Goal: Task Accomplishment & Management: Manage account settings

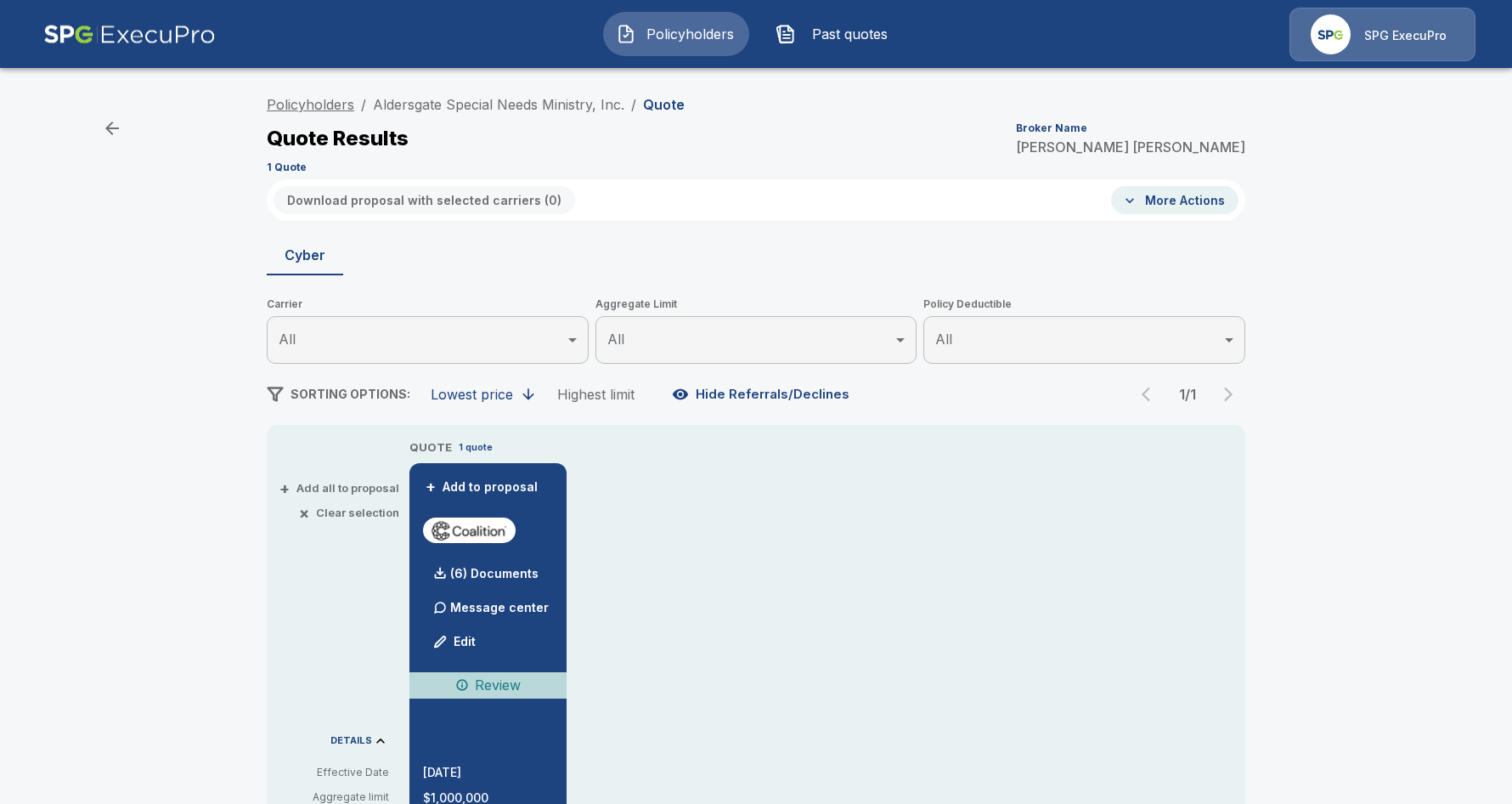
click at [303, 103] on link "Policyholders" at bounding box center [310, 104] width 88 height 17
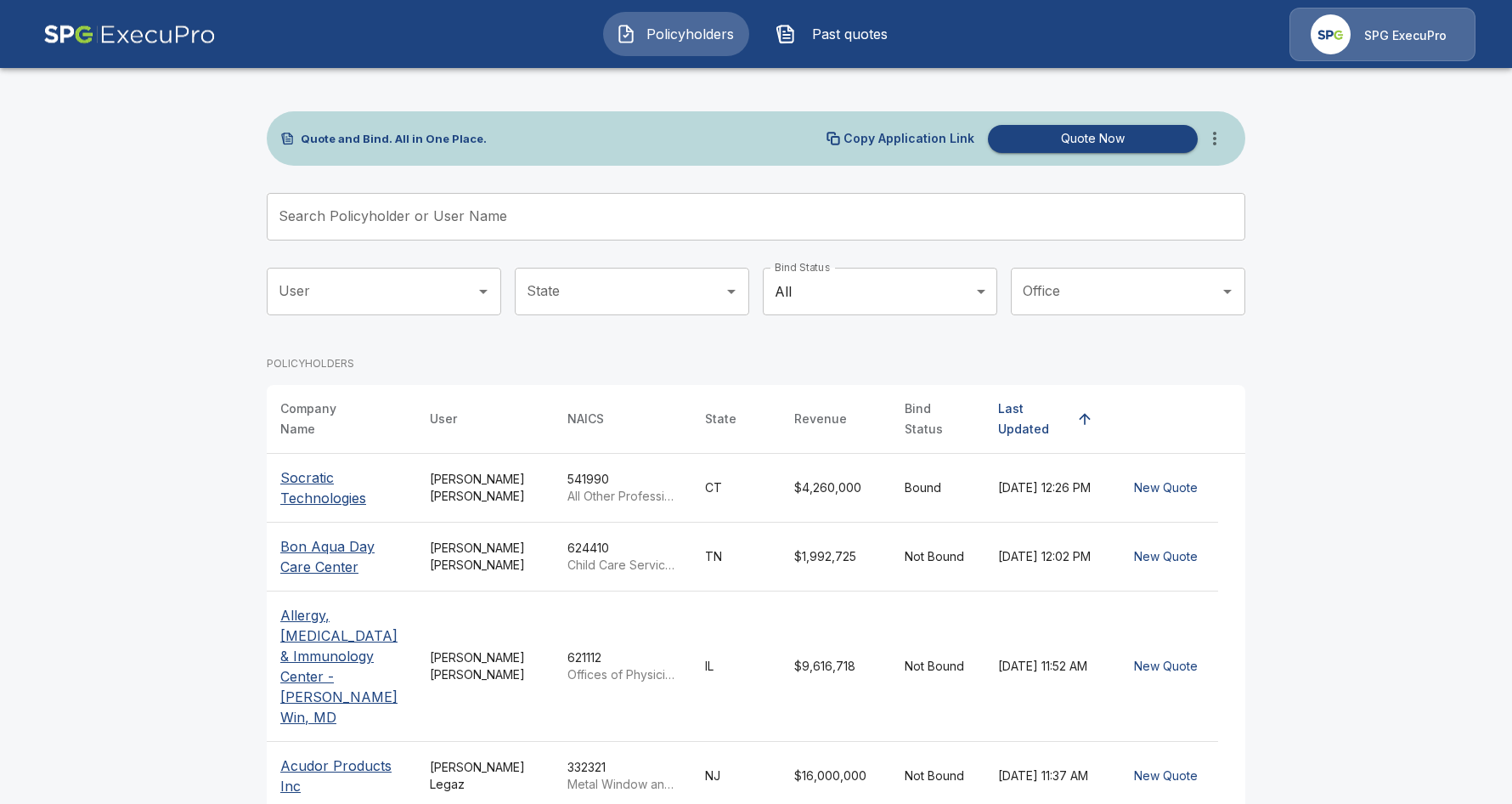
click at [523, 213] on input "Search Policyholder or User Name" at bounding box center [746, 217] width 959 height 48
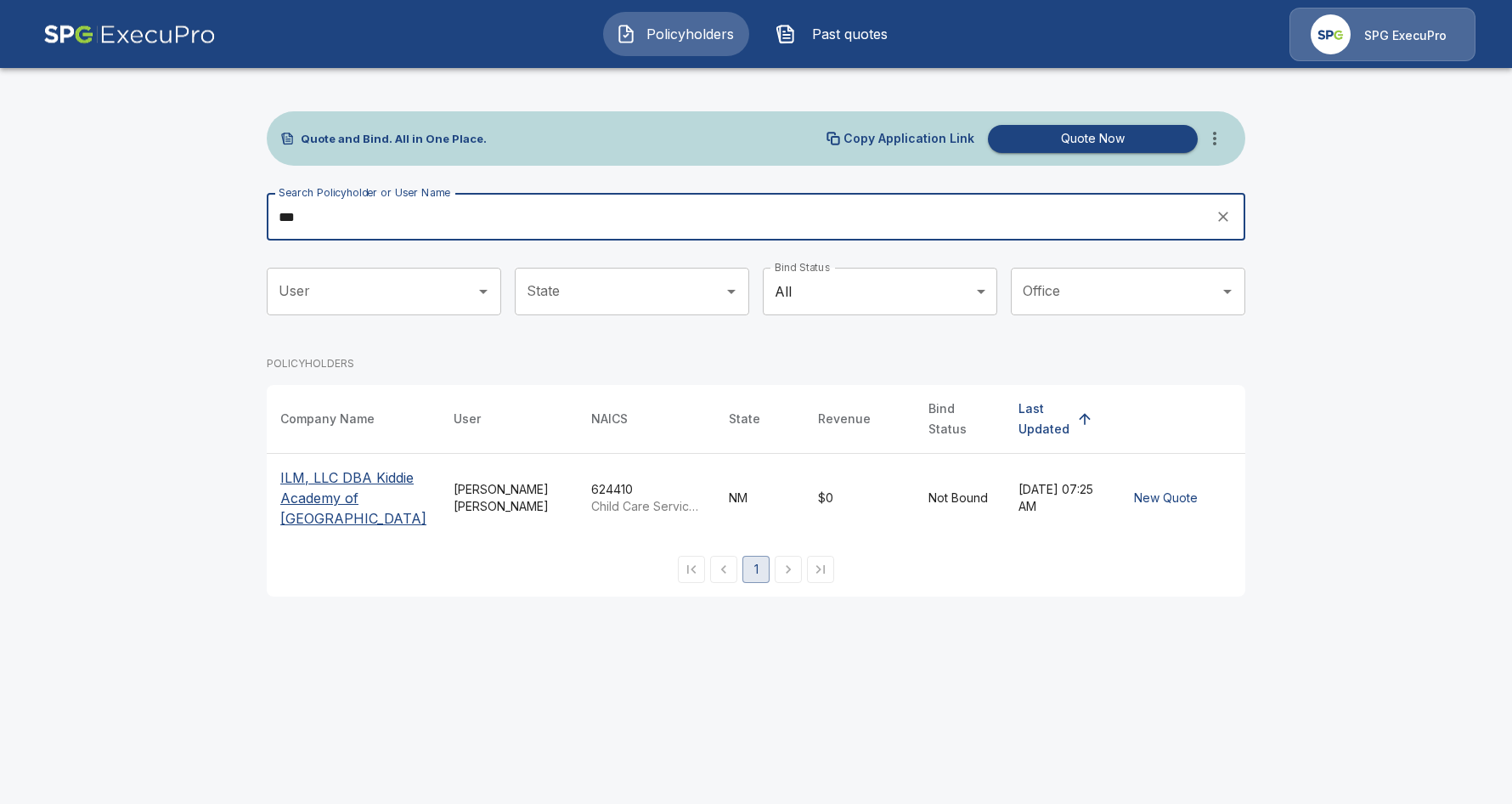
type input "***"
click at [335, 491] on p "ILM, LLC DBA Kiddie Academy of [GEOGRAPHIC_DATA]" at bounding box center [353, 497] width 146 height 61
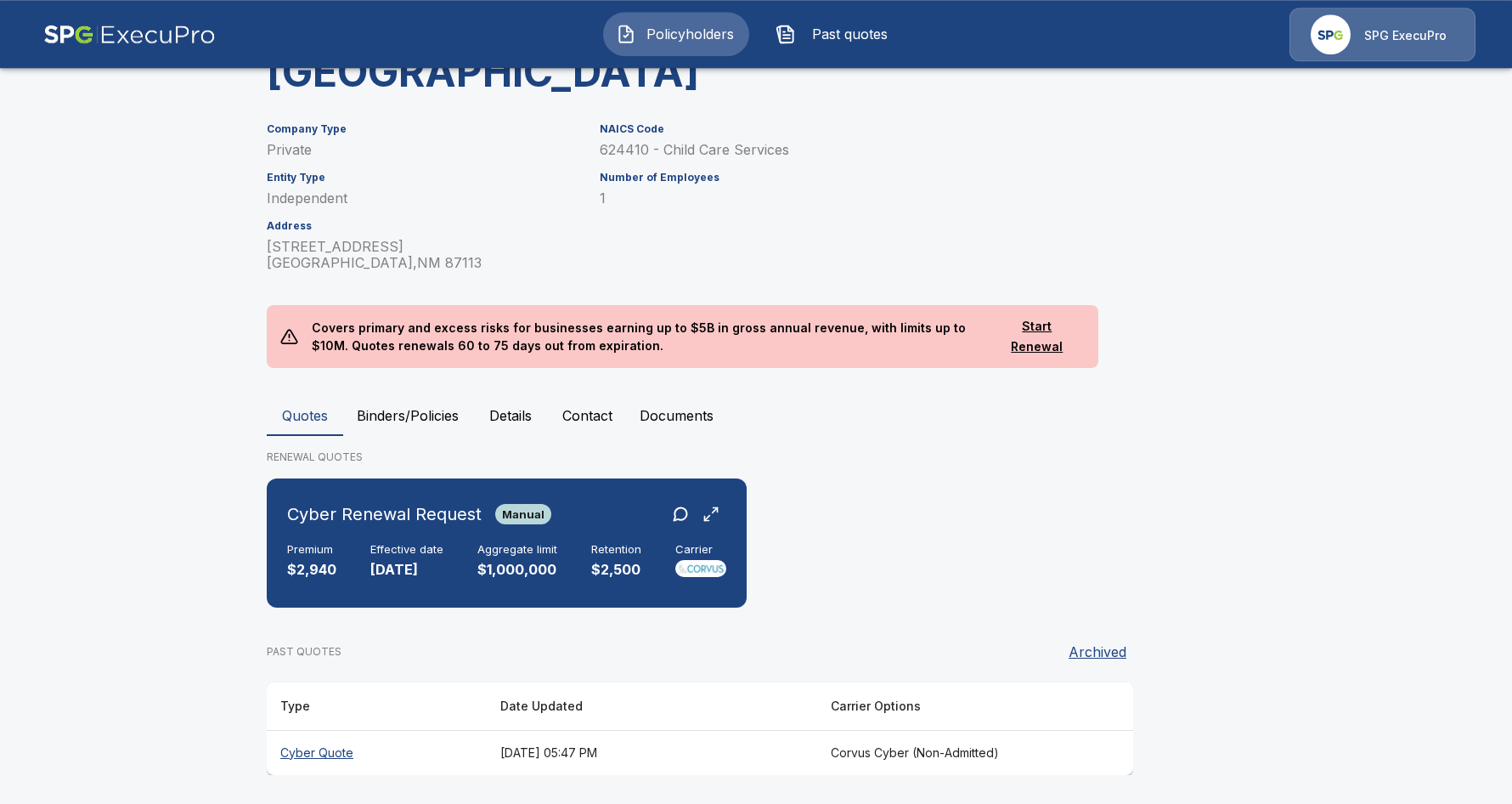
scroll to position [194, 0]
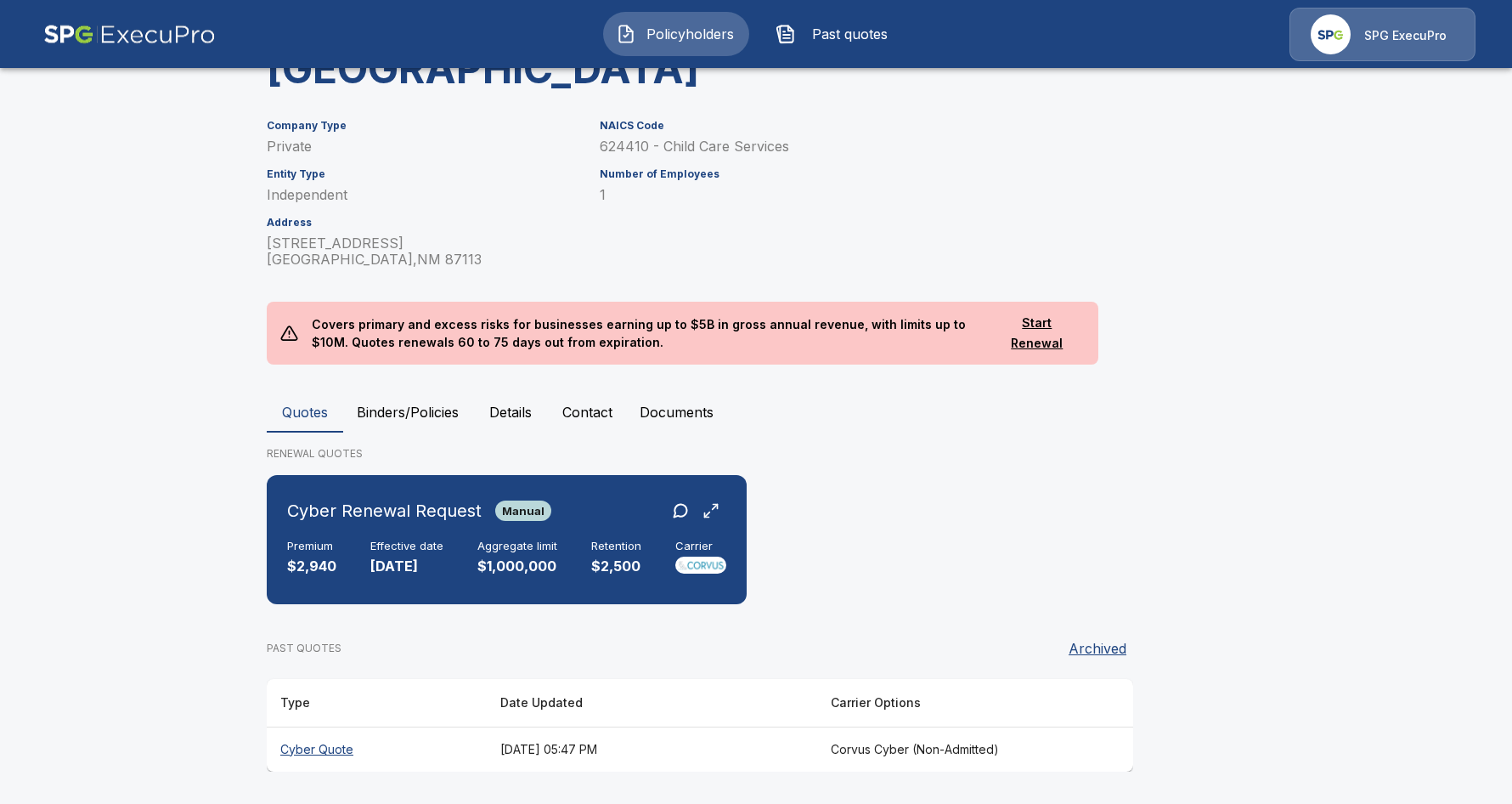
click at [629, 755] on th "June 27, 2025 at 05:47 PM" at bounding box center [652, 748] width 331 height 45
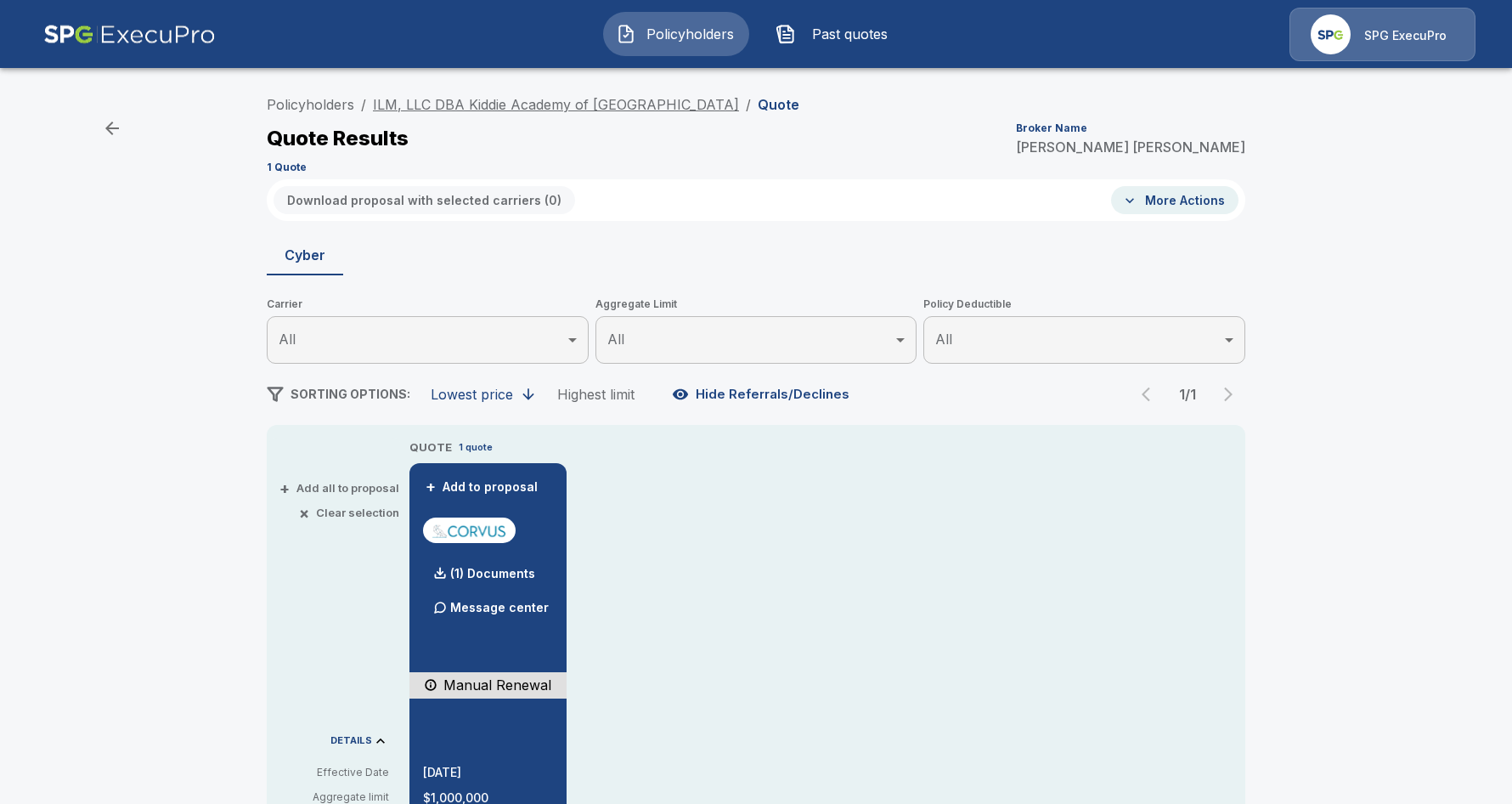
click at [651, 104] on link "ILM, LLC DBA Kiddie Academy of [GEOGRAPHIC_DATA]" at bounding box center [556, 104] width 366 height 17
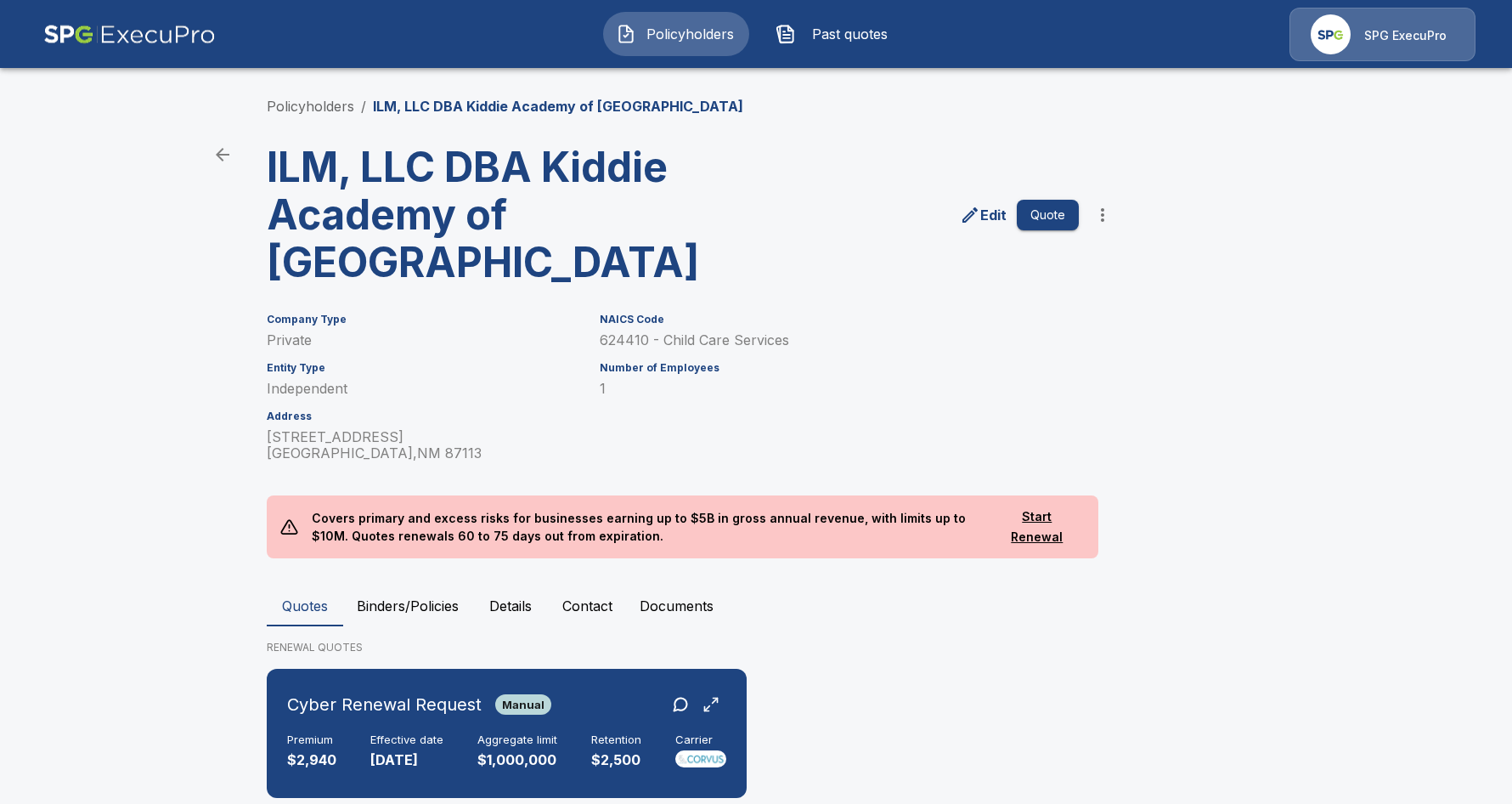
drag, startPoint x: 853, startPoint y: 293, endPoint x: 1024, endPoint y: 229, distance: 182.6
click at [854, 293] on div "Policyholders / ILM, LLC DBA Kiddie Academy of [GEOGRAPHIC_DATA] ILM, LLC DBA K…" at bounding box center [756, 531] width 1019 height 934
click at [1097, 214] on icon "more" at bounding box center [1102, 214] width 20 height 20
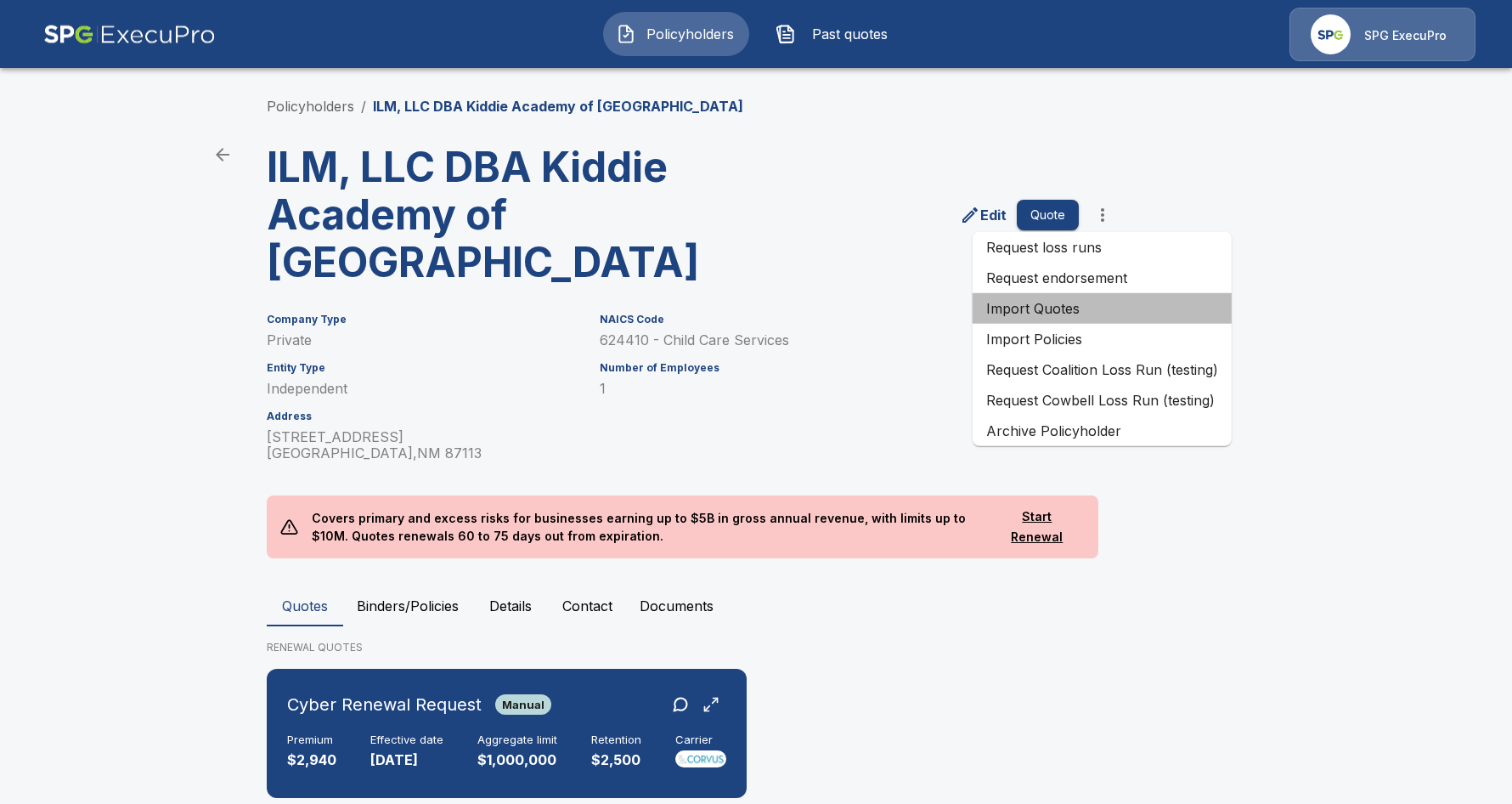
click at [1105, 313] on li "Import Quotes" at bounding box center [1102, 308] width 259 height 31
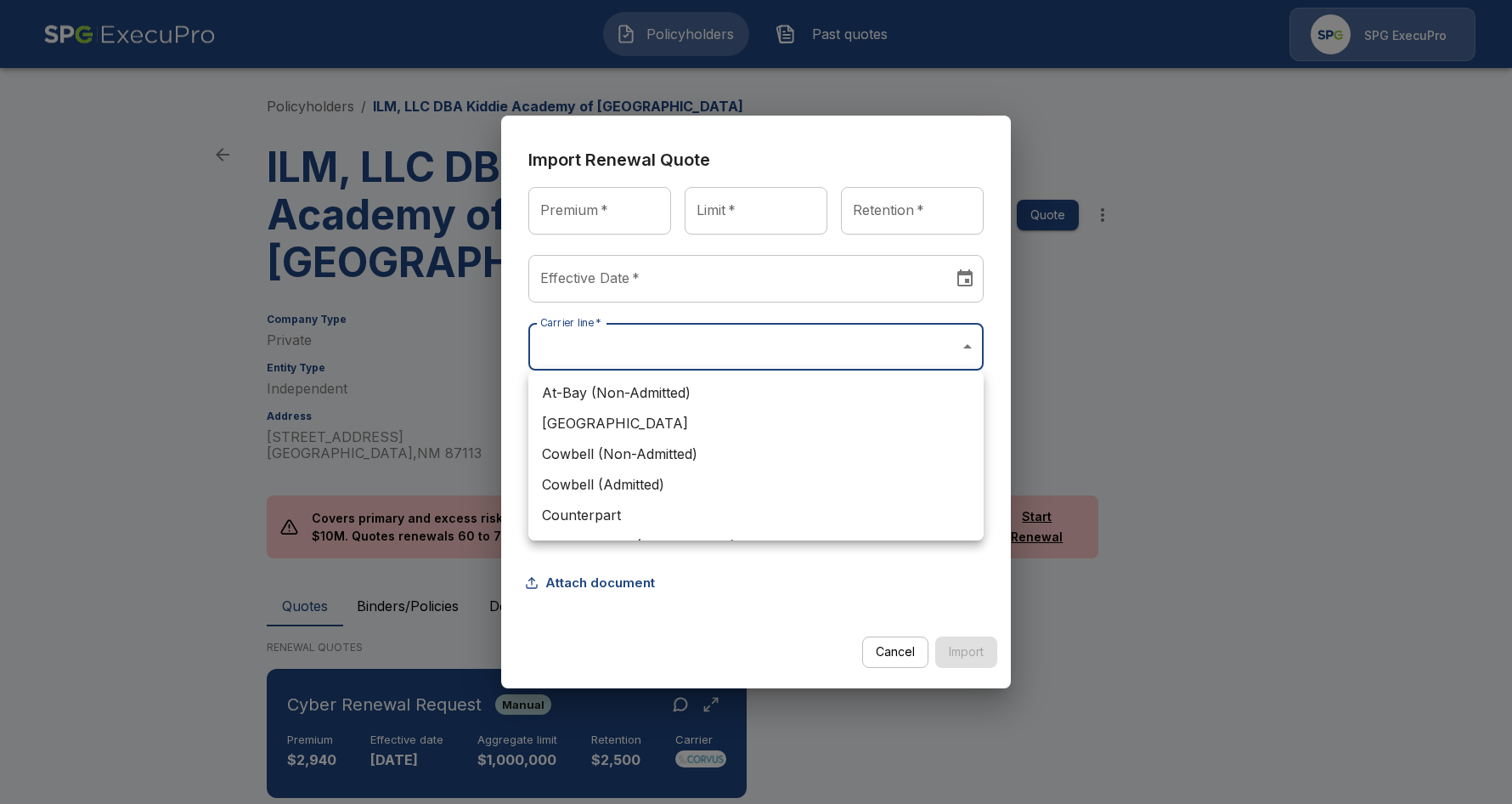
click at [686, 364] on body "Policyholders Past quotes SPG ExecuPro Policyholders / ILM, LLC DBA Kiddie Acad…" at bounding box center [756, 499] width 1512 height 998
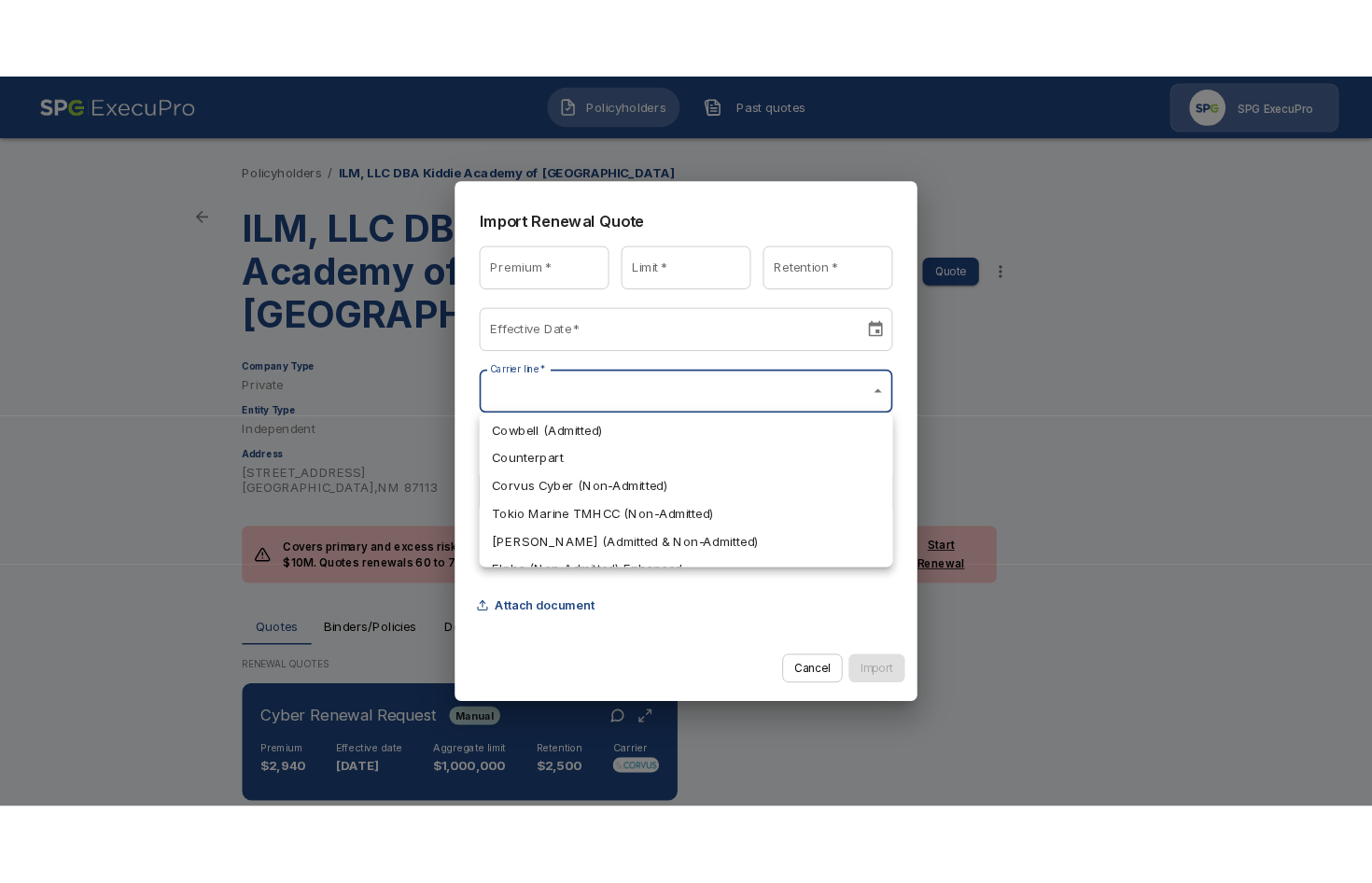
scroll to position [104, 0]
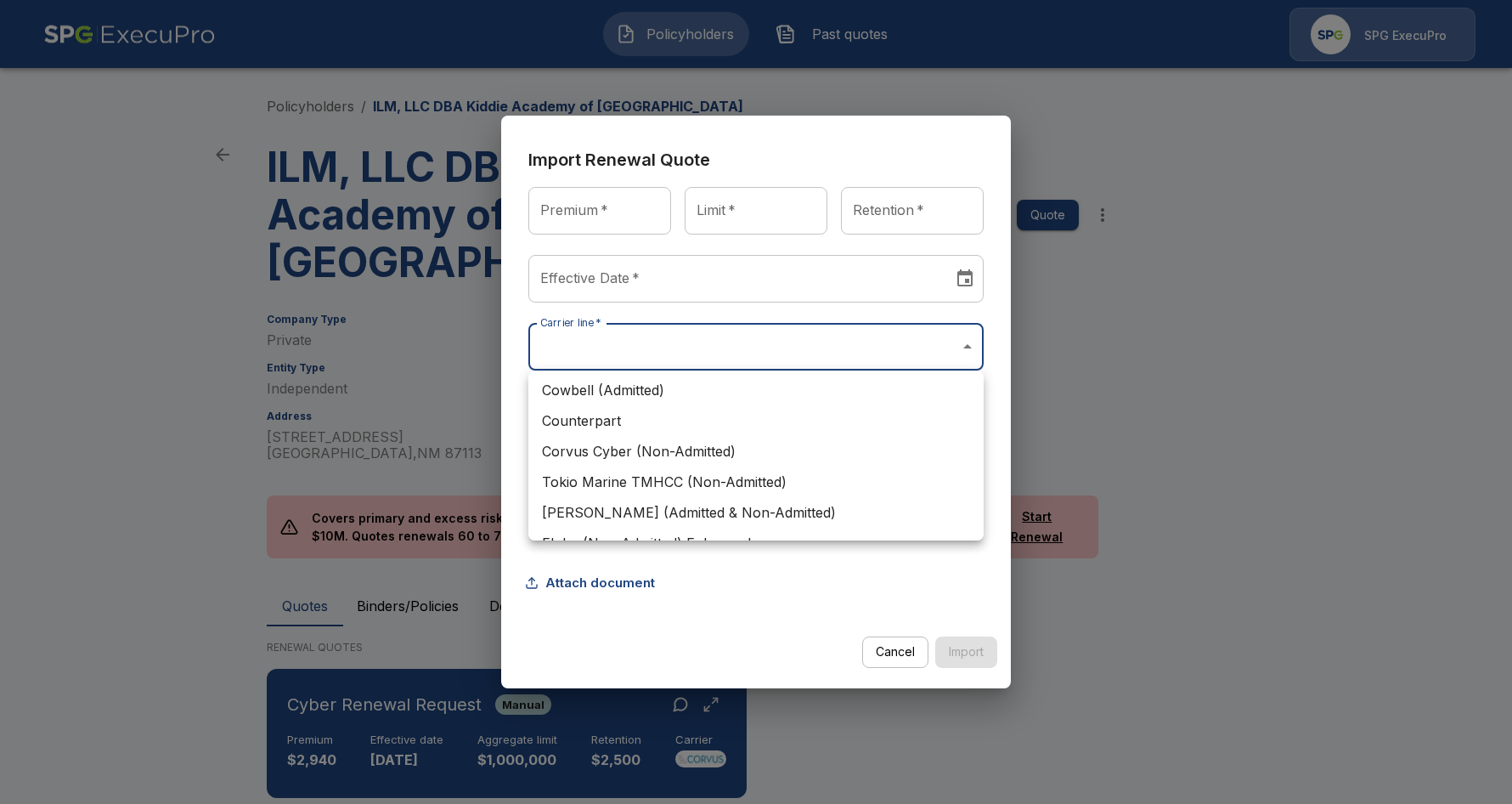
click at [753, 456] on li "Corvus Cyber (Non-Admitted)" at bounding box center [755, 451] width 455 height 31
type input "**********"
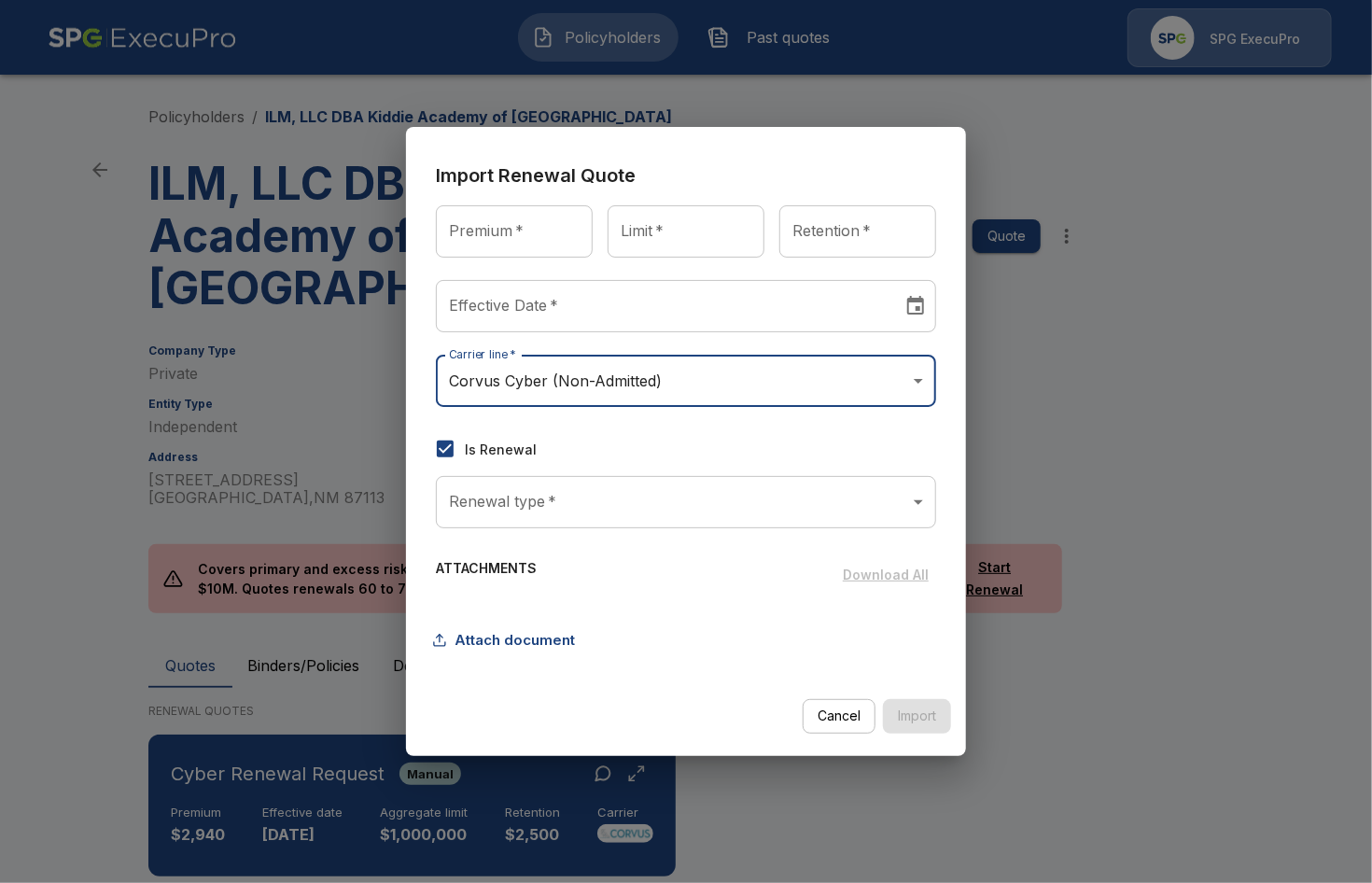
type input "********"
click at [614, 317] on input "********" at bounding box center [663, 306] width 454 height 52
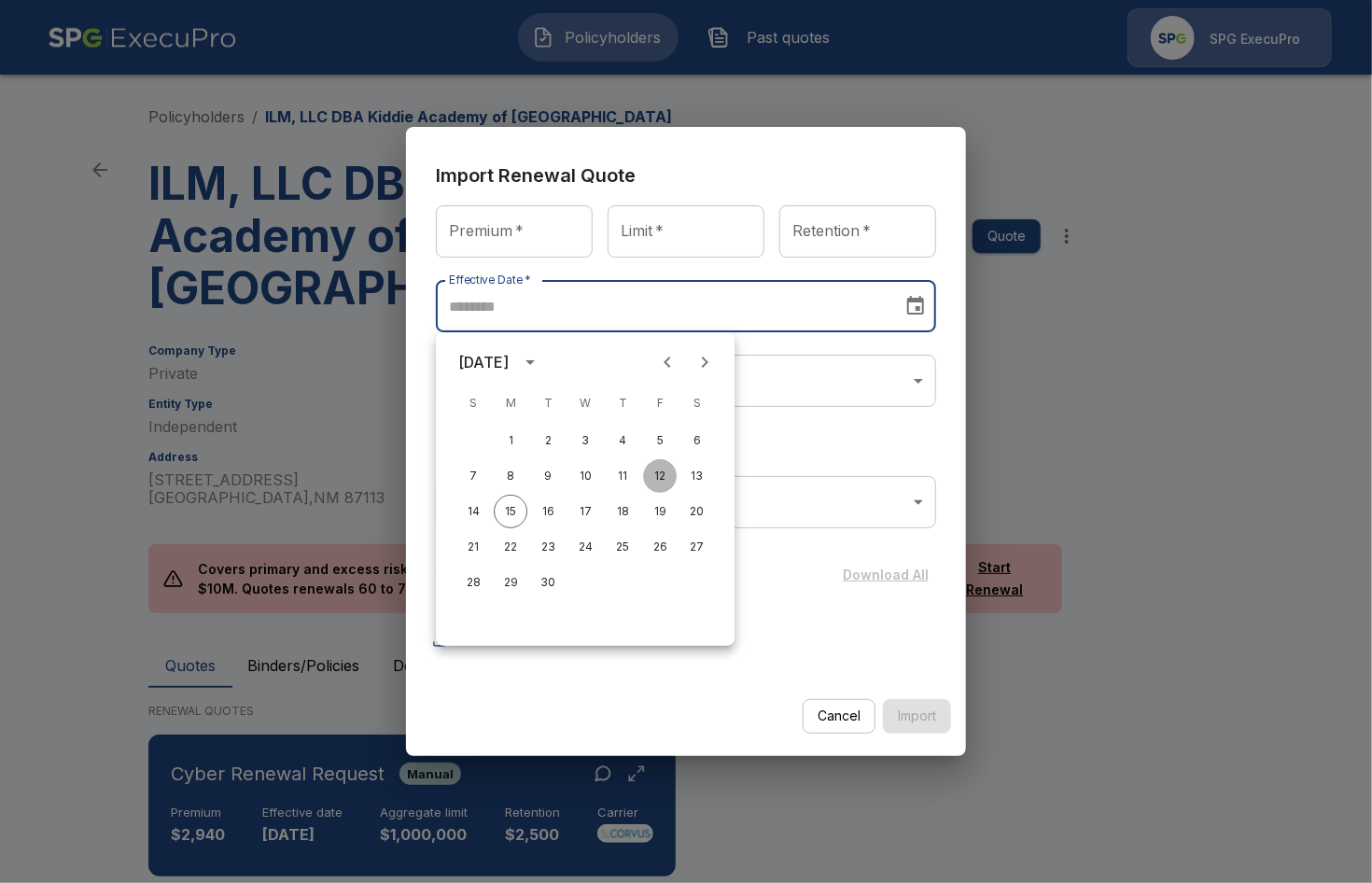
click at [663, 480] on button "12" at bounding box center [660, 476] width 34 height 34
type input "********"
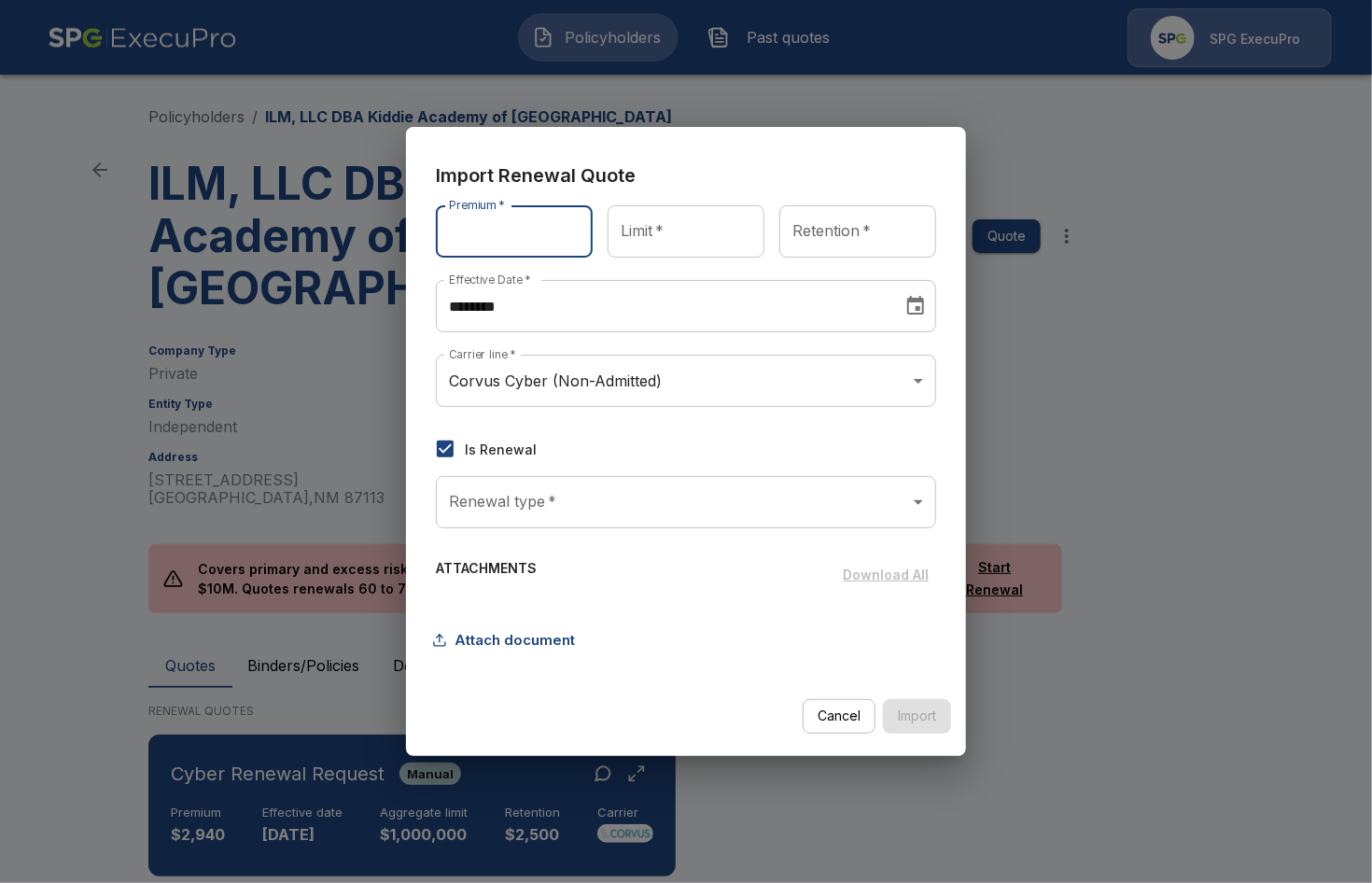
click at [502, 243] on input "Premium   *" at bounding box center [514, 231] width 156 height 52
click at [503, 242] on input "Premium   *" at bounding box center [514, 231] width 156 height 52
type input "******"
type input "**********"
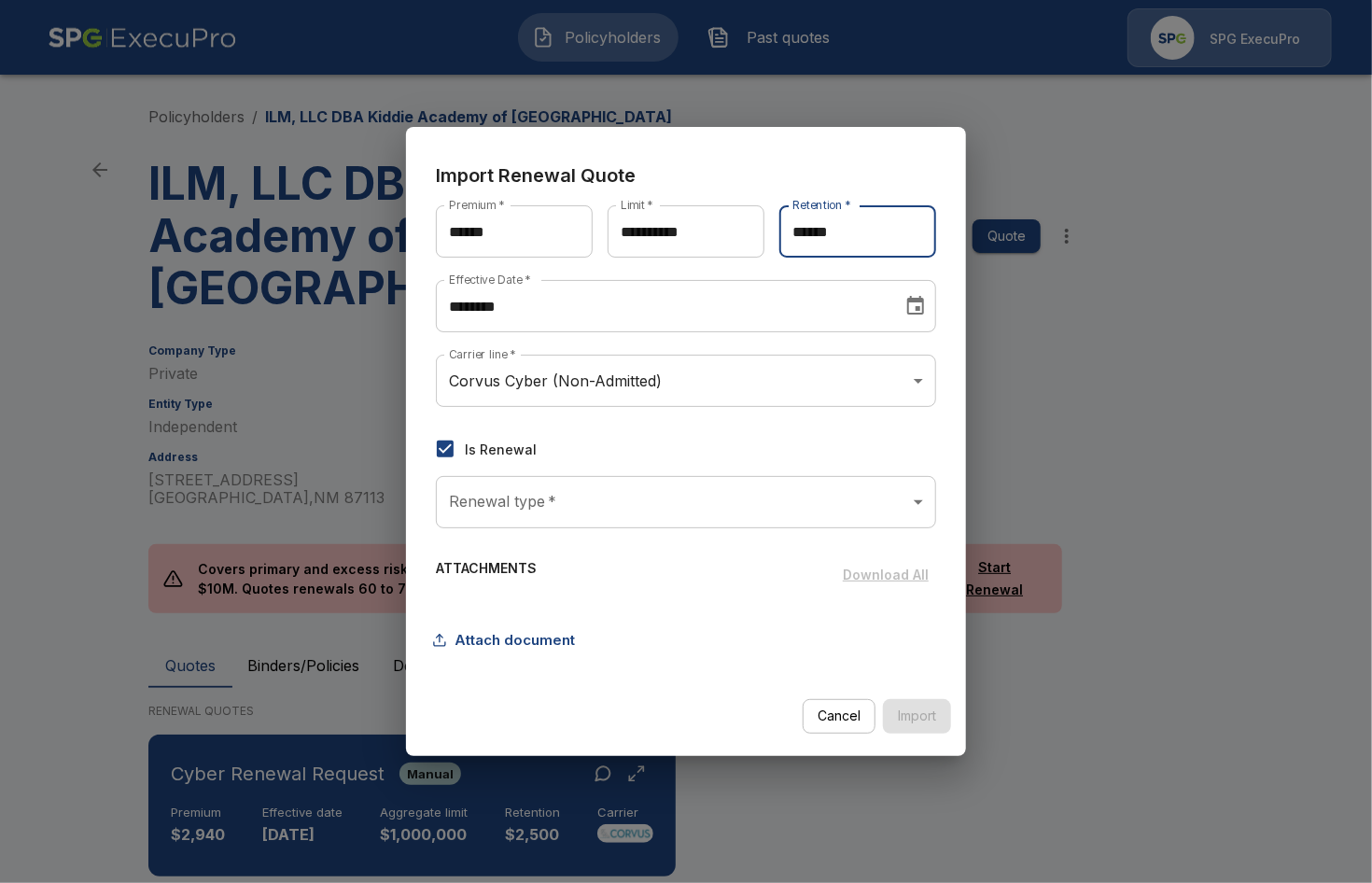
type input "******"
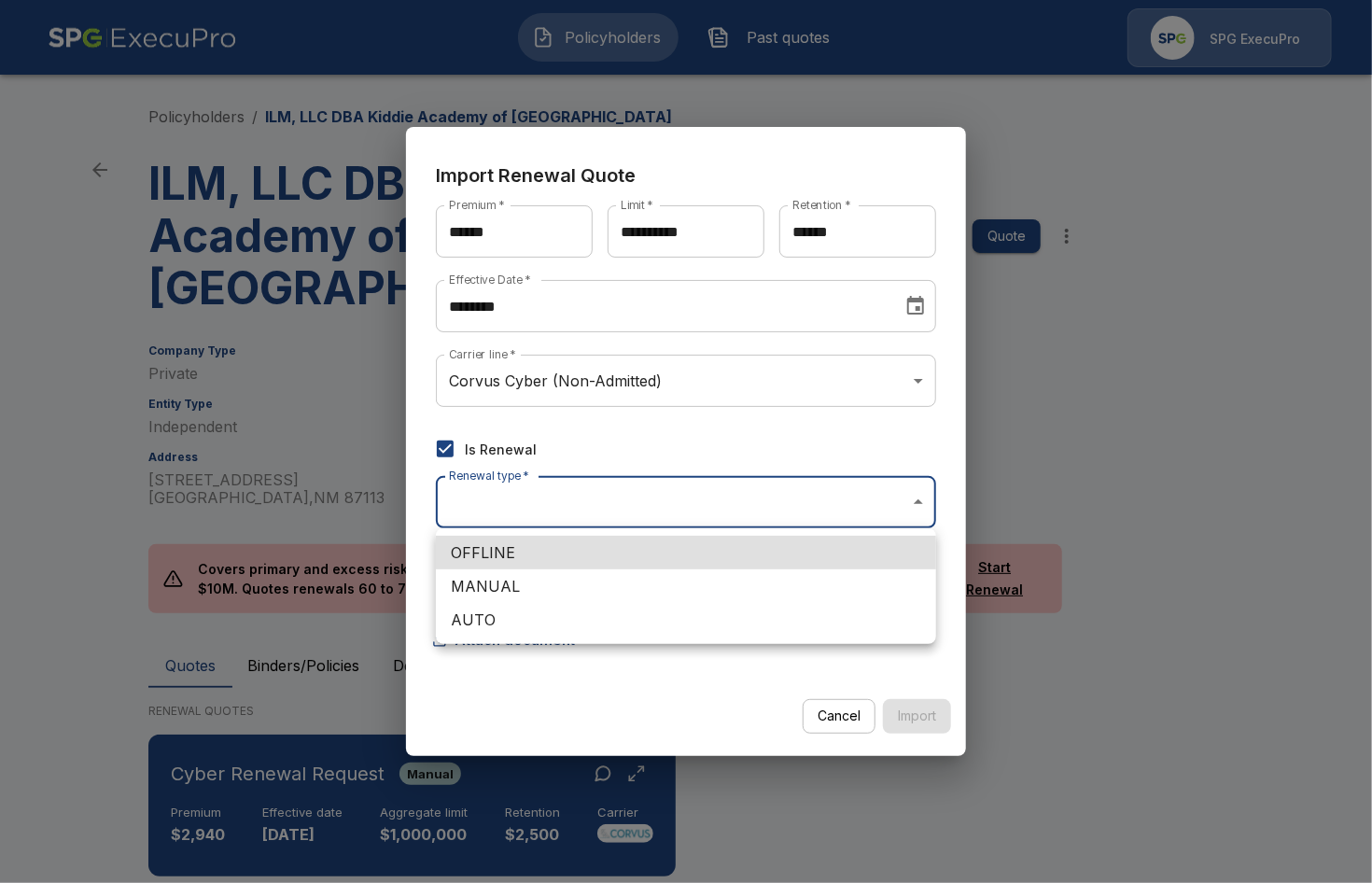
click at [882, 518] on body "**********" at bounding box center [686, 548] width 1372 height 1096
click at [807, 553] on li "OFFLINE" at bounding box center [686, 552] width 500 height 34
type input "*******"
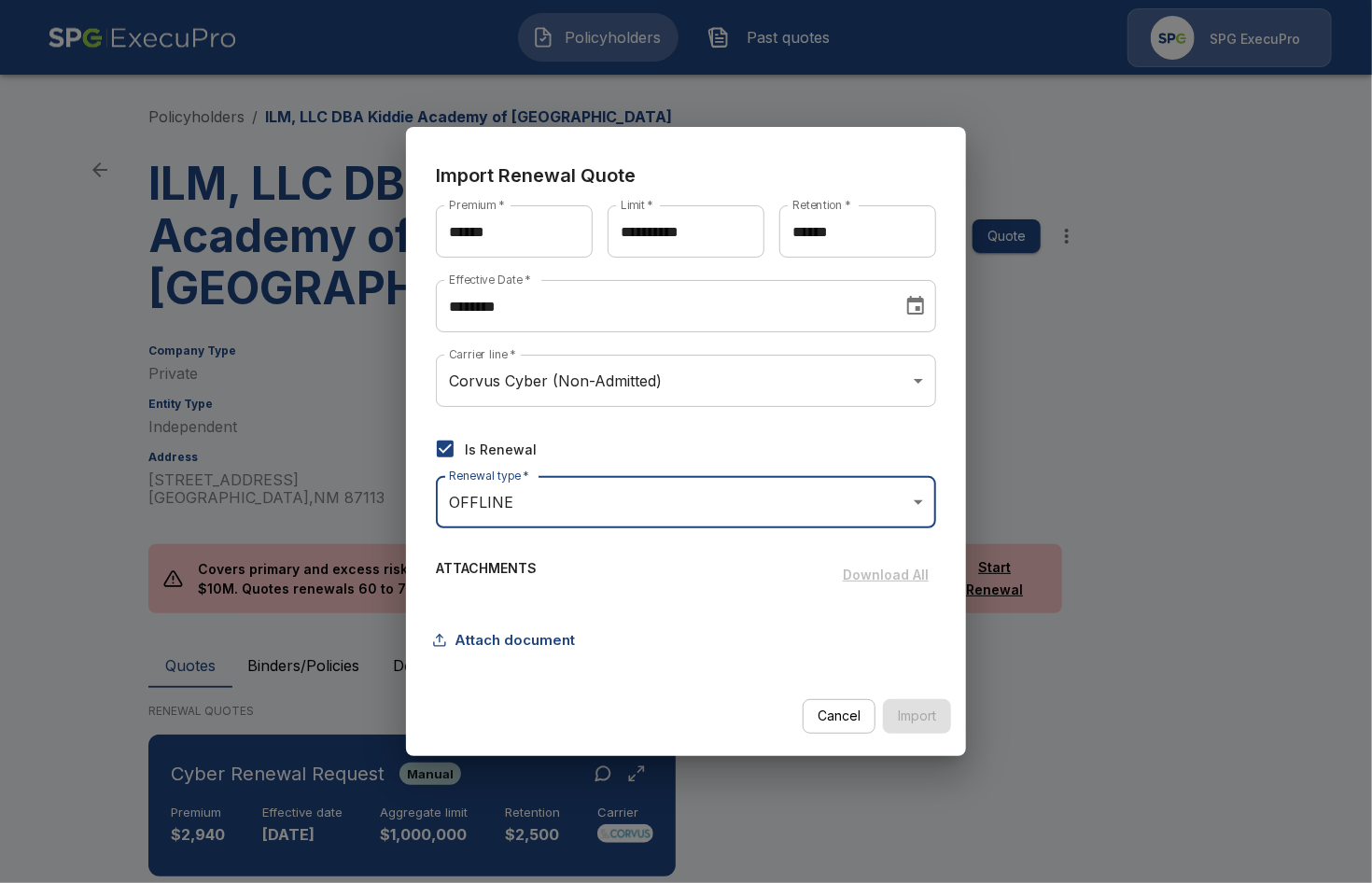
click at [580, 743] on div "**********" at bounding box center [686, 441] width 560 height 628
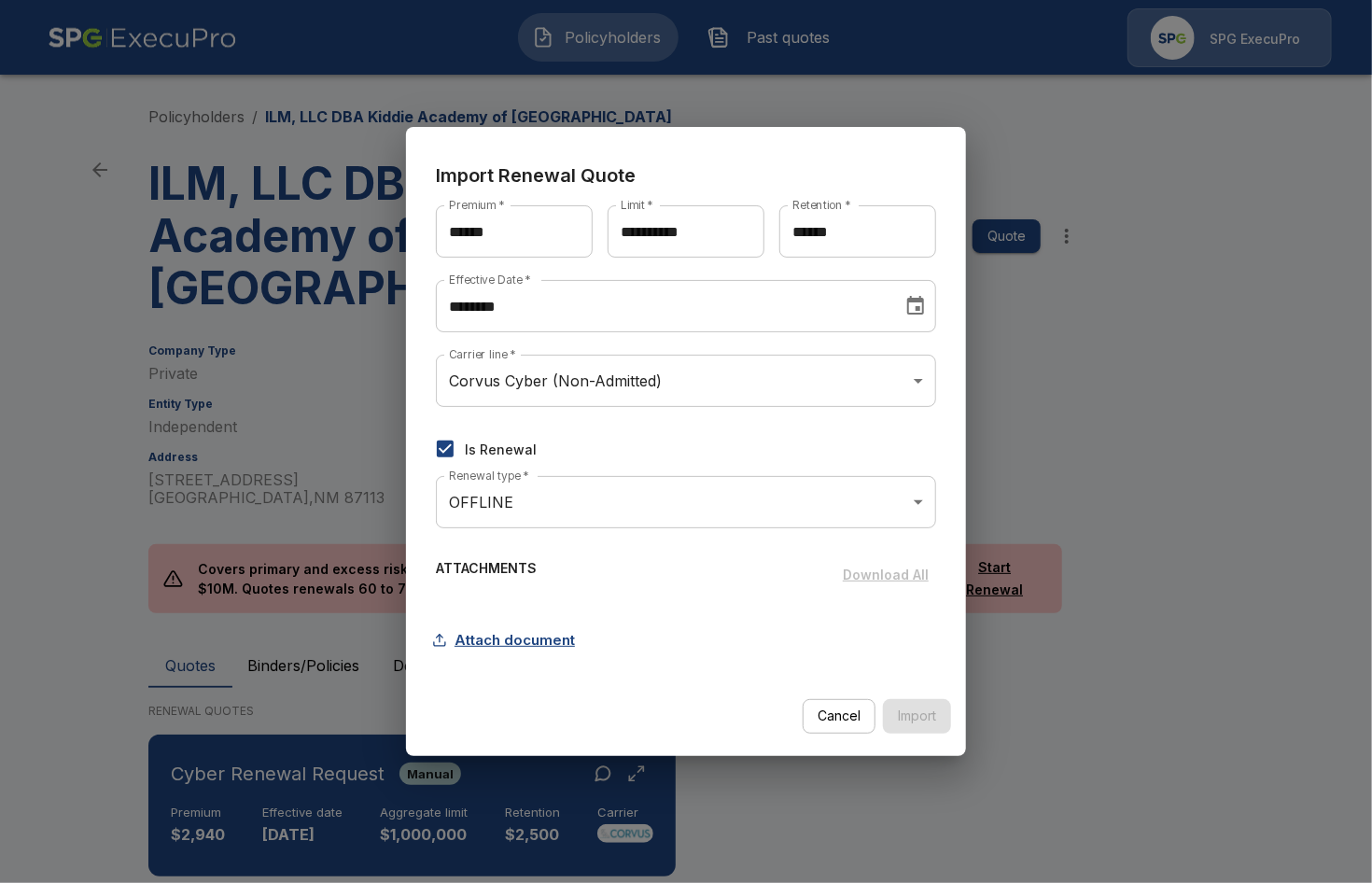
click at [532, 640] on button "Attach document" at bounding box center [509, 640] width 147 height 35
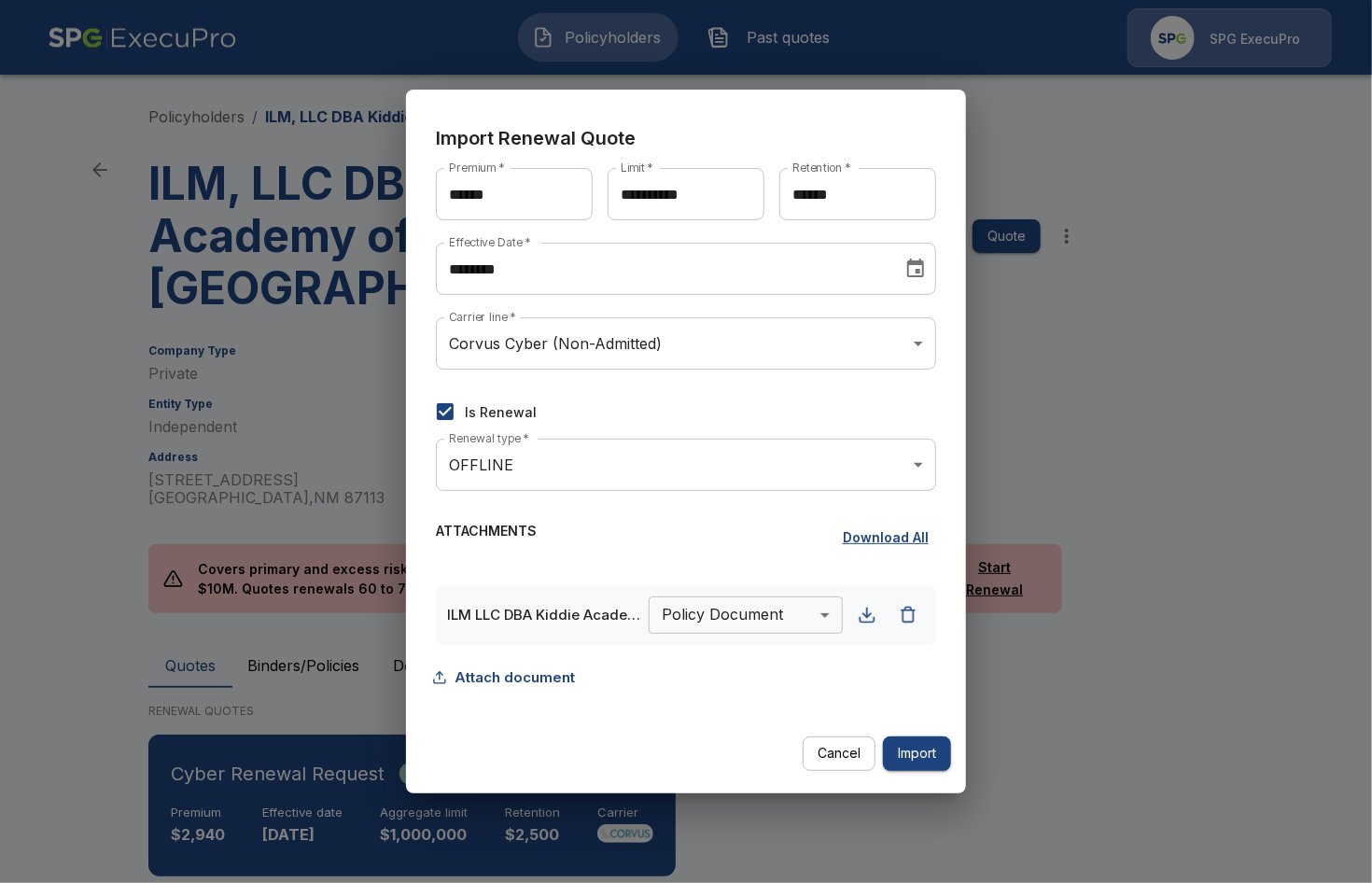
click at [741, 617] on body "**********" at bounding box center [686, 548] width 1372 height 1096
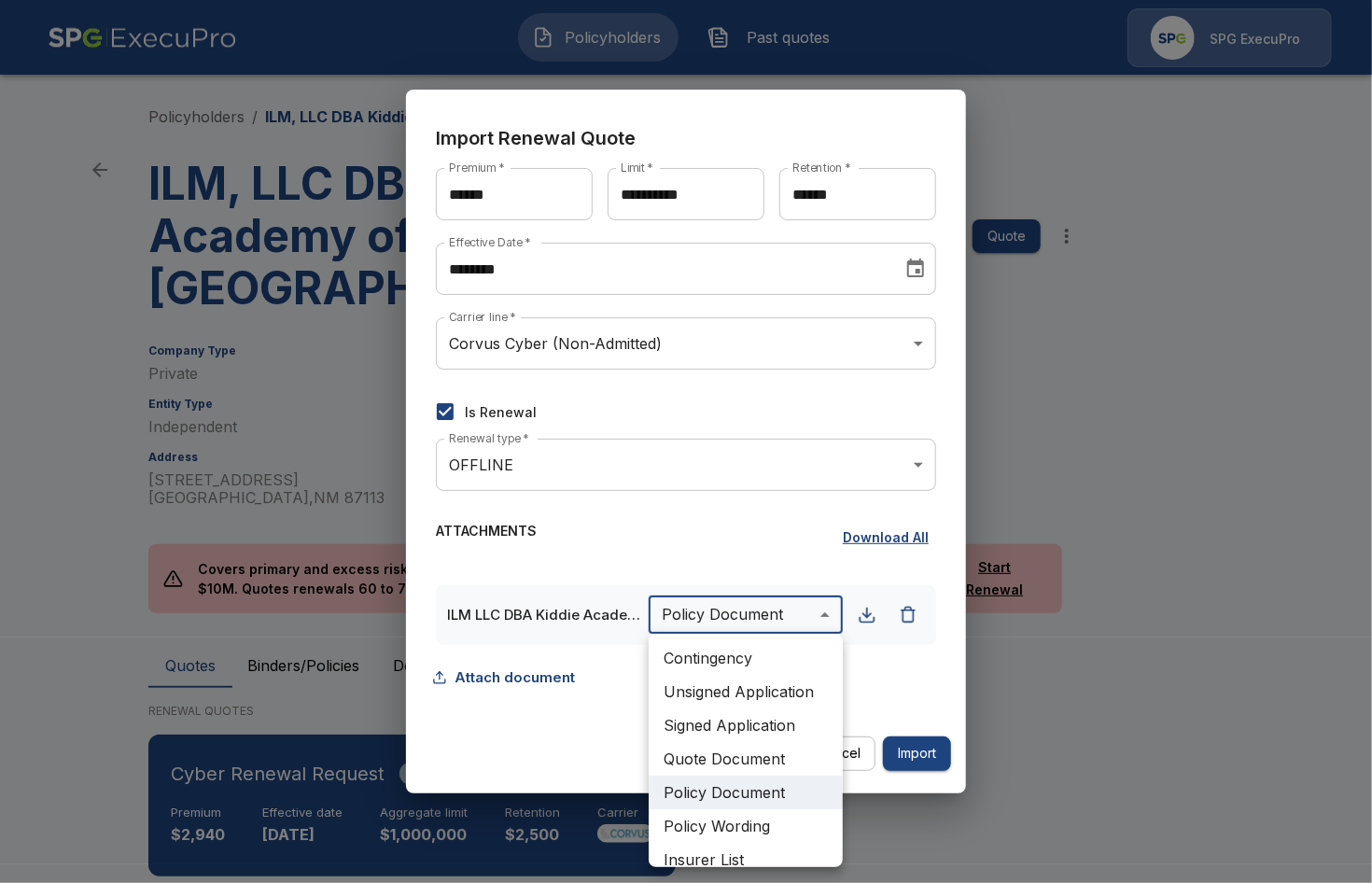
click at [772, 752] on li "Quote Document" at bounding box center [745, 759] width 194 height 34
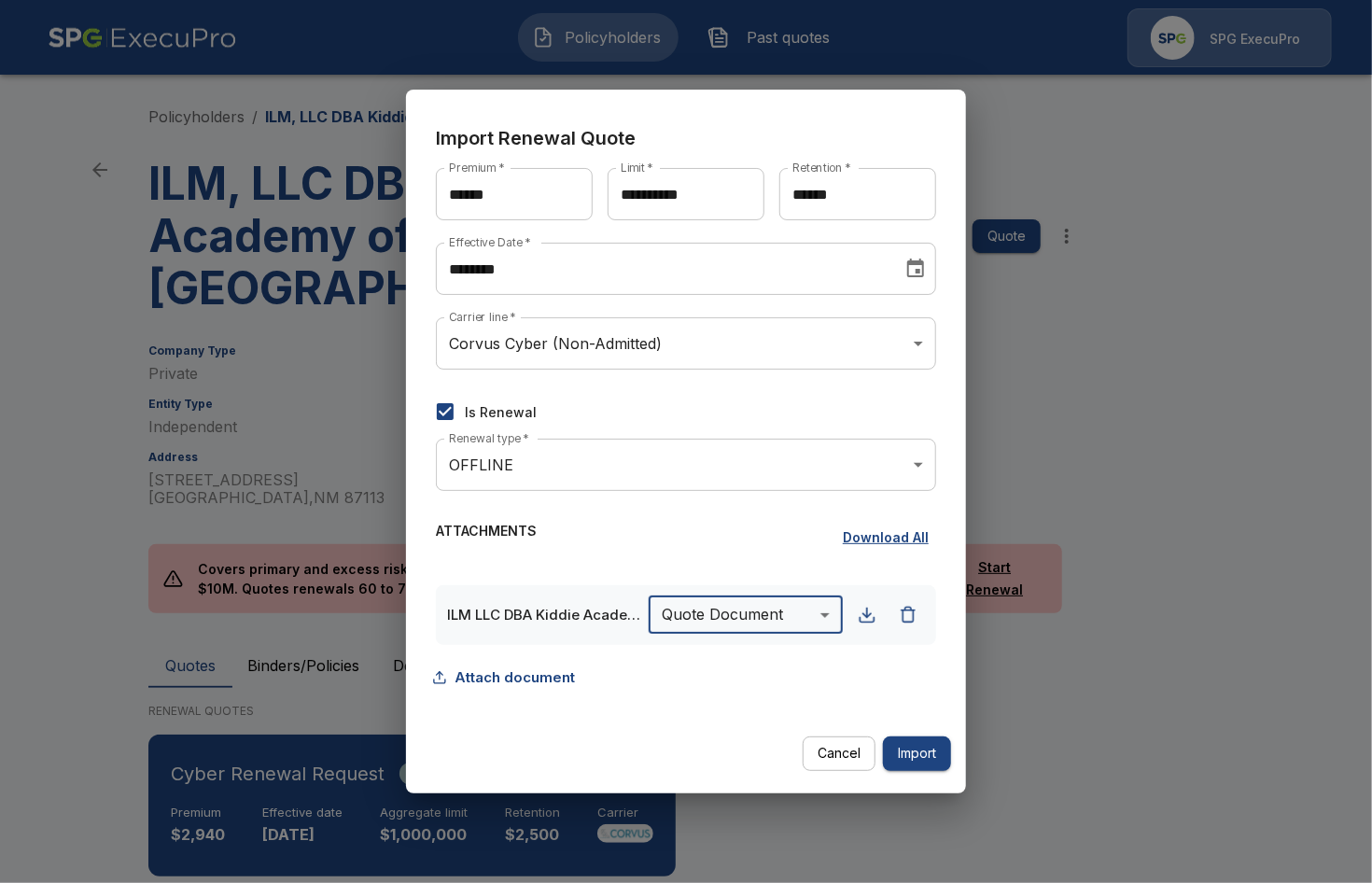
type input "**********"
click at [488, 199] on input "******" at bounding box center [514, 194] width 156 height 52
type input "******"
click at [621, 760] on div "Cancel Import" at bounding box center [685, 753] width 545 height 50
drag, startPoint x: 908, startPoint y: 760, endPoint x: 655, endPoint y: 762, distance: 253.0
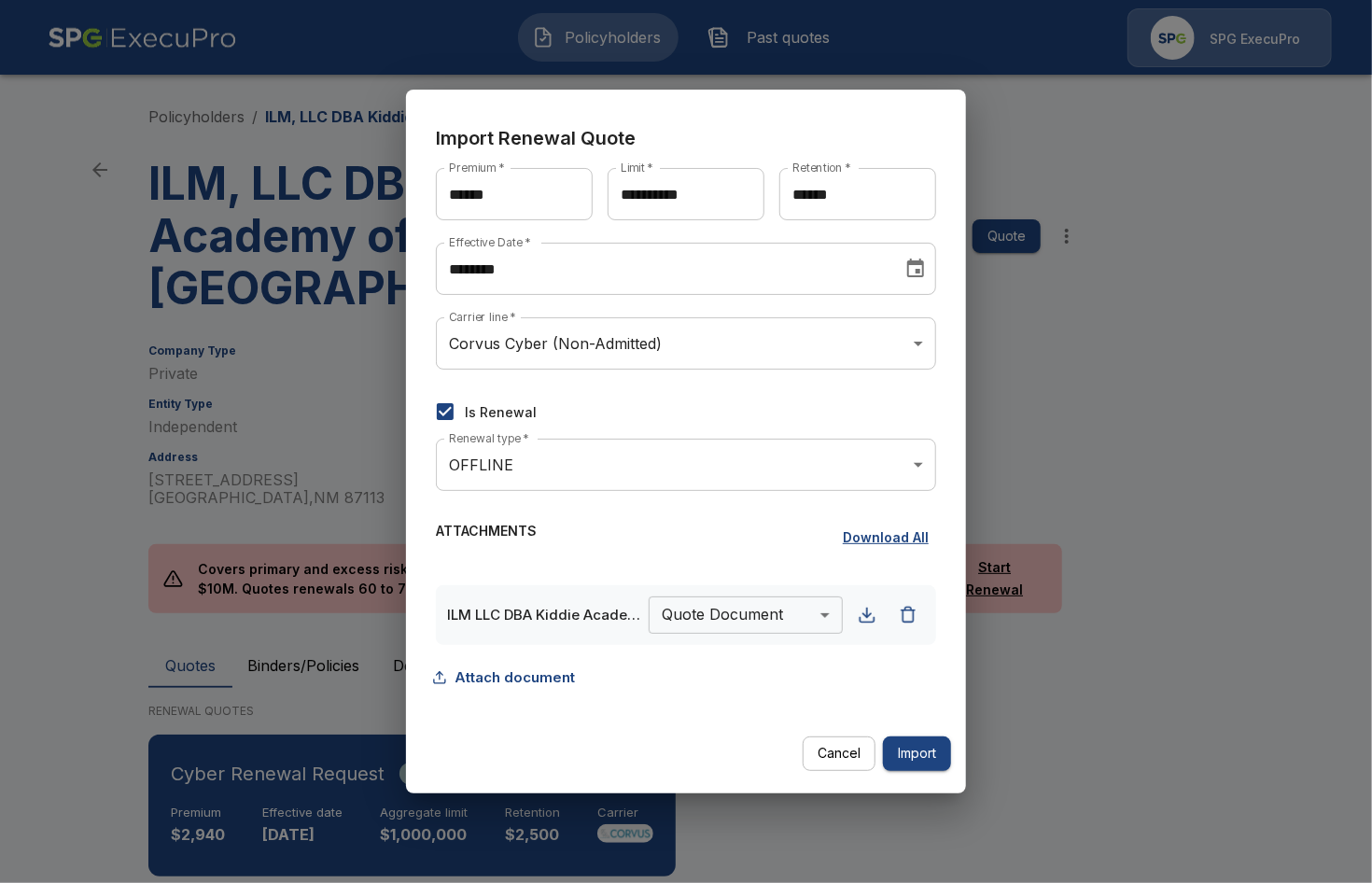
click at [655, 762] on div "Cancel Import" at bounding box center [685, 753] width 545 height 50
click at [543, 469] on body "**********" at bounding box center [686, 548] width 1372 height 1096
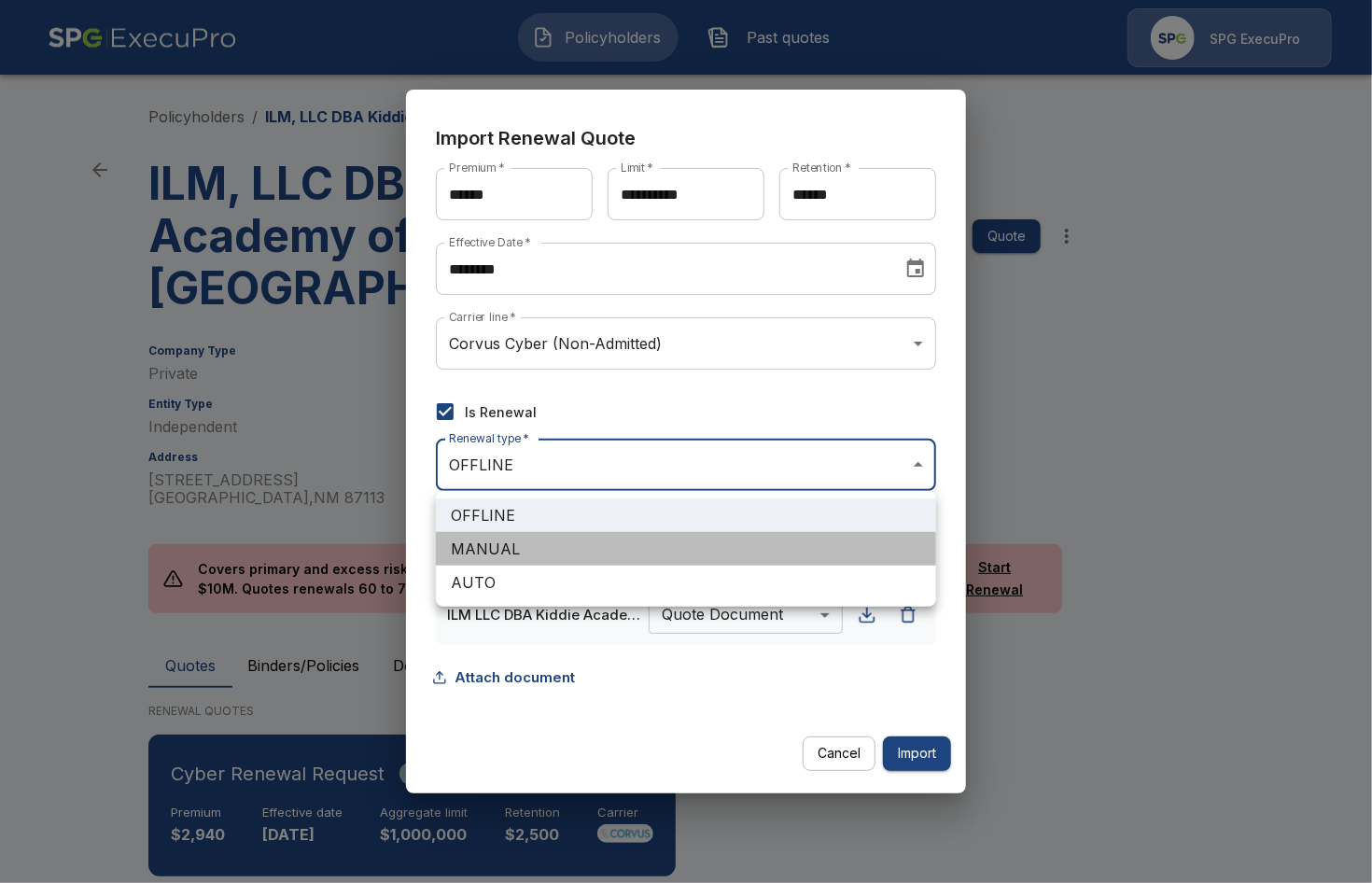
click at [547, 547] on li "MANUAL" at bounding box center [686, 548] width 500 height 34
type input "******"
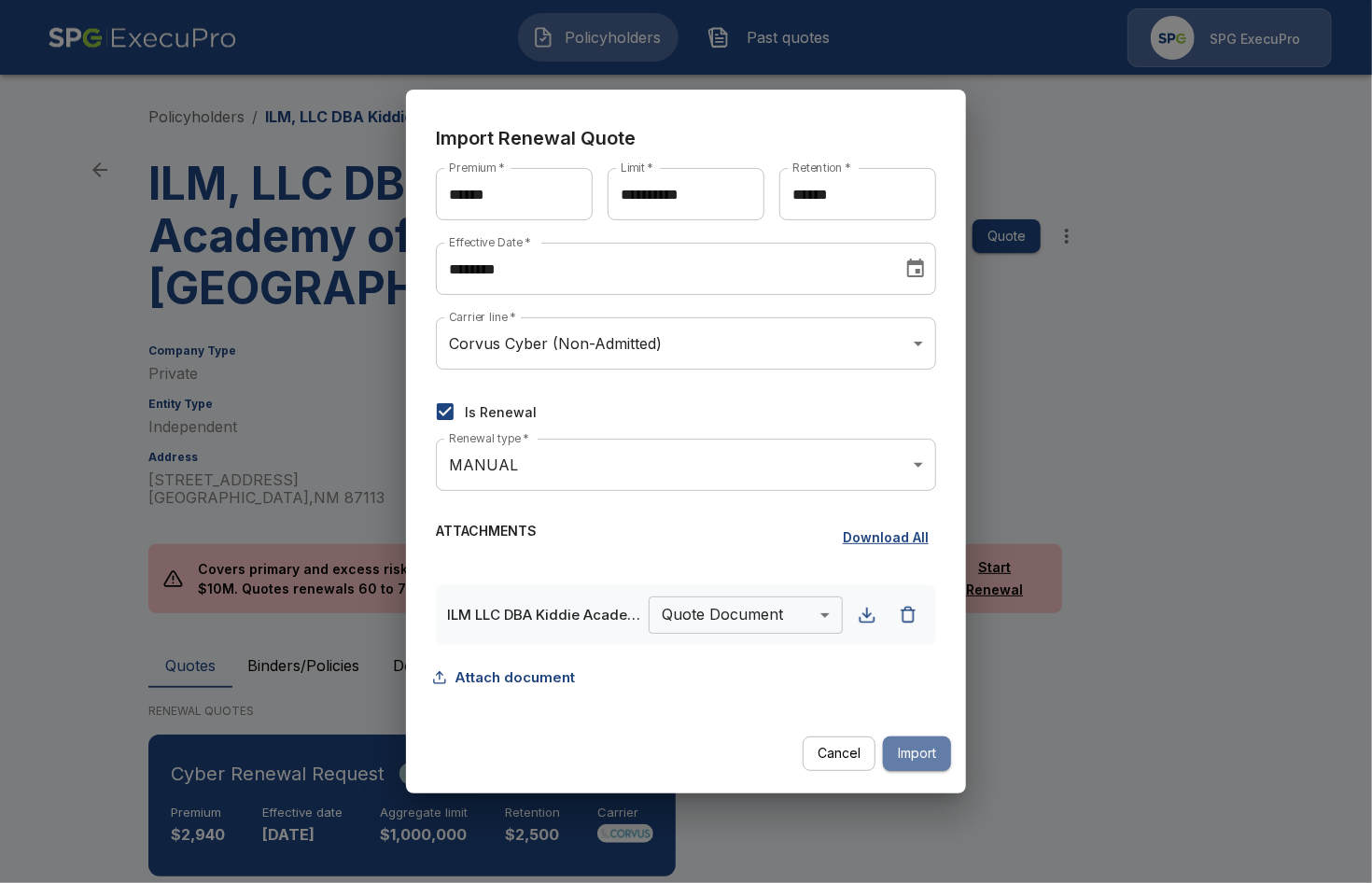
click at [918, 751] on button "Import" at bounding box center [917, 754] width 68 height 35
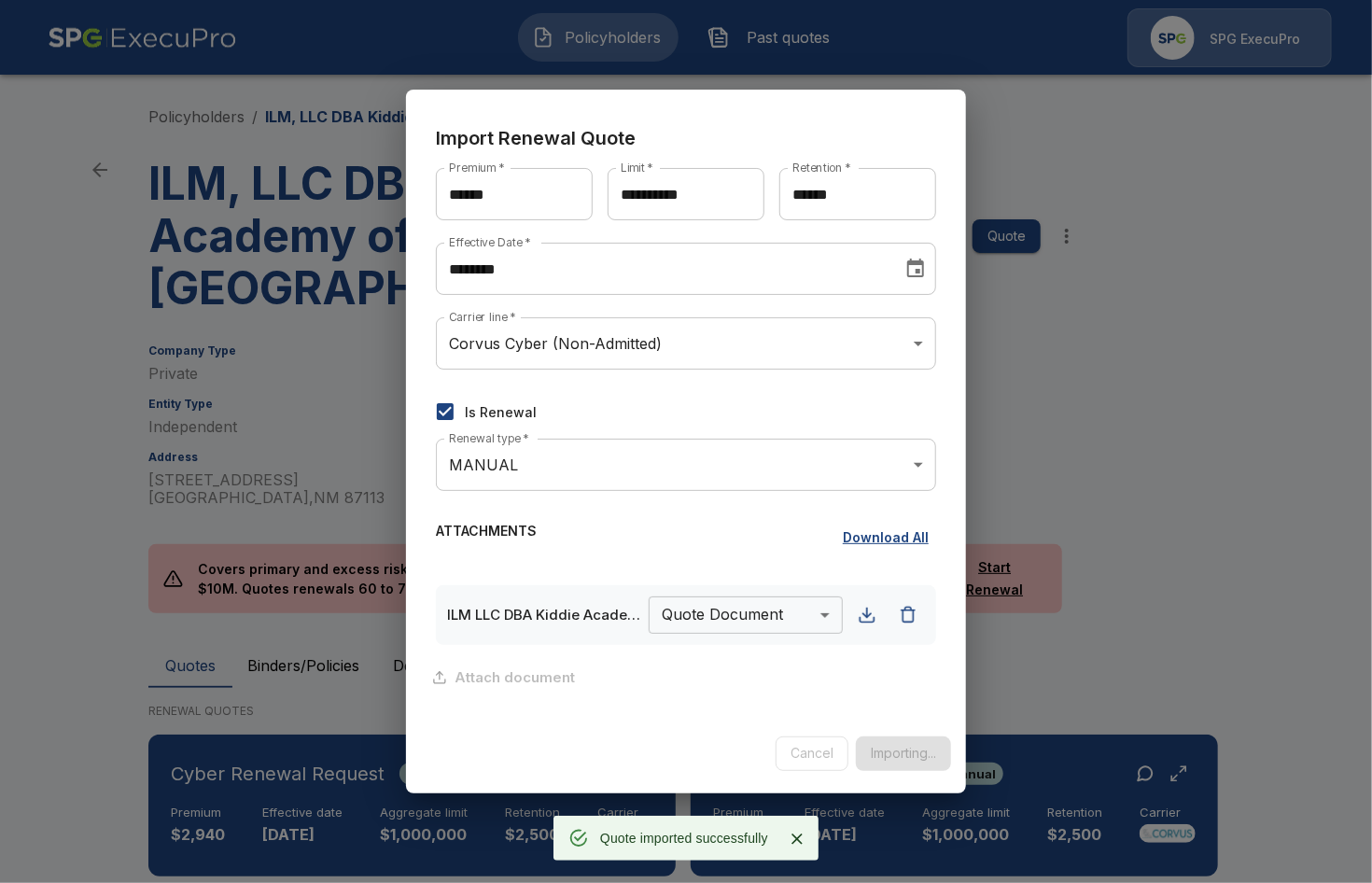
click at [1298, 719] on div "**********" at bounding box center [686, 441] width 1372 height 883
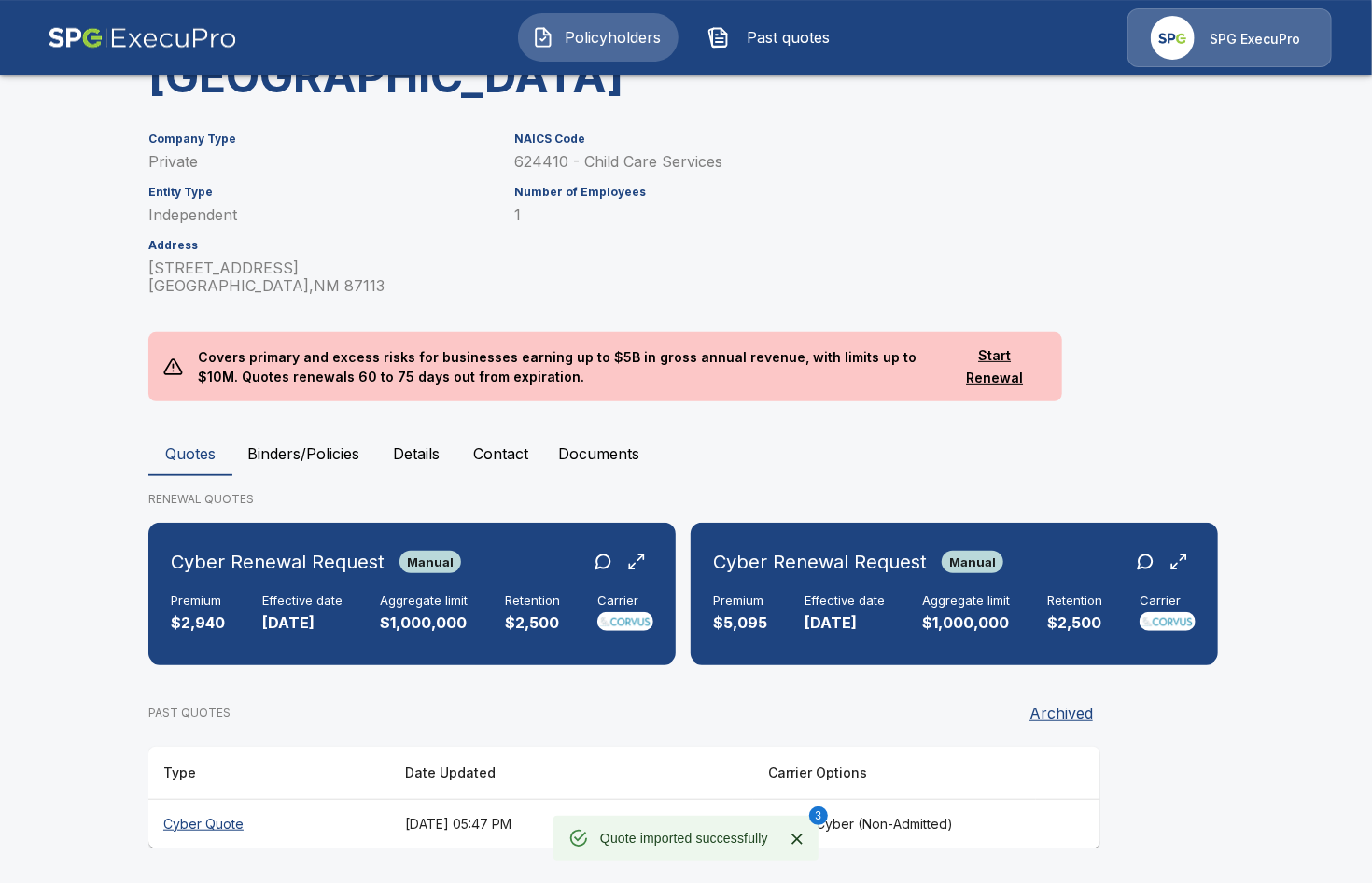
scroll to position [213, 0]
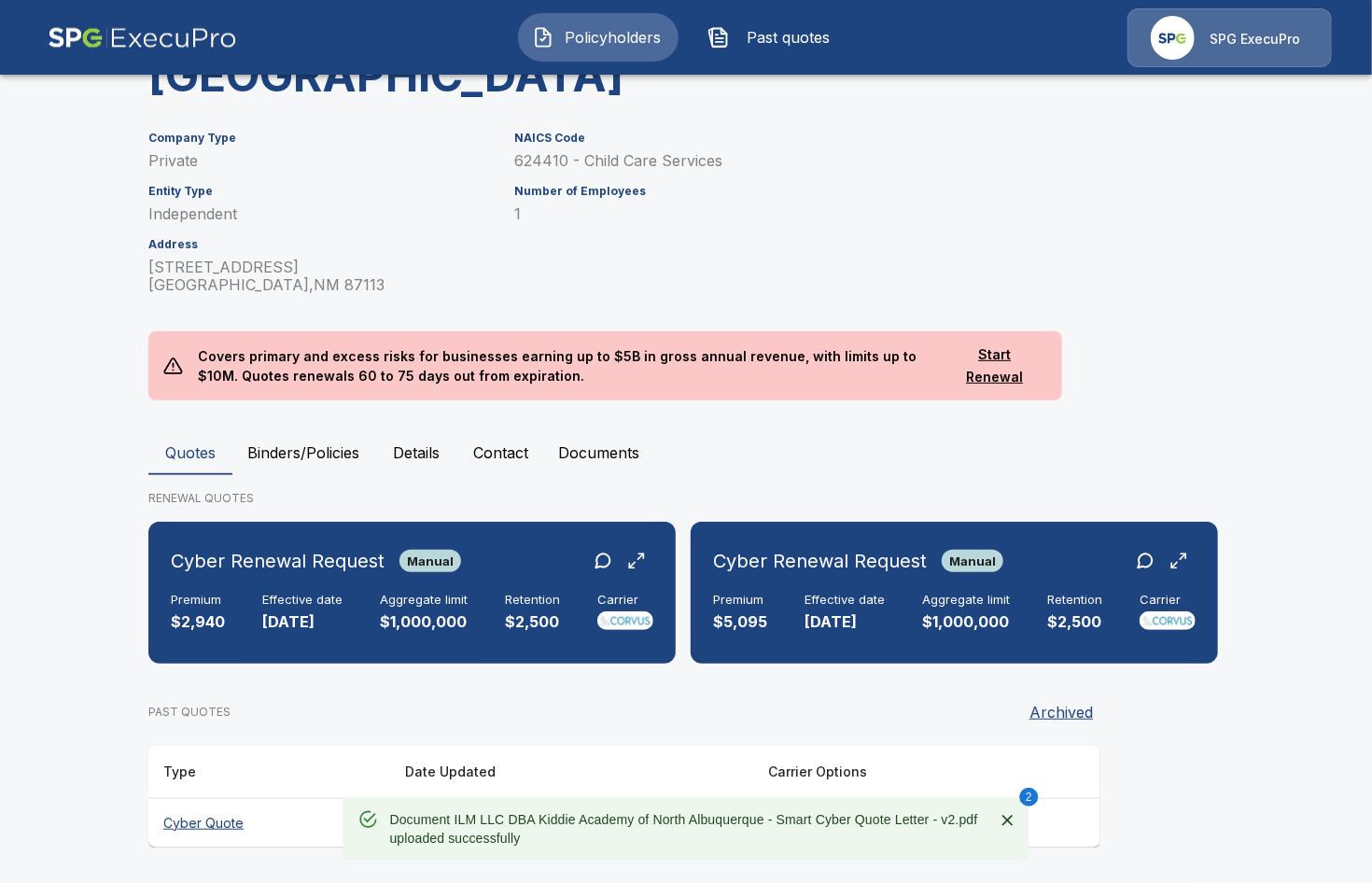
click at [1003, 825] on icon "Close" at bounding box center [1008, 820] width 12 height 12
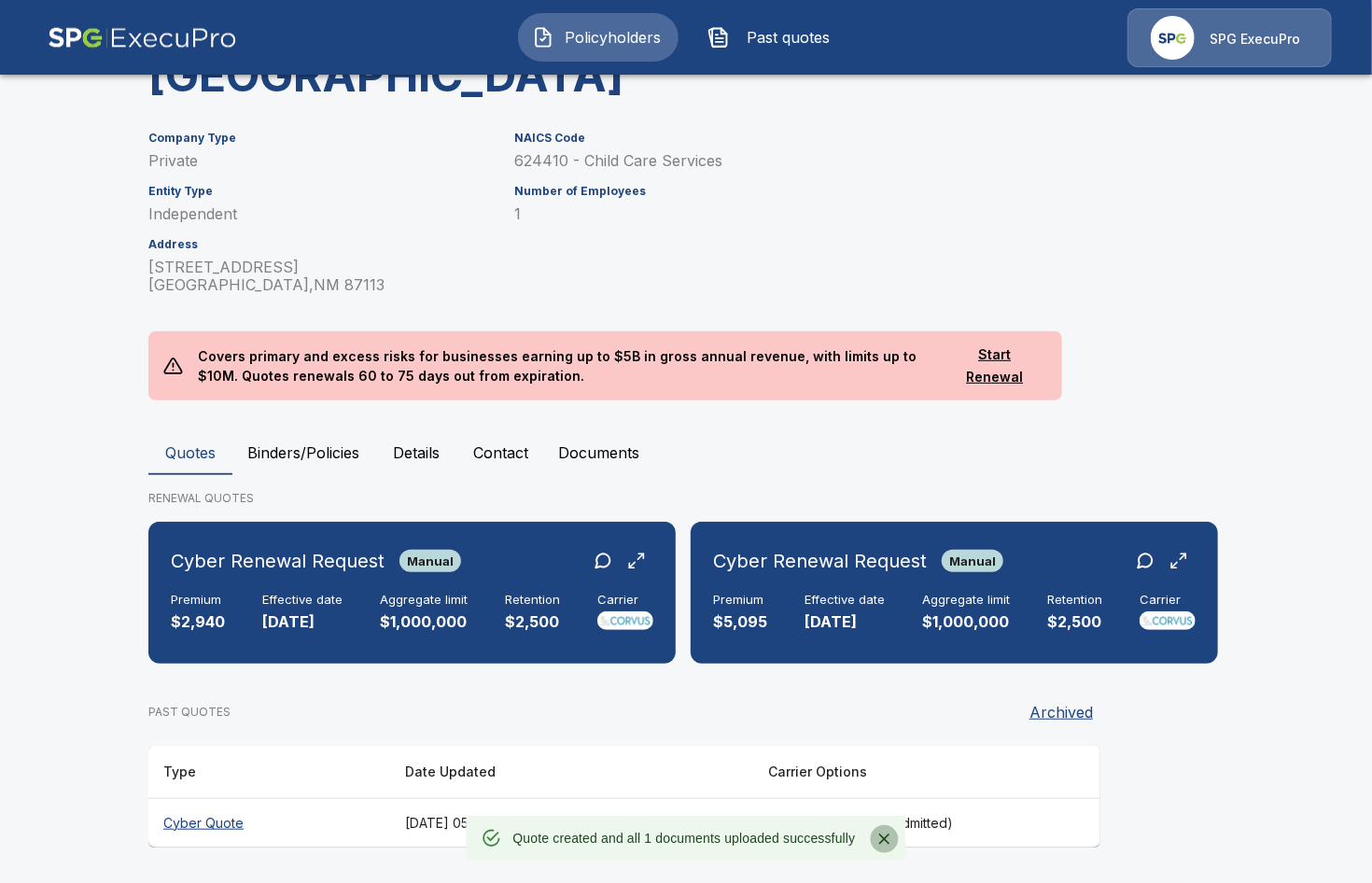
click at [881, 838] on icon "Close" at bounding box center [884, 838] width 18 height 18
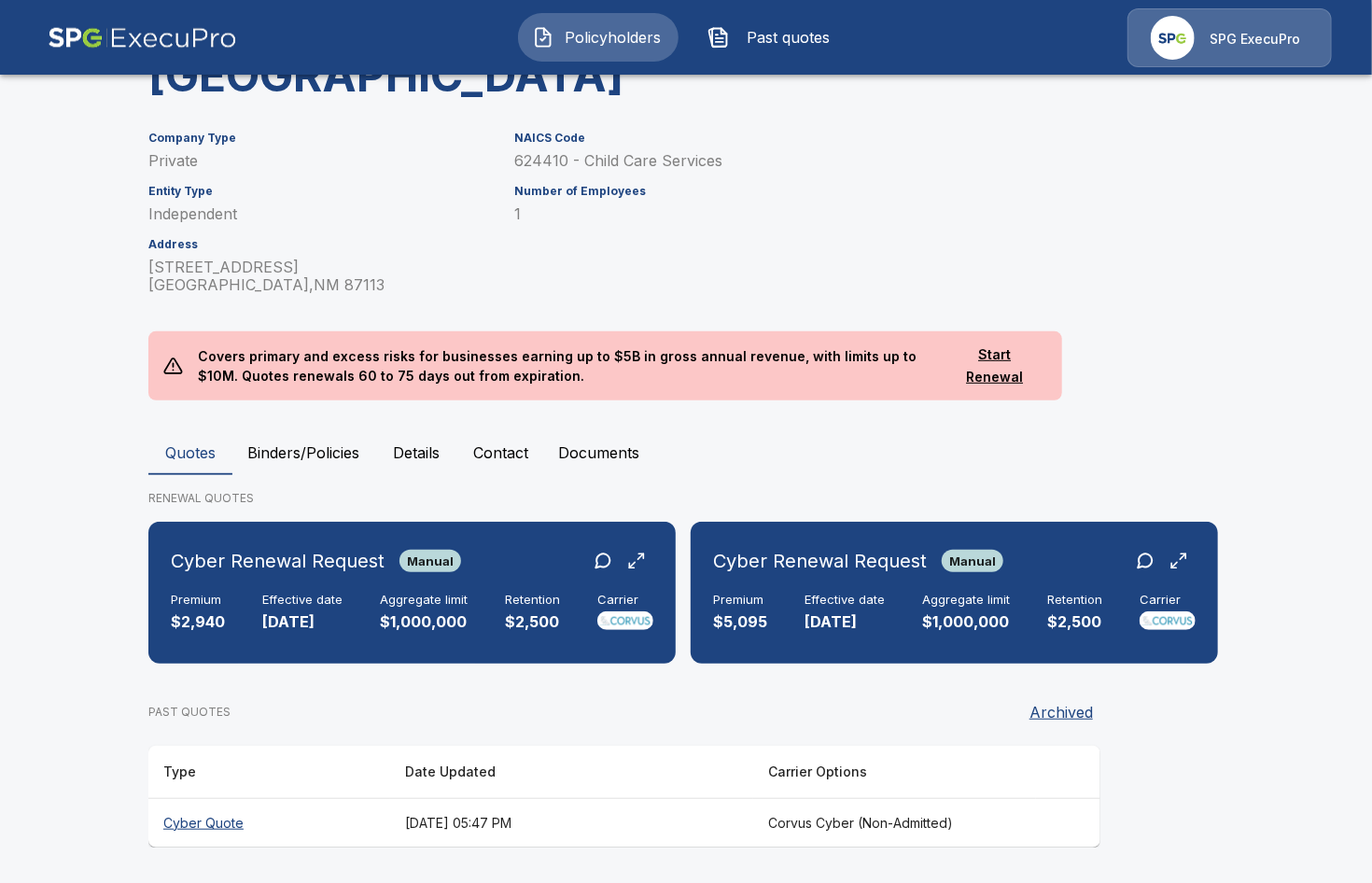
click at [1220, 823] on div "RENEWAL QUOTES Cyber Renewal Request Manual Premium $2,940 Effective date 9/12/…" at bounding box center [686, 668] width 1075 height 357
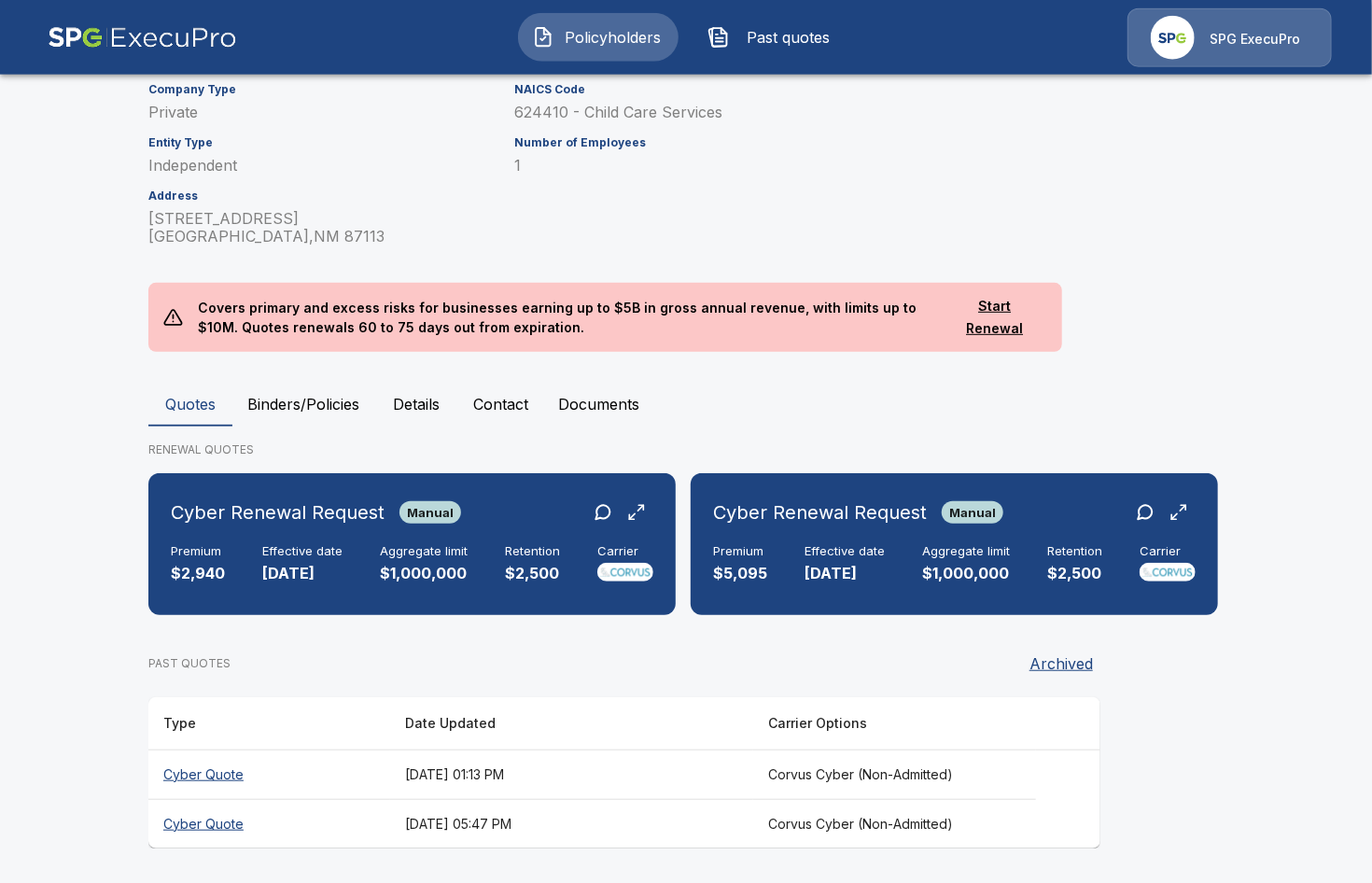
scroll to position [261, 0]
click at [651, 766] on th "[DATE] 01:13 PM" at bounding box center [571, 773] width 363 height 50
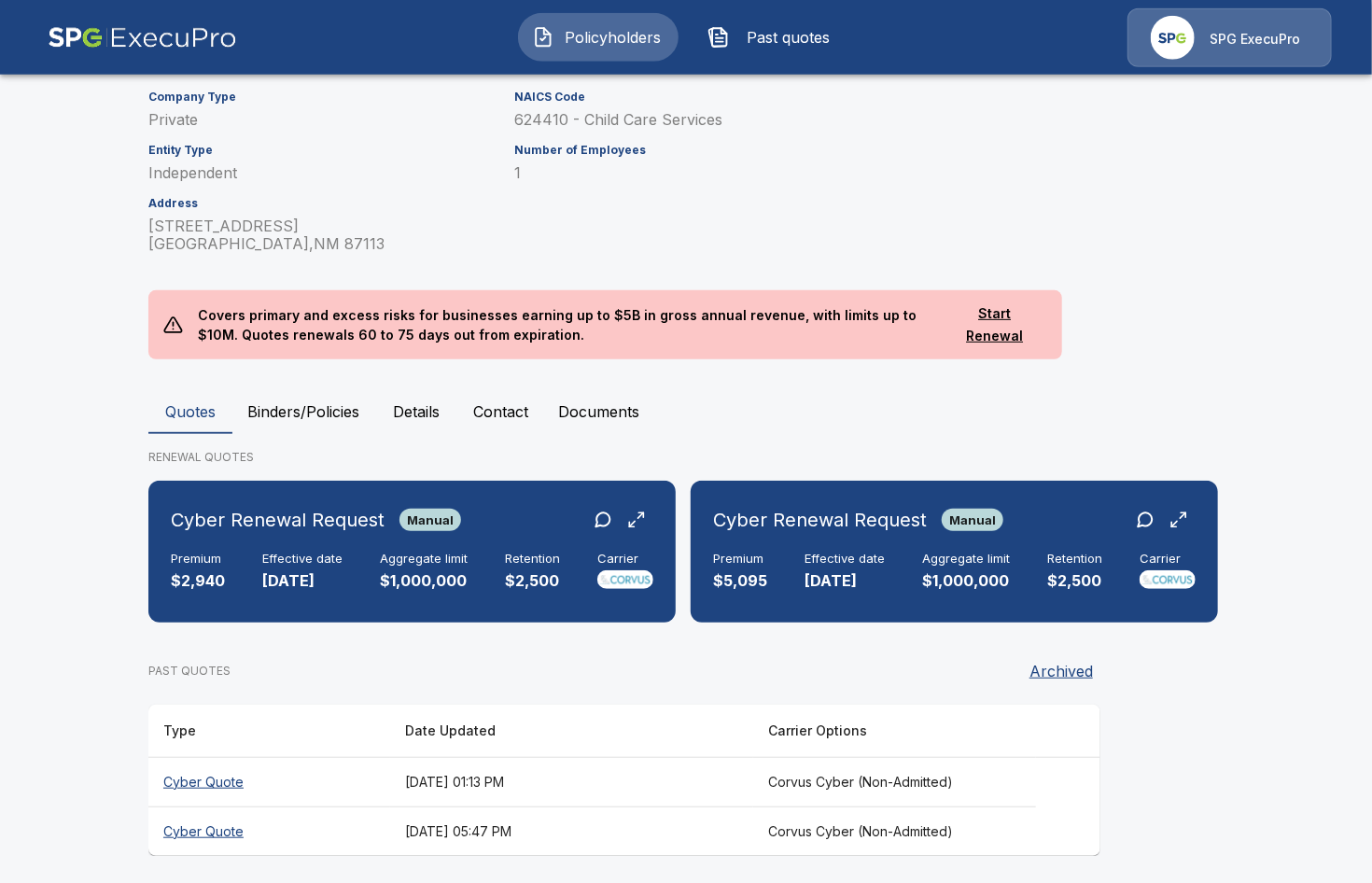
scroll to position [261, 0]
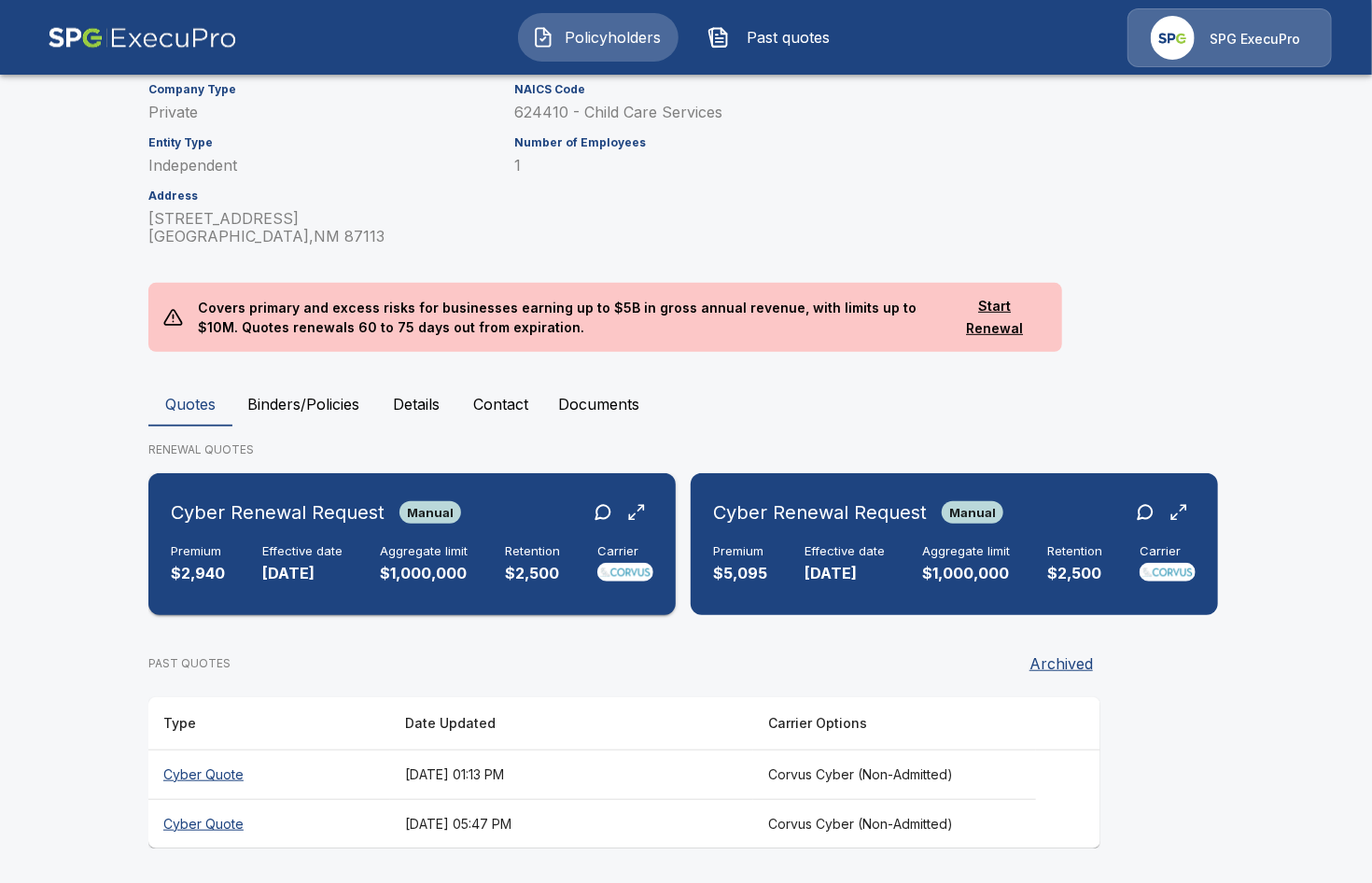
click at [253, 547] on div "Premium $2,940 Effective date 9/12/2025 Aggregate limit $1,000,000 Retention $2…" at bounding box center [412, 564] width 483 height 41
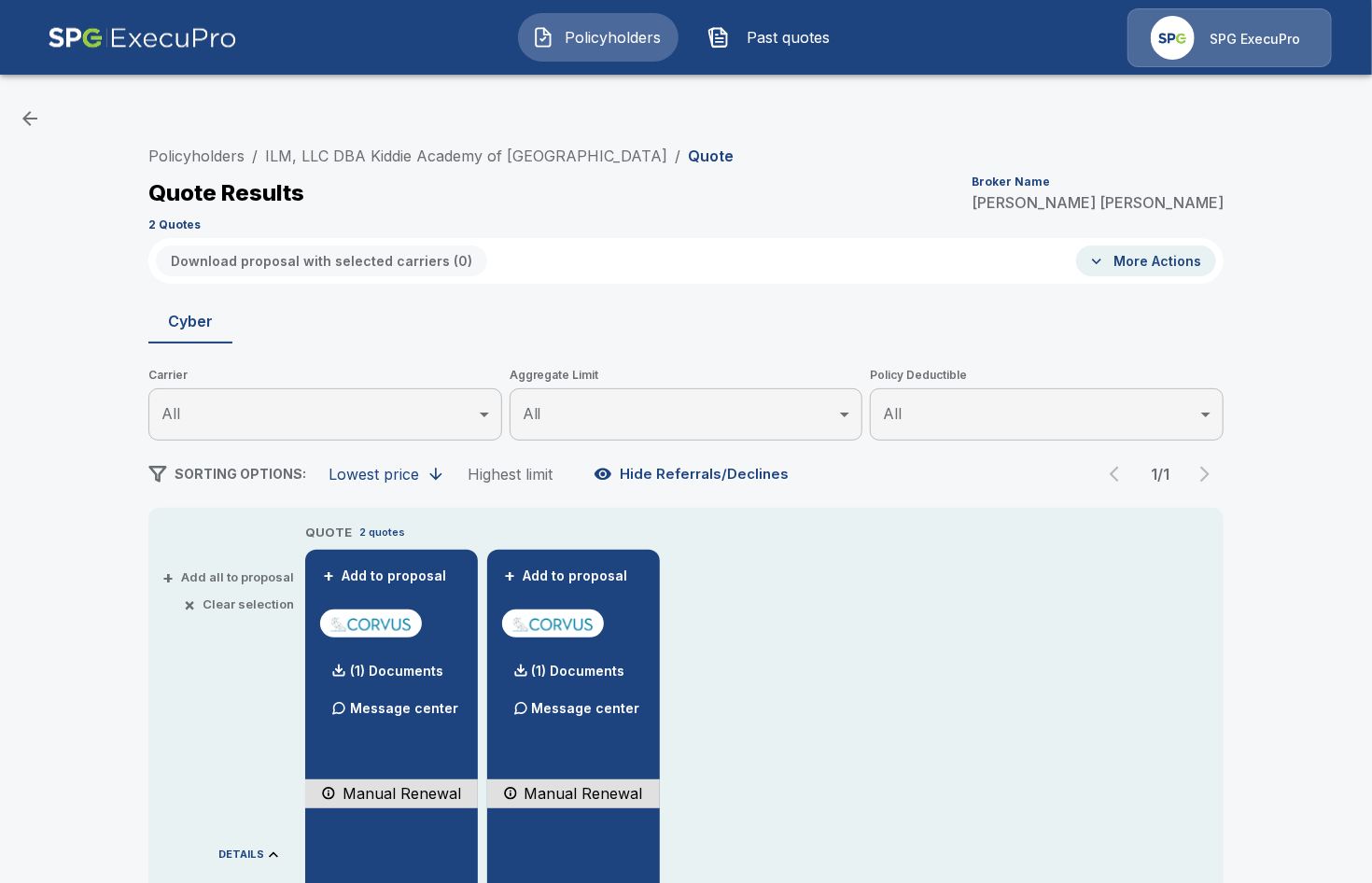
click at [66, 554] on div "Policyholders / ILM, LLC DBA Kiddie Academy of North Albuquerque / Quote Quote …" at bounding box center [686, 749] width 1372 height 1322
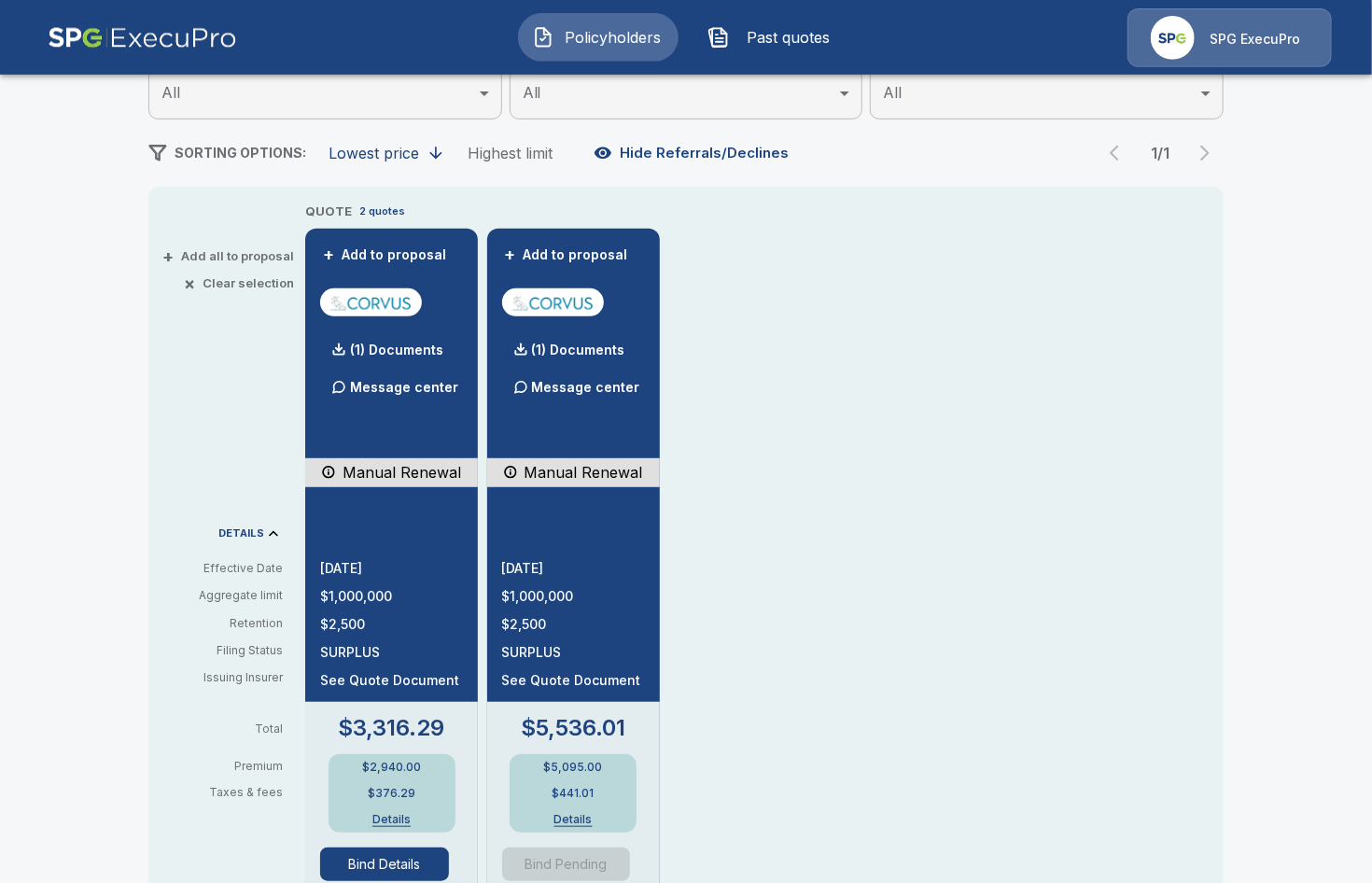
scroll to position [322, 0]
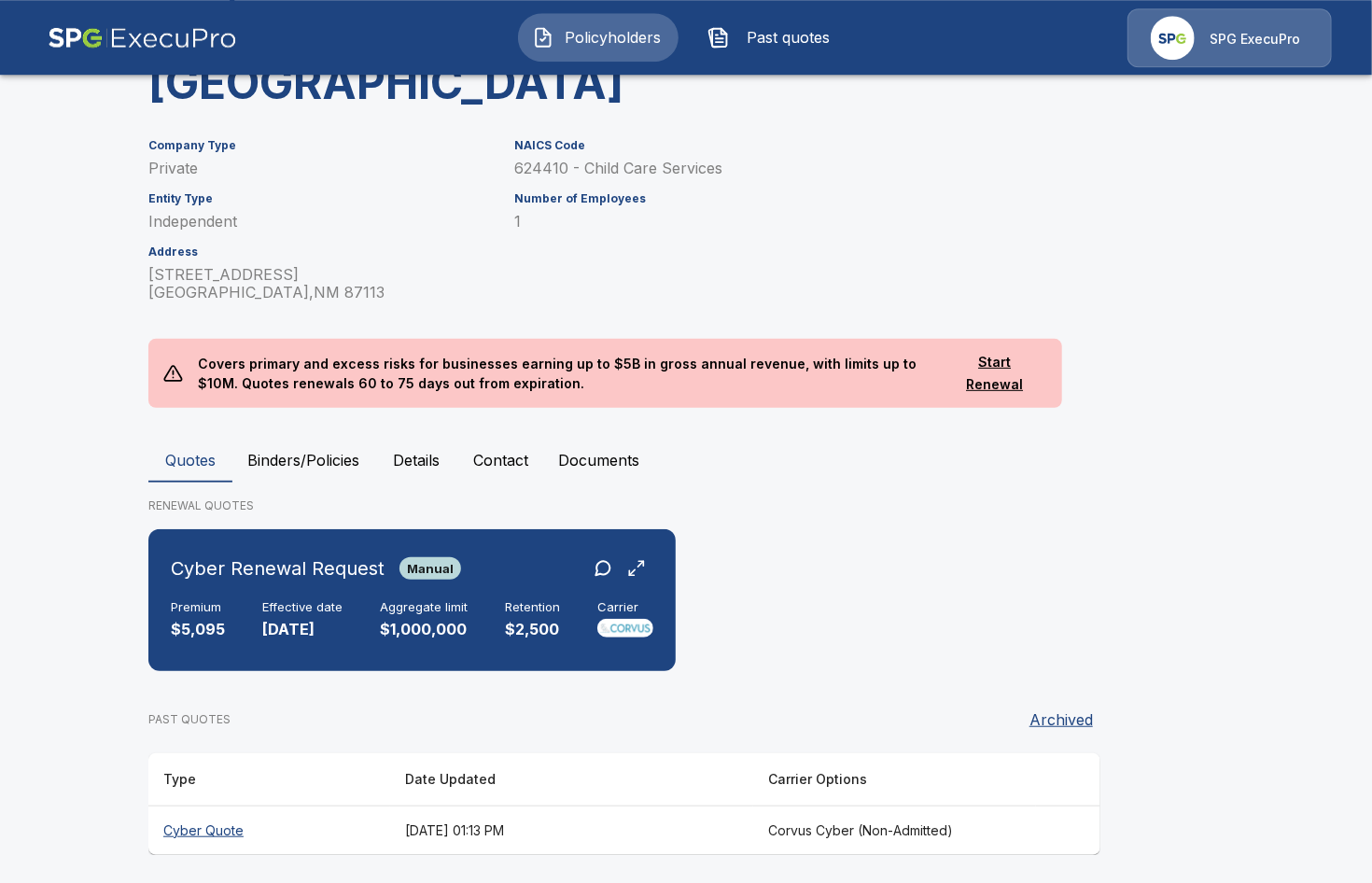
scroll to position [213, 0]
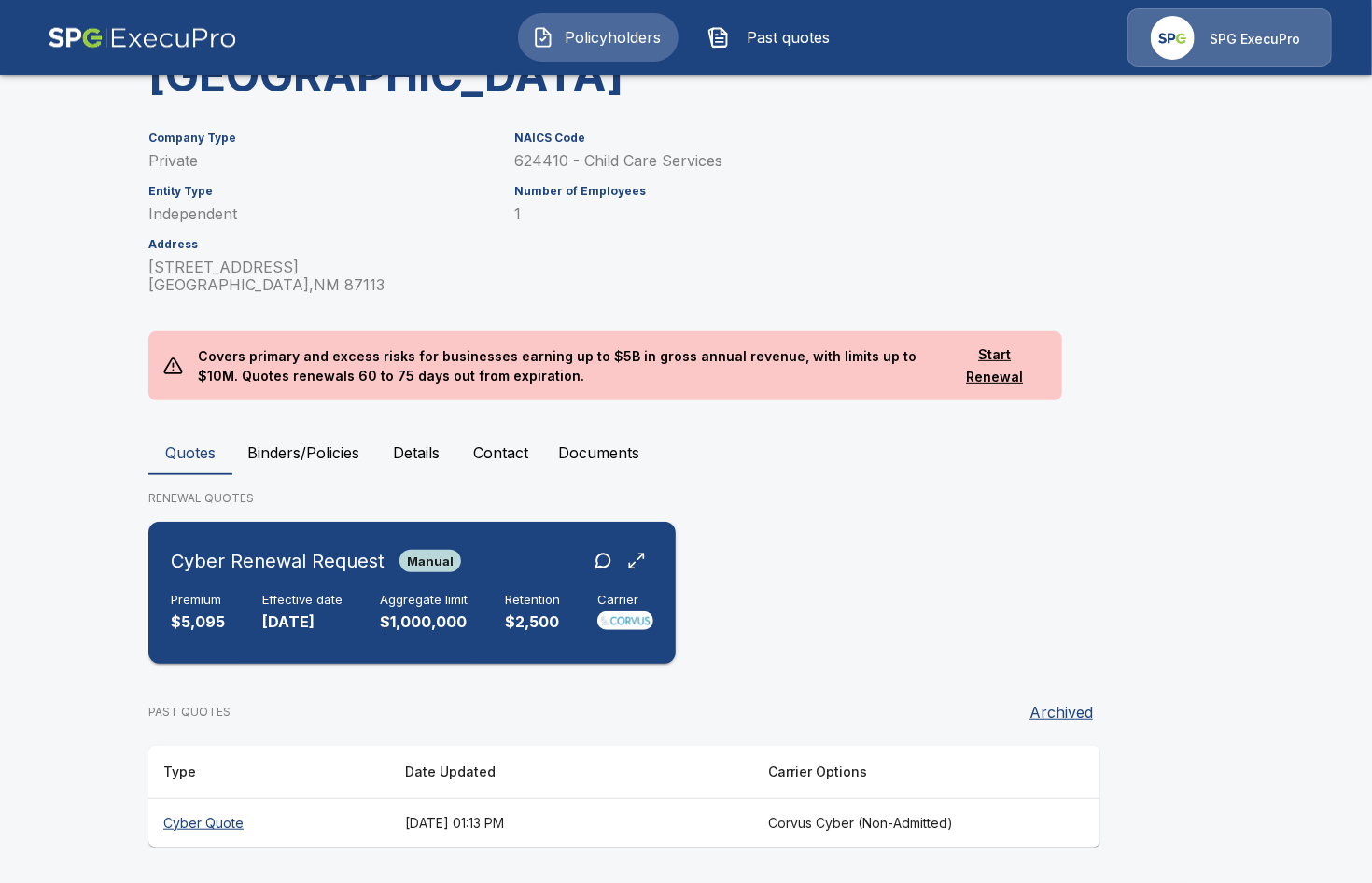
click at [497, 644] on div "Cyber Renewal Request Manual Premium $5,095 Effective date [DATE] Aggregate lim…" at bounding box center [411, 593] width 512 height 127
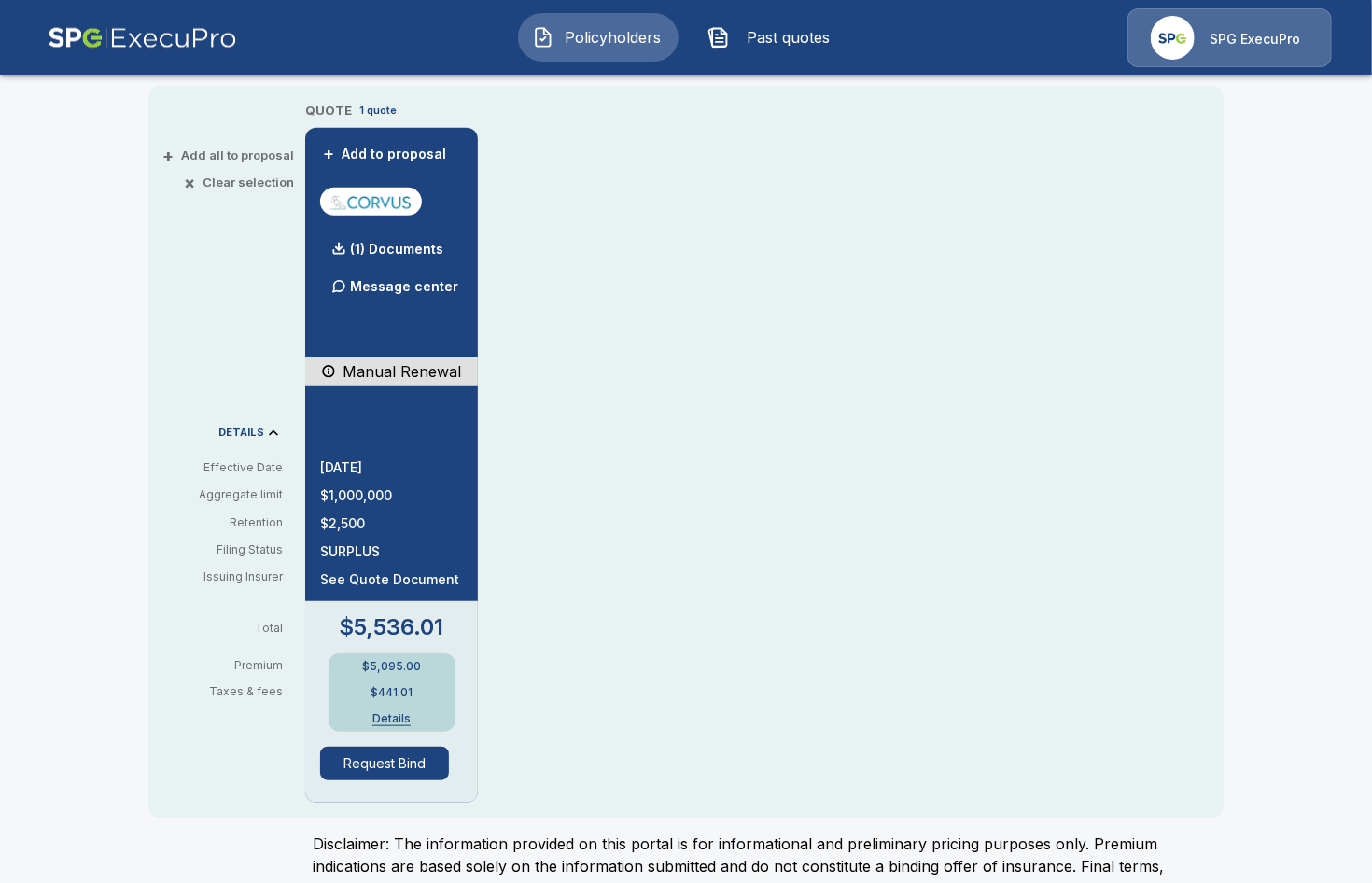
scroll to position [421, 0]
click at [390, 246] on p "(1) Documents" at bounding box center [396, 250] width 93 height 13
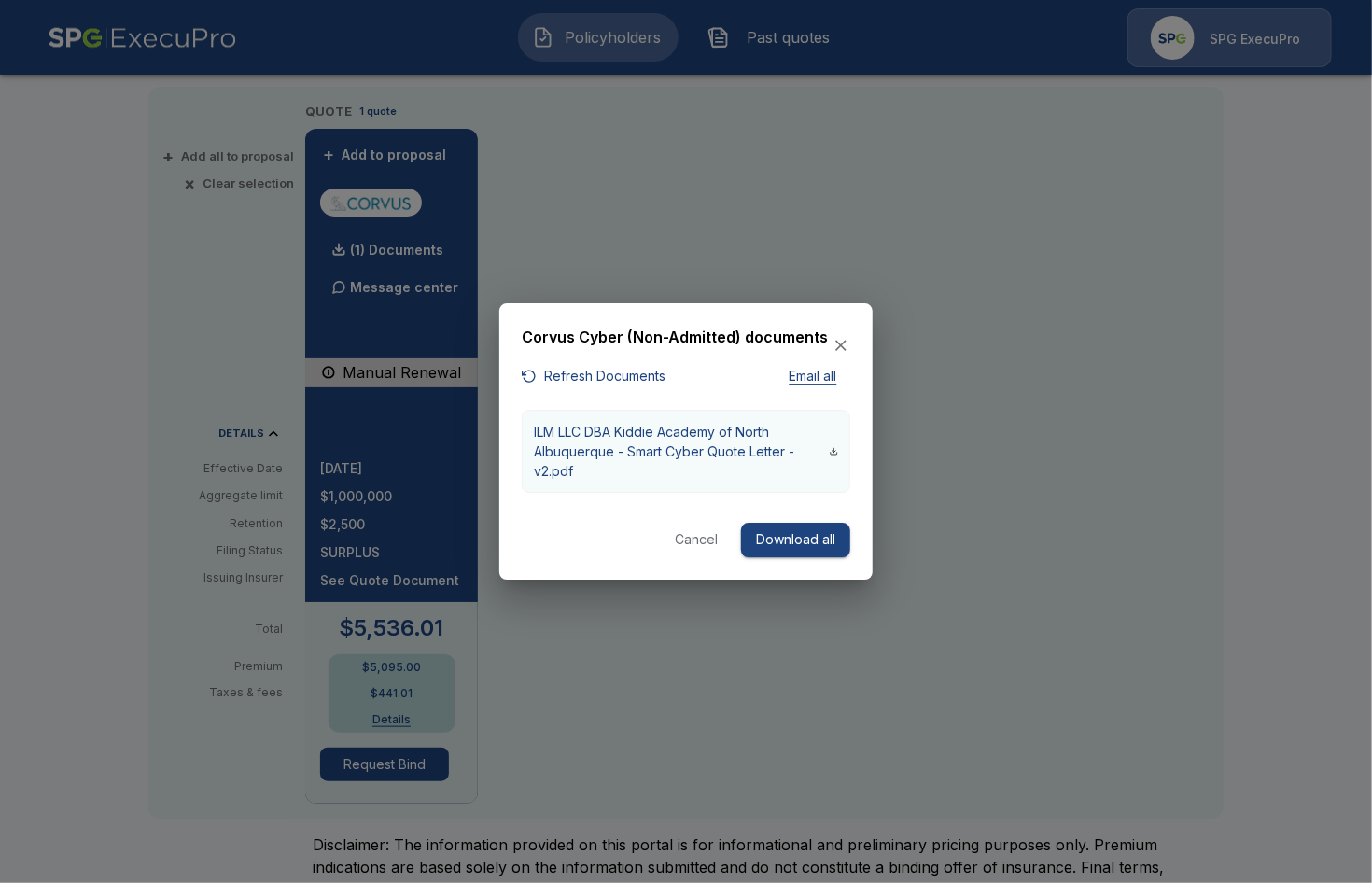
click at [700, 435] on p "ILM LLC DBA Kiddie Academy of North Albuquerque - Smart Cyber Quote Letter - v2…" at bounding box center [681, 451] width 295 height 59
click at [83, 437] on div at bounding box center [686, 441] width 1372 height 883
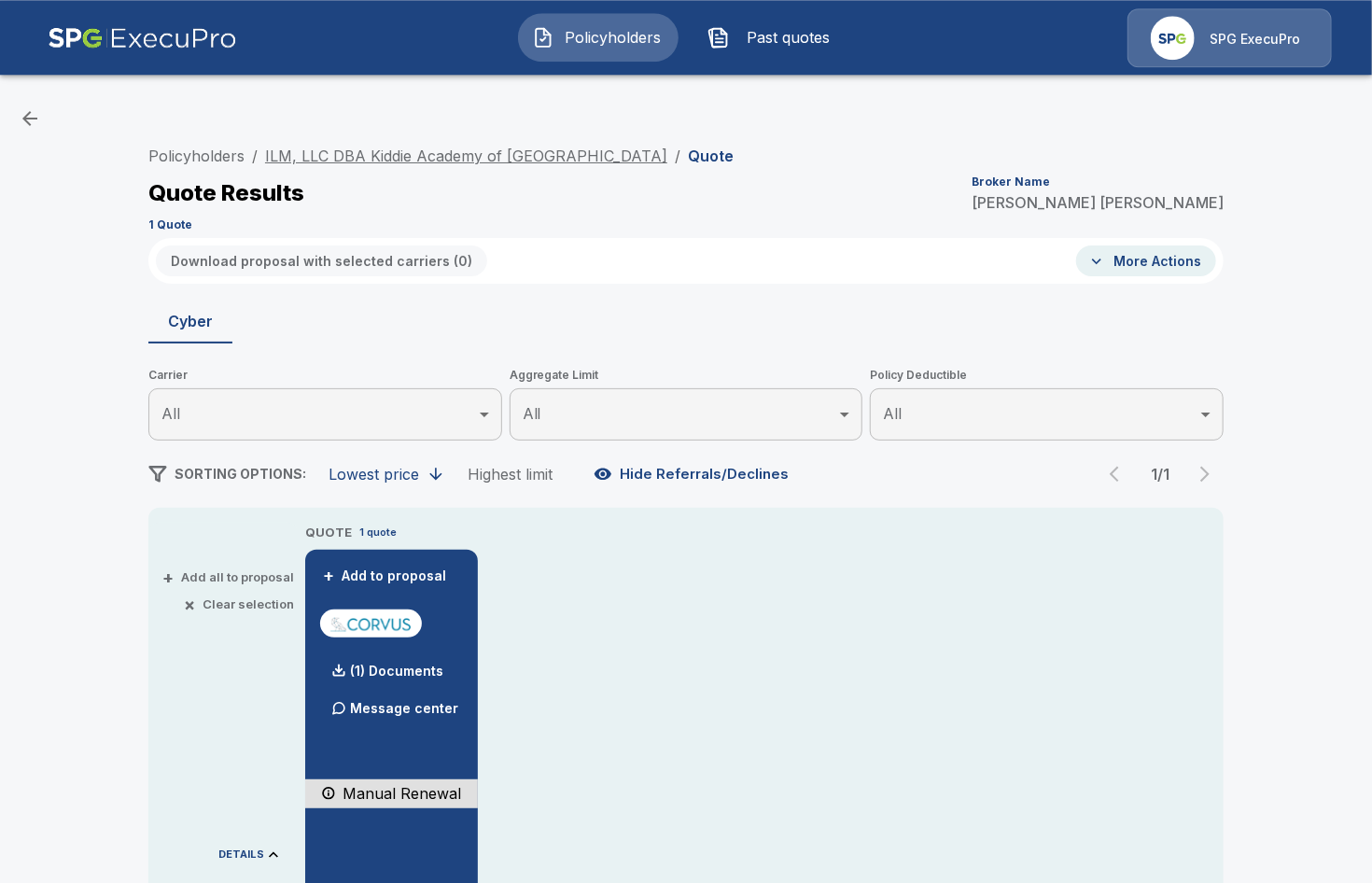
scroll to position [0, 0]
click at [306, 153] on link "ILM, LLC DBA Kiddie Academy of [GEOGRAPHIC_DATA]" at bounding box center [466, 155] width 402 height 18
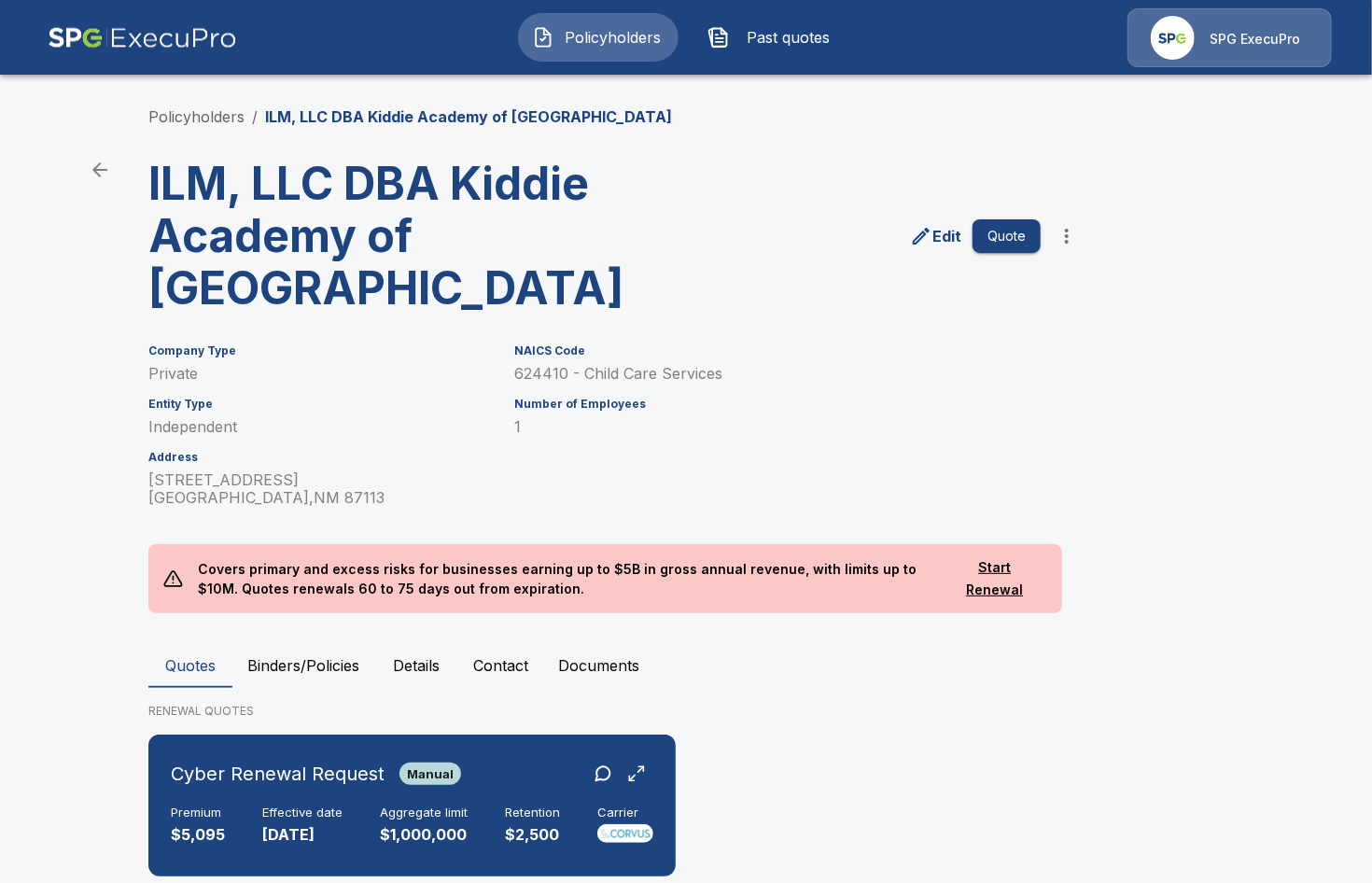
click at [336, 611] on p "Covers primary and excess risks for businesses earning up to $5B in gross annua…" at bounding box center [562, 578] width 759 height 69
click at [326, 649] on button "Binders/Policies" at bounding box center [303, 665] width 142 height 45
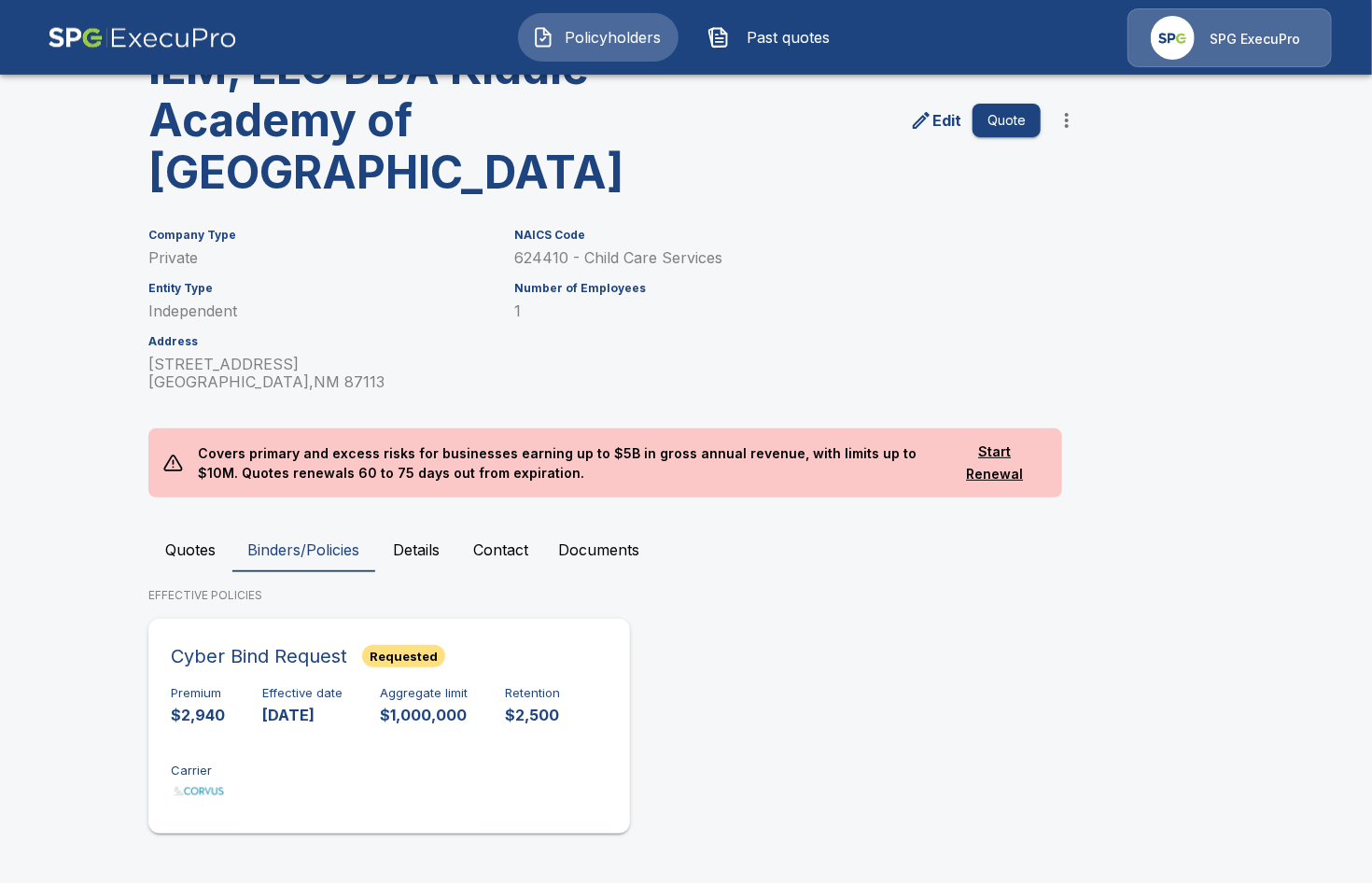
scroll to position [117, 0]
click at [205, 555] on button "Quotes" at bounding box center [190, 549] width 84 height 45
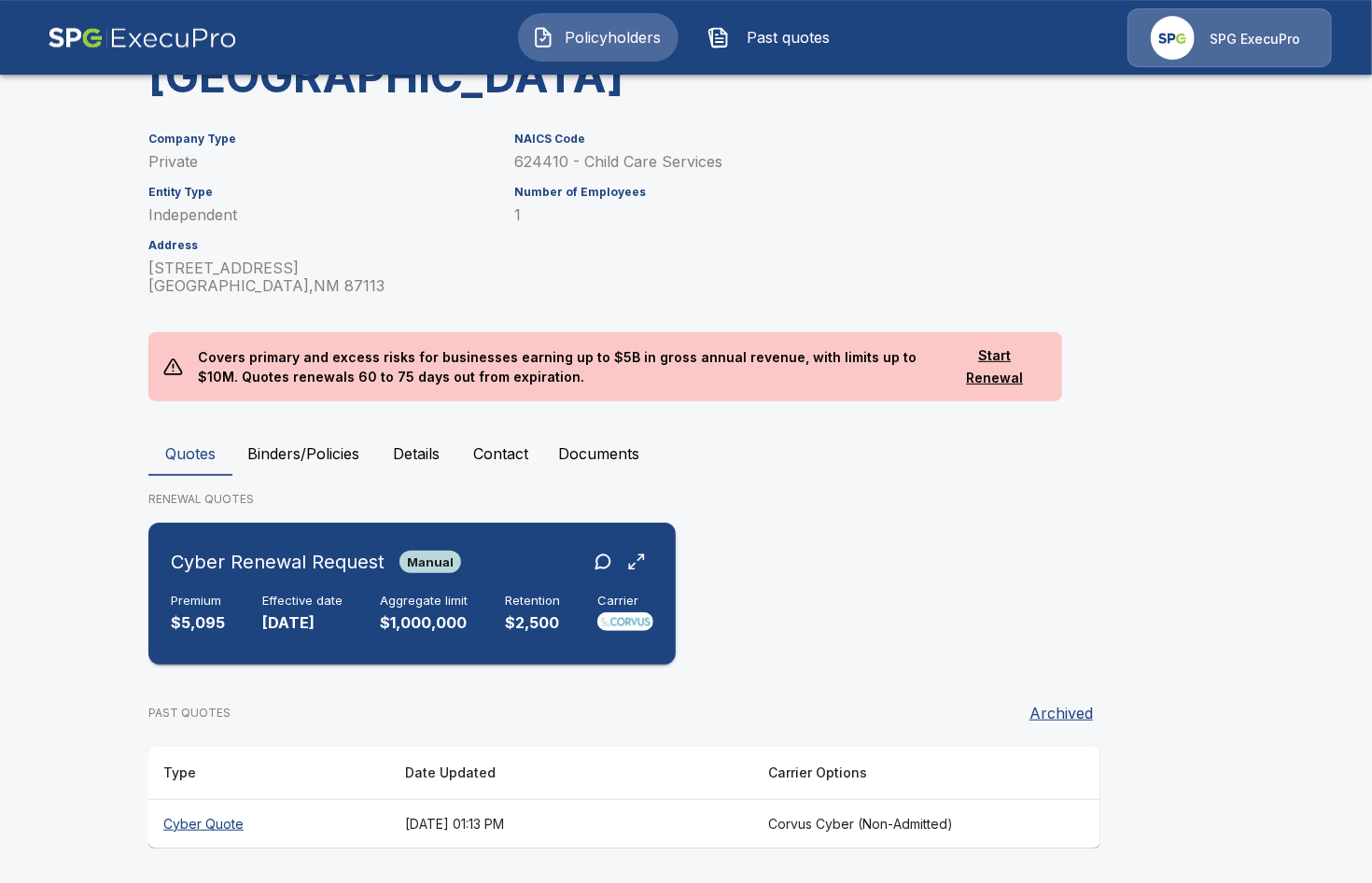
scroll to position [213, 0]
click at [436, 592] on div "Cyber Renewal Request Manual Premium $5,095 Effective date 9/12/2025 Aggregate …" at bounding box center [411, 593] width 512 height 127
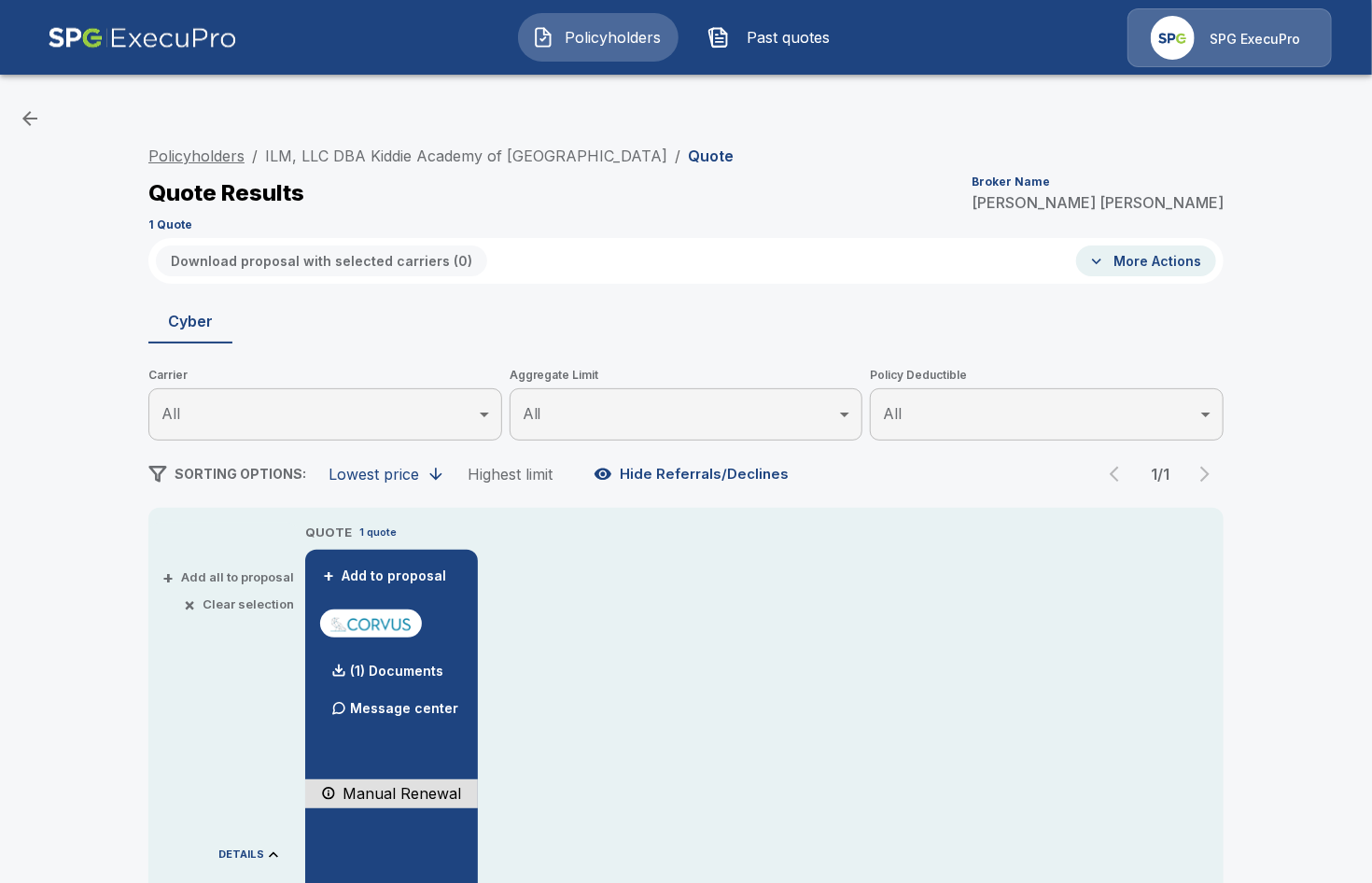
click at [174, 153] on link "Policyholders" at bounding box center [196, 155] width 96 height 18
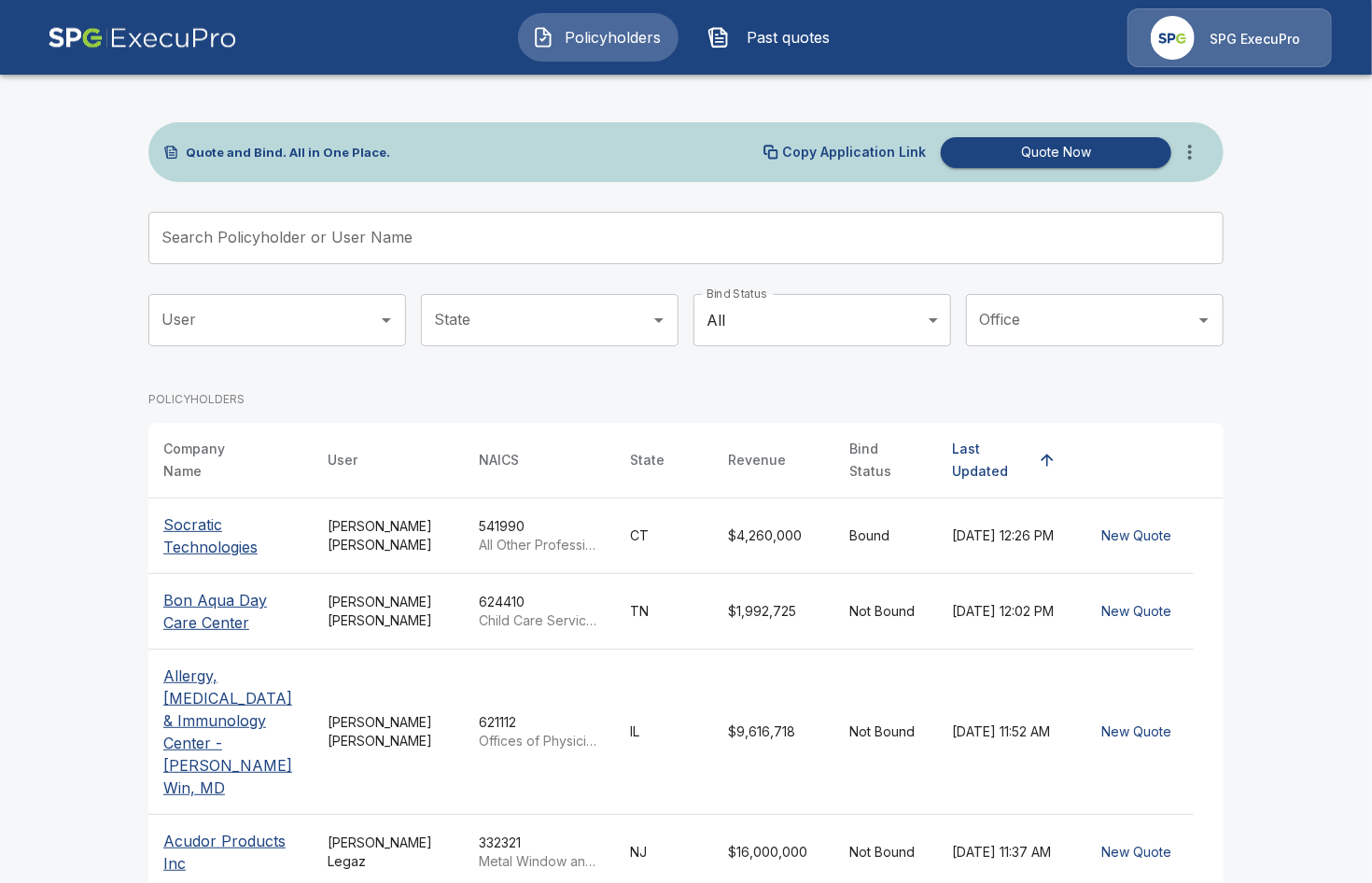
click at [464, 215] on input "Search Policyholder or User Name" at bounding box center [675, 238] width 1054 height 52
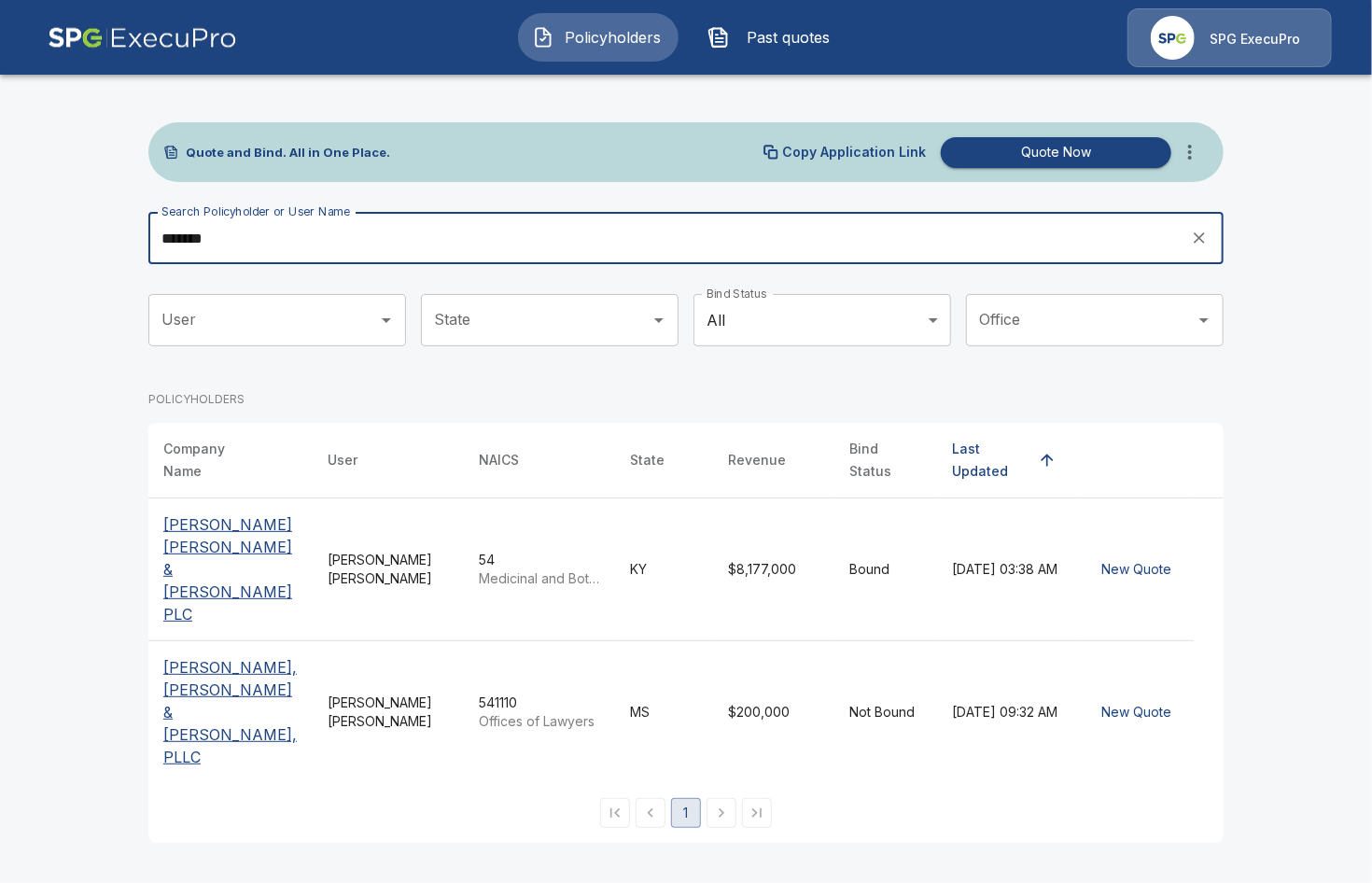
click at [402, 229] on input "*******" at bounding box center [663, 238] width 1029 height 52
type input "*******"
click at [211, 527] on p "Thompson Miller & Simpson PLC" at bounding box center [230, 568] width 134 height 112
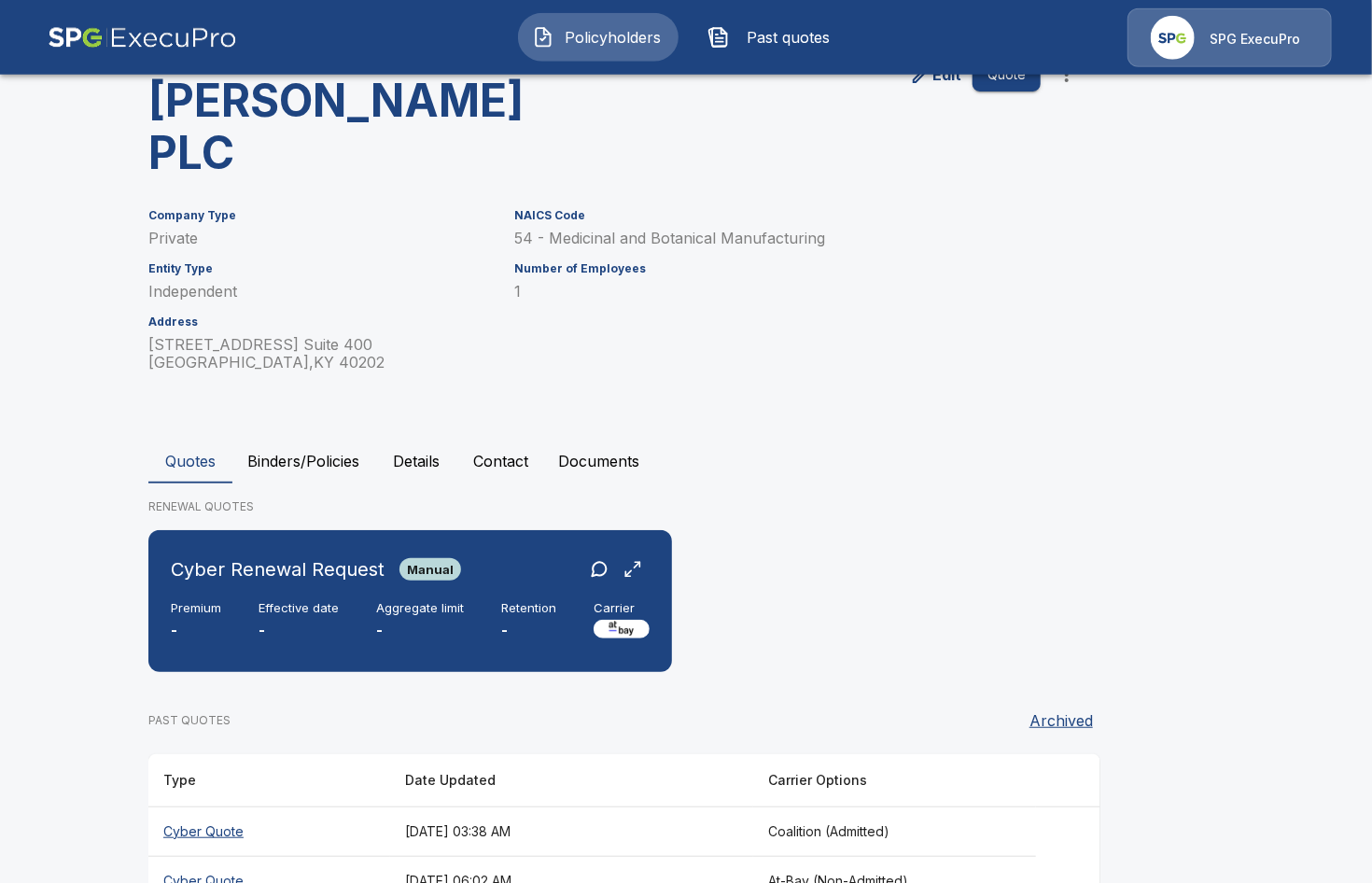
scroll to position [189, 0]
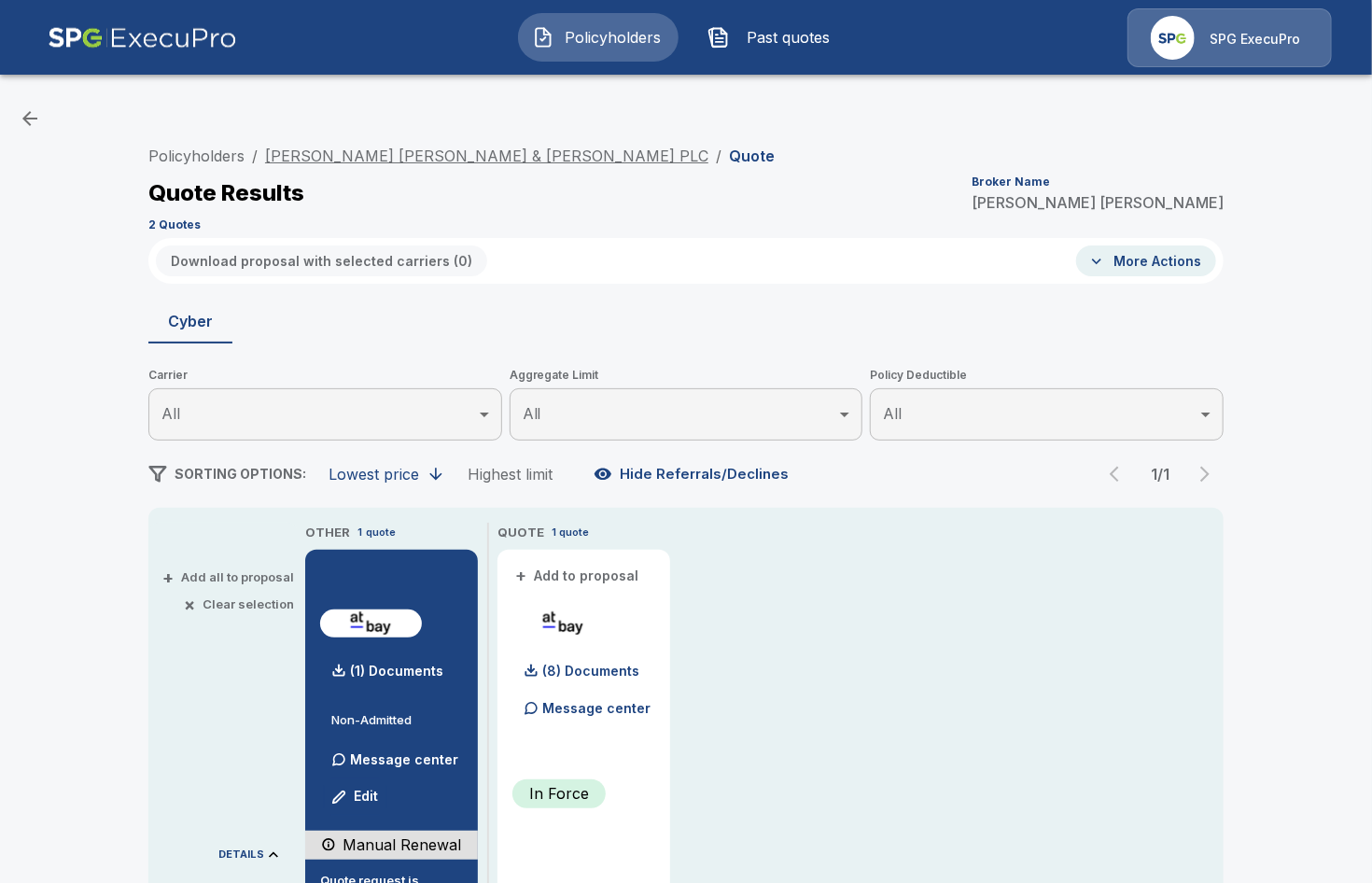
click at [429, 155] on link "[PERSON_NAME] [PERSON_NAME] & [PERSON_NAME] PLC" at bounding box center [487, 155] width 443 height 18
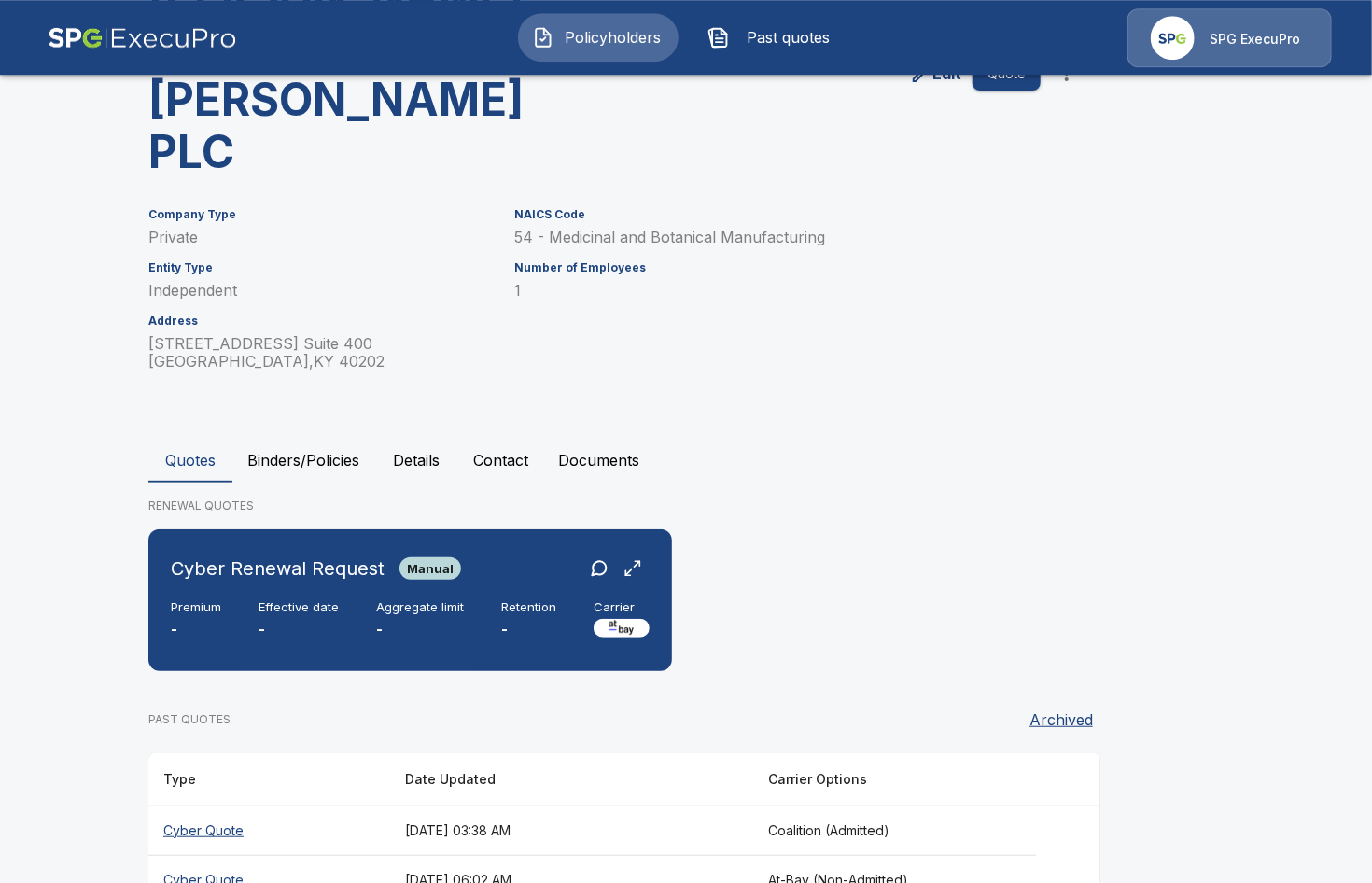
scroll to position [189, 0]
click at [304, 436] on button "Binders/Policies" at bounding box center [303, 458] width 142 height 45
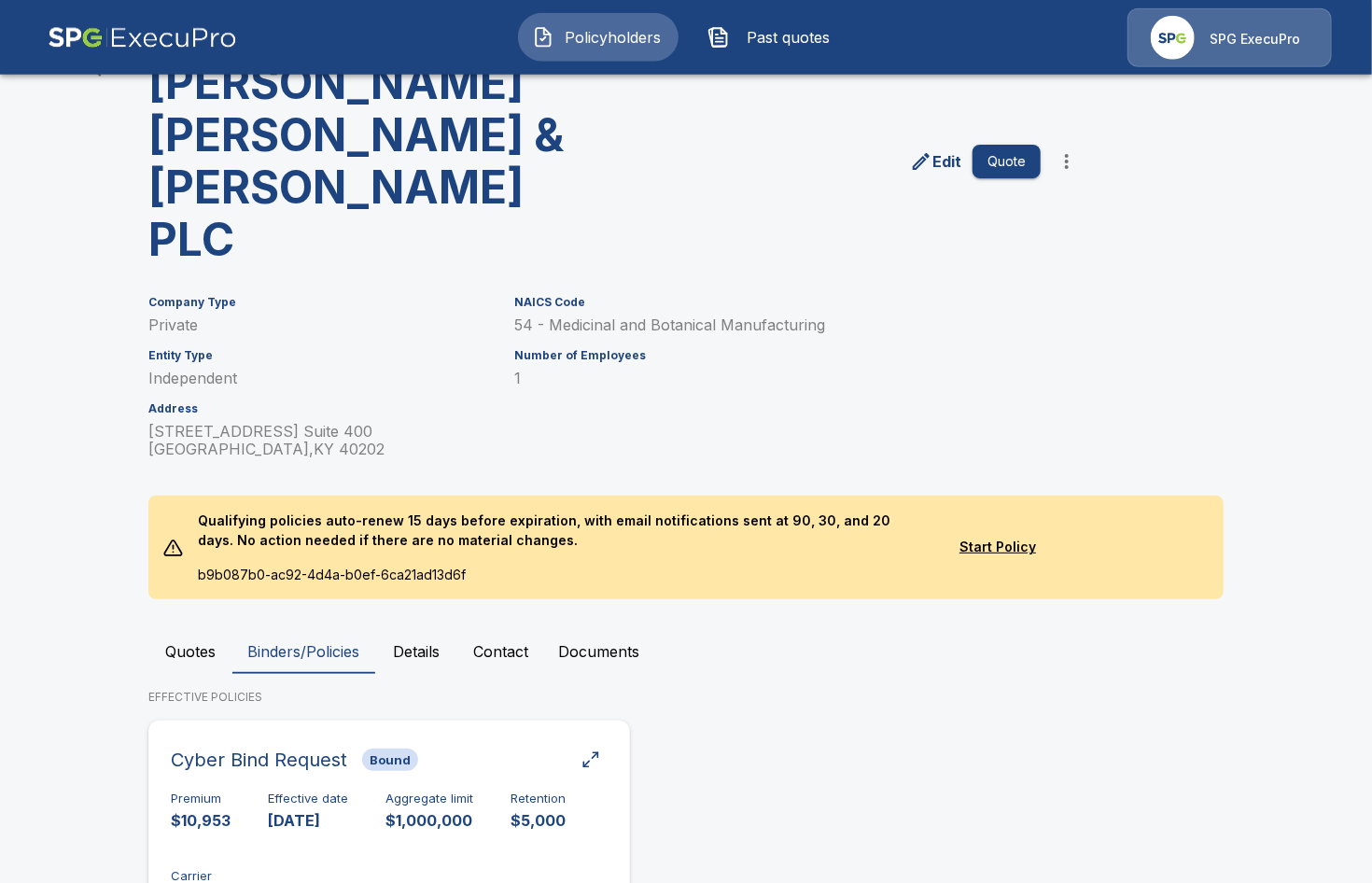
scroll to position [103, 0]
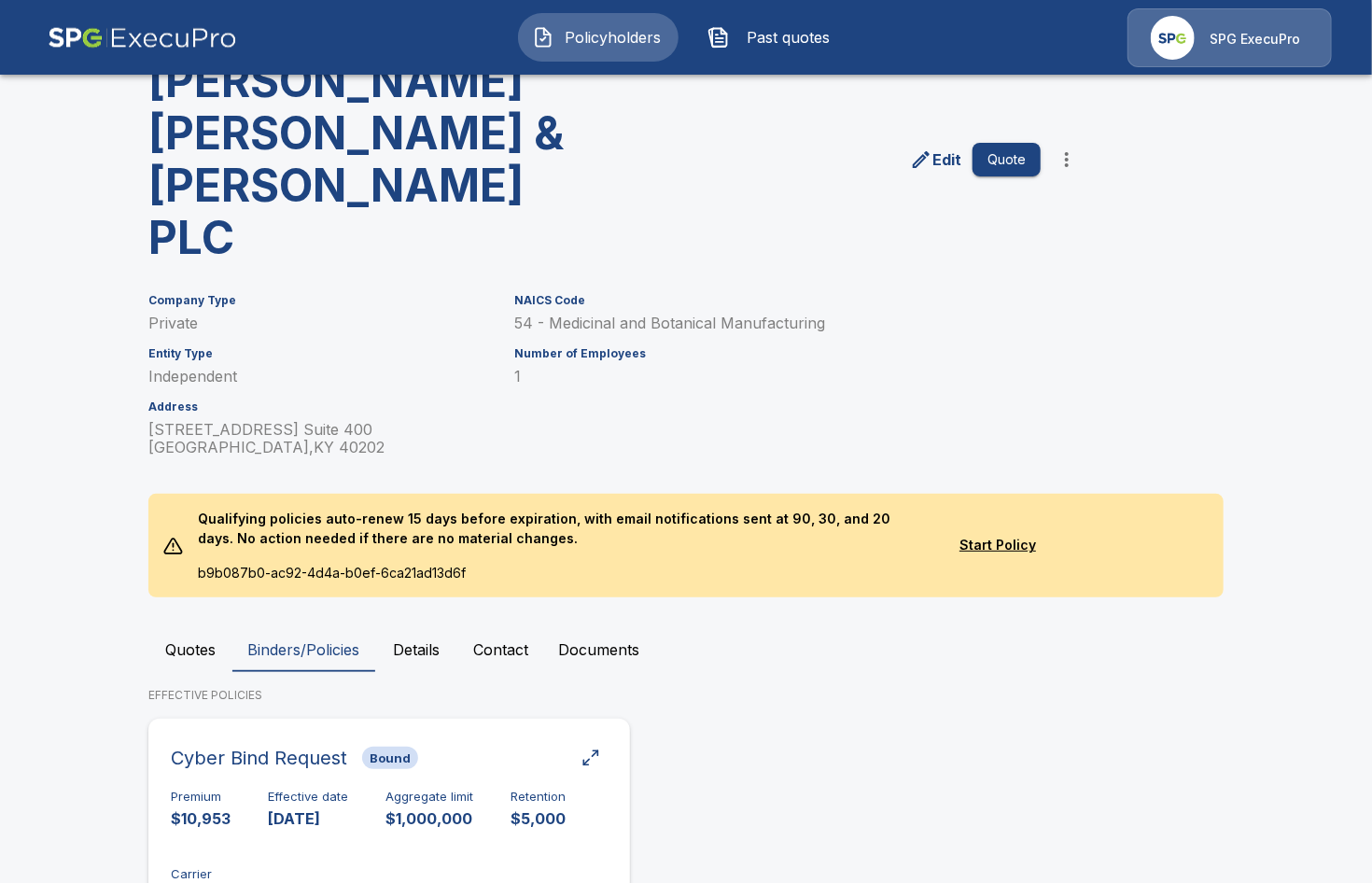
click at [539, 790] on div "Premium $10,953 Effective date 11/21/2024 Aggregate limit $1,000,000 Retention …" at bounding box center [389, 848] width 436 height 118
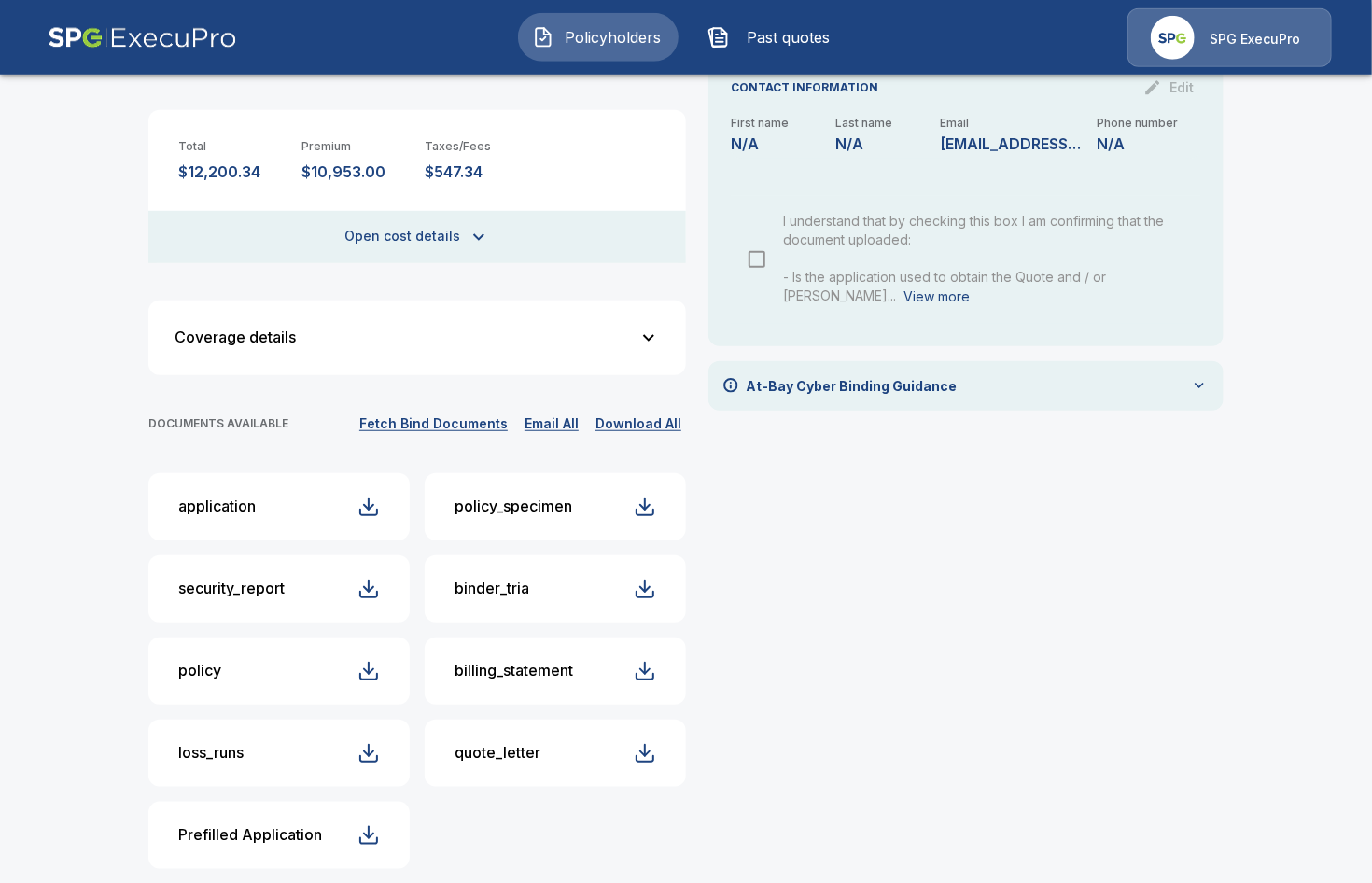
scroll to position [507, 0]
click at [274, 492] on button "application" at bounding box center [279, 505] width 261 height 67
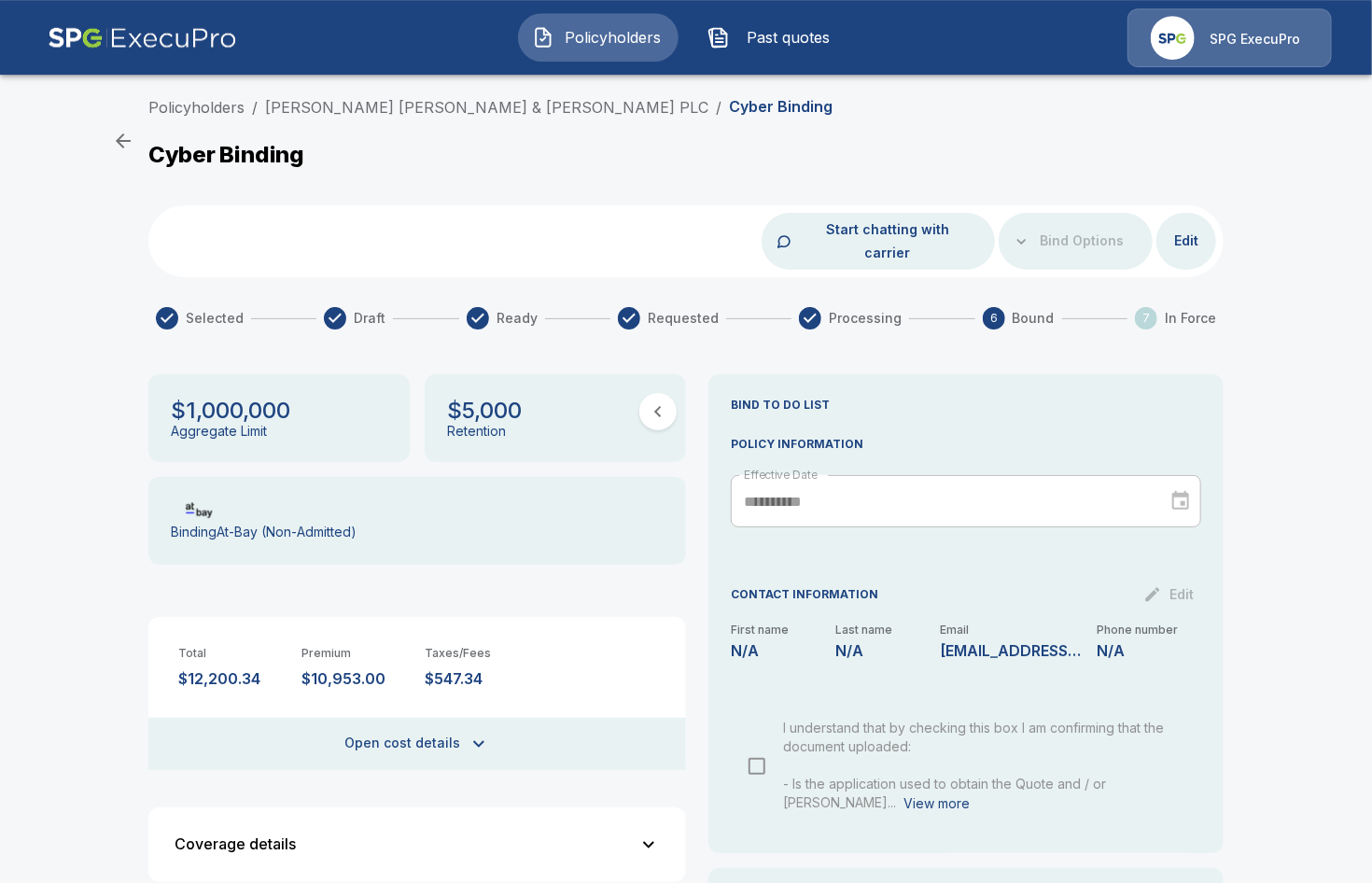
scroll to position [0, 0]
click at [381, 109] on link "[PERSON_NAME] [PERSON_NAME] & [PERSON_NAME] PLC" at bounding box center [487, 107] width 443 height 18
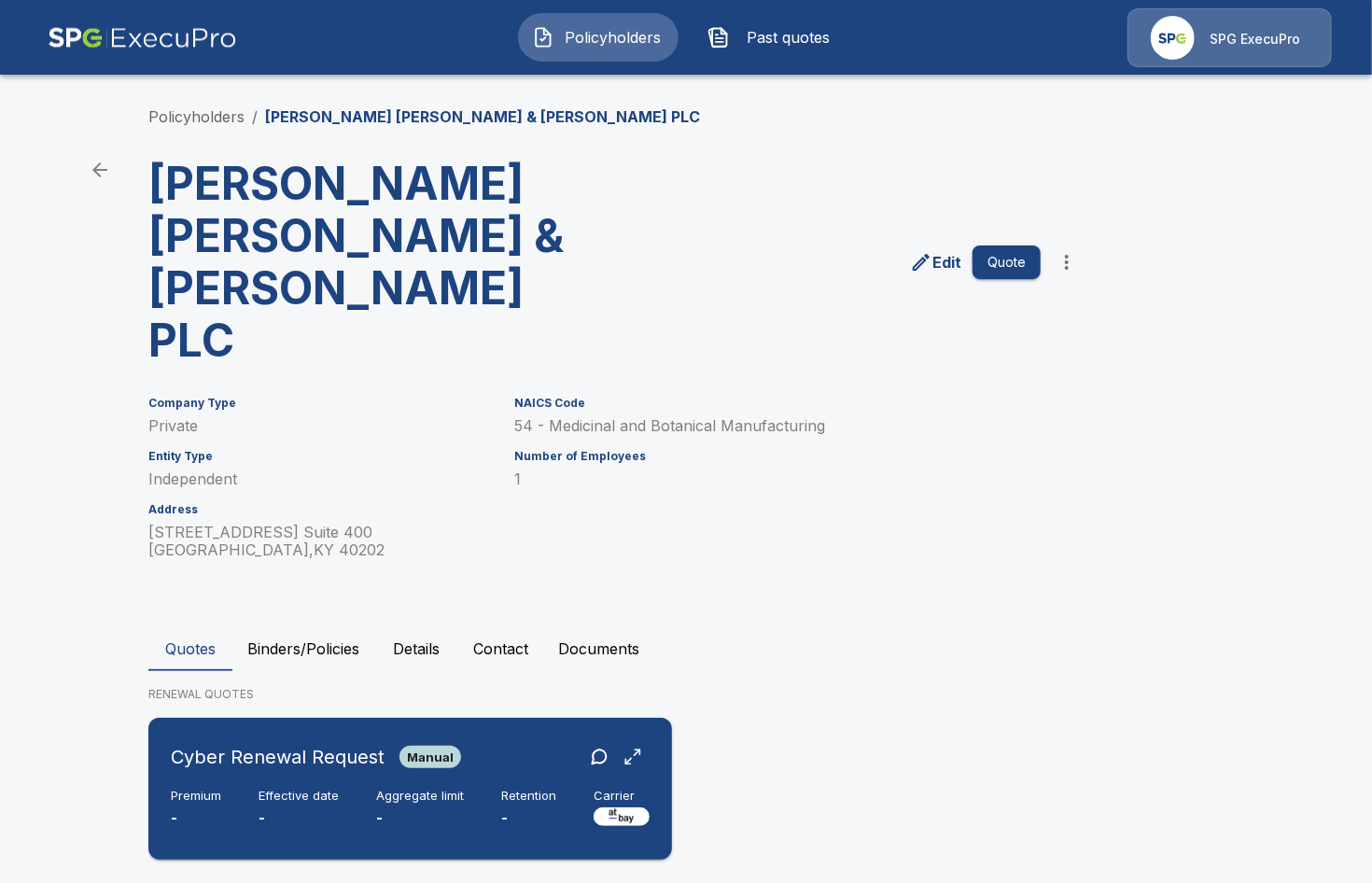
click at [378, 725] on div "Cyber Renewal Request Manual Premium - Effective date - Aggregate limit - Reten…" at bounding box center [409, 788] width 508 height 127
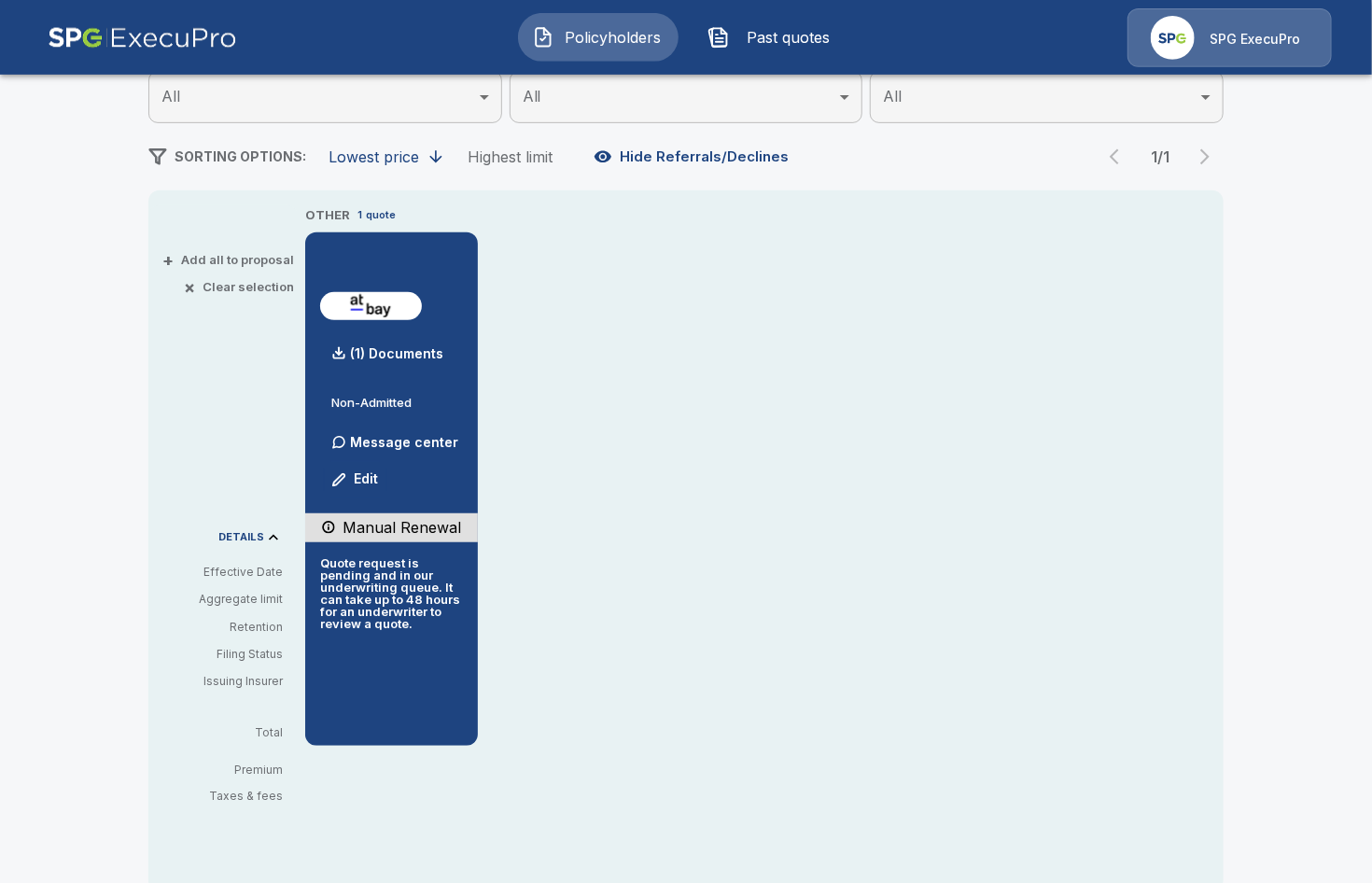
scroll to position [322, 0]
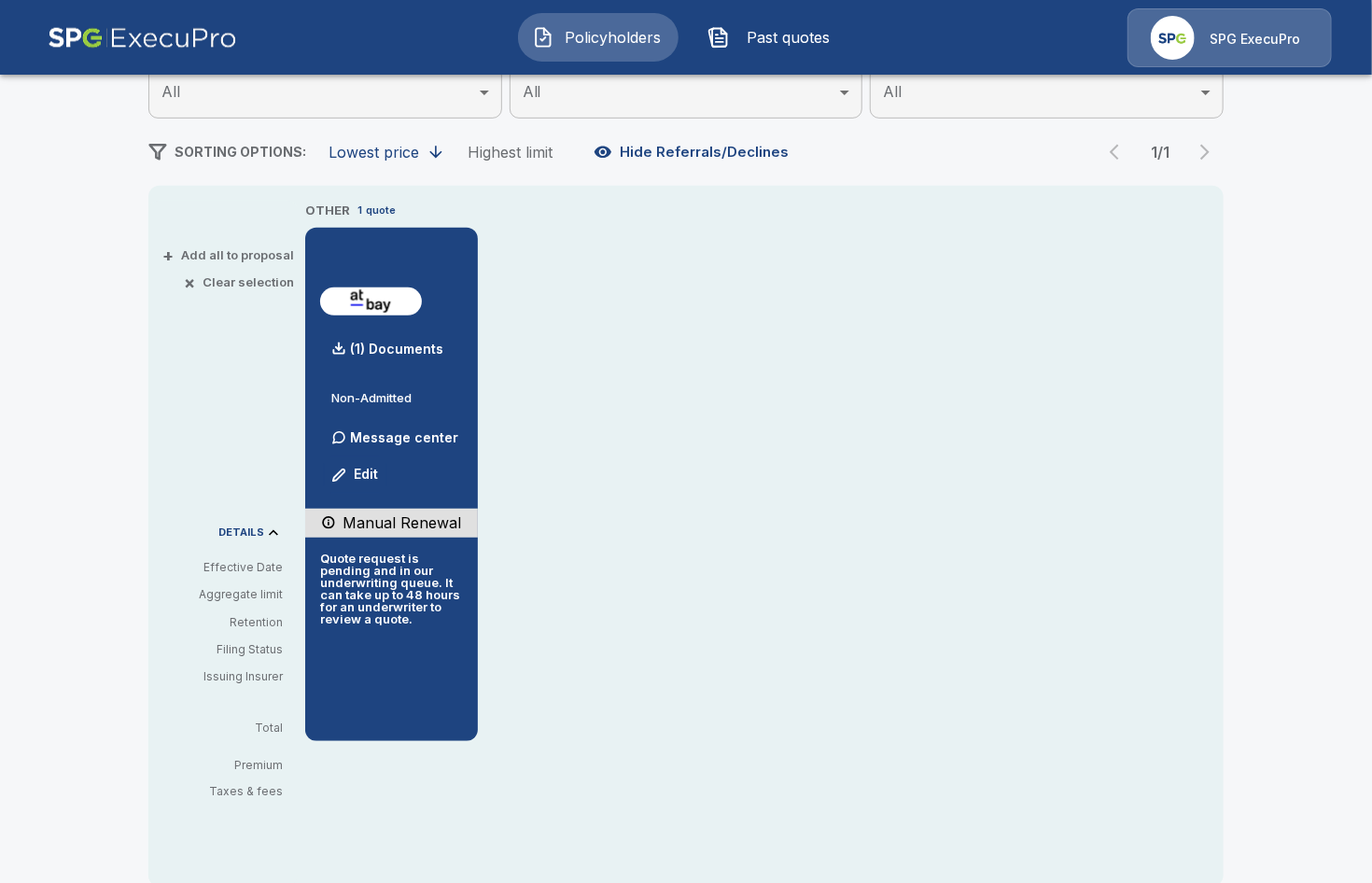
click at [820, 599] on div "OTHER 1 quote (1) Documents Non-Admitted Message center Edit Manual Renewal Quo…" at bounding box center [764, 470] width 918 height 540
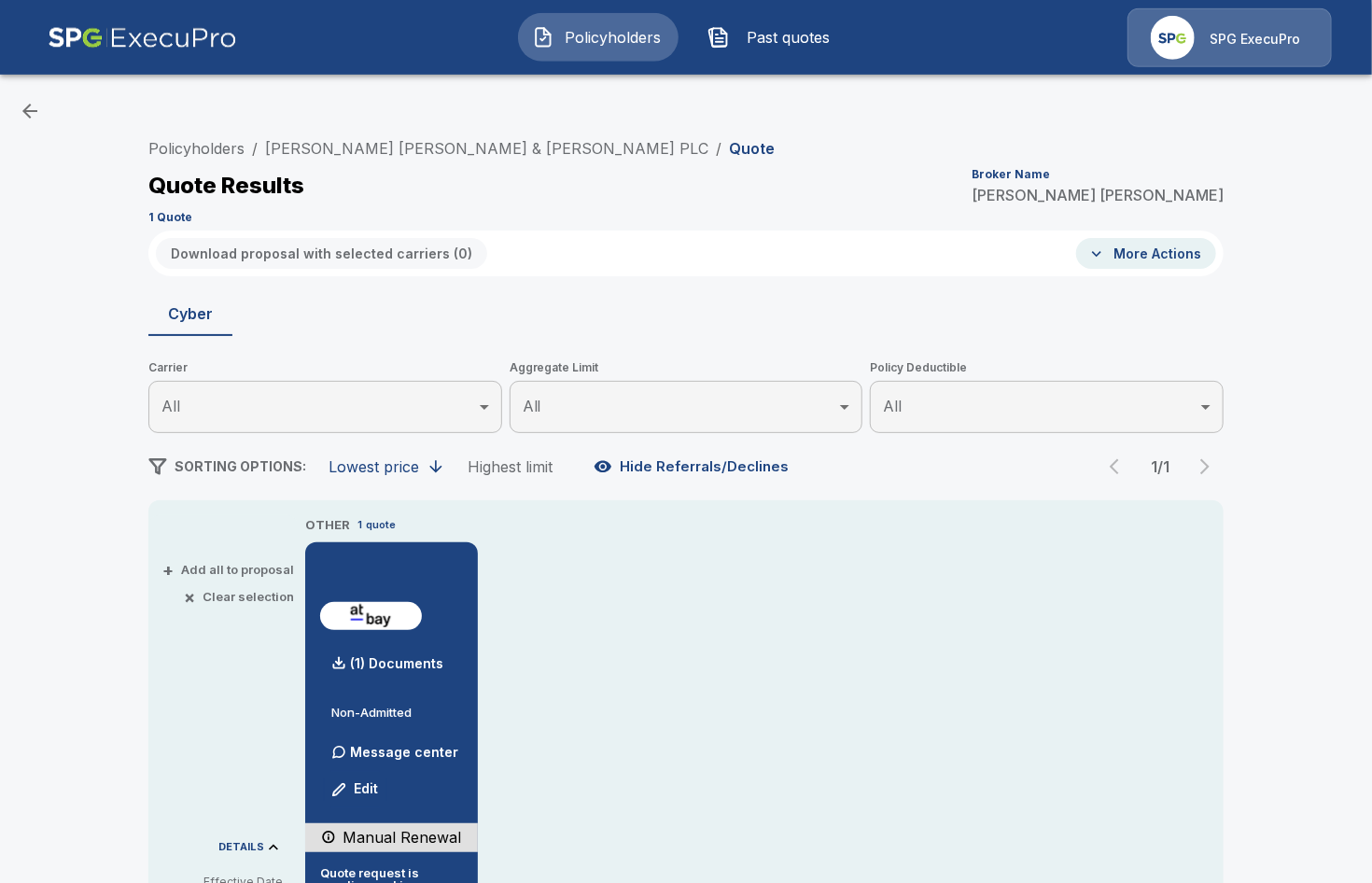
scroll to position [0, 0]
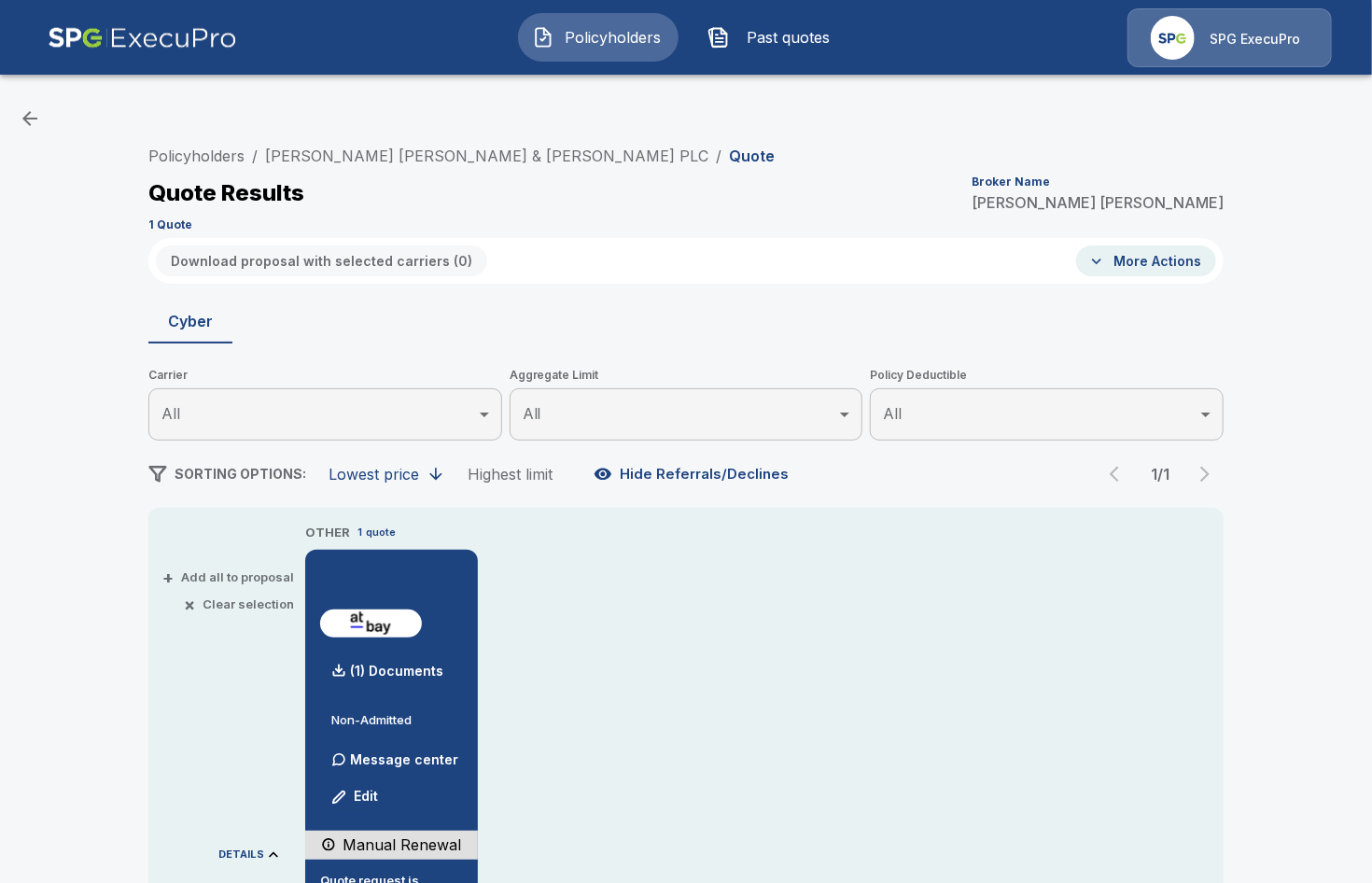
click at [146, 161] on div "Policyholders / [PERSON_NAME] [PERSON_NAME] & [PERSON_NAME] PLC / Quote Quote R…" at bounding box center [686, 758] width 1120 height 1242
click at [169, 154] on link "Policyholders" at bounding box center [196, 155] width 96 height 18
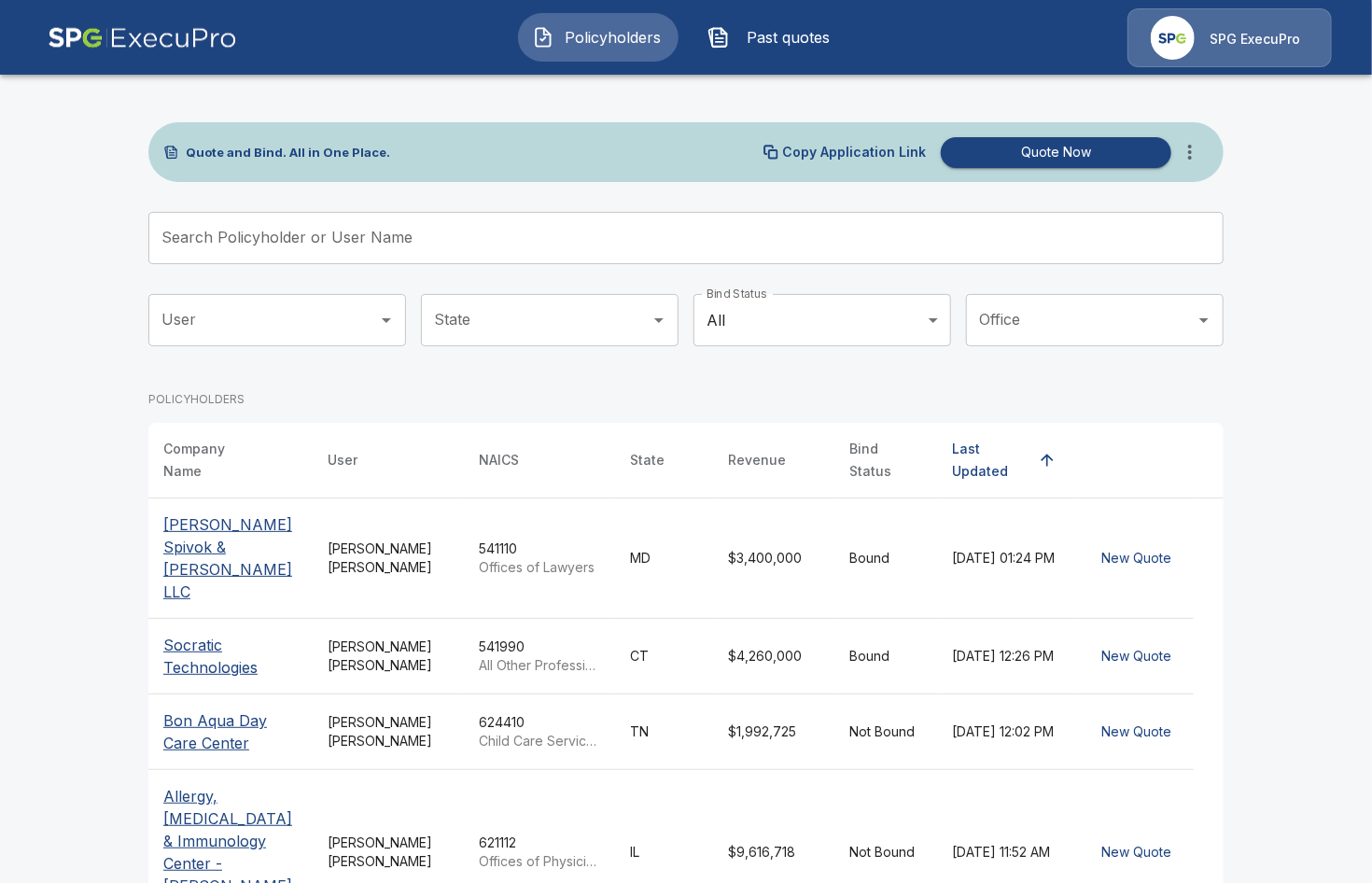
click at [551, 242] on input "Search Policyholder or User Name" at bounding box center [675, 238] width 1054 height 52
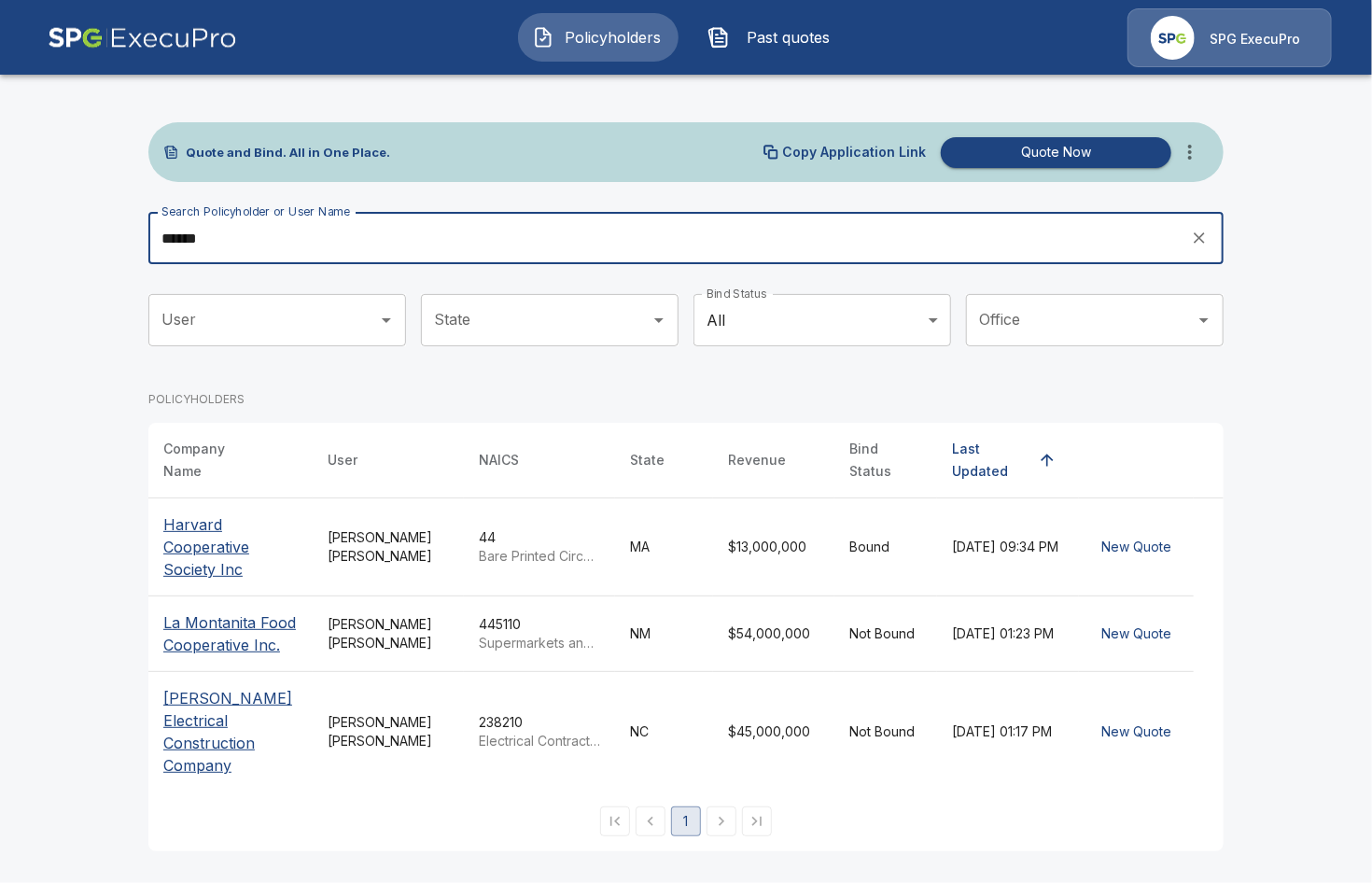
type input "******"
click at [221, 723] on p "Cooper Electrical Construction Company" at bounding box center [230, 731] width 134 height 89
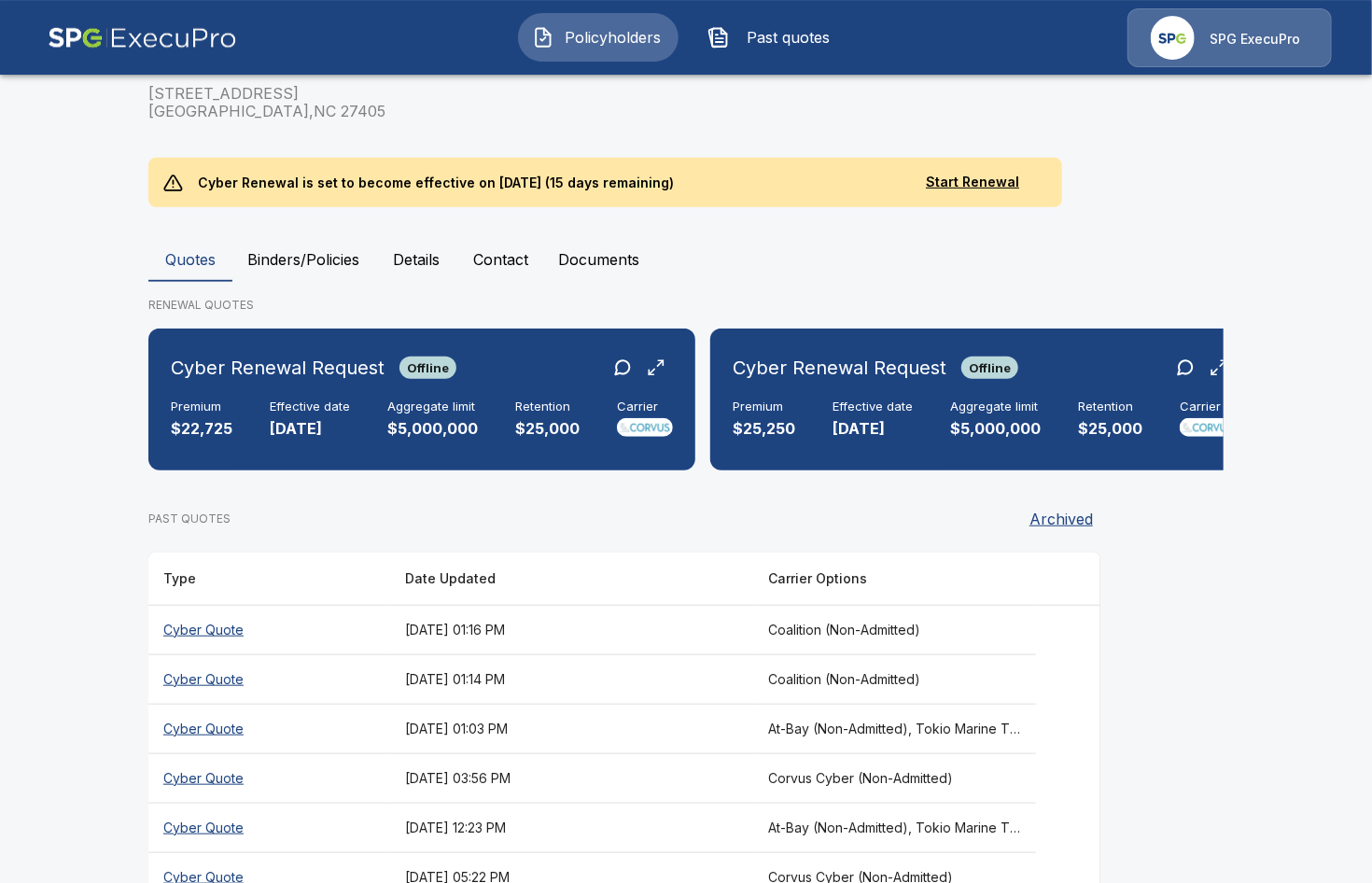
scroll to position [439, 0]
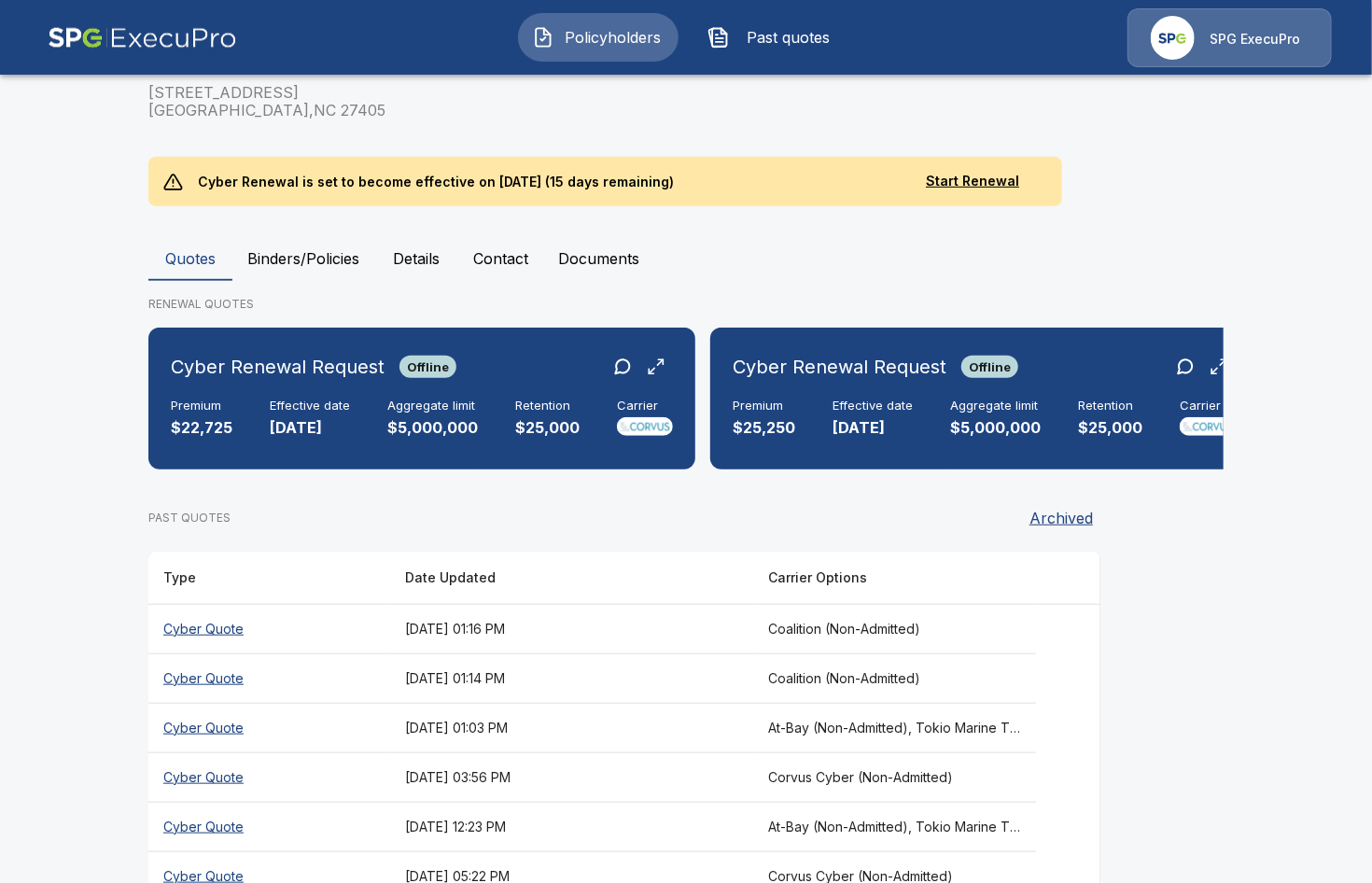
click at [719, 702] on th "[DATE] 01:03 PM" at bounding box center [571, 727] width 363 height 50
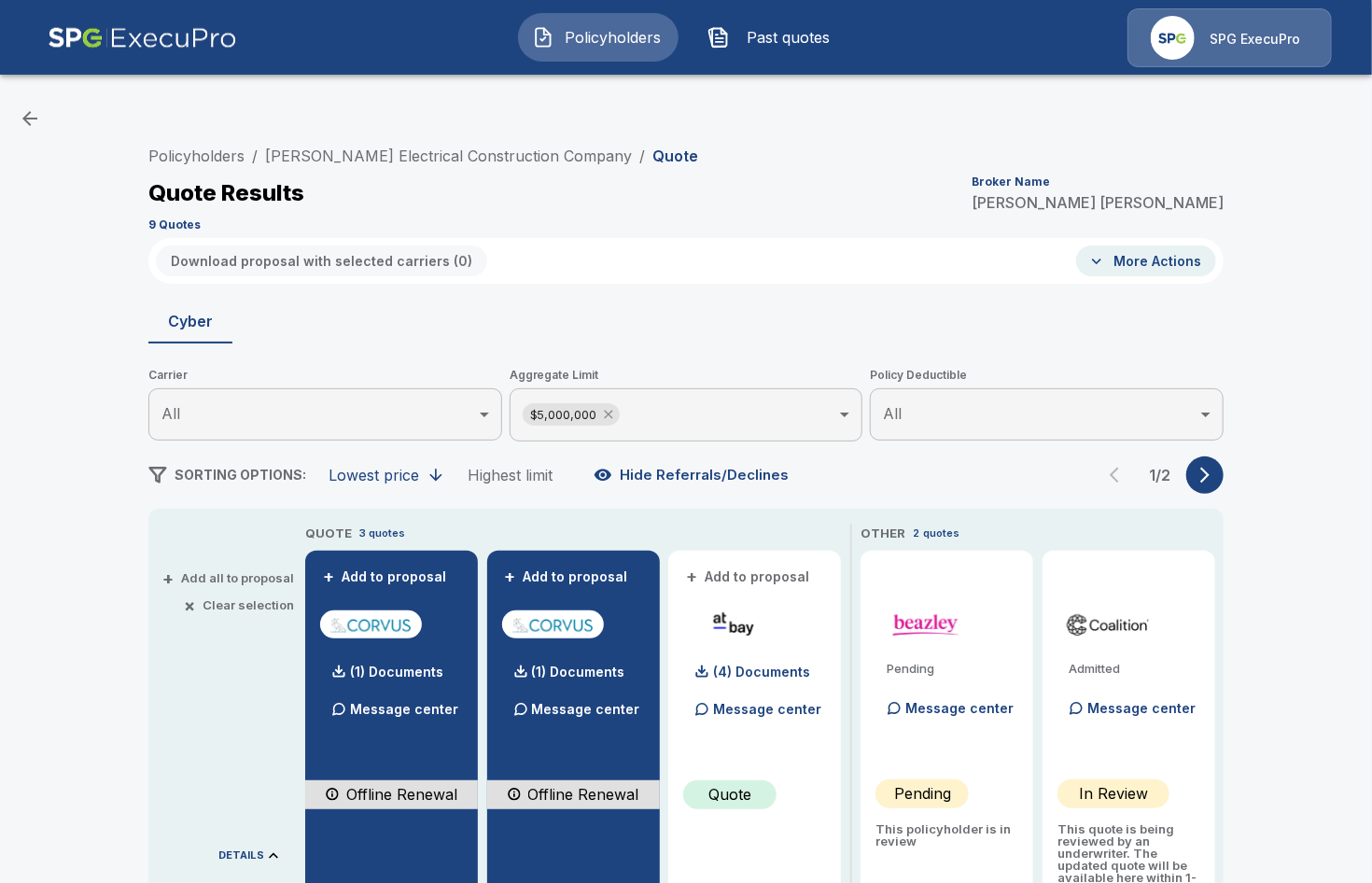
click at [608, 420] on icon at bounding box center [608, 414] width 15 height 15
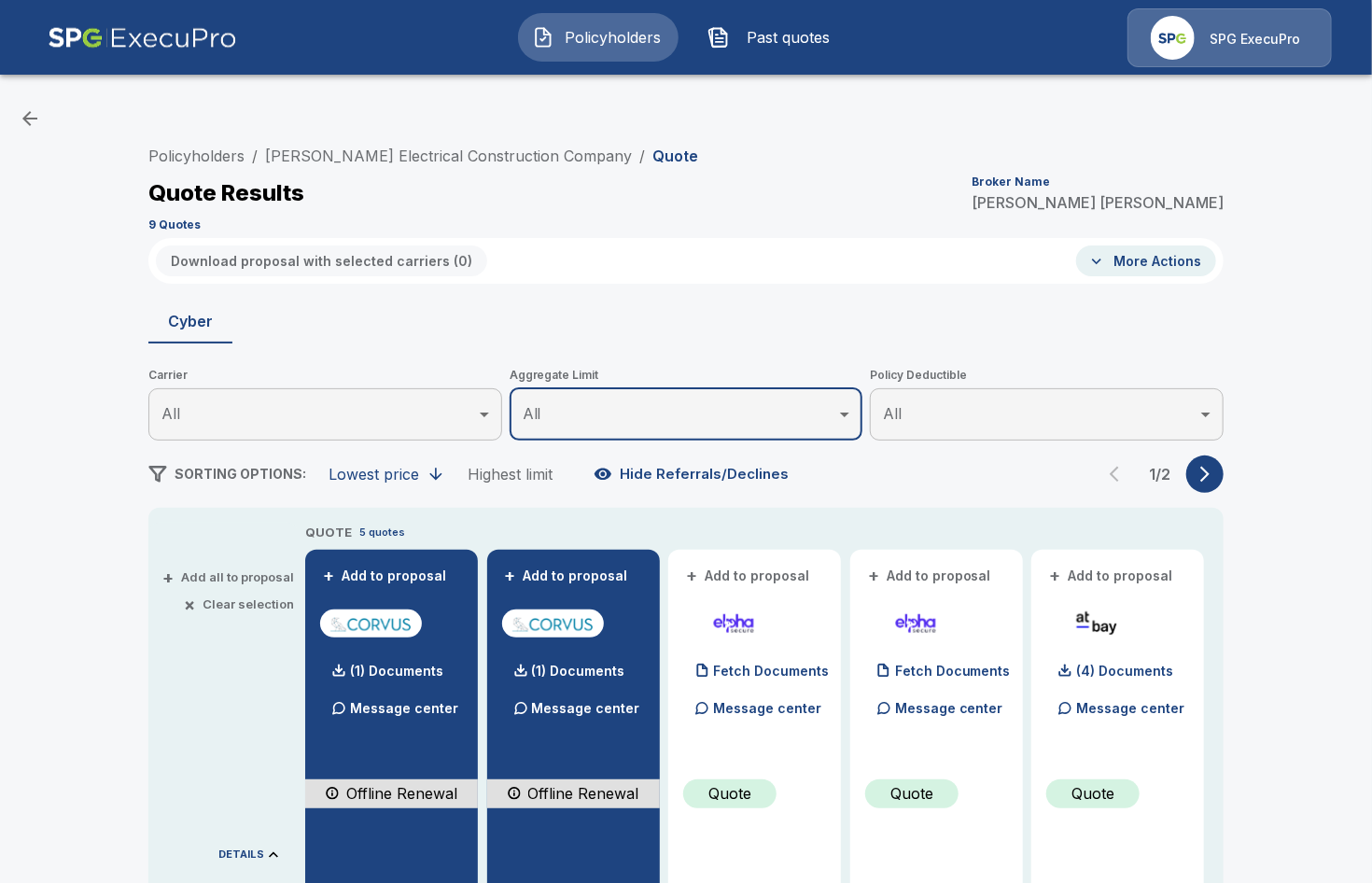
click at [1215, 478] on icon "button" at bounding box center [1204, 473] width 18 height 18
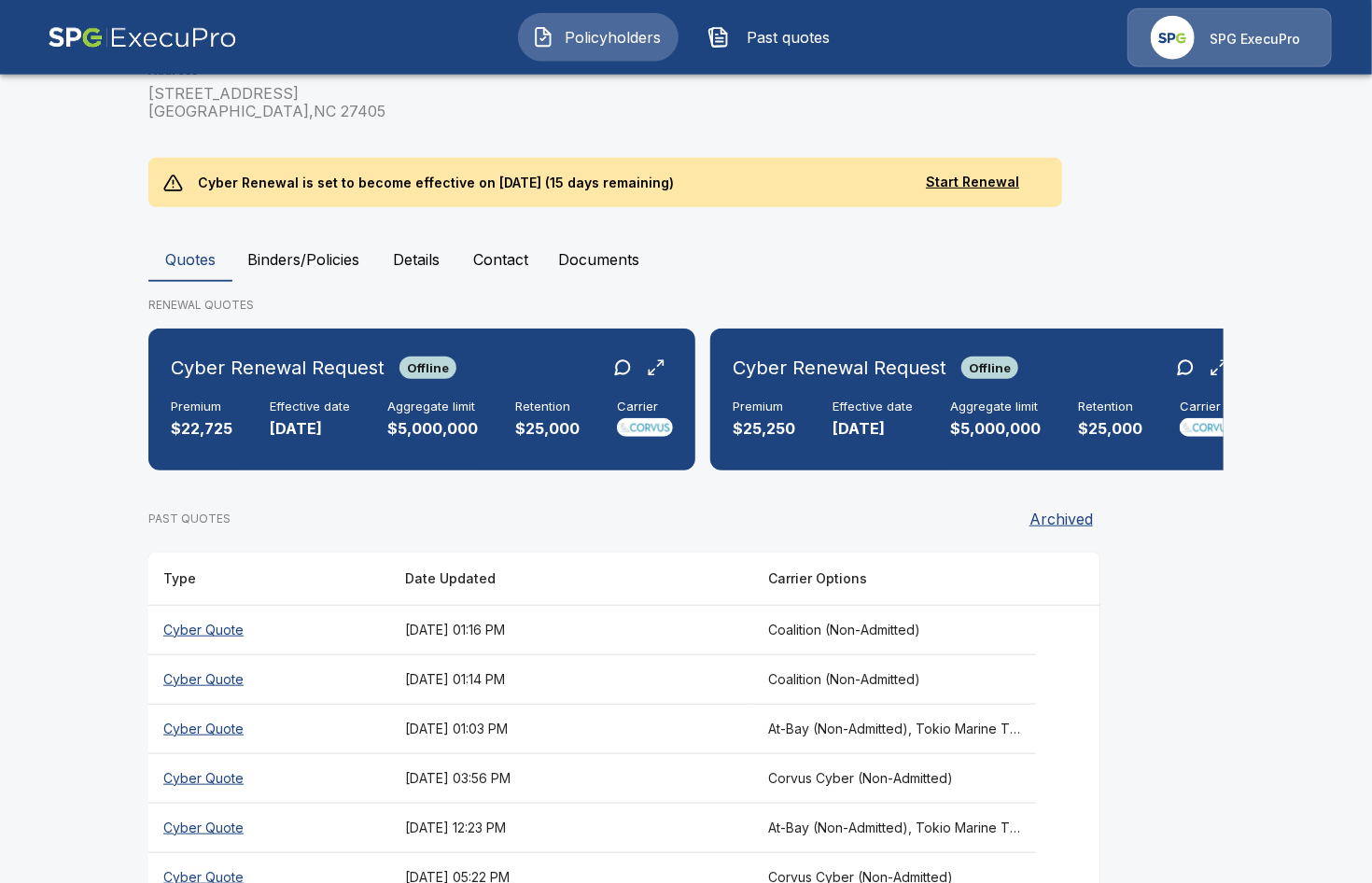
scroll to position [439, 0]
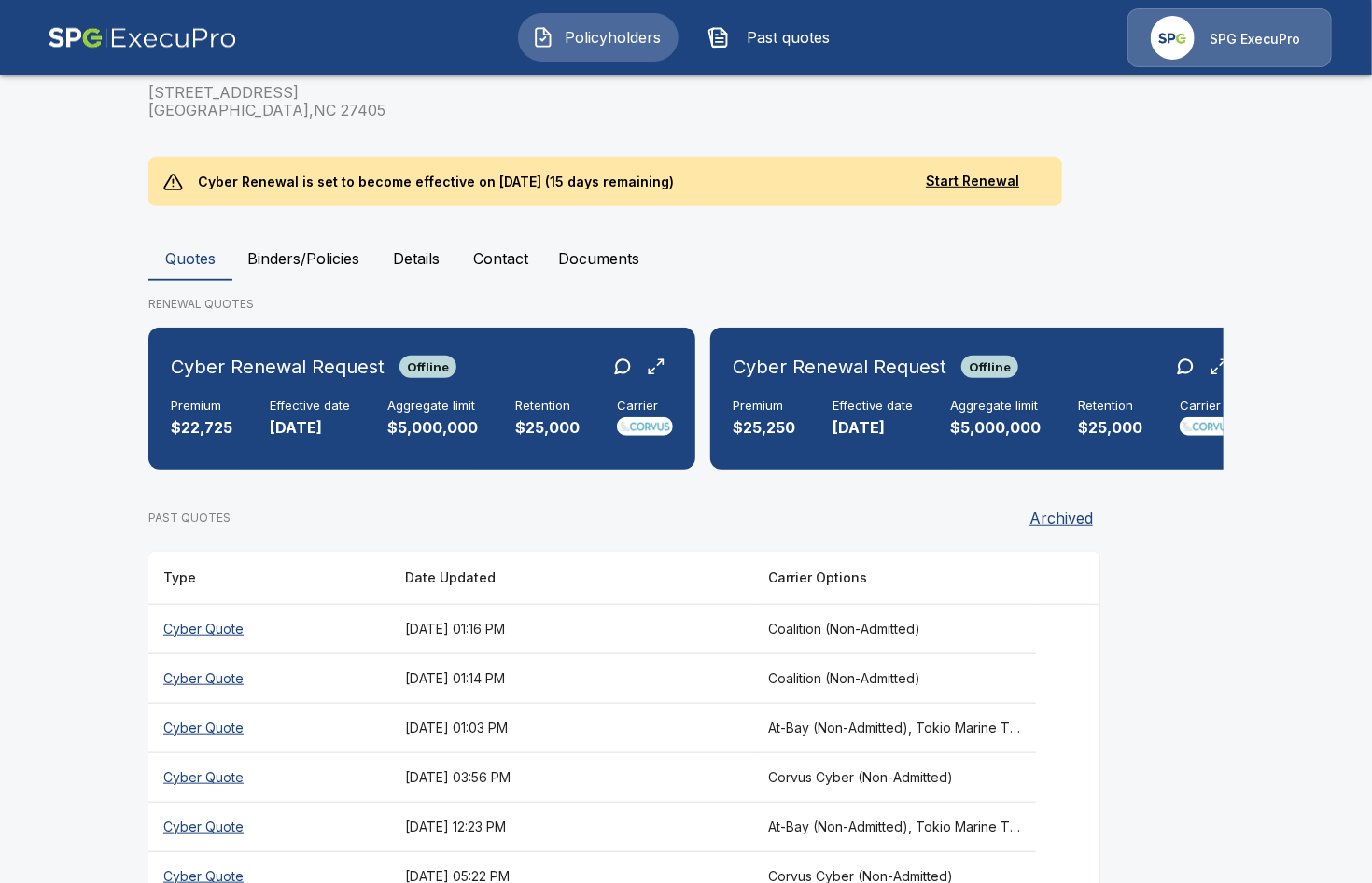
click at [662, 801] on th "[DATE] 12:23 PM" at bounding box center [571, 826] width 363 height 50
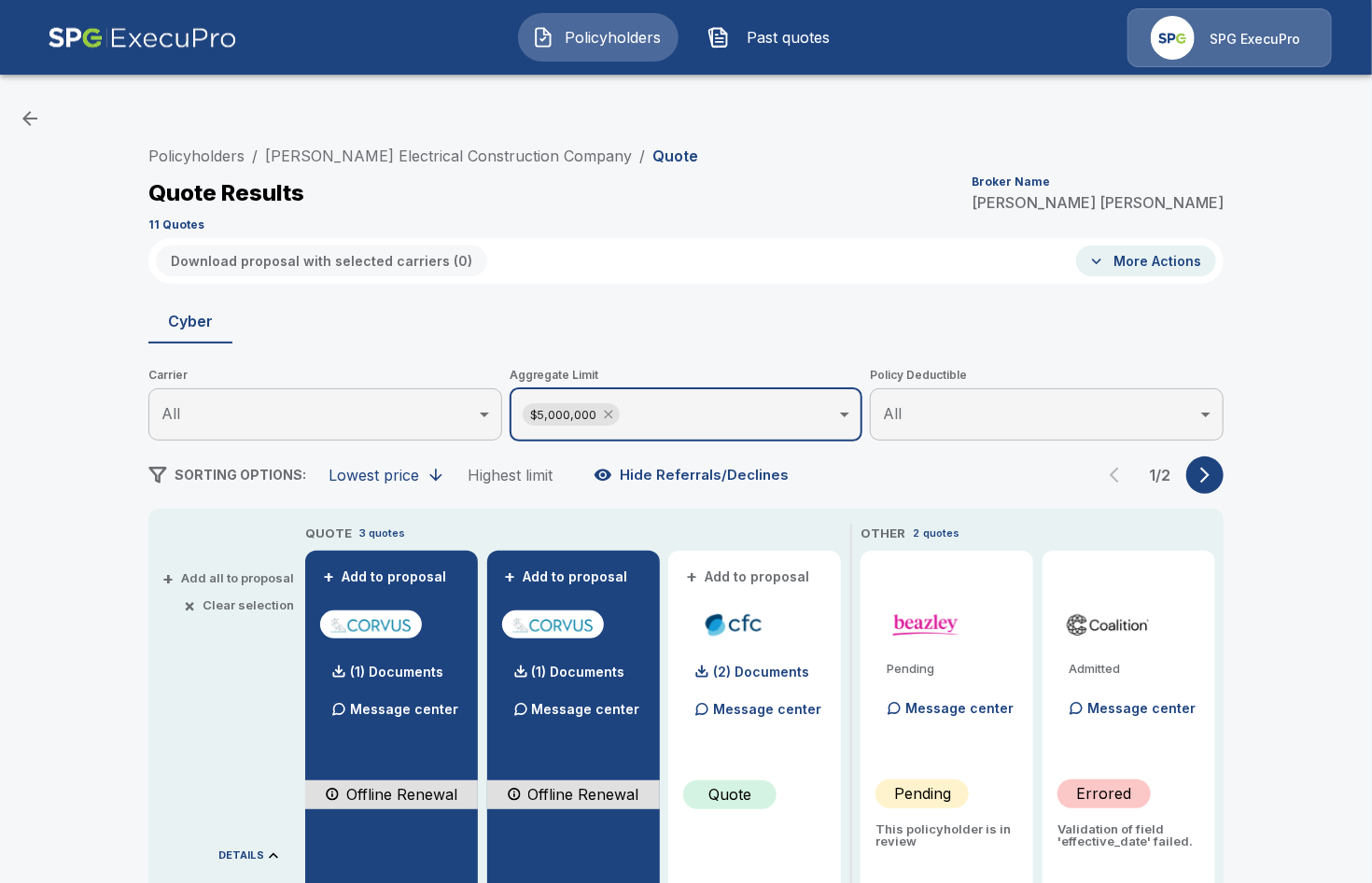
click at [608, 410] on icon at bounding box center [608, 414] width 15 height 15
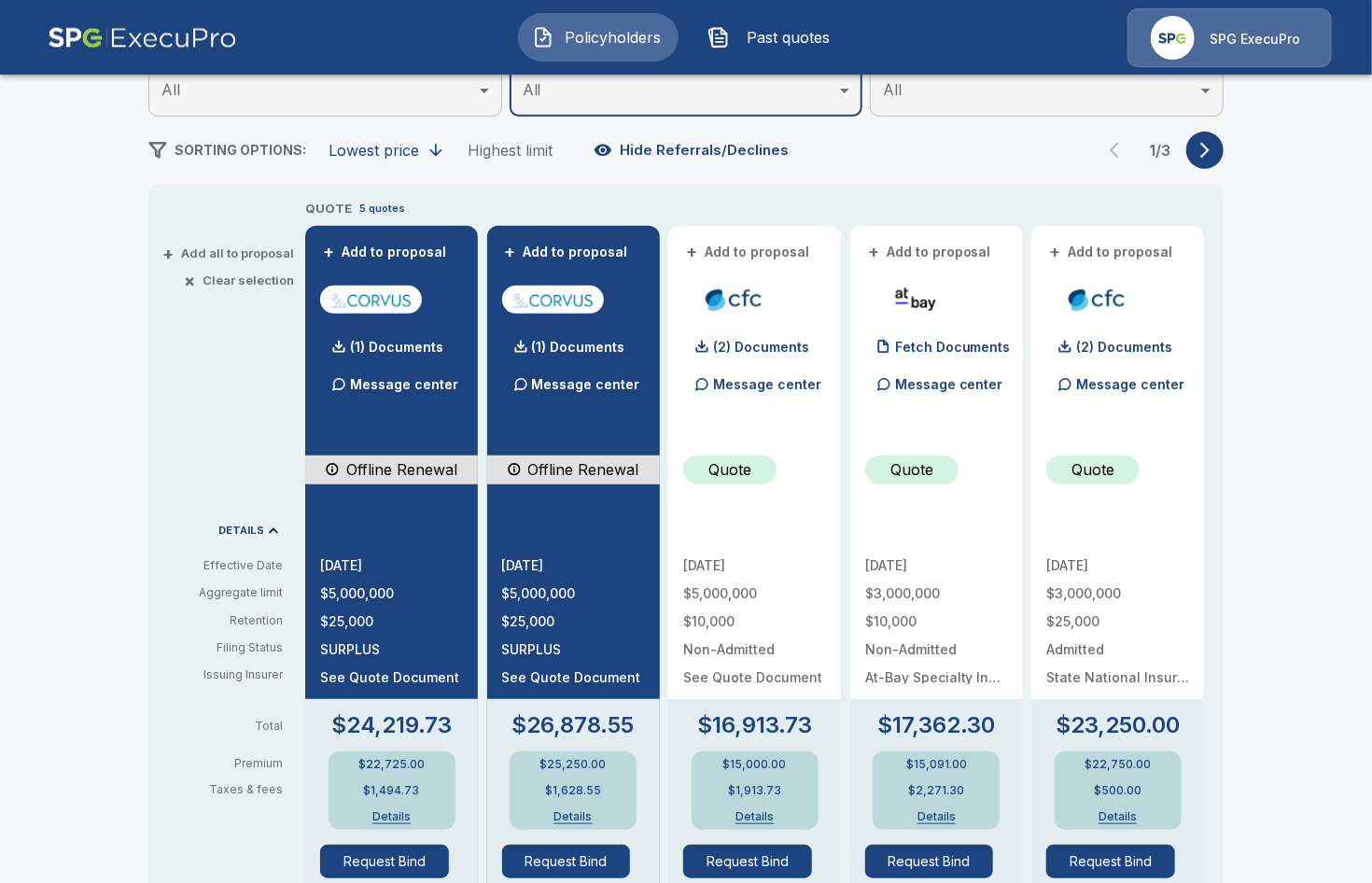
scroll to position [322, 0]
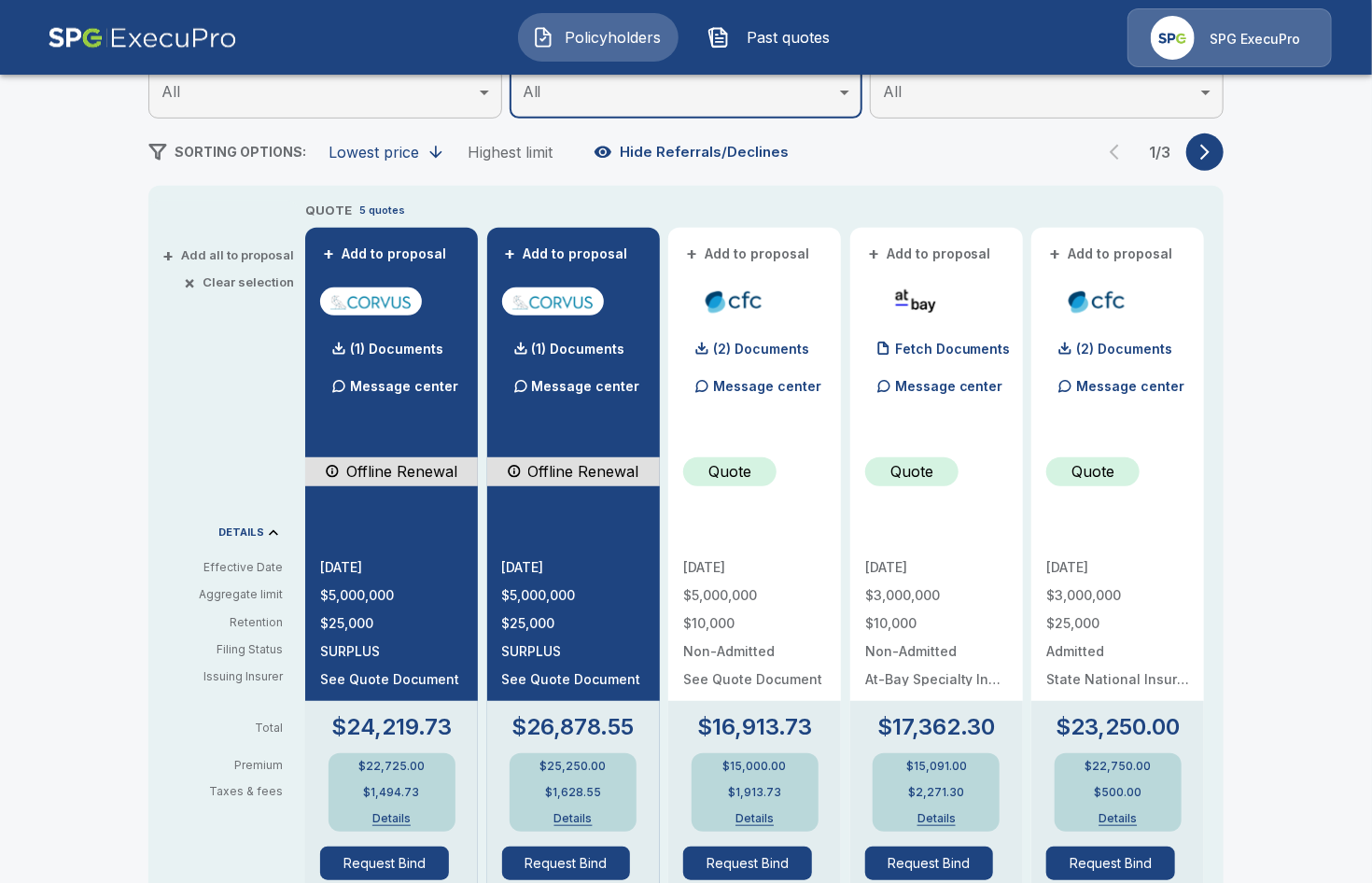
drag, startPoint x: 121, startPoint y: 623, endPoint x: 345, endPoint y: 591, distance: 226.3
click at [122, 622] on div "Policyholders / Cooper Electrical Construction Company / Quote Quote Results Br…" at bounding box center [686, 697] width 1372 height 1862
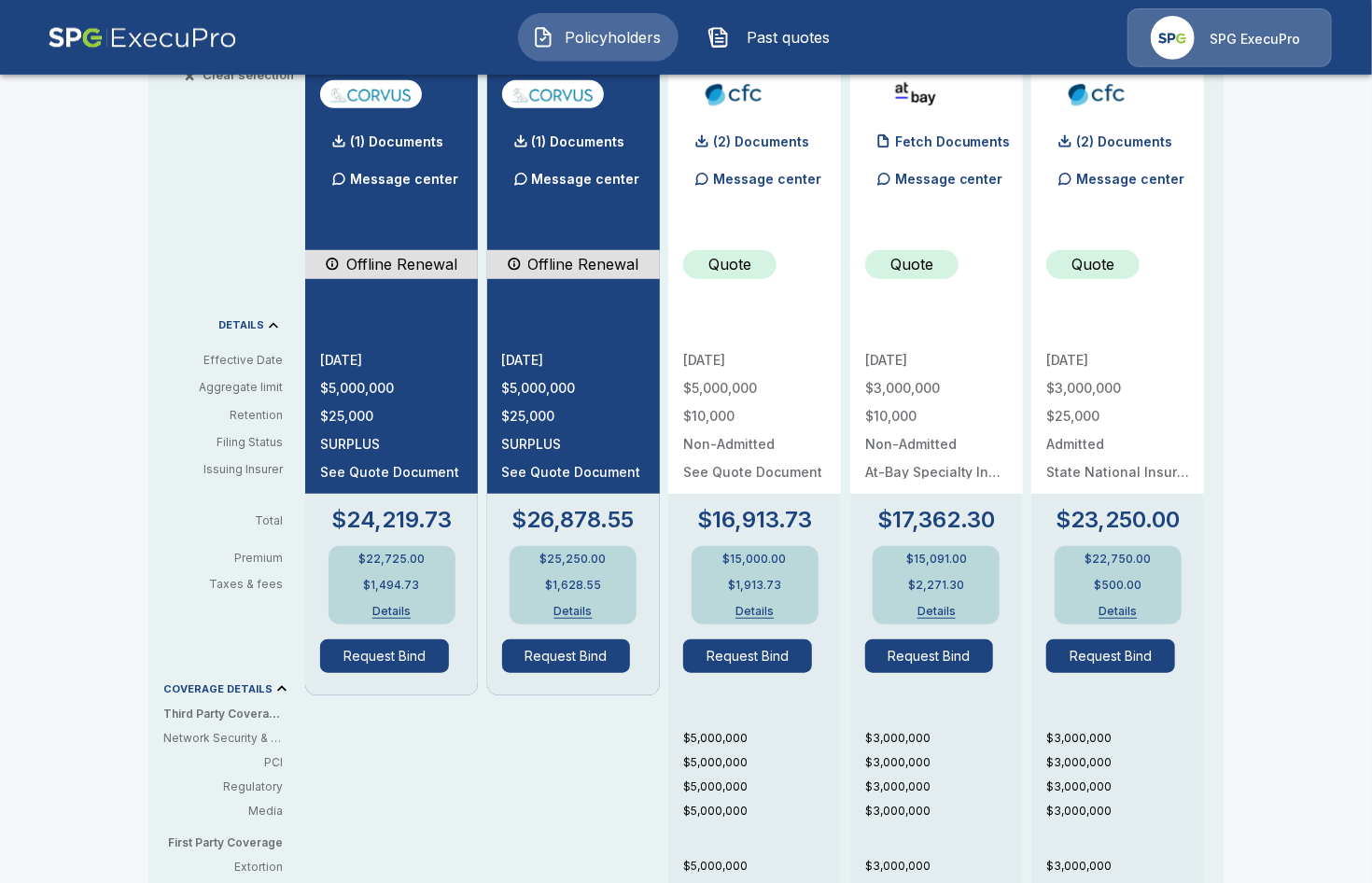
scroll to position [537, 0]
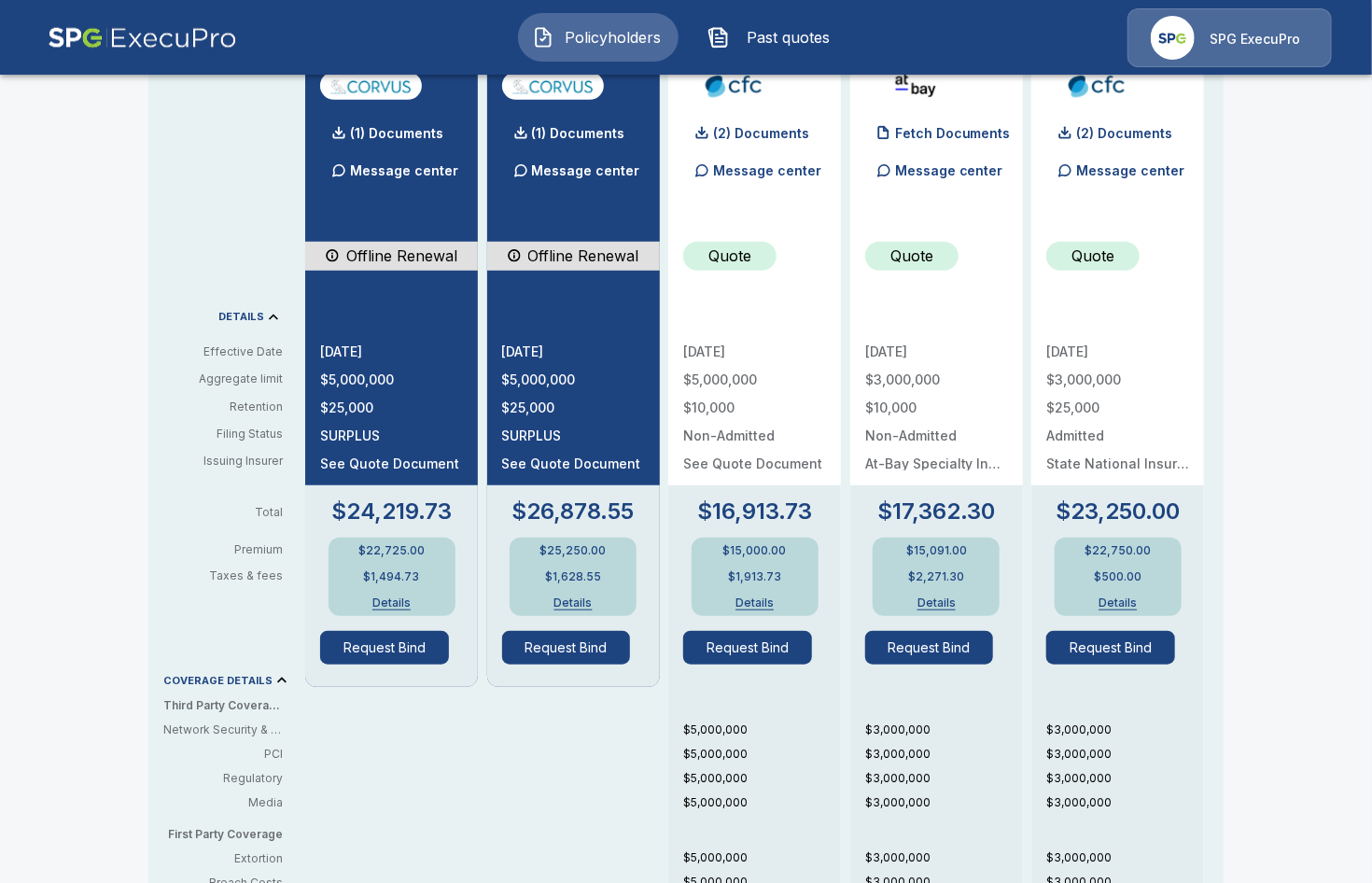
click at [757, 606] on button "Details" at bounding box center [755, 603] width 75 height 12
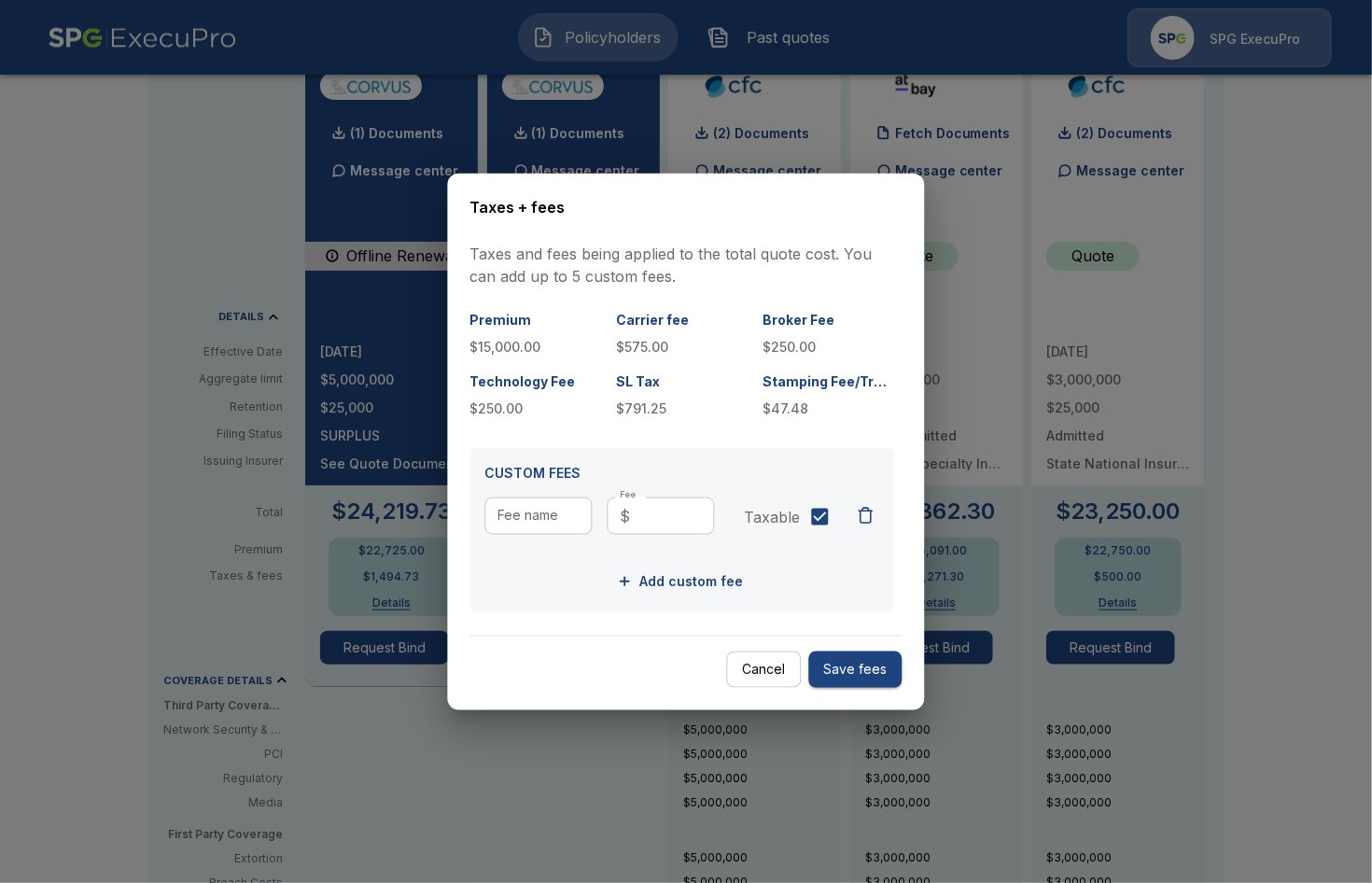
click at [518, 804] on div at bounding box center [686, 441] width 1372 height 883
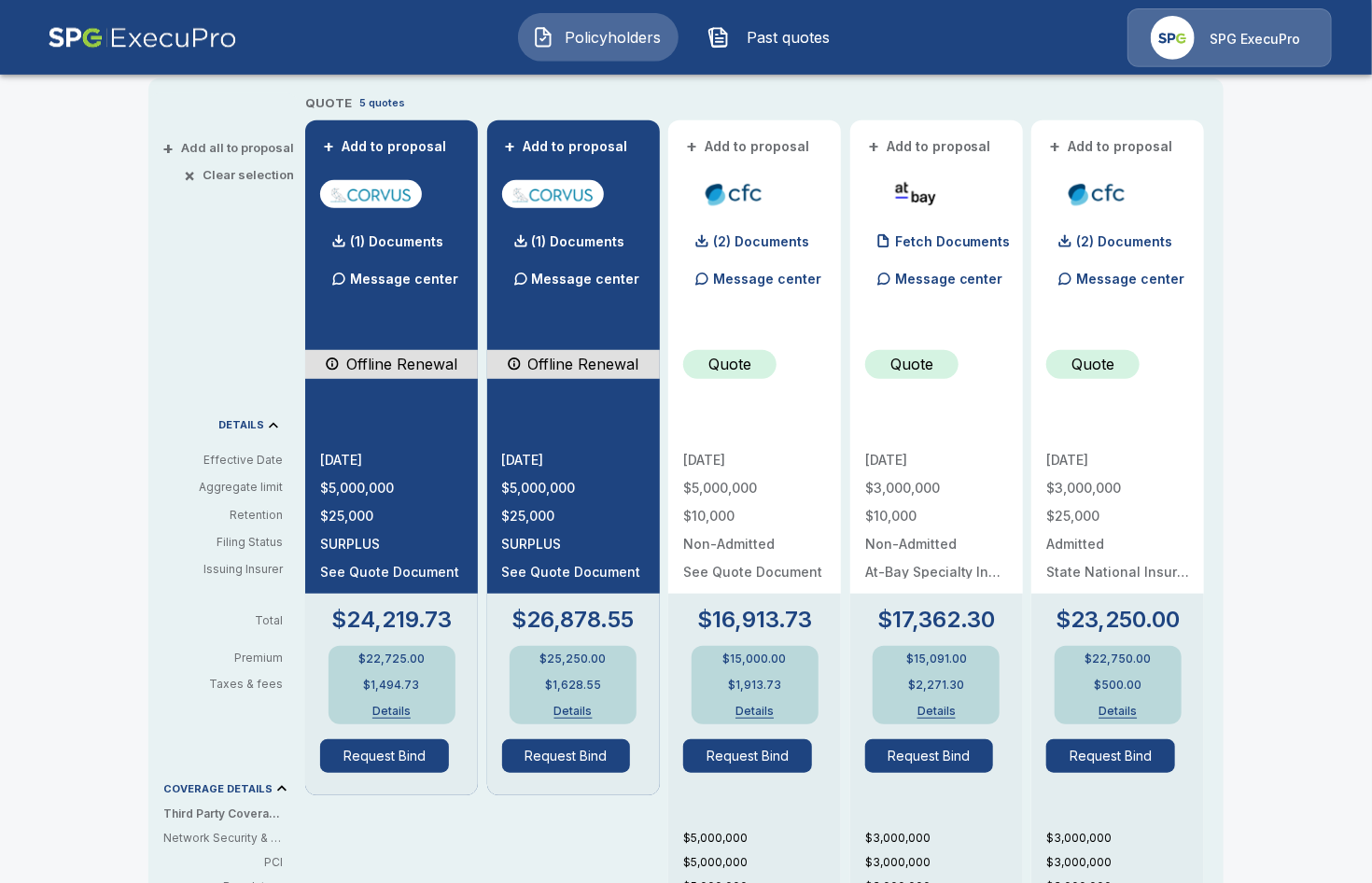
scroll to position [429, 0]
click at [193, 261] on div "+ Add all to proposal × Clear selection DETAILS Effective Date Aggregate limit …" at bounding box center [223, 722] width 150 height 1258
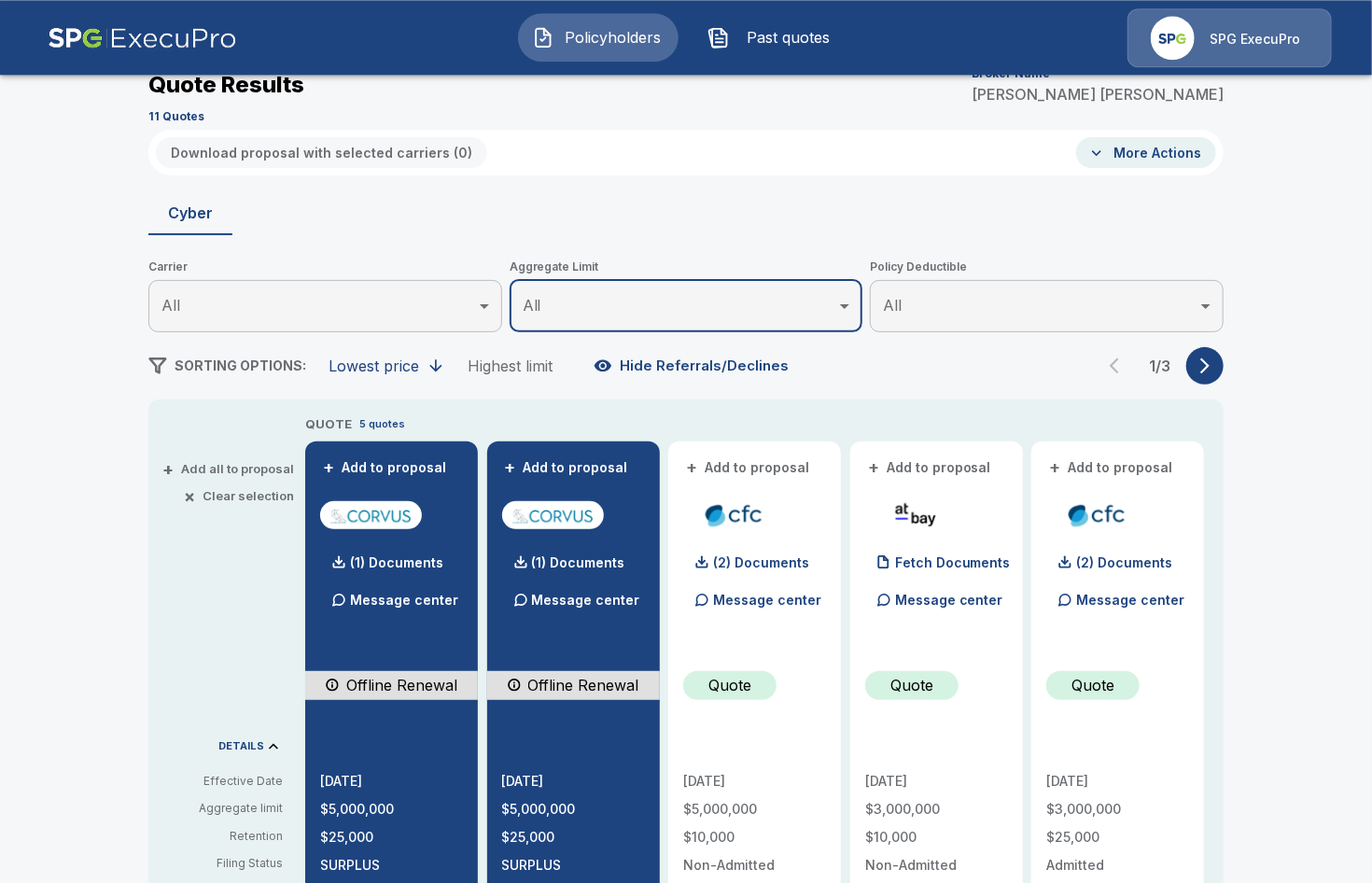
scroll to position [107, 0]
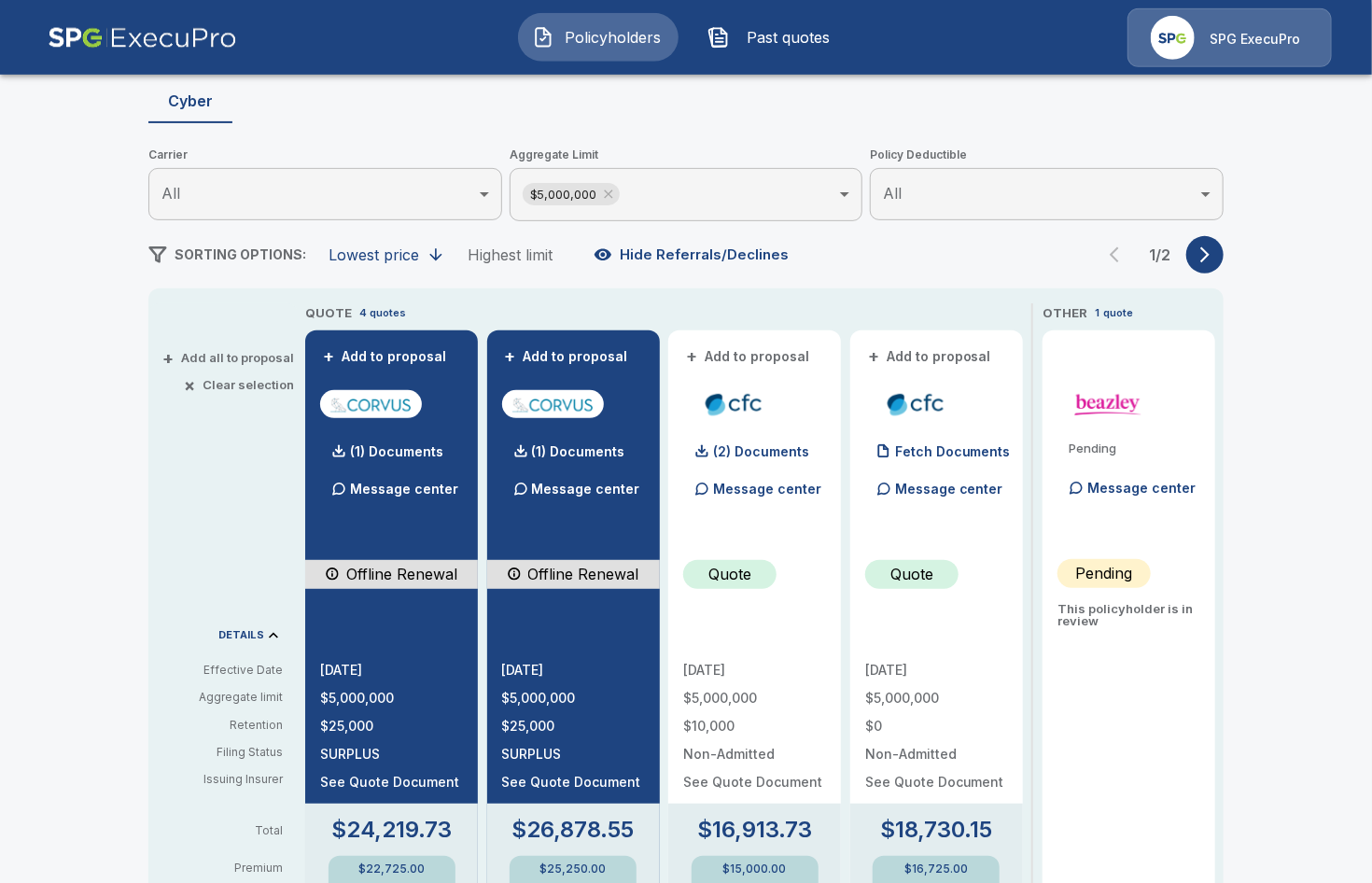
scroll to position [215, 0]
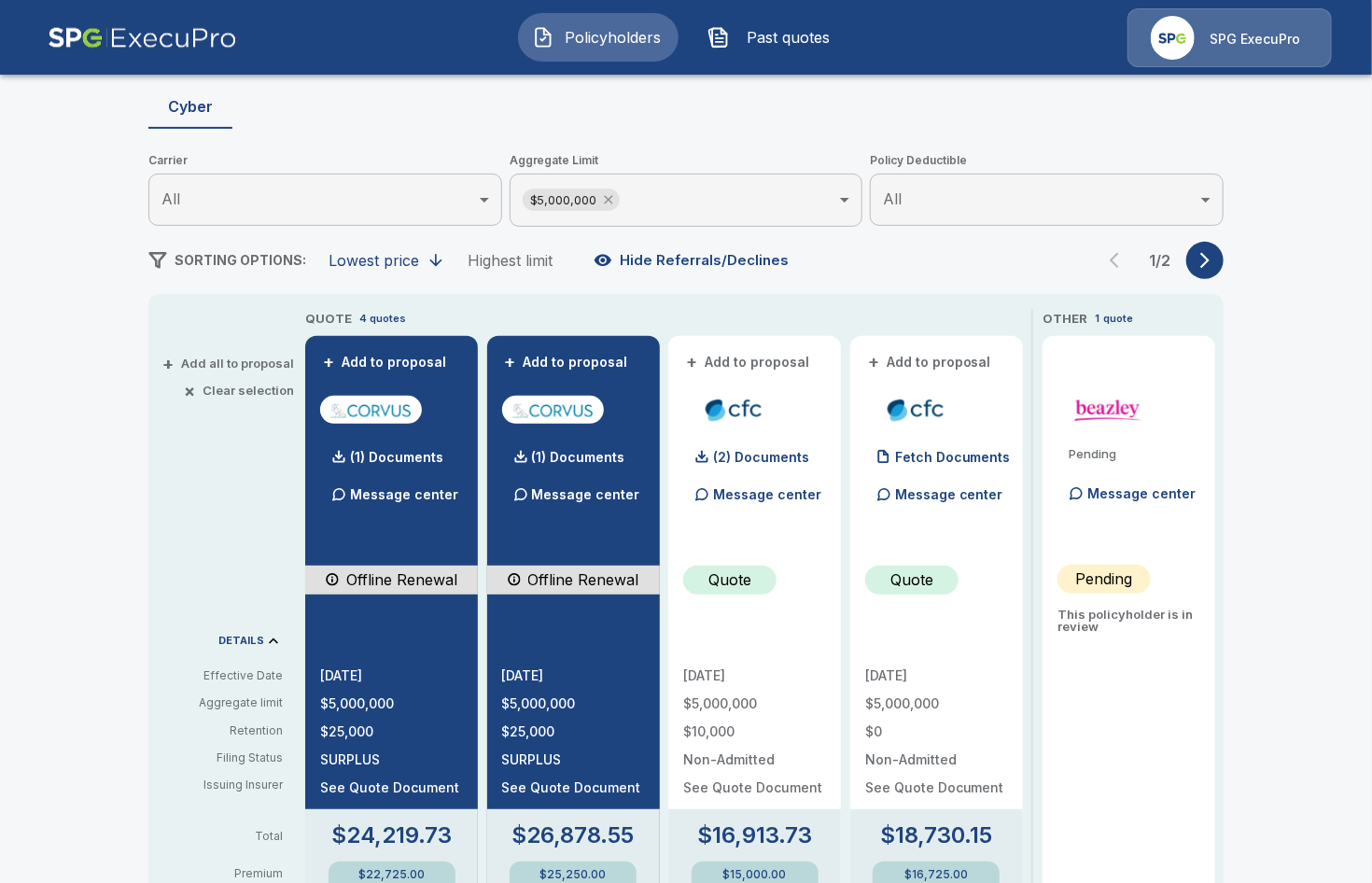
click at [610, 200] on icon at bounding box center [608, 199] width 15 height 15
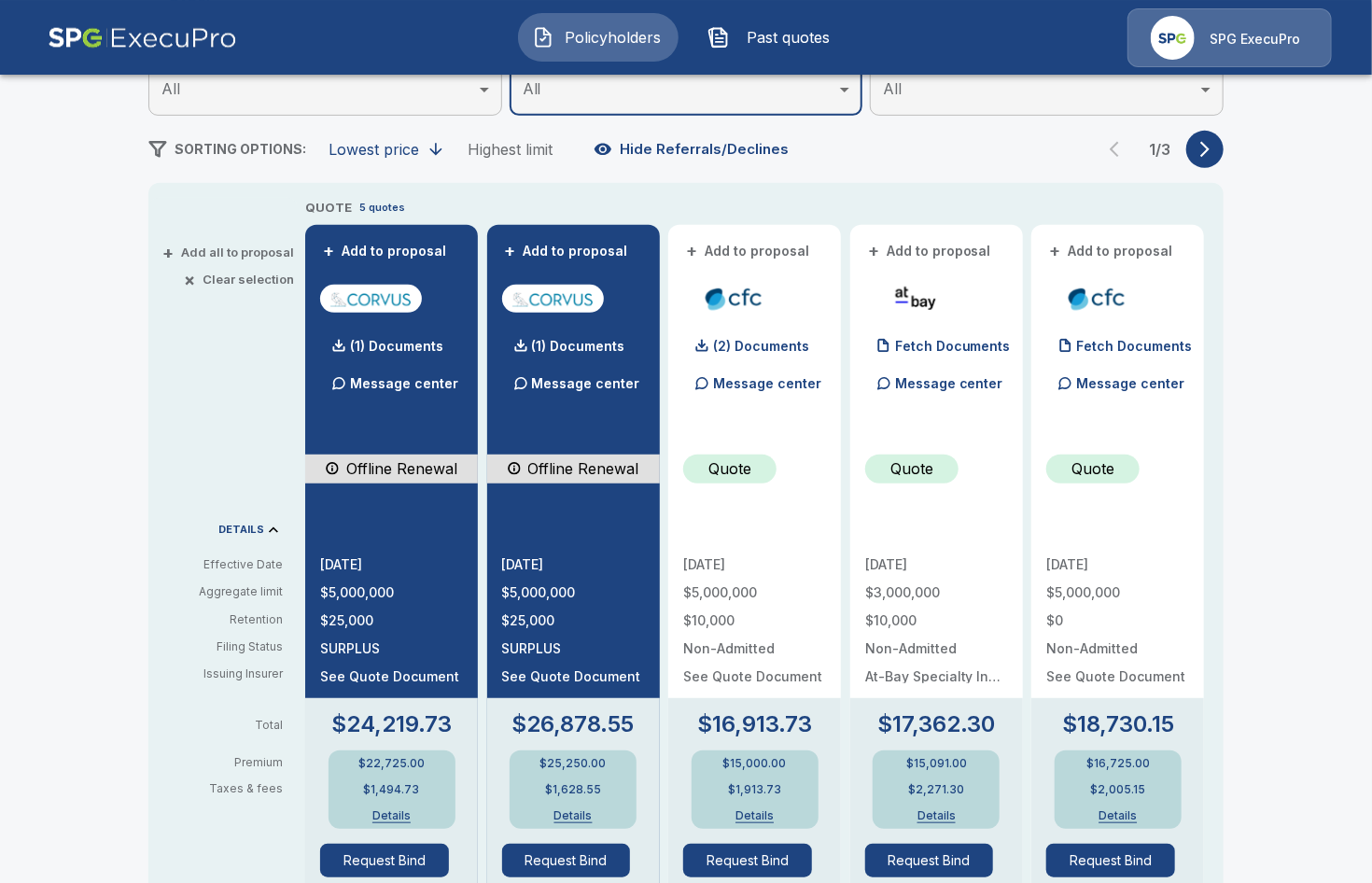
scroll to position [322, 0]
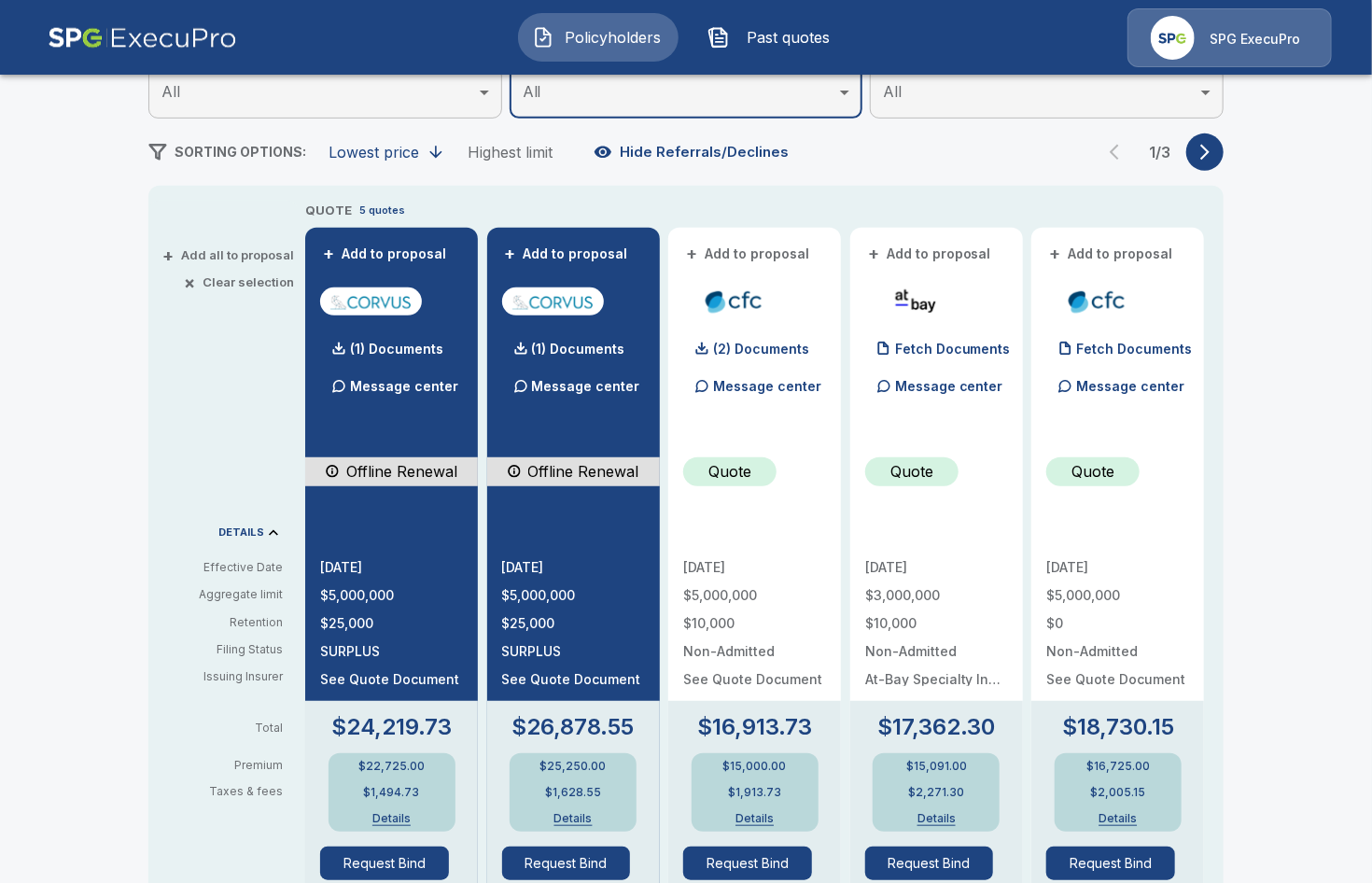
click at [1263, 255] on div "Policyholders / [PERSON_NAME] Electrical Construction Company / Quote Quote Res…" at bounding box center [686, 697] width 1372 height 1862
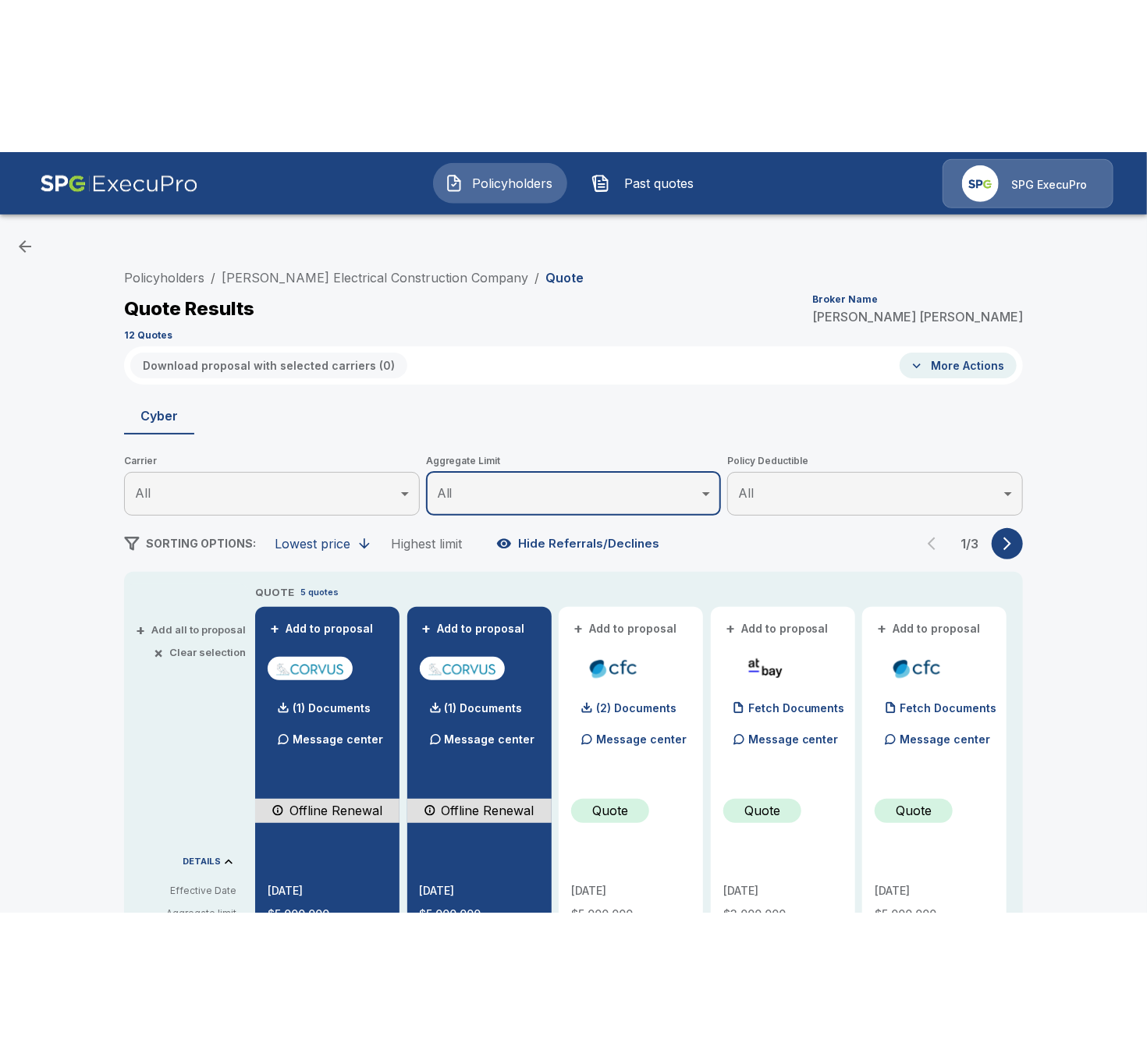
scroll to position [0, 0]
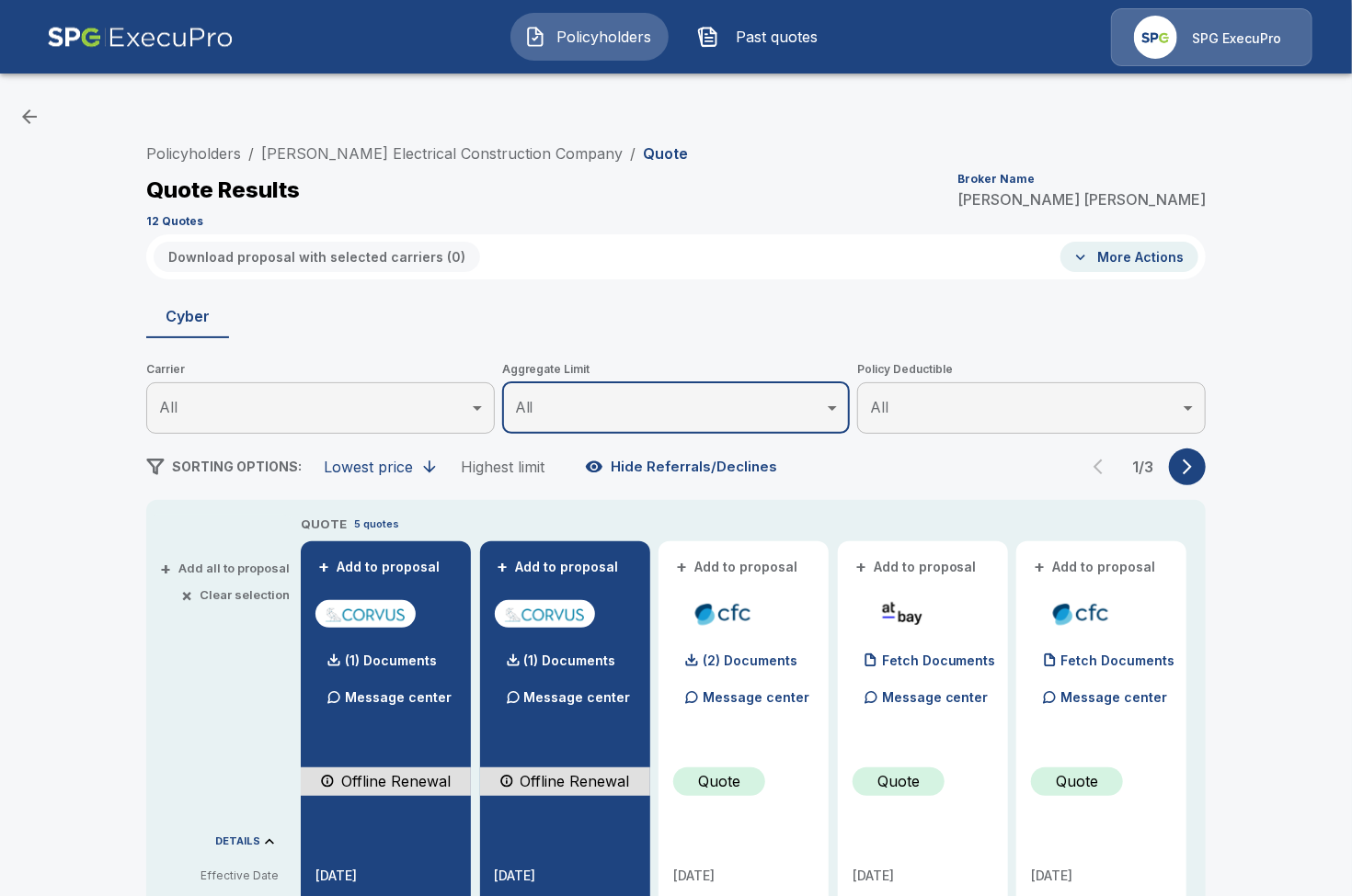
click at [1230, 56] on div "SPG ExecuPro" at bounding box center [1211, 37] width 201 height 58
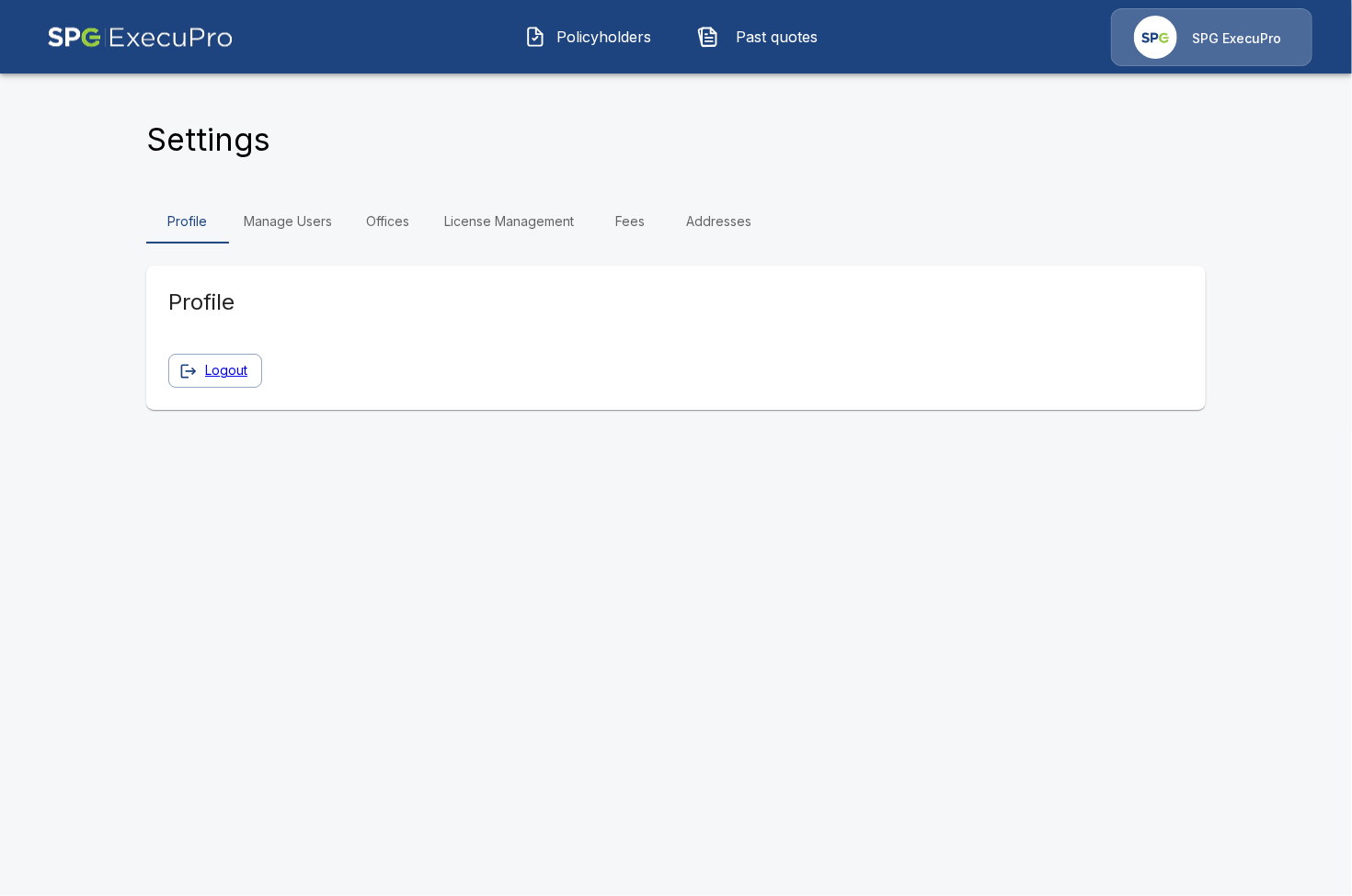
click at [327, 226] on link "Manage Users" at bounding box center [287, 221] width 118 height 44
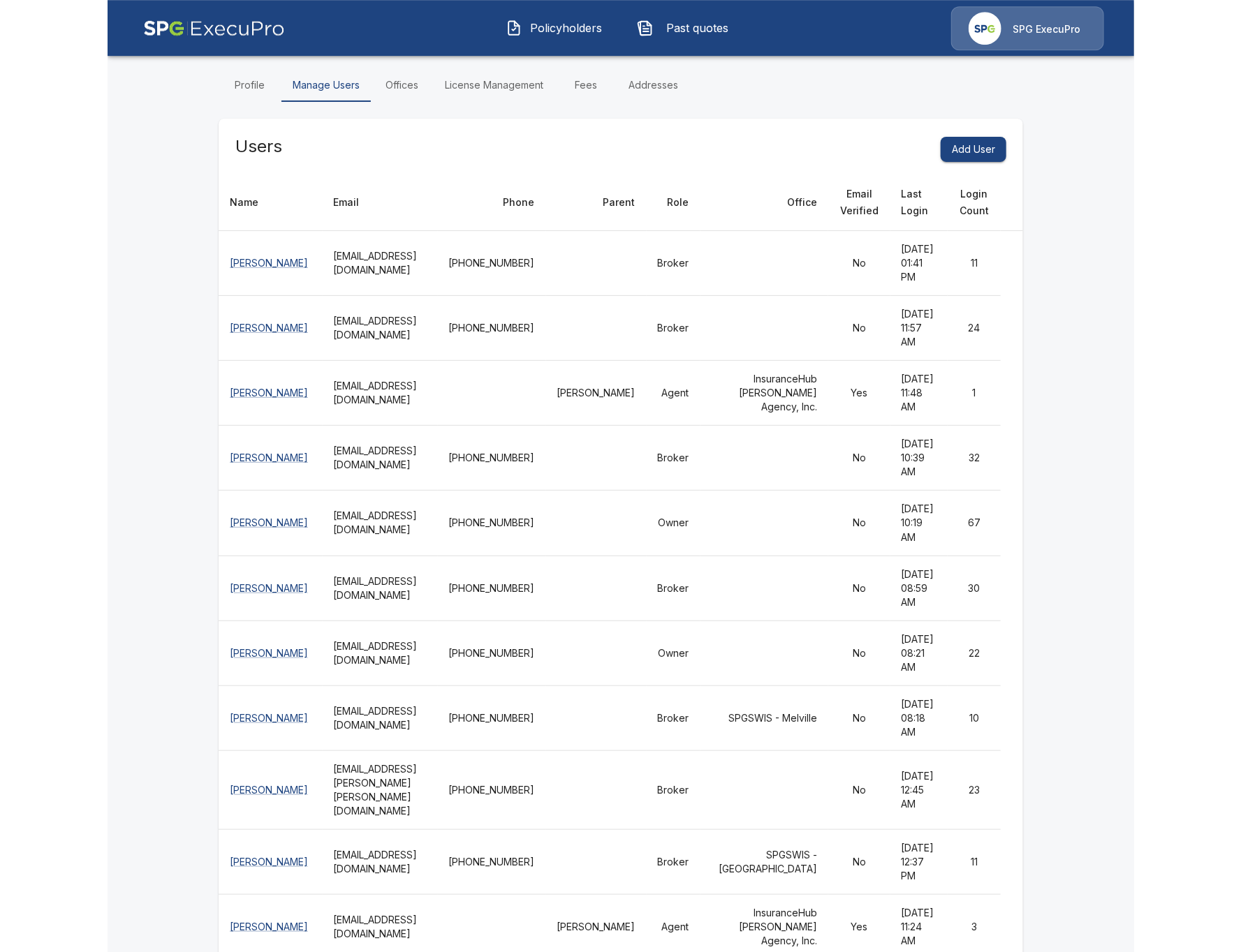
scroll to position [4, 0]
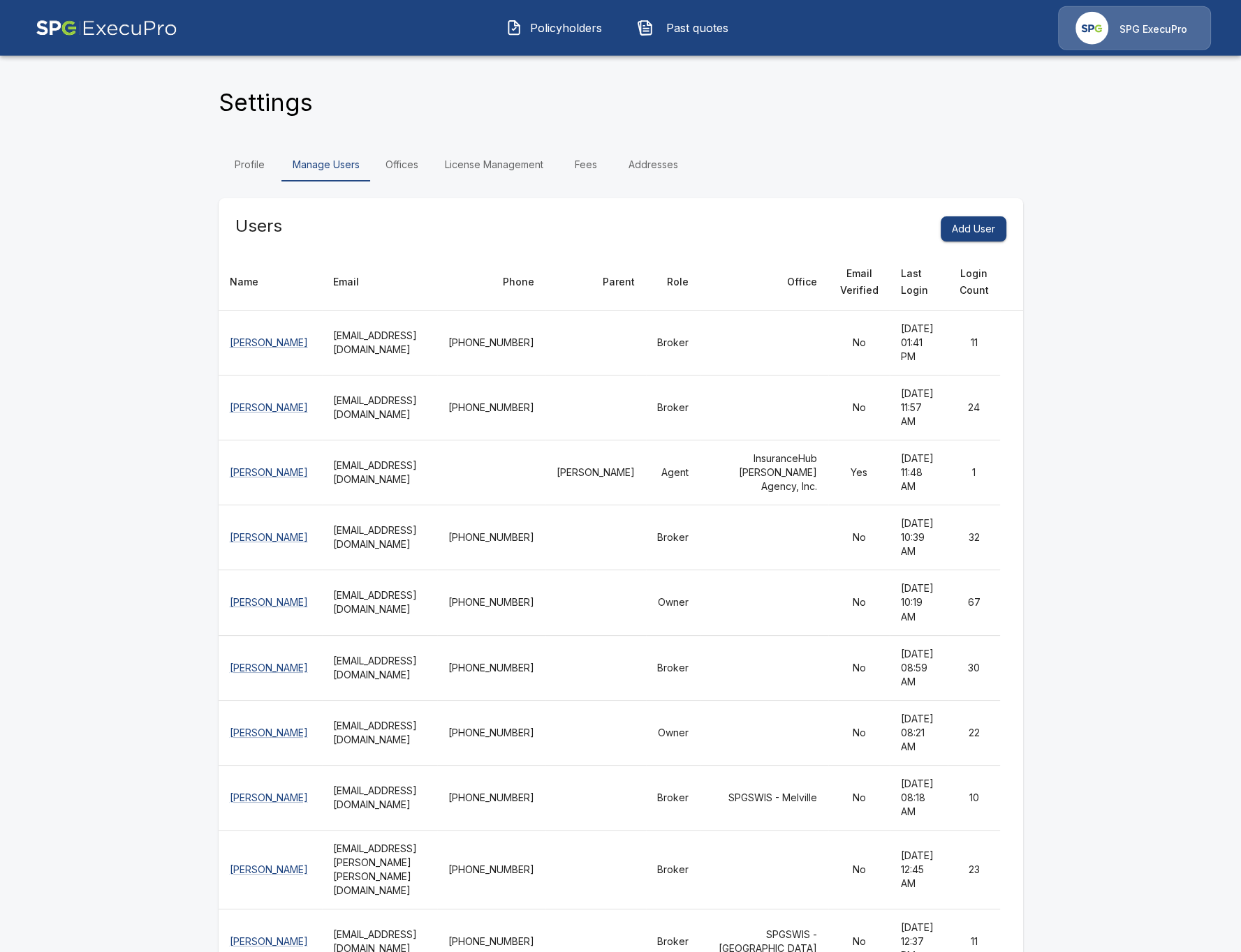
drag, startPoint x: 644, startPoint y: 469, endPoint x: 686, endPoint y: 465, distance: 42.2
drag, startPoint x: 735, startPoint y: 475, endPoint x: 636, endPoint y: 473, distance: 99.0
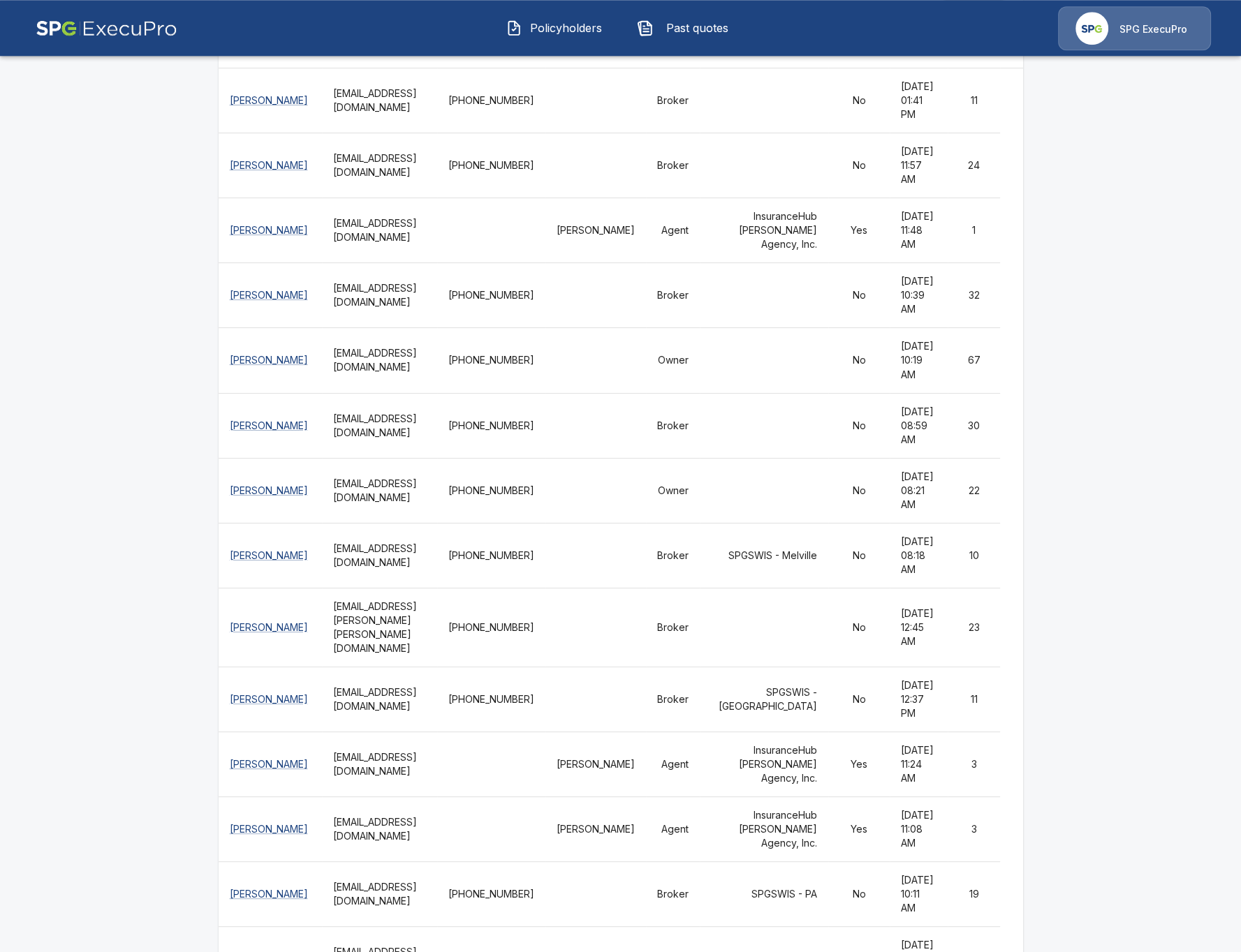
scroll to position [245, 0]
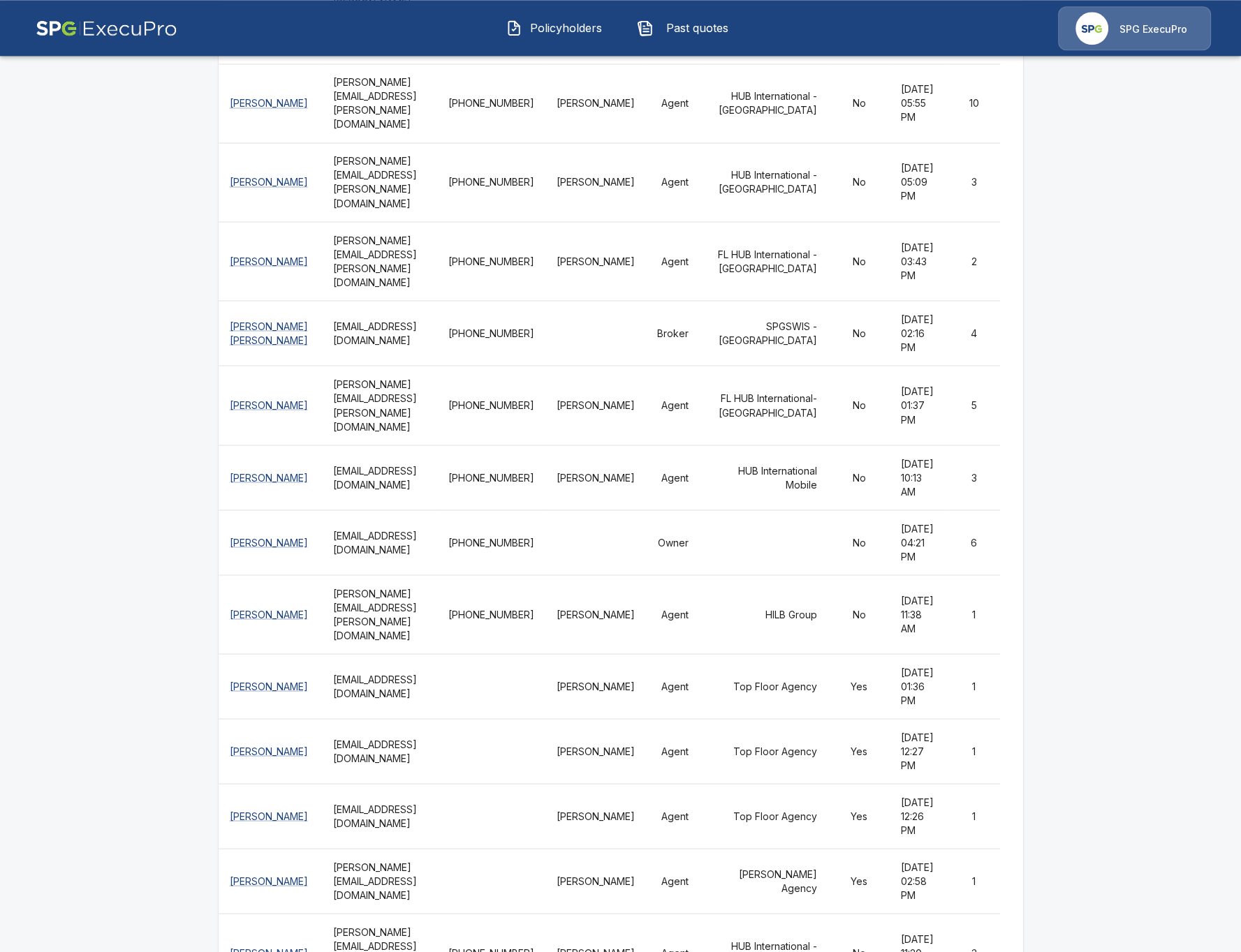
scroll to position [2898, 0]
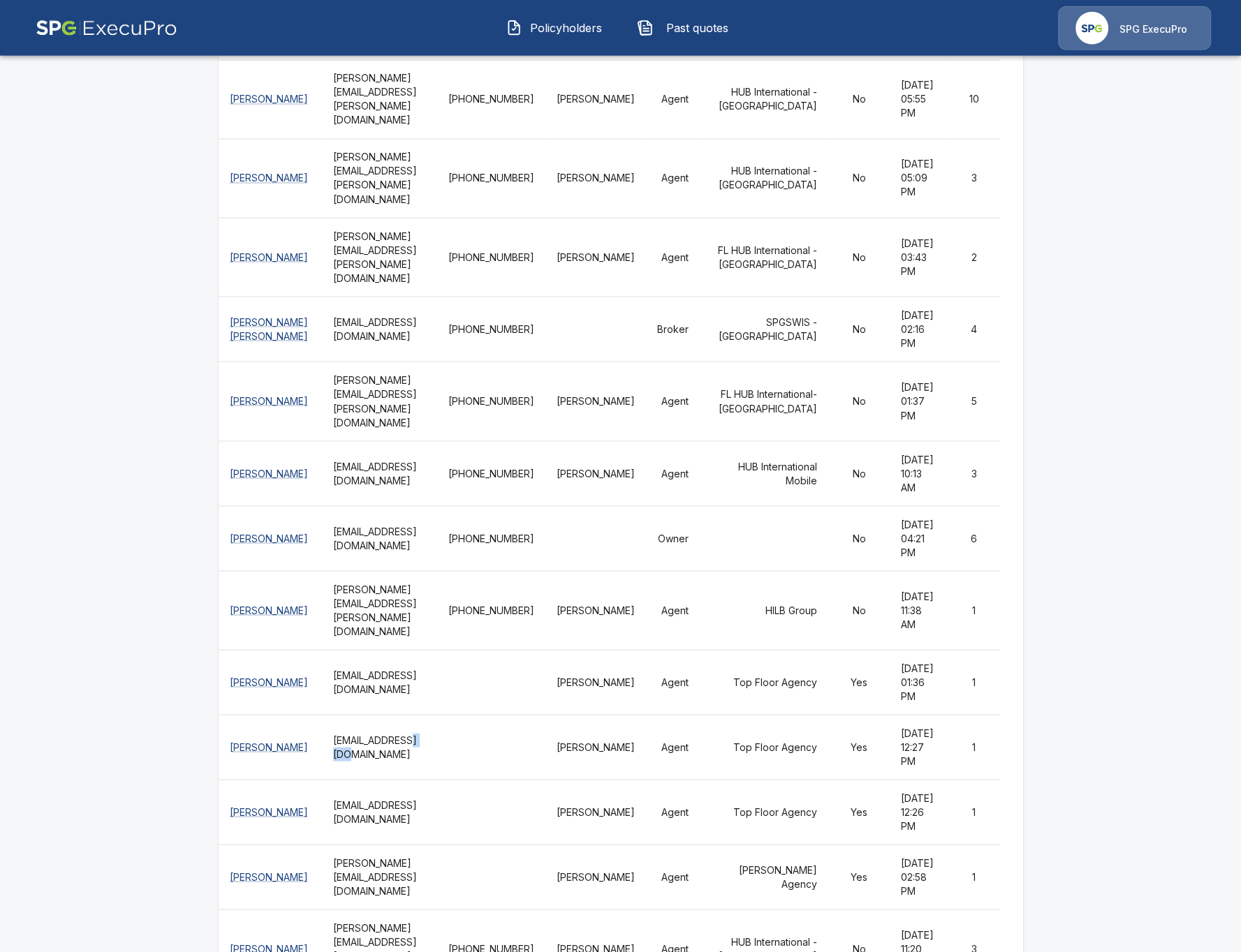
drag, startPoint x: 384, startPoint y: 710, endPoint x: 417, endPoint y: 709, distance: 33.0
click at [406, 660] on th "[EMAIL_ADDRESS][DOMAIN_NAME]" at bounding box center [379, 746] width 115 height 65
click at [420, 660] on th "[EMAIL_ADDRESS][DOMAIN_NAME]" at bounding box center [379, 812] width 115 height 65
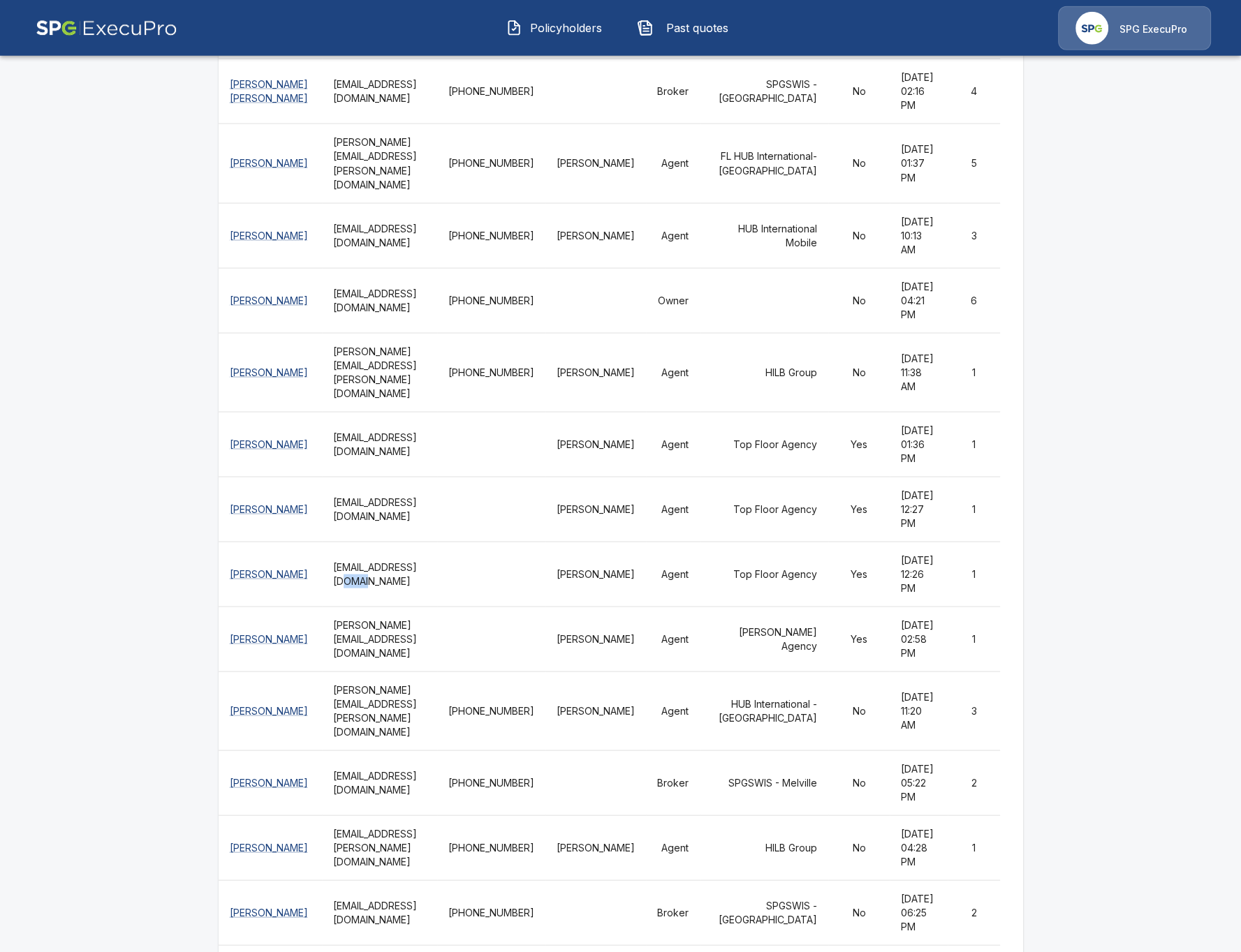
scroll to position [3139, 0]
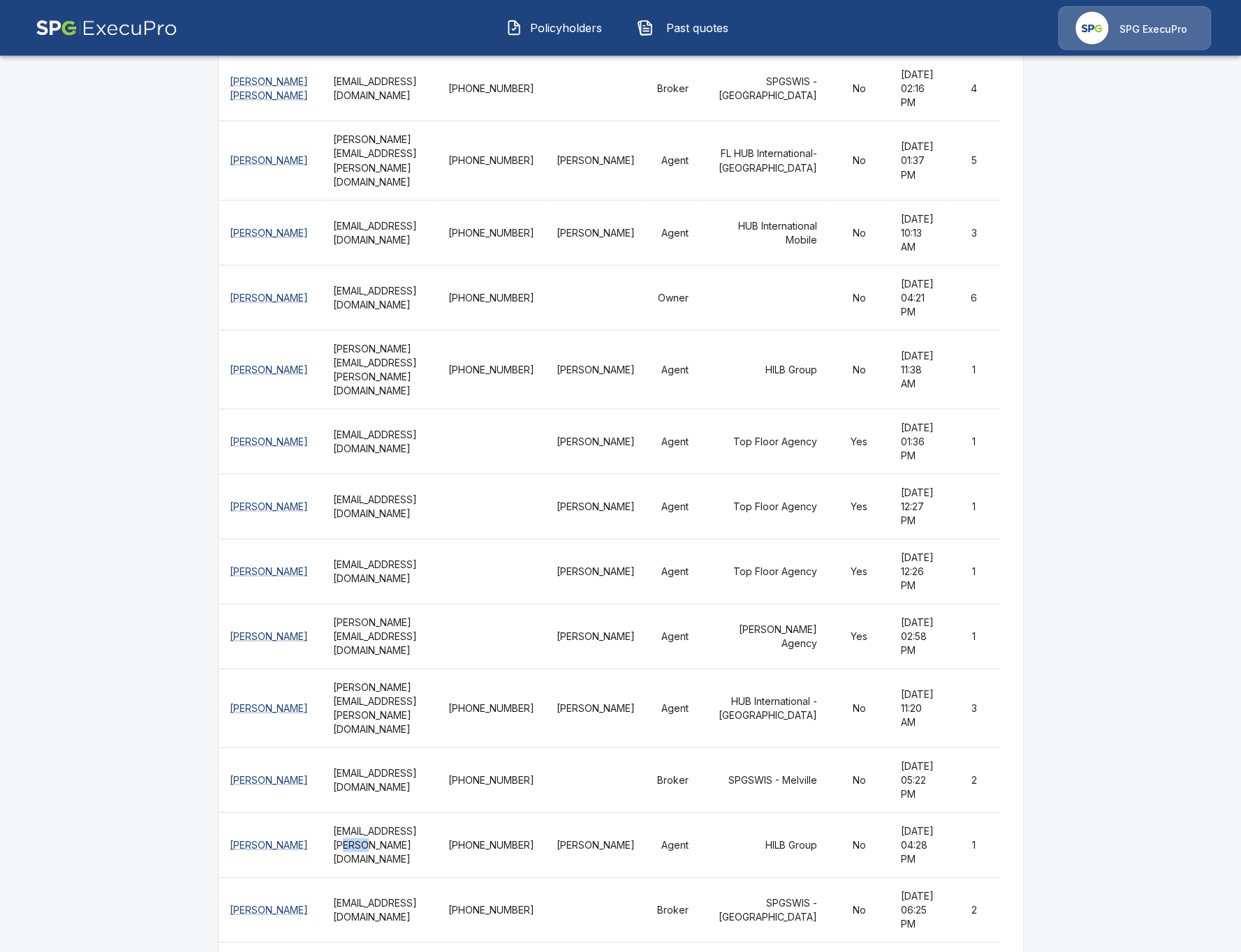
drag, startPoint x: 398, startPoint y: 792, endPoint x: 426, endPoint y: 795, distance: 28.2
click at [419, 660] on th "[EMAIL_ADDRESS][PERSON_NAME][DOMAIN_NAME]" at bounding box center [379, 844] width 115 height 65
click at [429, 660] on th "[EMAIL_ADDRESS][PERSON_NAME][DOMAIN_NAME]" at bounding box center [379, 844] width 115 height 65
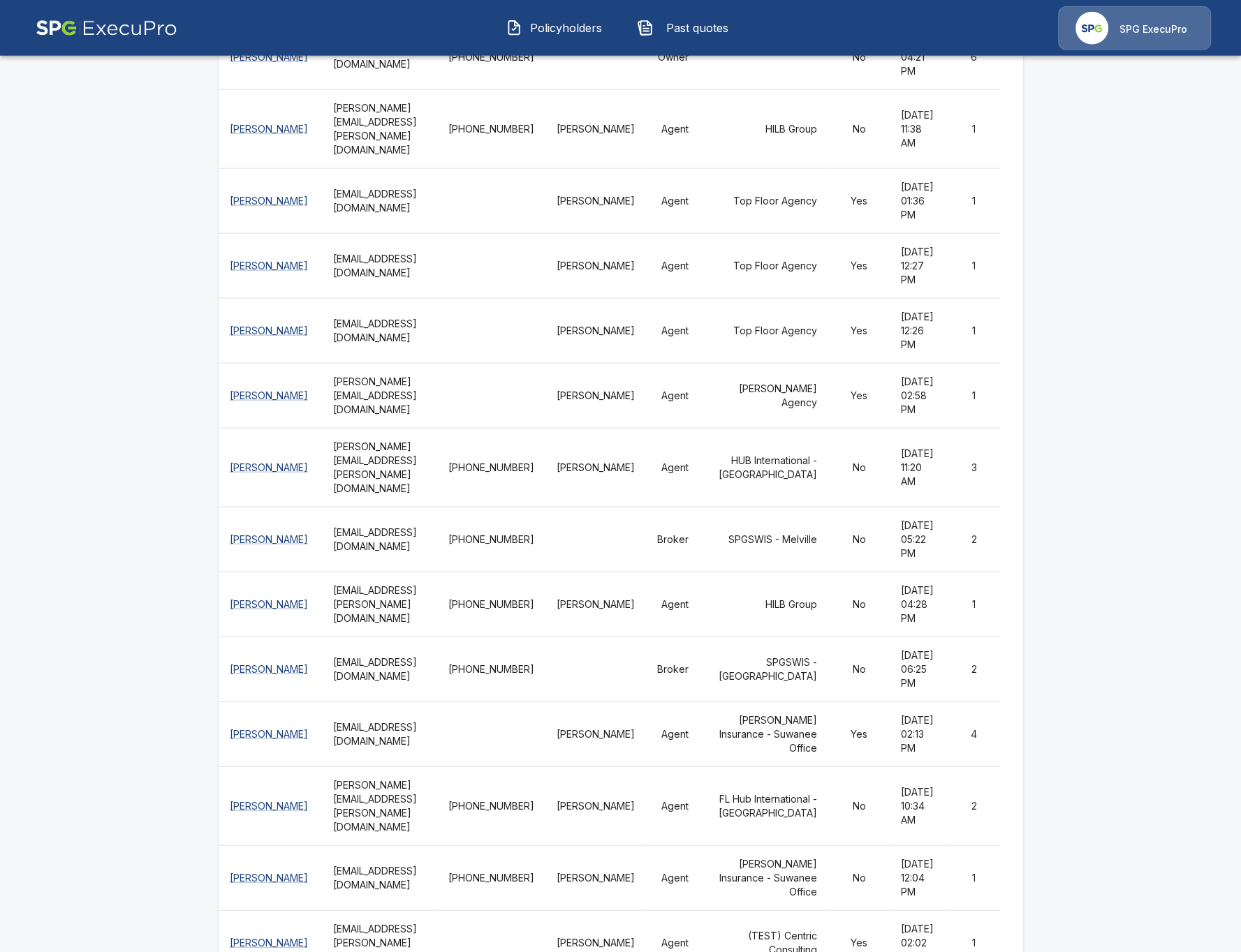
scroll to position [3380, 0]
click at [397, 660] on th "[EMAIL_ADDRESS][DOMAIN_NAME]" at bounding box center [379, 733] width 115 height 65
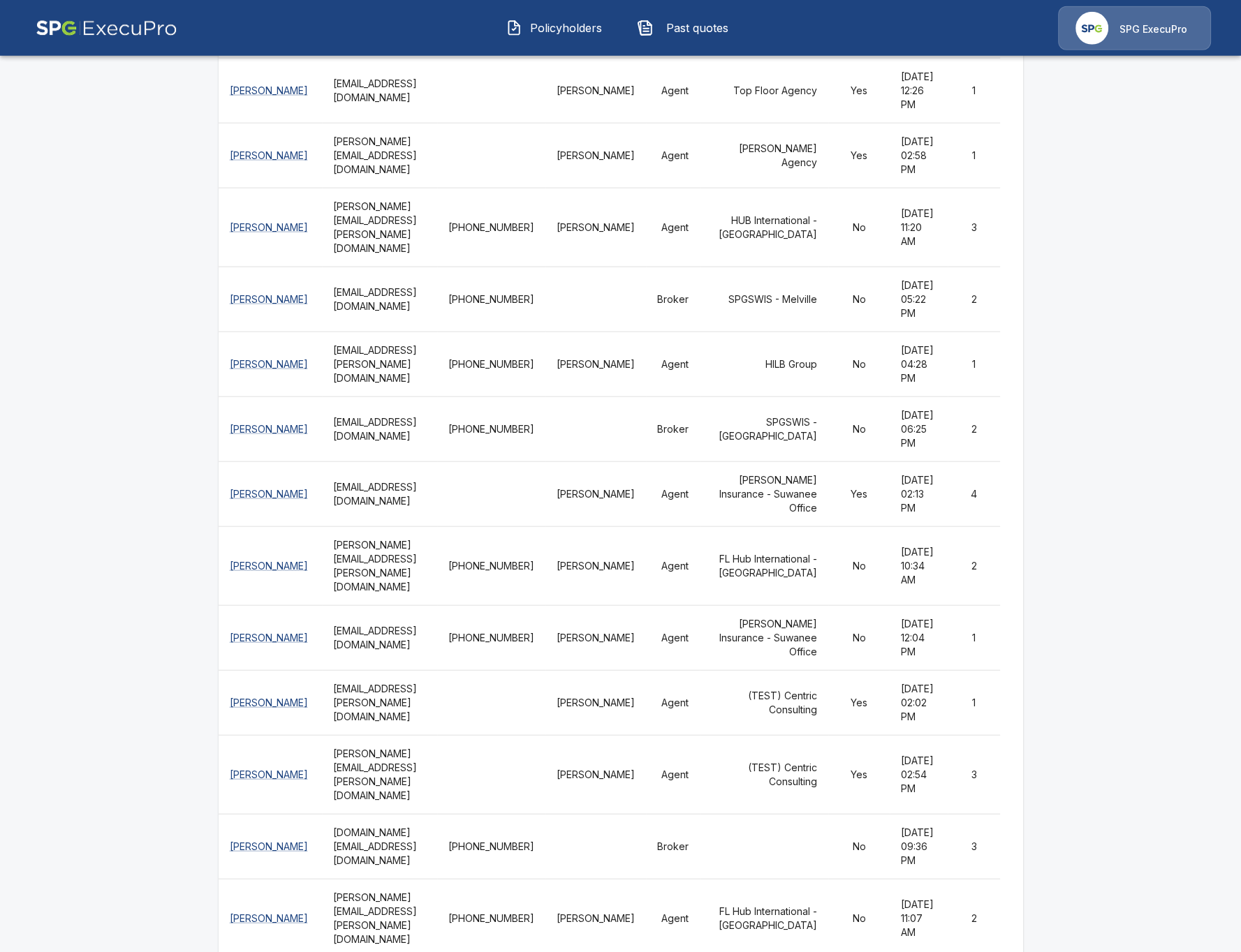
scroll to position [3621, 0]
click at [412, 660] on th "[EMAIL_ADDRESS][PERSON_NAME][DOMAIN_NAME]" at bounding box center [379, 701] width 115 height 65
click at [437, 660] on th "[EMAIL_ADDRESS][PERSON_NAME][DOMAIN_NAME]" at bounding box center [379, 701] width 115 height 65
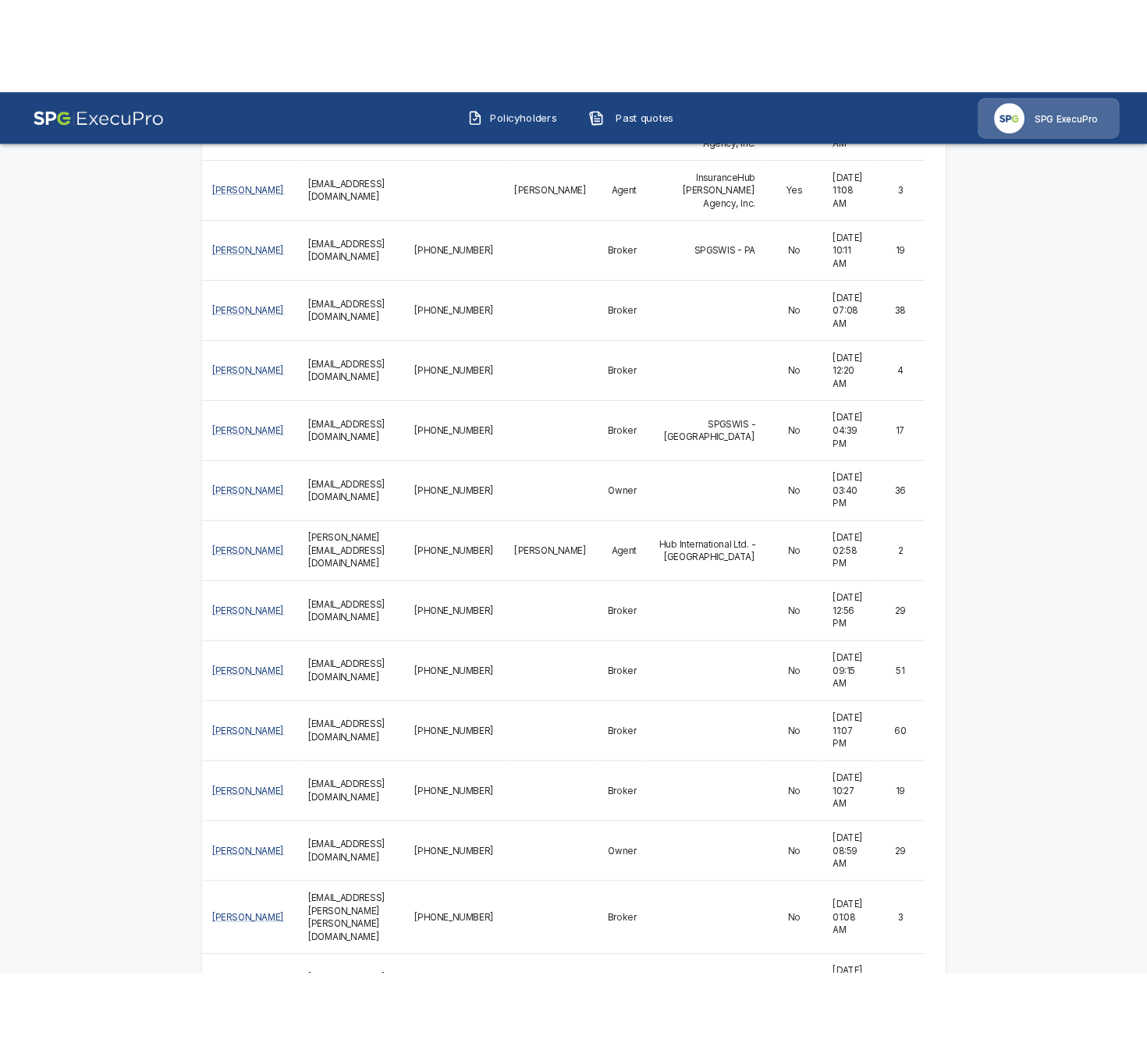
scroll to position [1082, 0]
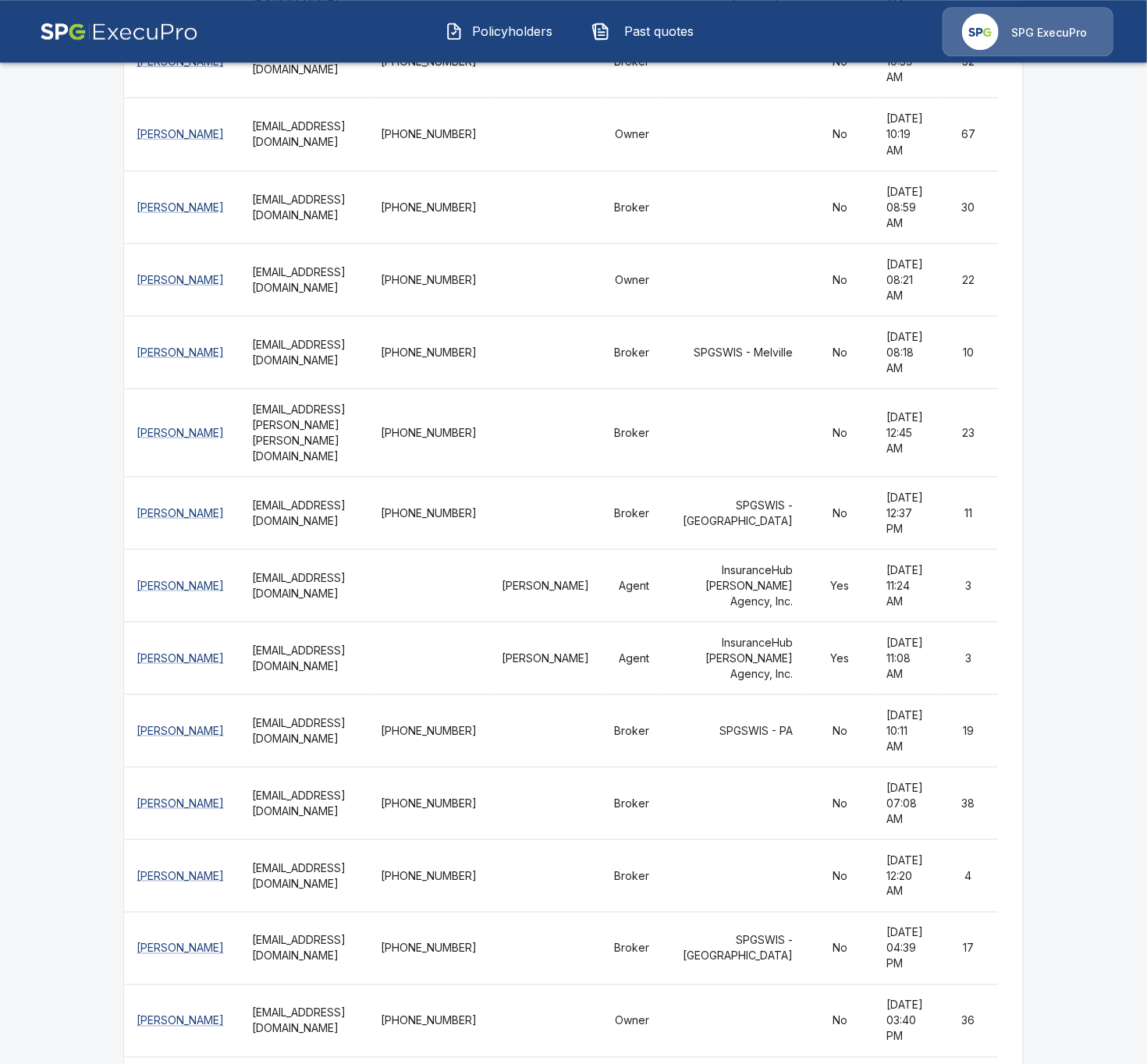
drag, startPoint x: 84, startPoint y: 751, endPoint x: 94, endPoint y: 749, distance: 10.2
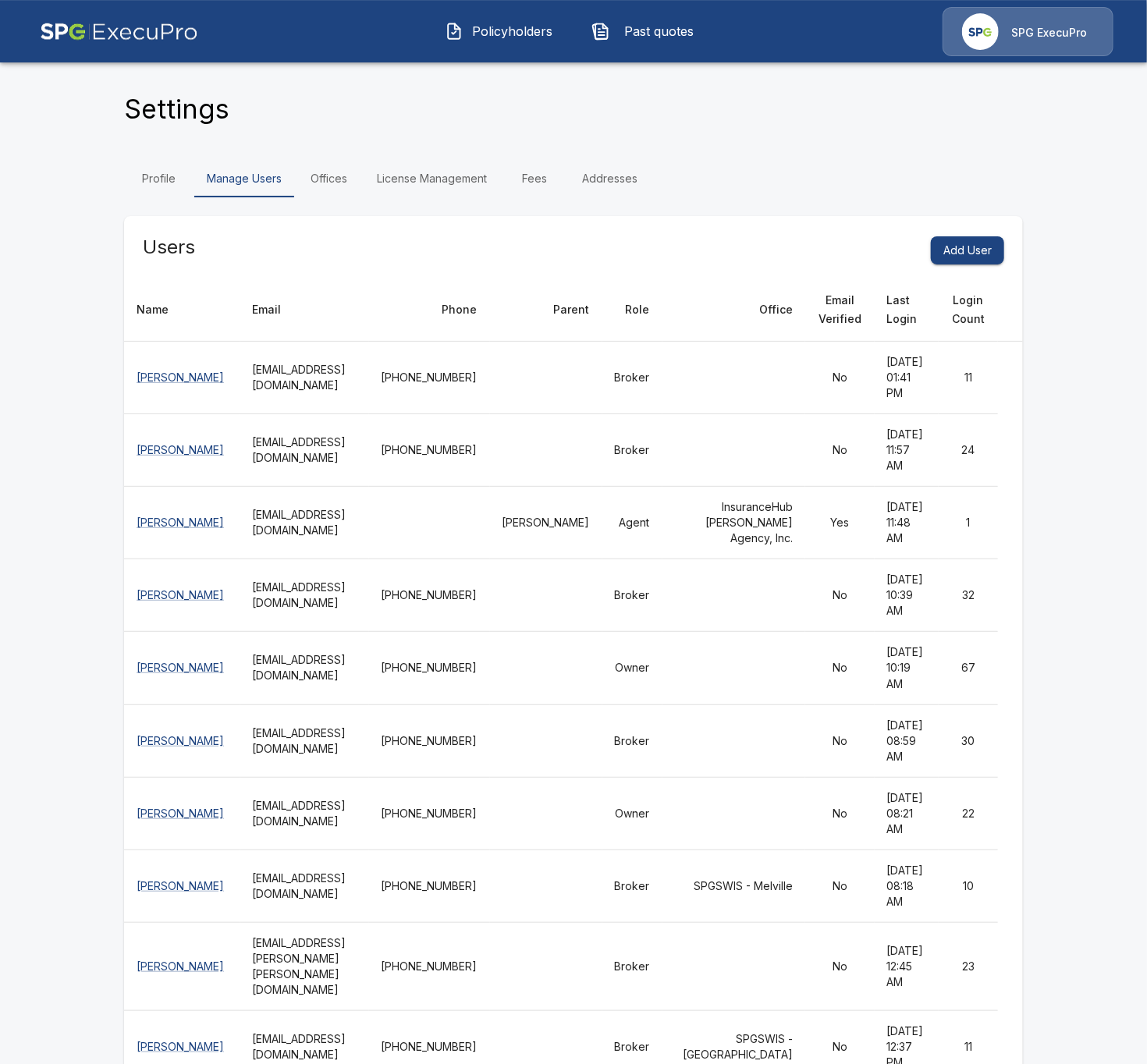
scroll to position [0, 0]
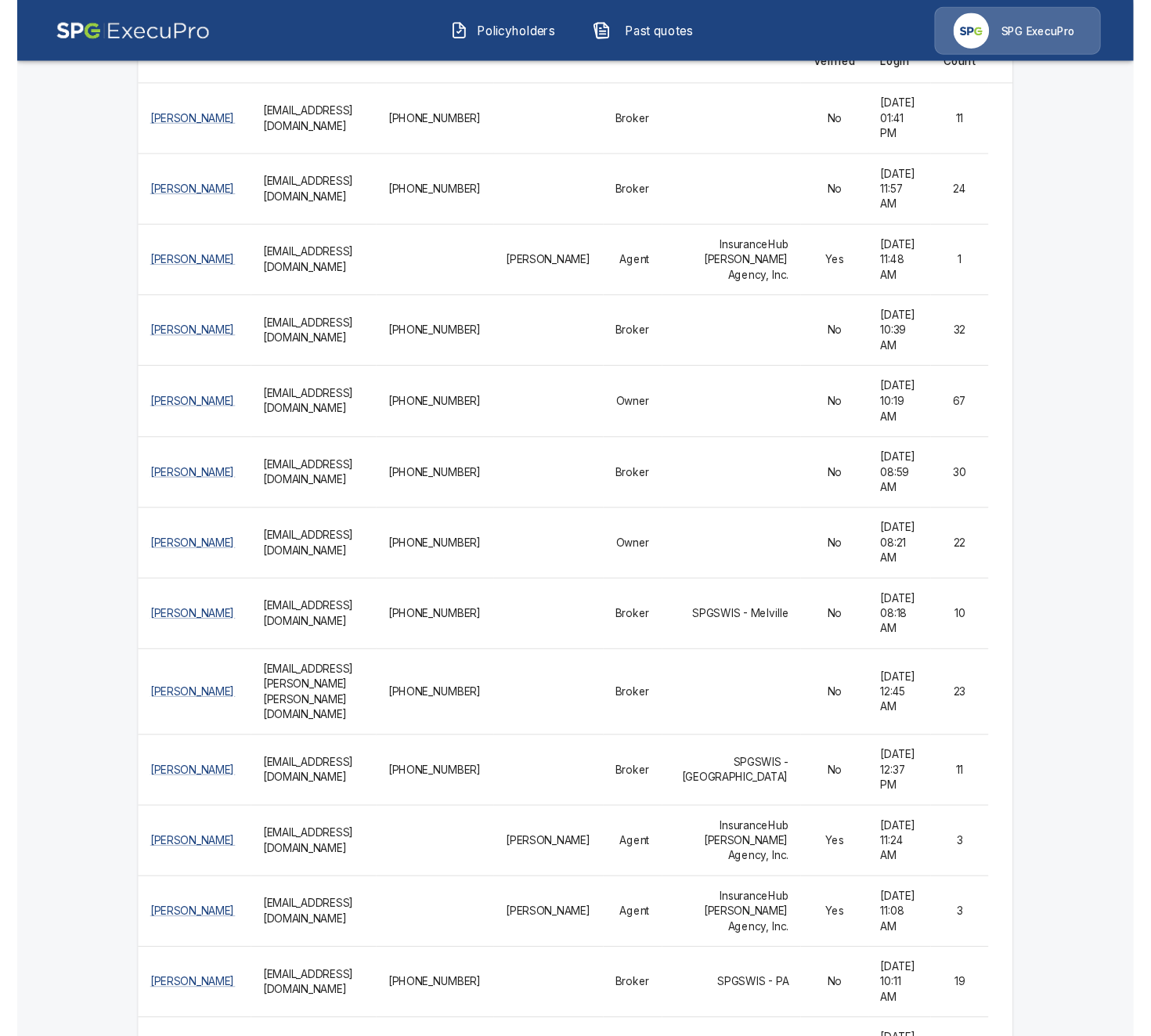
scroll to position [270, 0]
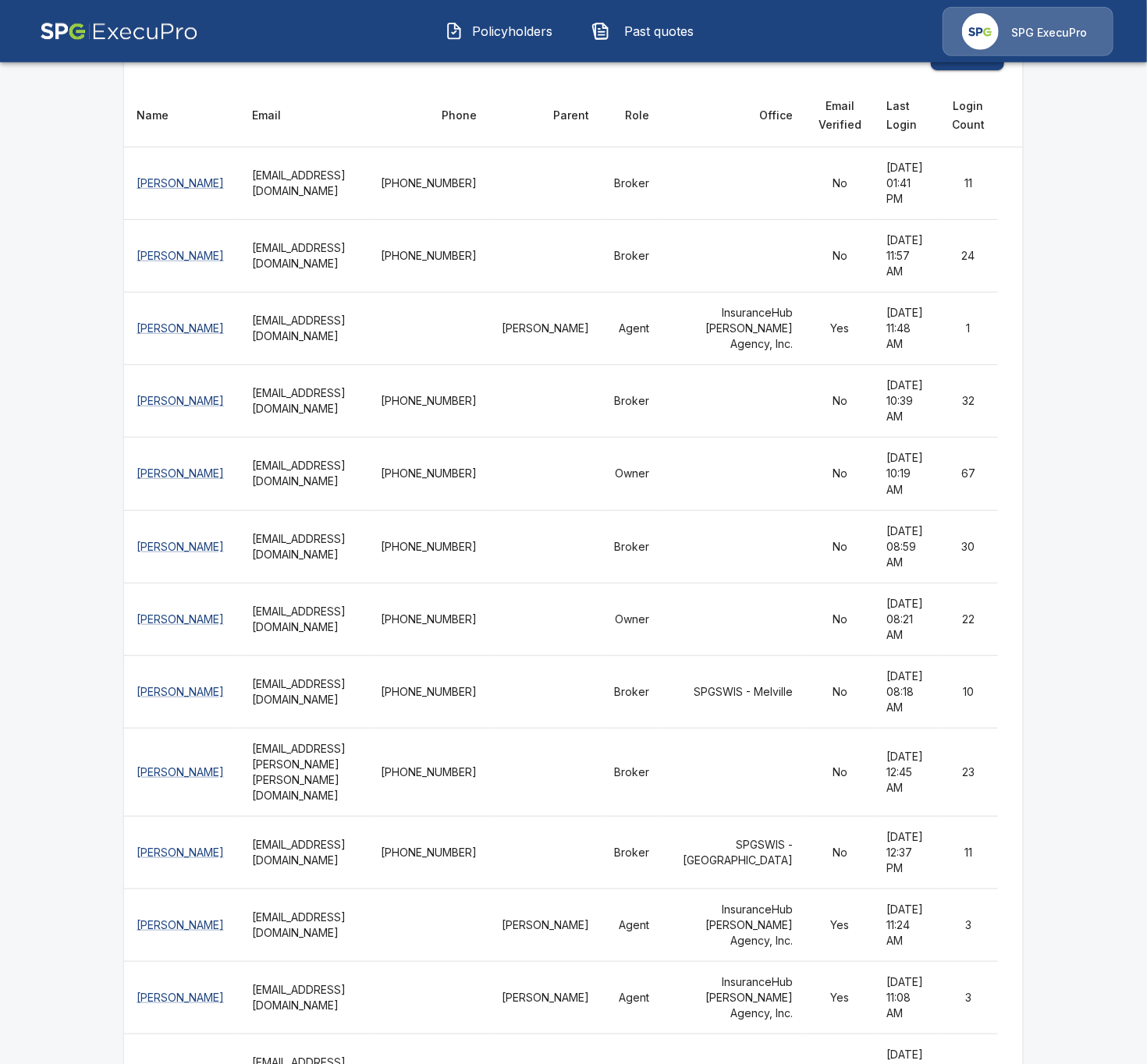
scroll to position [0, 0]
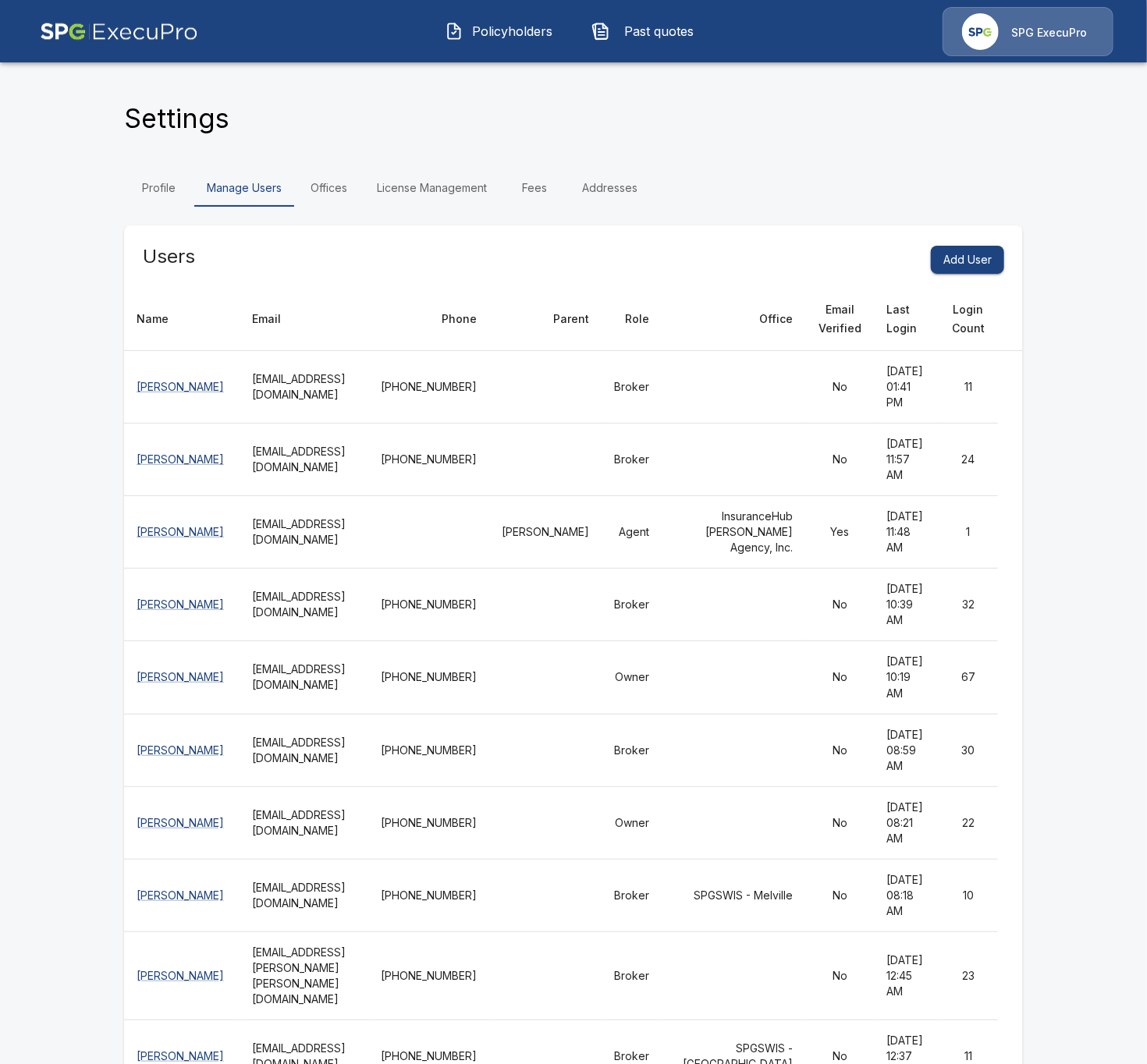
click at [132, 551] on th "Monica Lott" at bounding box center [182, 532] width 116 height 72
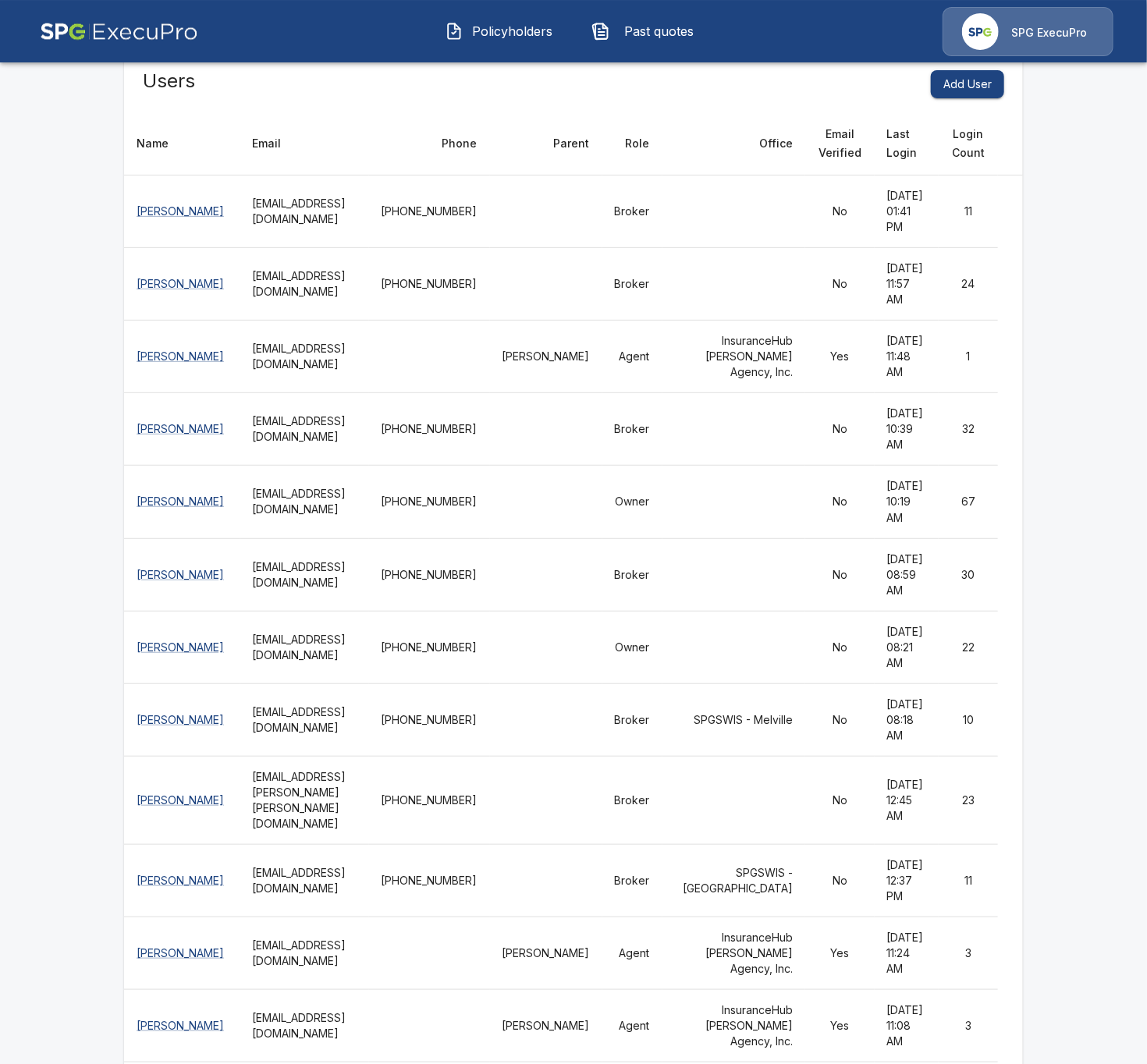
scroll to position [179, 0]
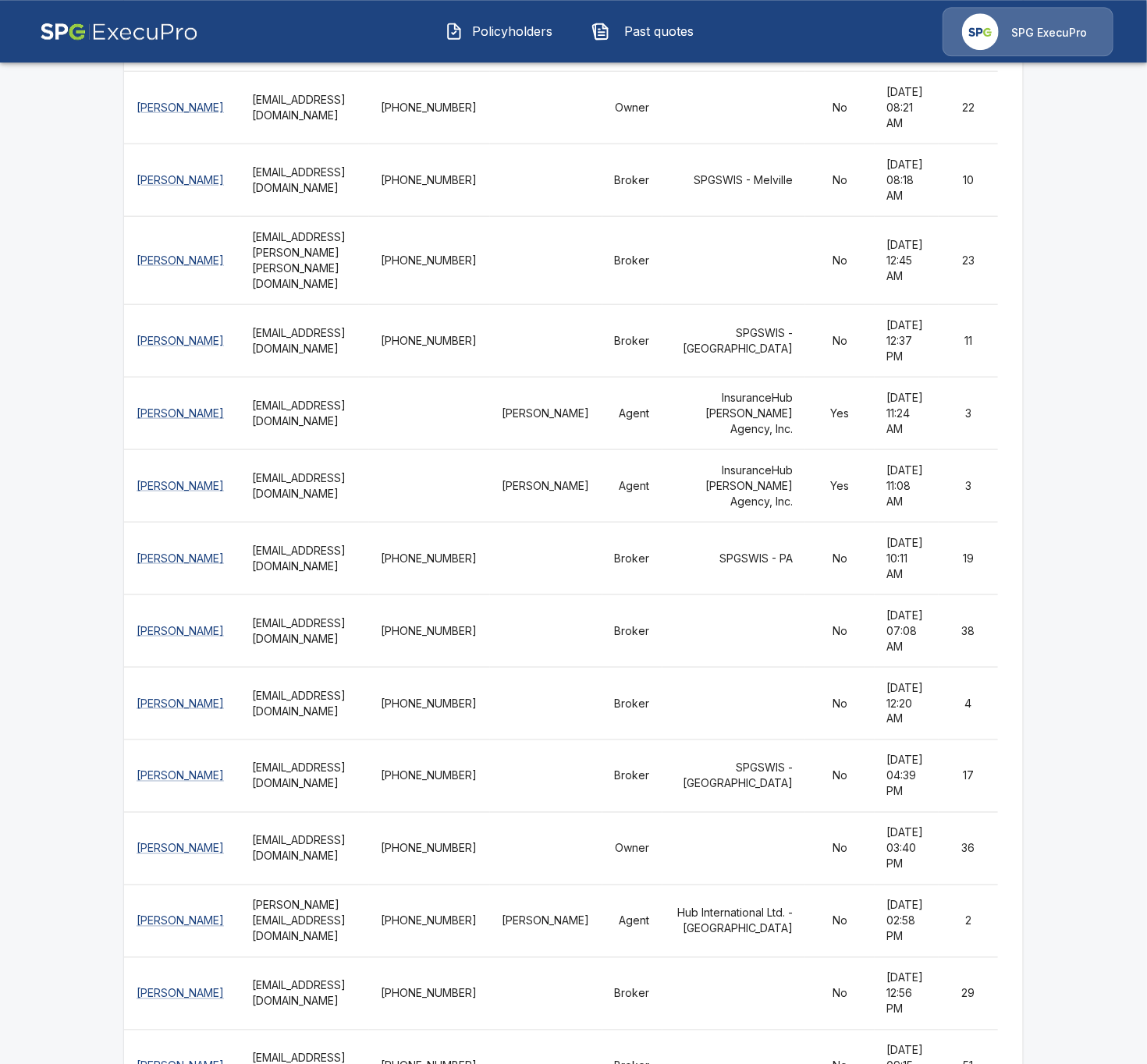
scroll to position [718, 0]
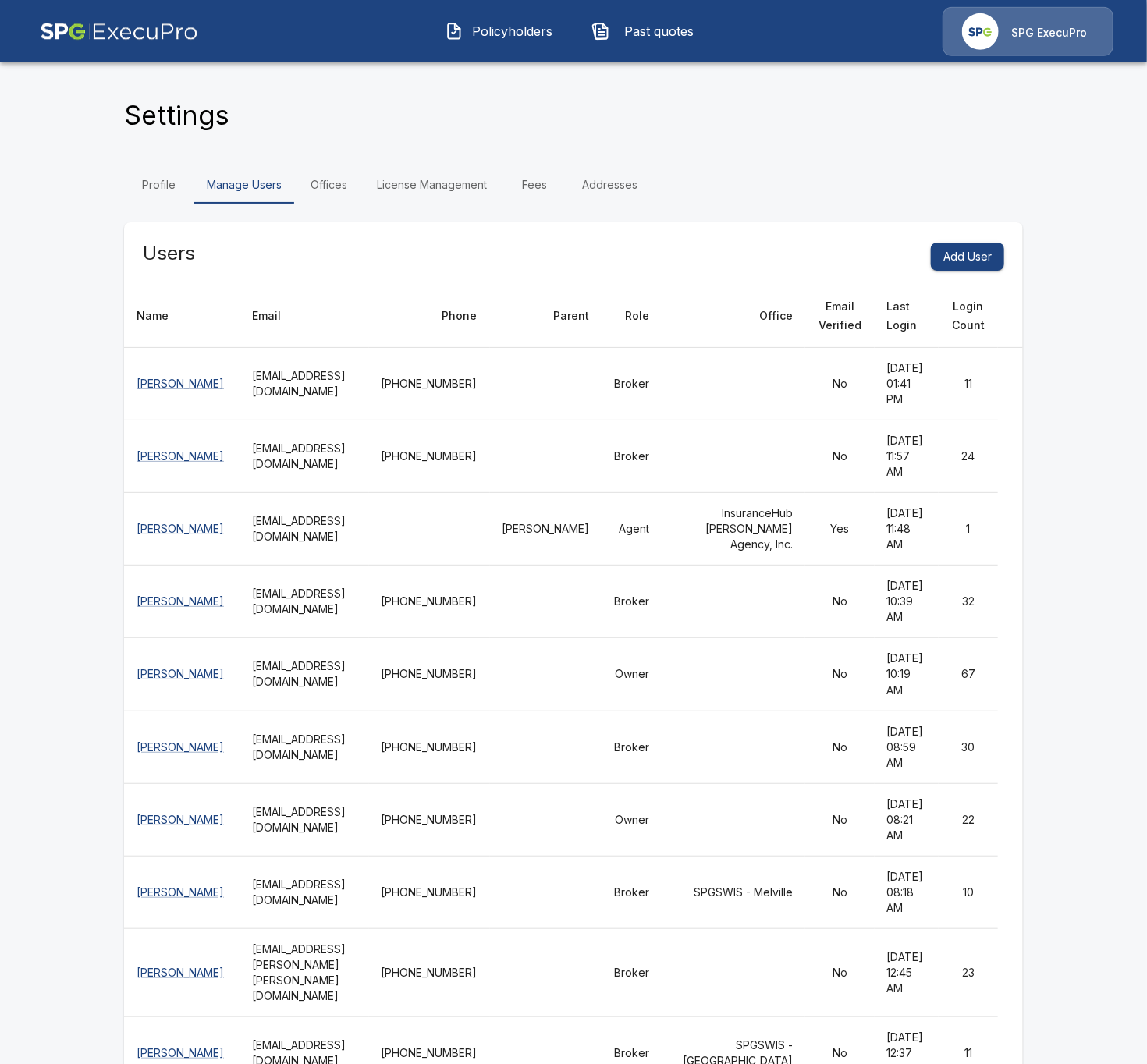
scroll to position [0, 0]
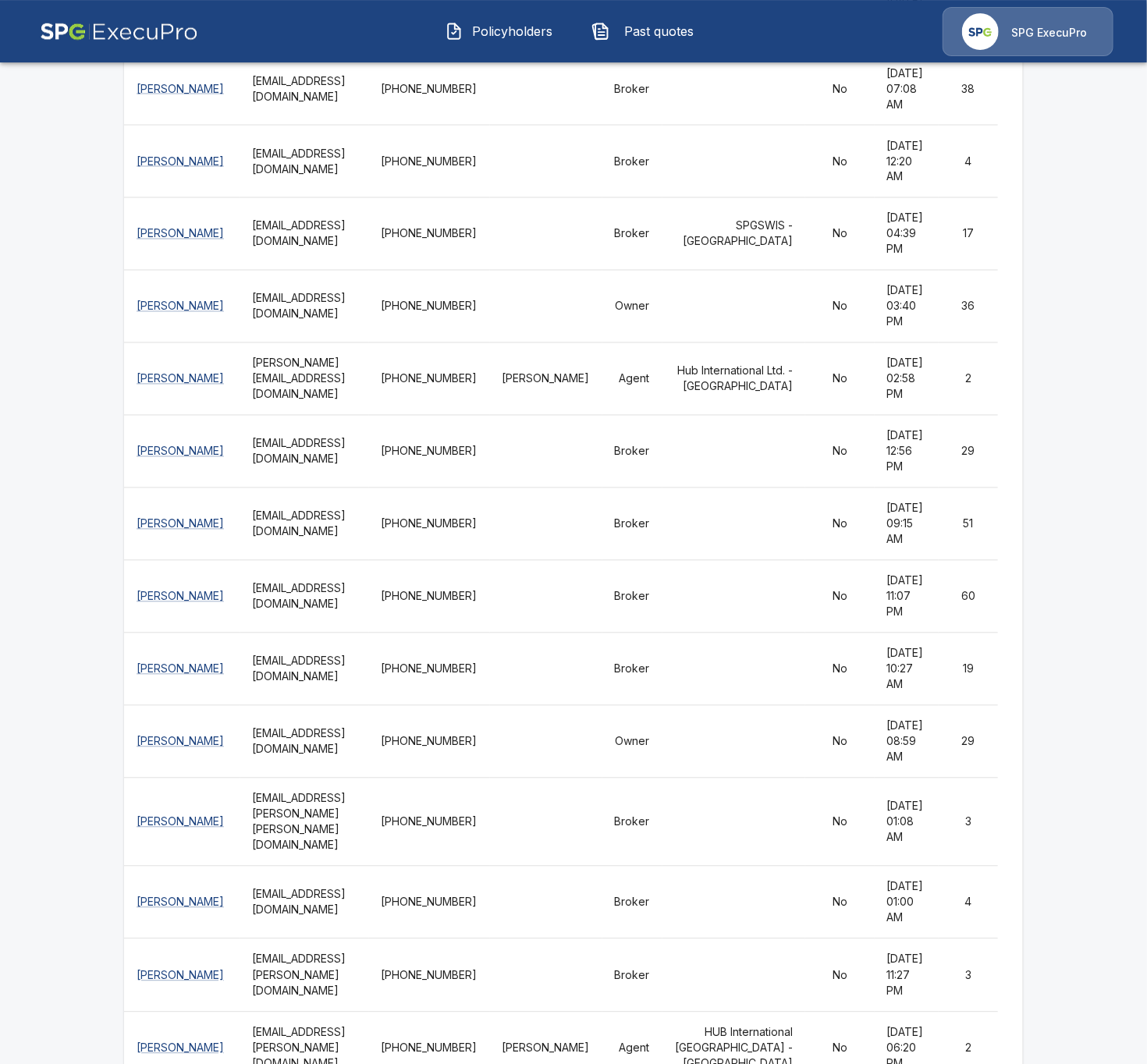
scroll to position [1257, 0]
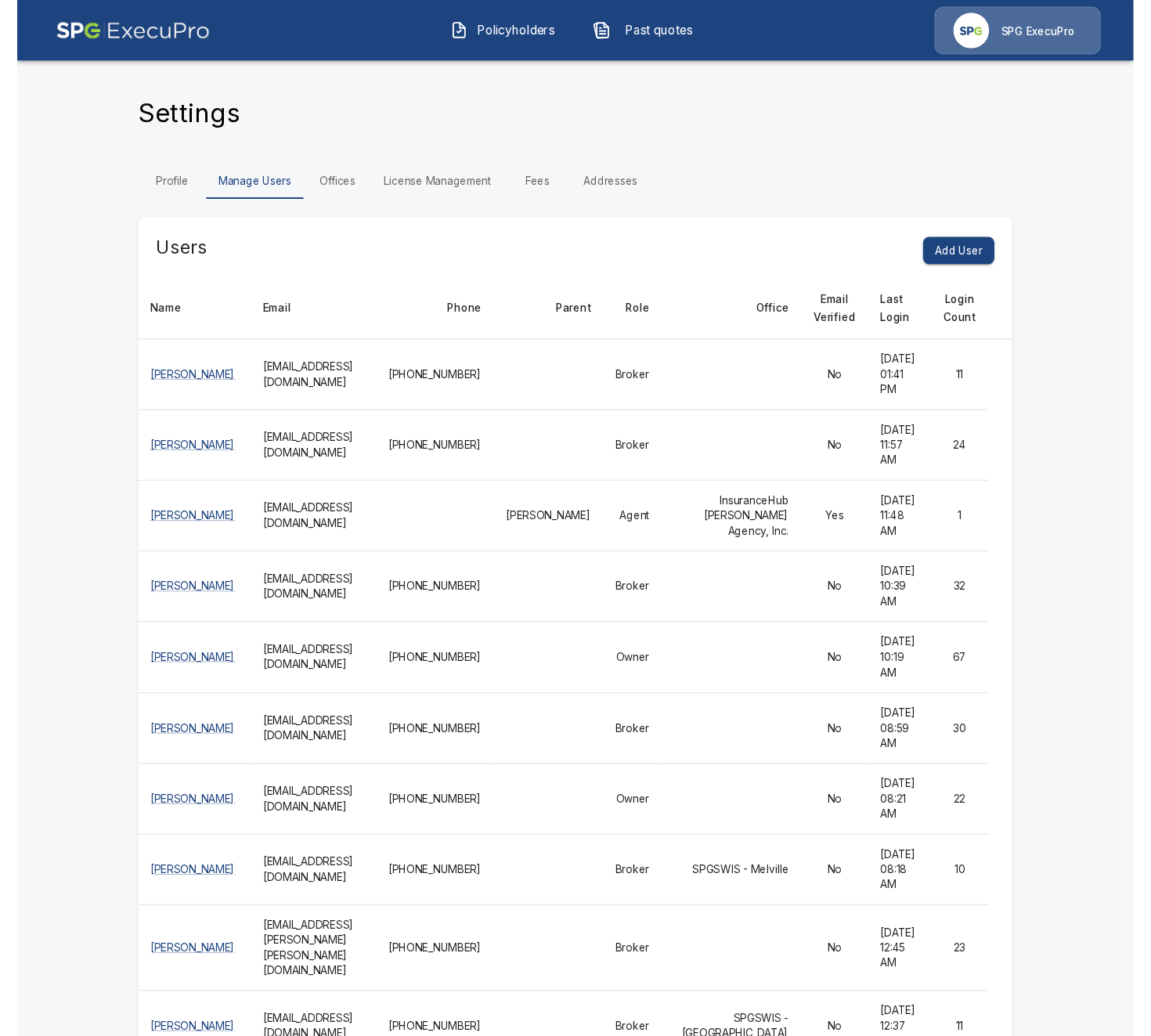
scroll to position [0, 0]
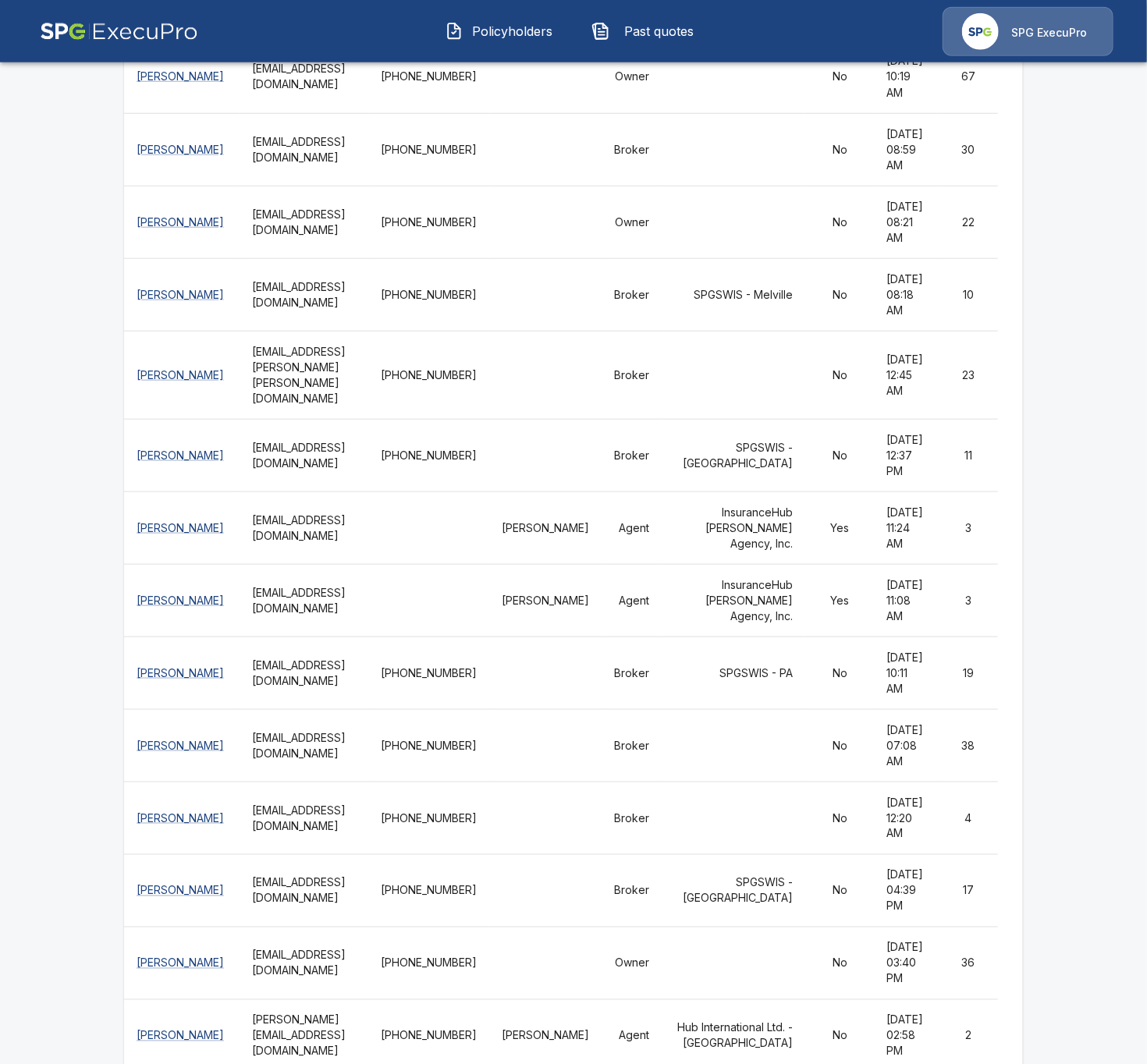
scroll to position [599, 0]
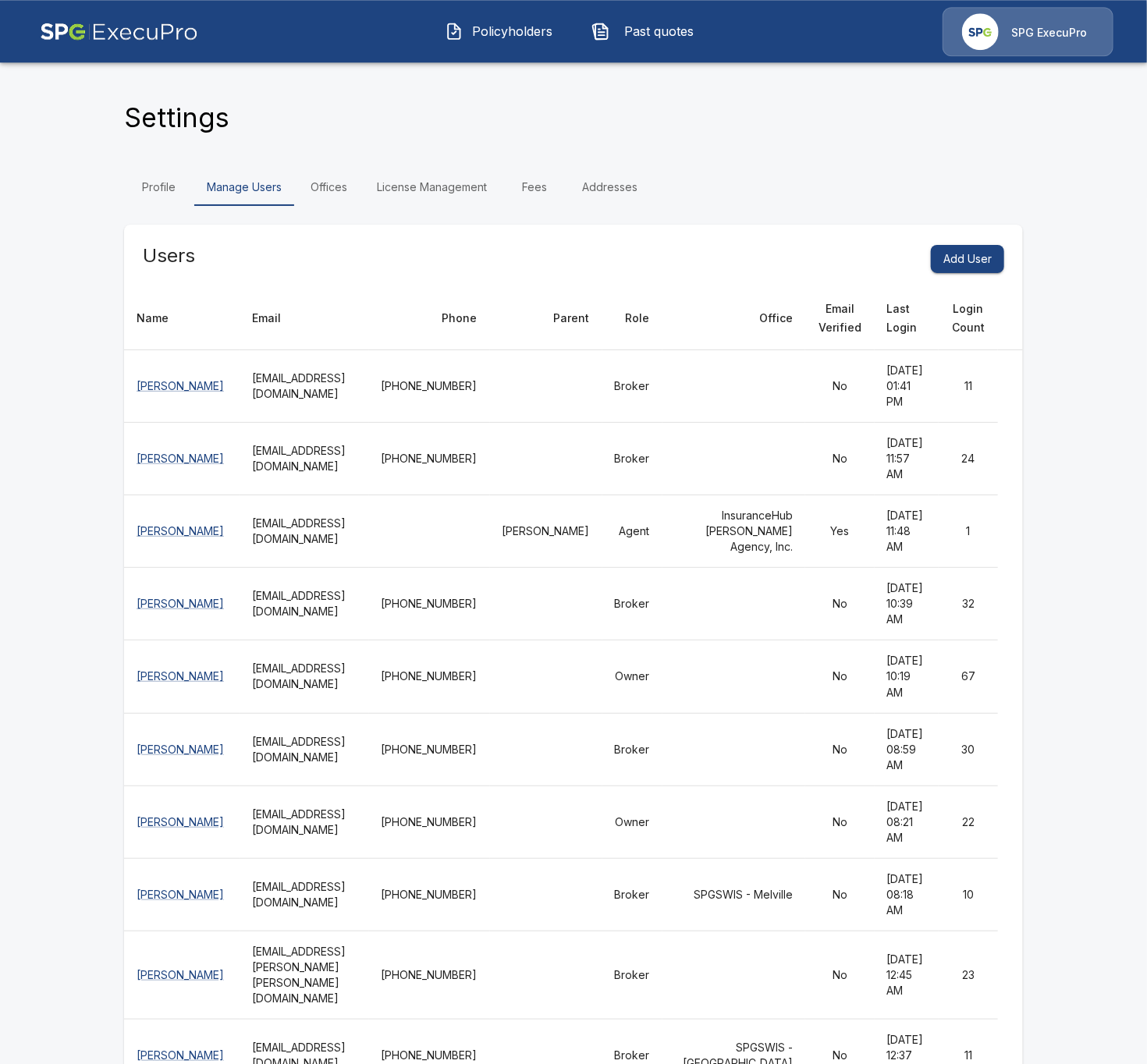
scroll to position [0, 0]
click at [548, 33] on span "Policyholders" at bounding box center [513, 31] width 86 height 19
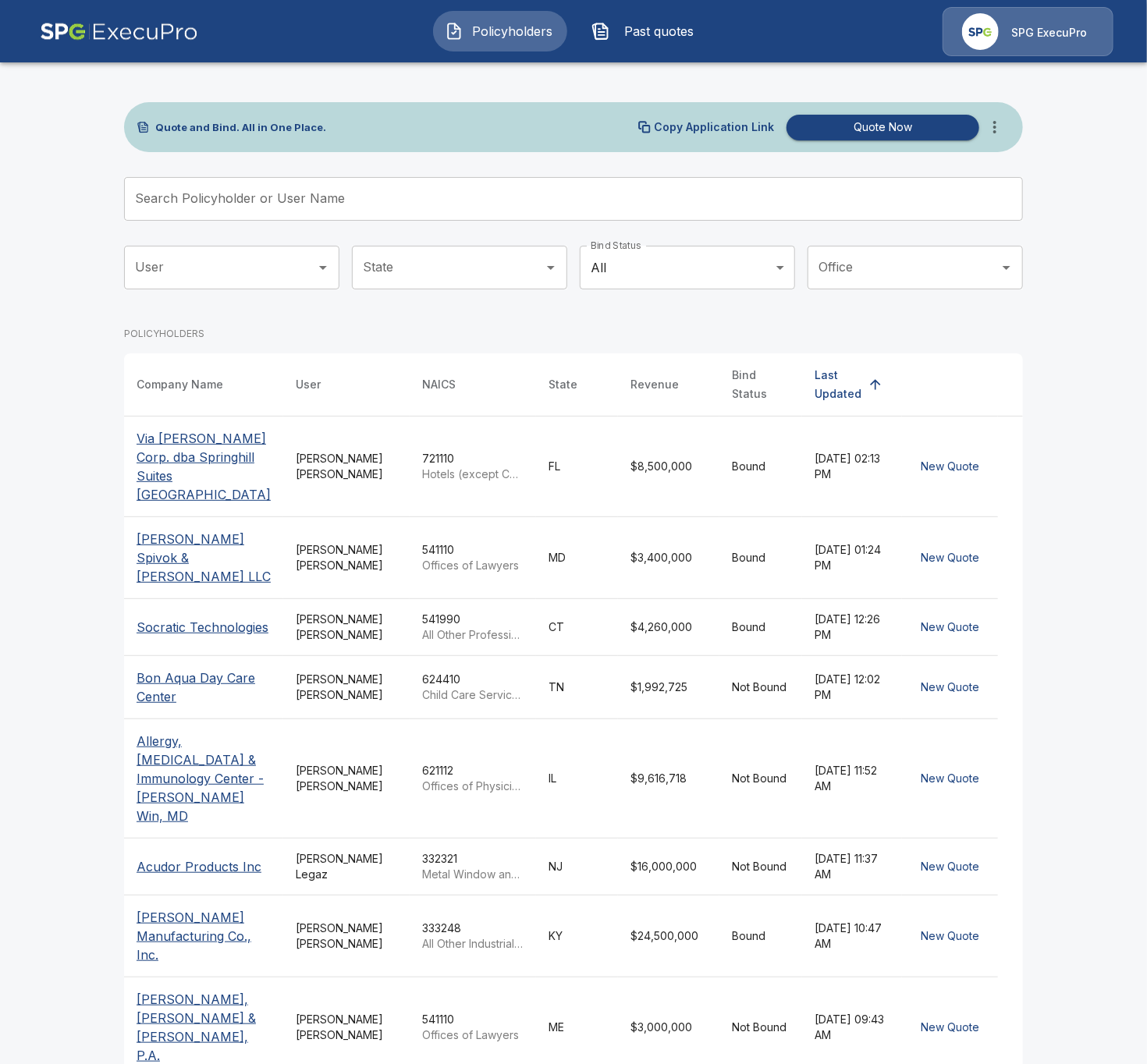
click at [1007, 130] on button "more" at bounding box center [994, 127] width 31 height 31
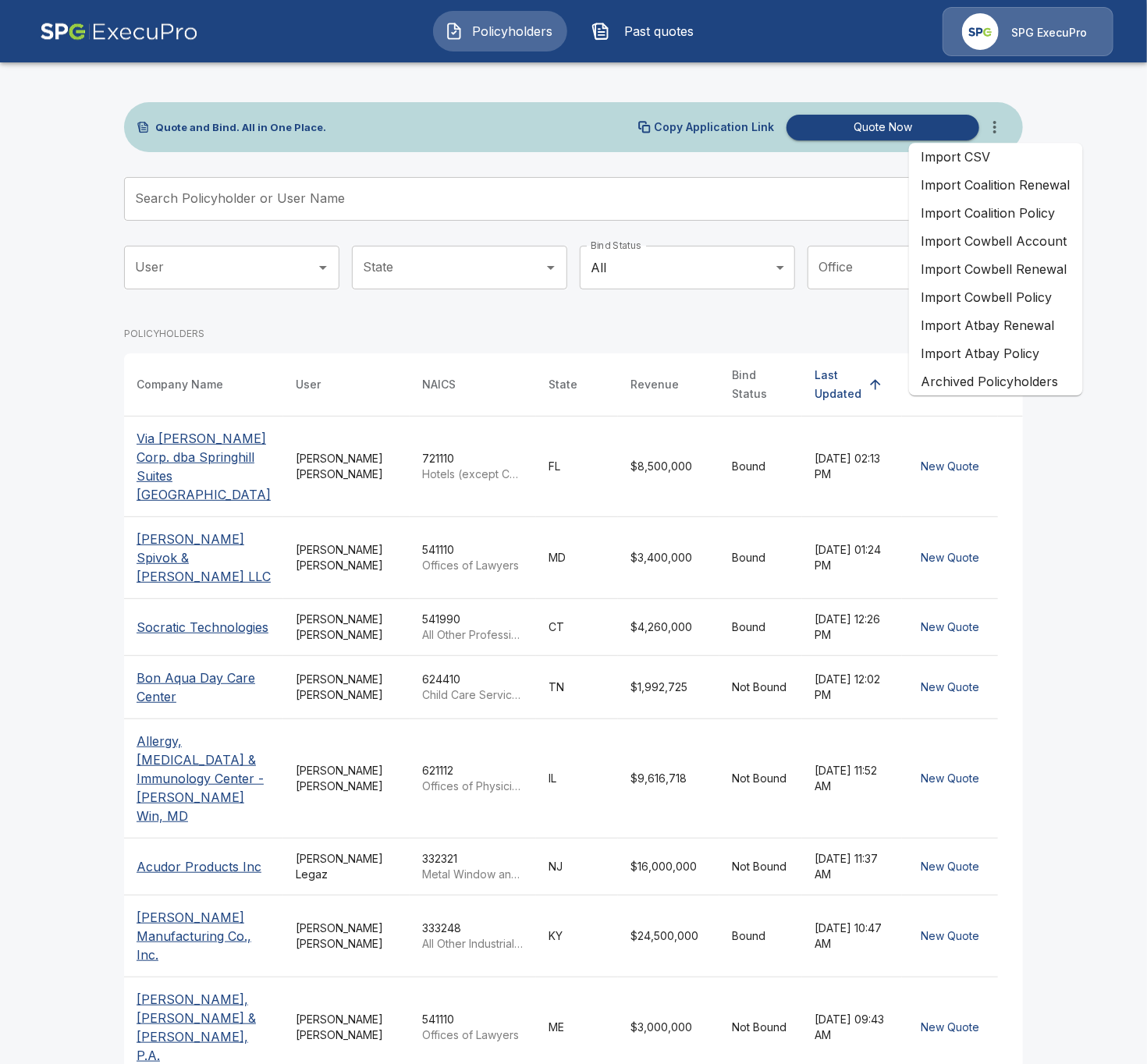
click at [1039, 223] on li "Import Coalition Policy" at bounding box center [996, 213] width 174 height 28
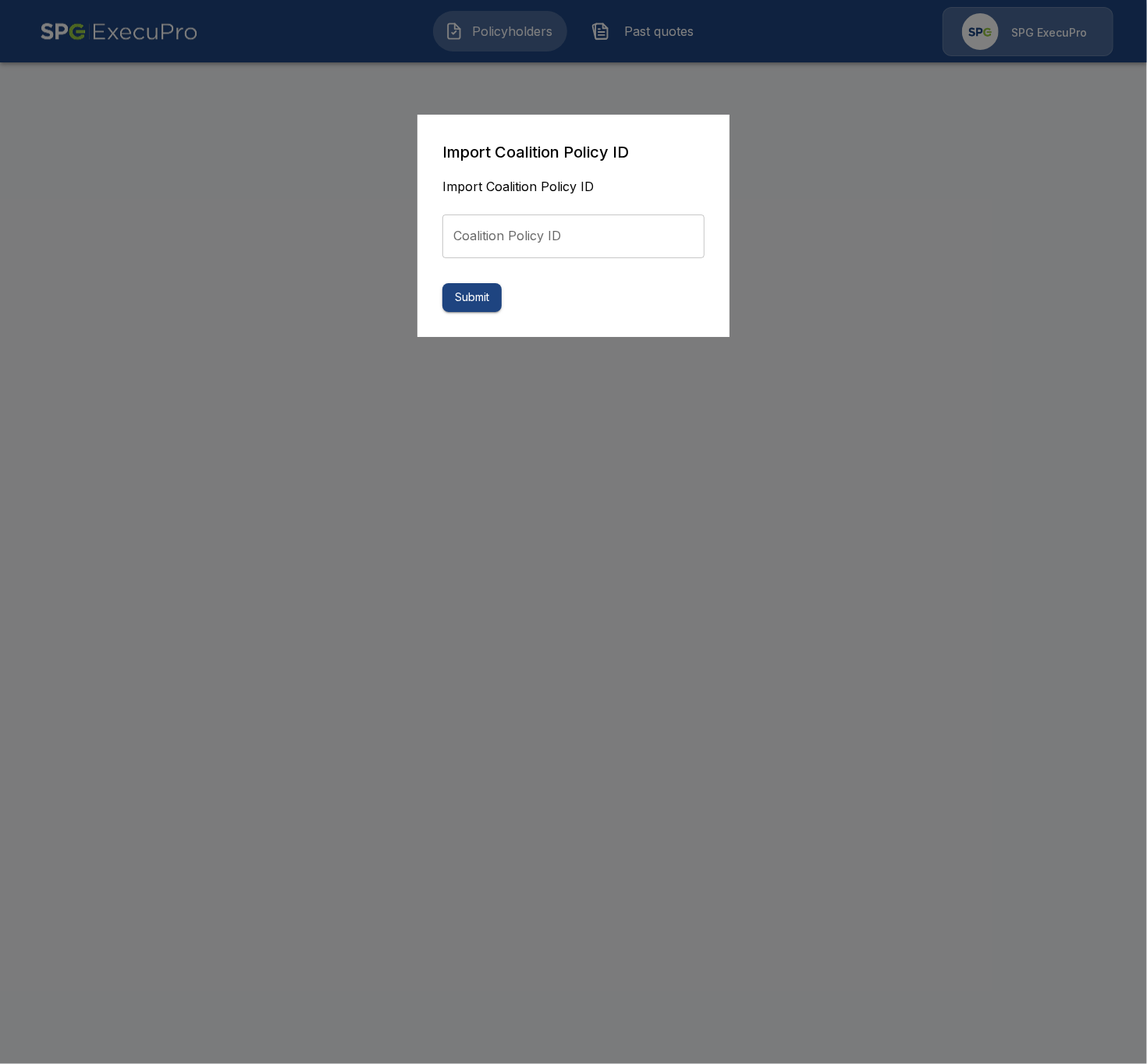
click at [529, 253] on input "Coalition Policy ID" at bounding box center [574, 236] width 262 height 44
paste input "**********"
type input "**********"
click at [476, 301] on button "Submit" at bounding box center [472, 298] width 59 height 29
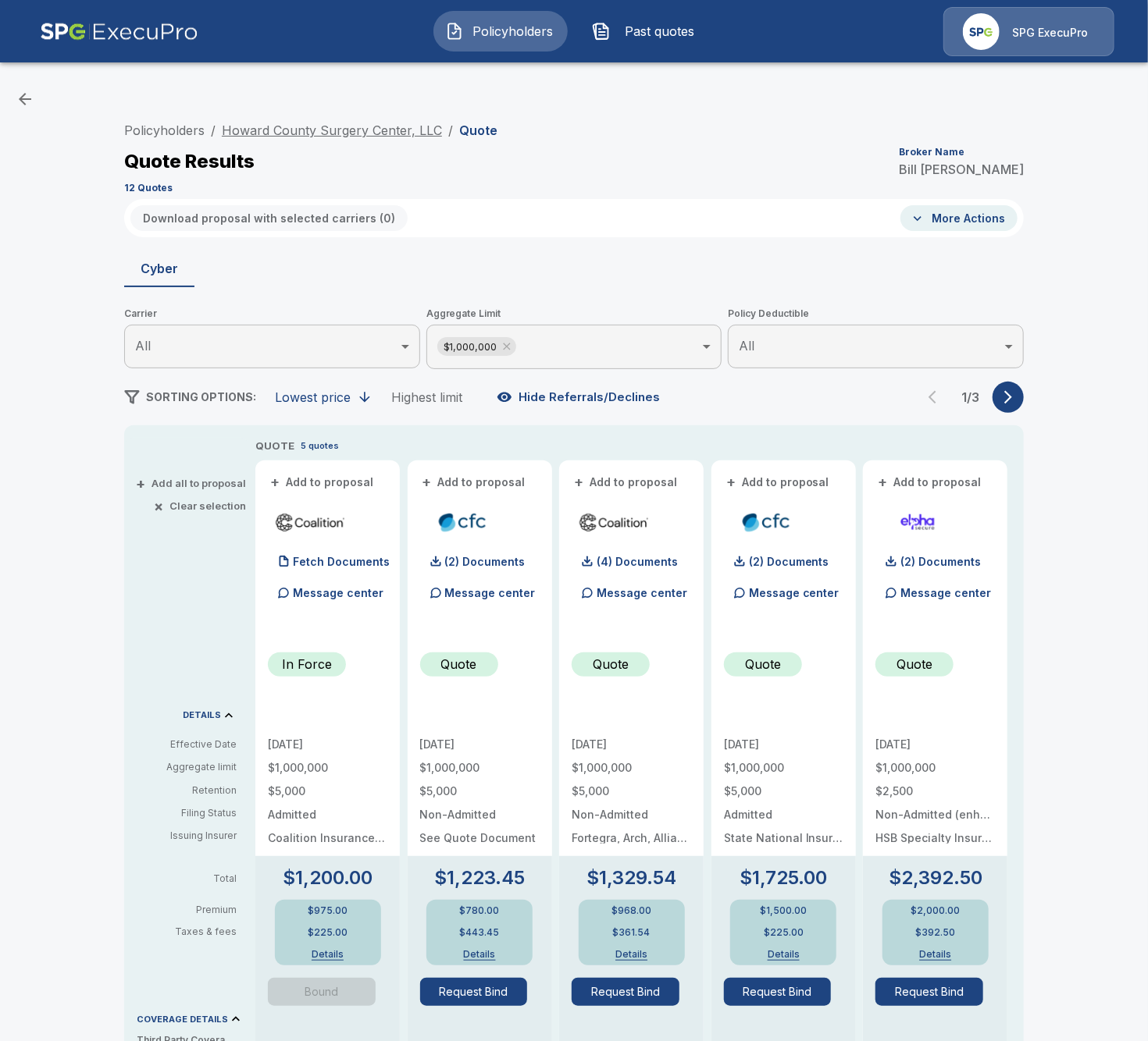
click at [283, 132] on link "Howard County Surgery Center, LLC" at bounding box center [332, 130] width 220 height 15
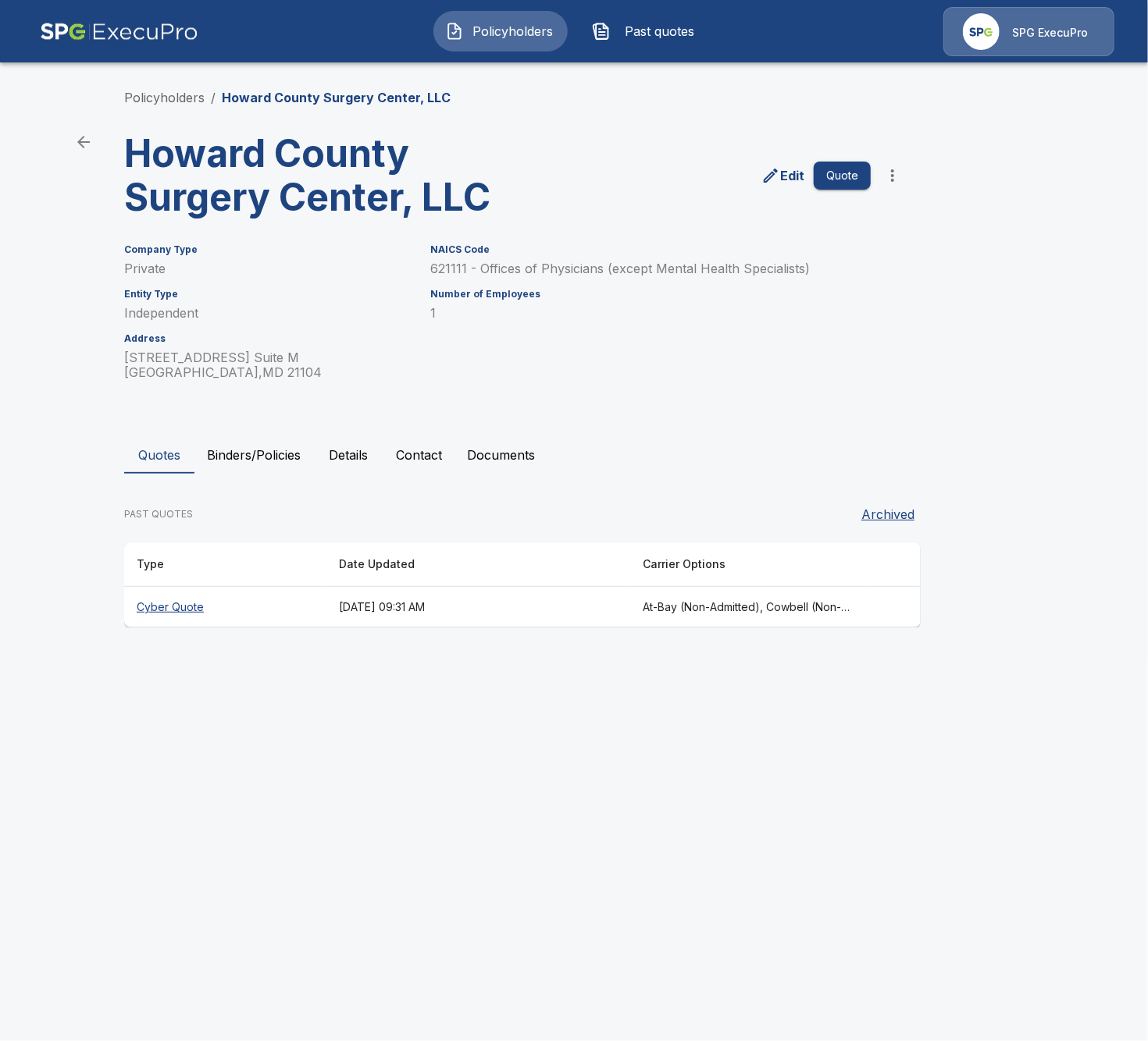
click at [563, 657] on html "Policyholders Past quotes SPG ExecuPro Policyholders / Howard County Surgery Ce…" at bounding box center [574, 328] width 1148 height 657
click at [594, 606] on th "[DATE] 09:31 AM" at bounding box center [478, 607] width 304 height 41
click at [836, 657] on html "Policyholders Past quotes SPG ExecuPro Policyholders / Howard County Surgery Ce…" at bounding box center [574, 328] width 1148 height 657
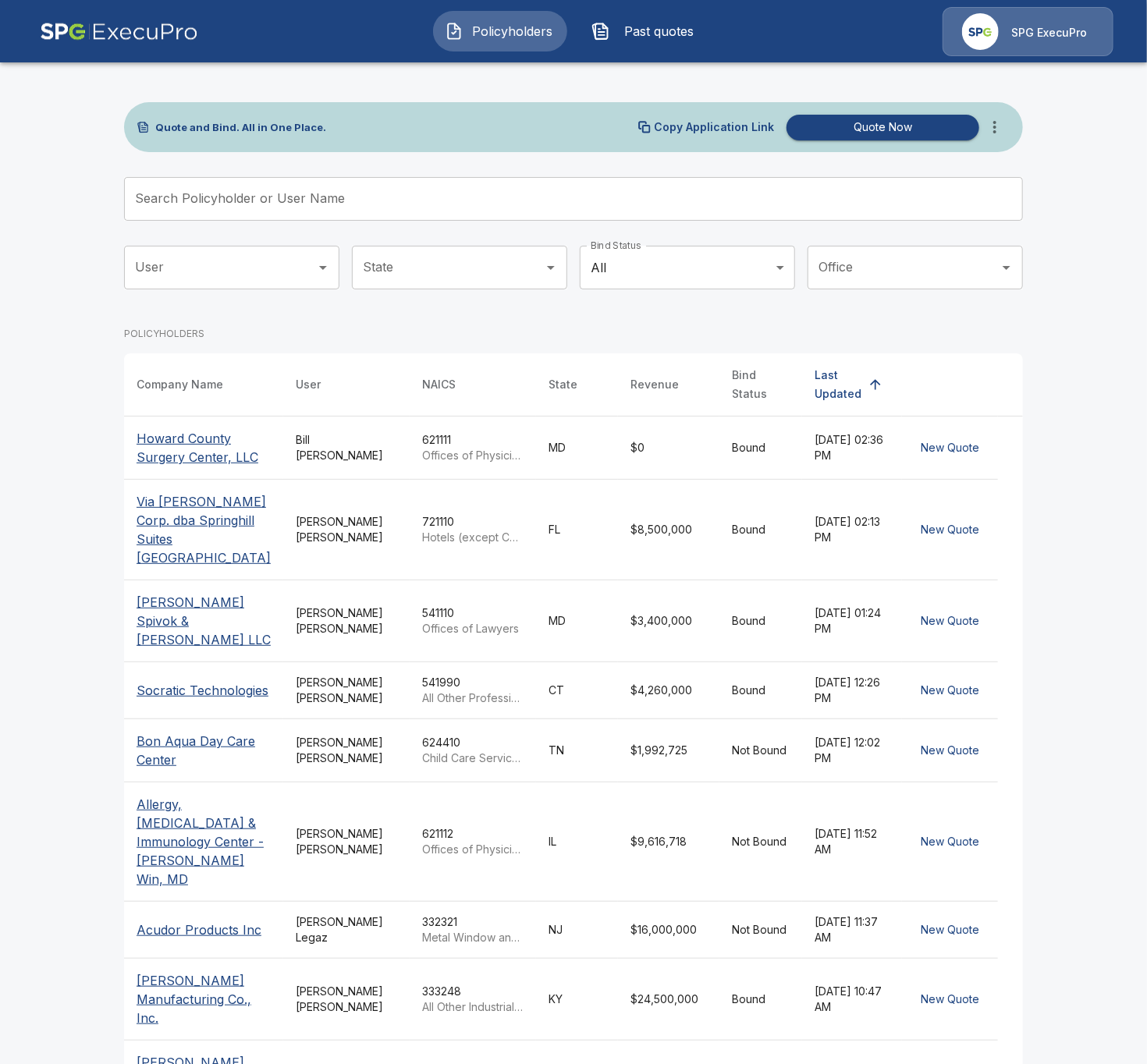
click at [608, 52] on div "Policyholders Past quotes SPG ExecuPro" at bounding box center [573, 31] width 1117 height 50
click at [620, 37] on span "Past quotes" at bounding box center [660, 31] width 86 height 19
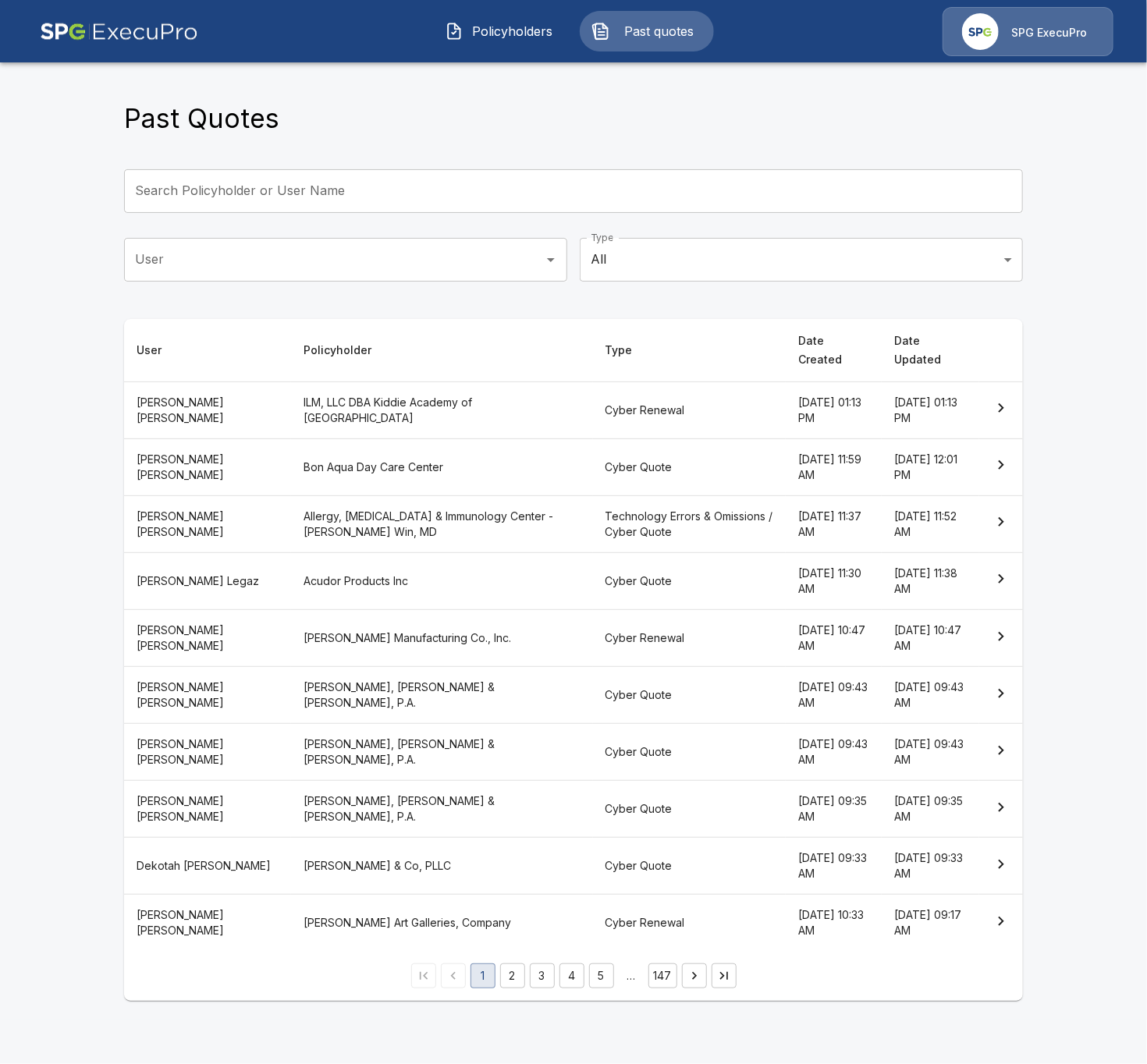
click at [357, 187] on input "Search Policyholder or User Name" at bounding box center [565, 191] width 881 height 44
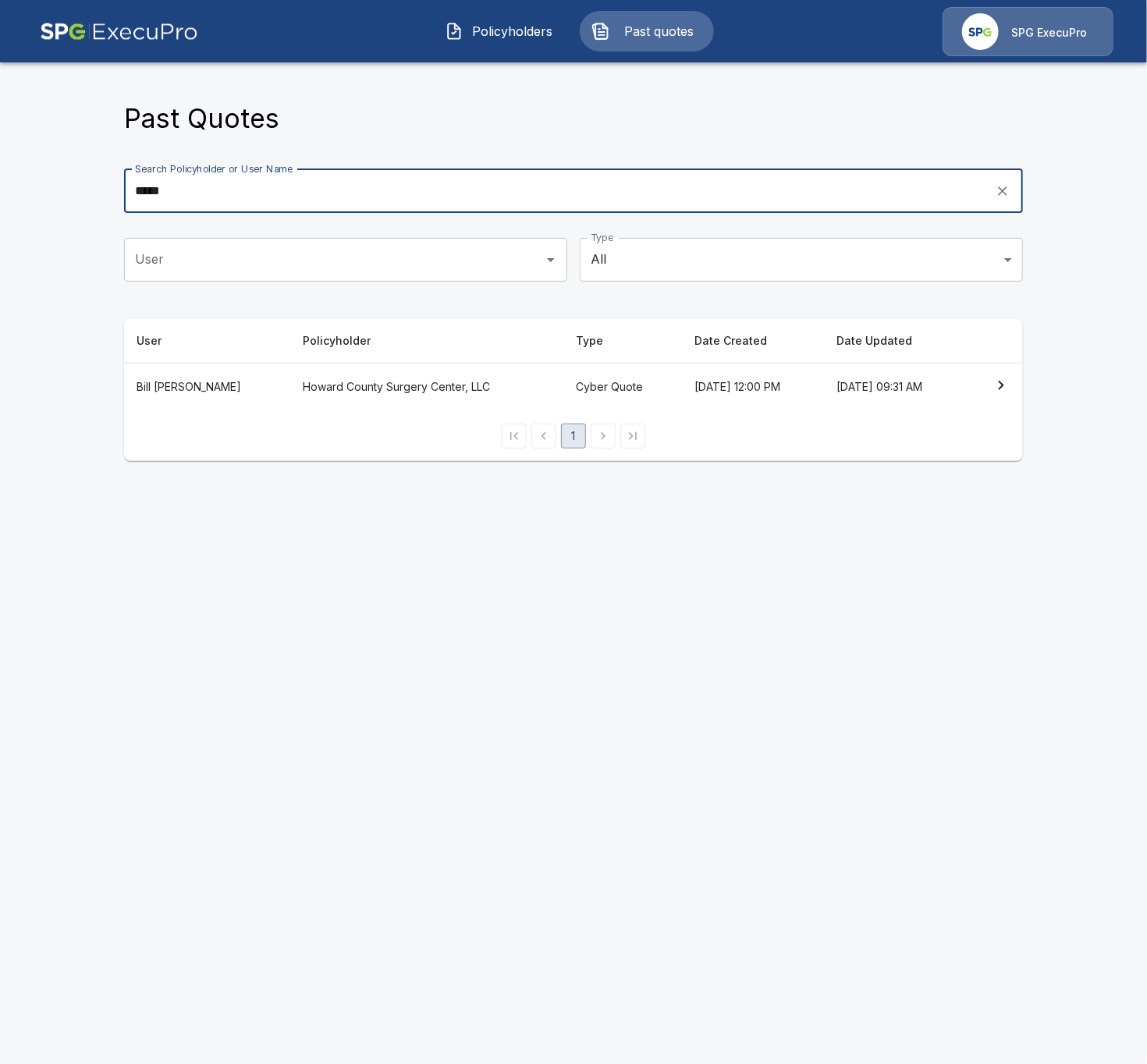
type input "*****"
click at [336, 387] on th "Howard County Surgery Center, LLC" at bounding box center [426, 387] width 273 height 49
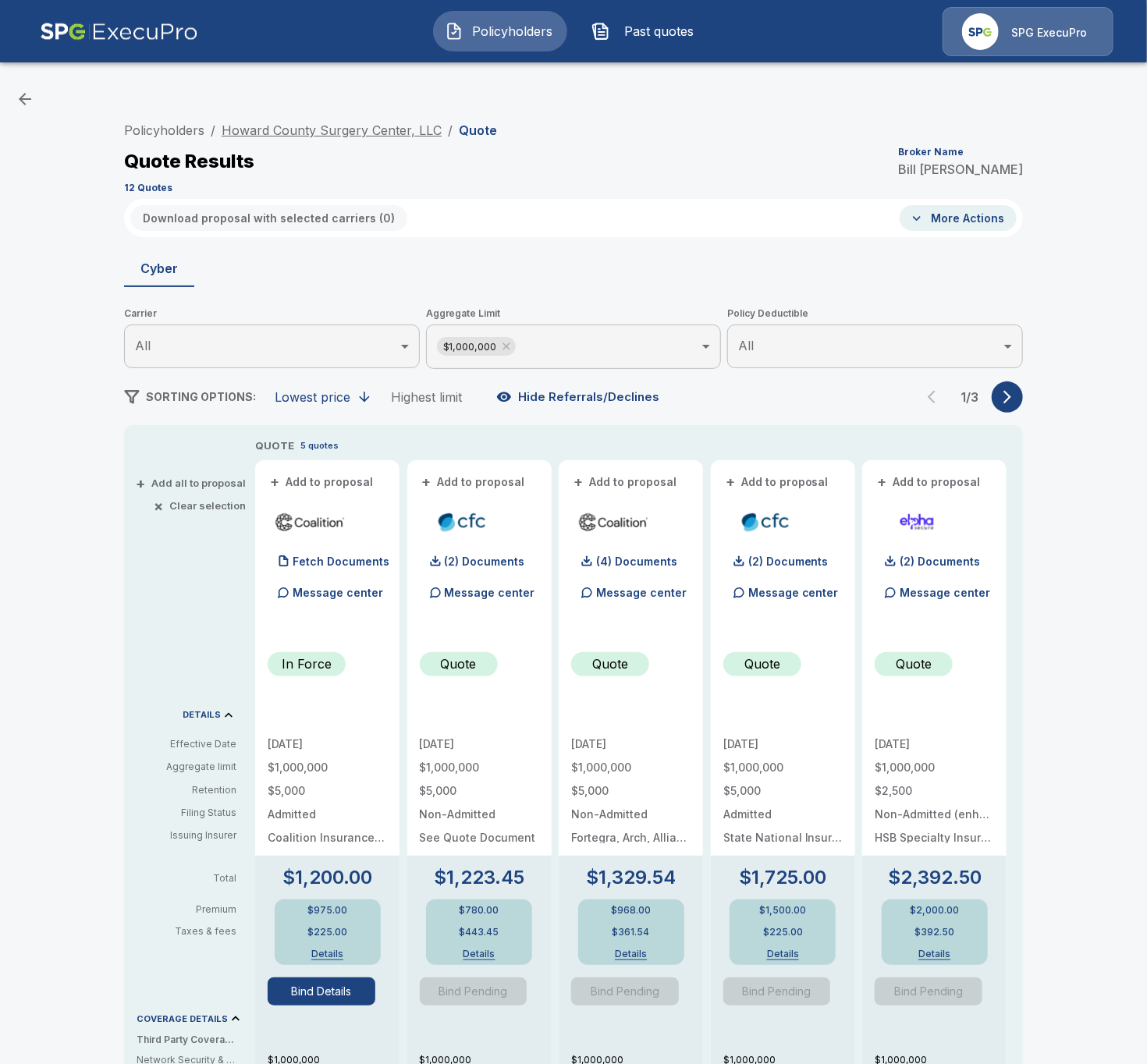
click at [277, 133] on link "Howard County Surgery Center, LLC" at bounding box center [331, 130] width 220 height 15
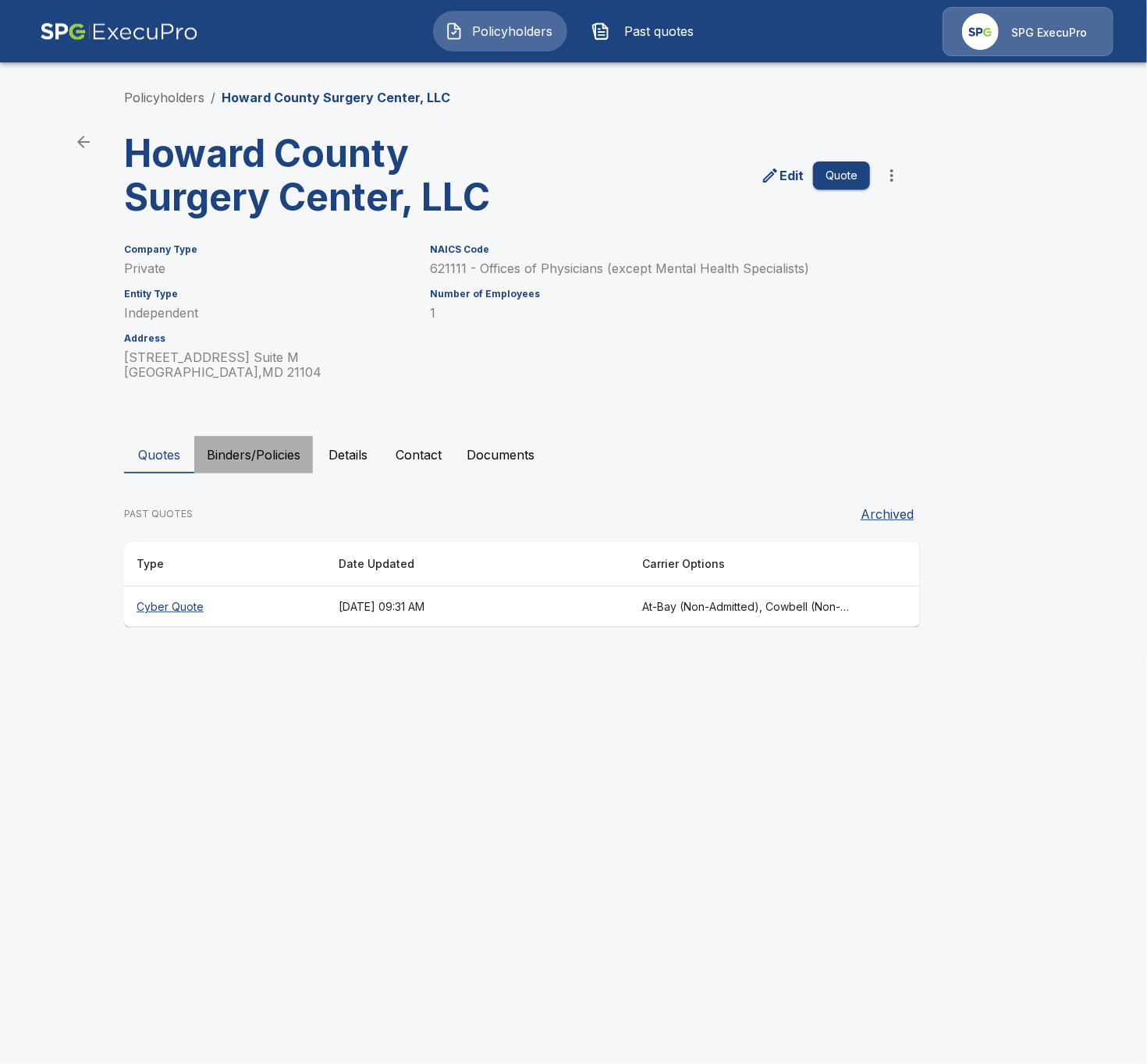
click at [239, 455] on button "Binders/Policies" at bounding box center [253, 455] width 119 height 37
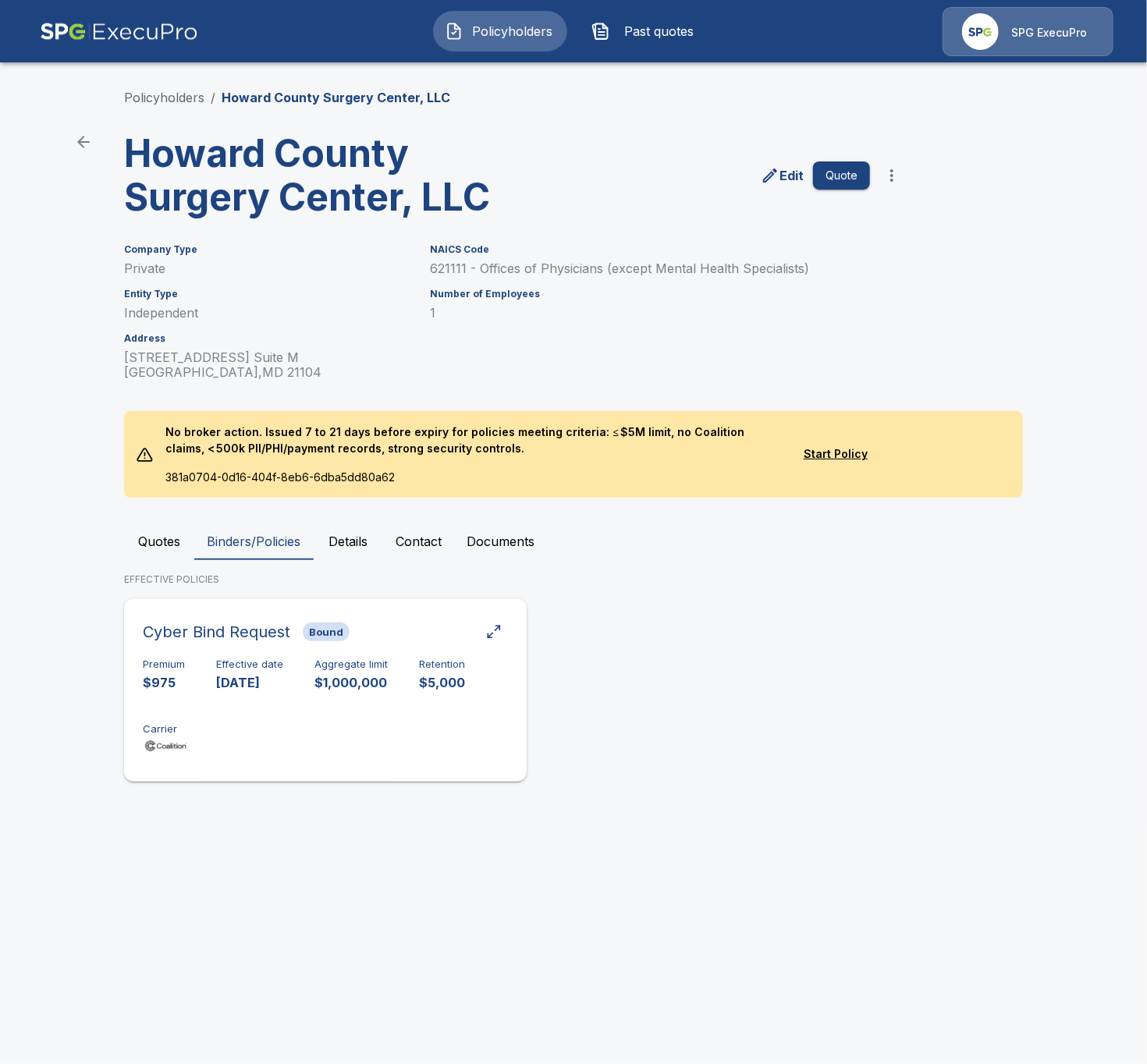
click at [351, 728] on div "Premium $975 Effective date [DATE] Aggregate limit $1,000,000 Retention $5,000 …" at bounding box center [325, 707] width 365 height 98
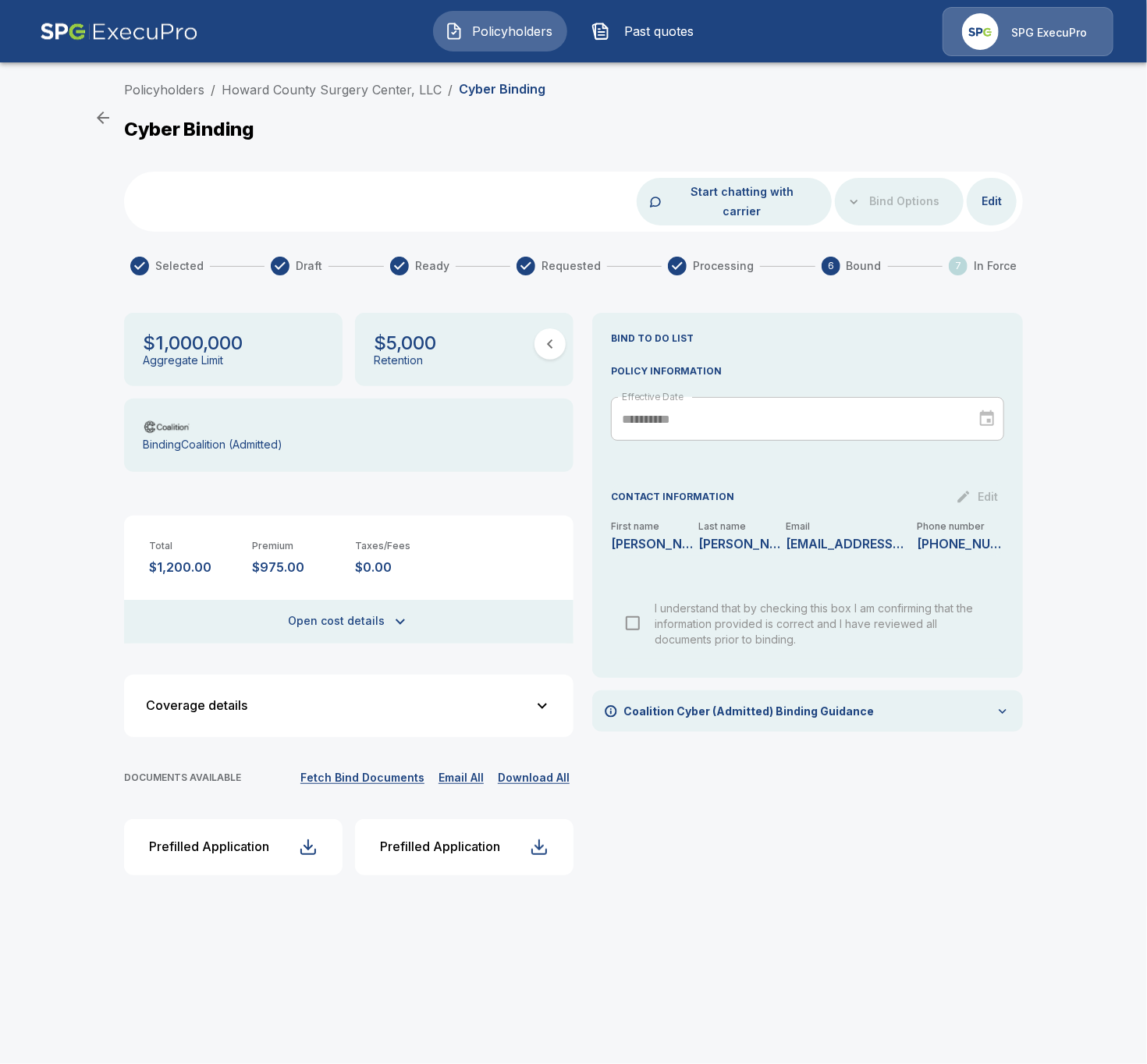
click at [1006, 906] on html "Policyholders Past quotes SPG ExecuPro Policyholders / Howard County Surgery Ce…" at bounding box center [574, 453] width 1147 height 906
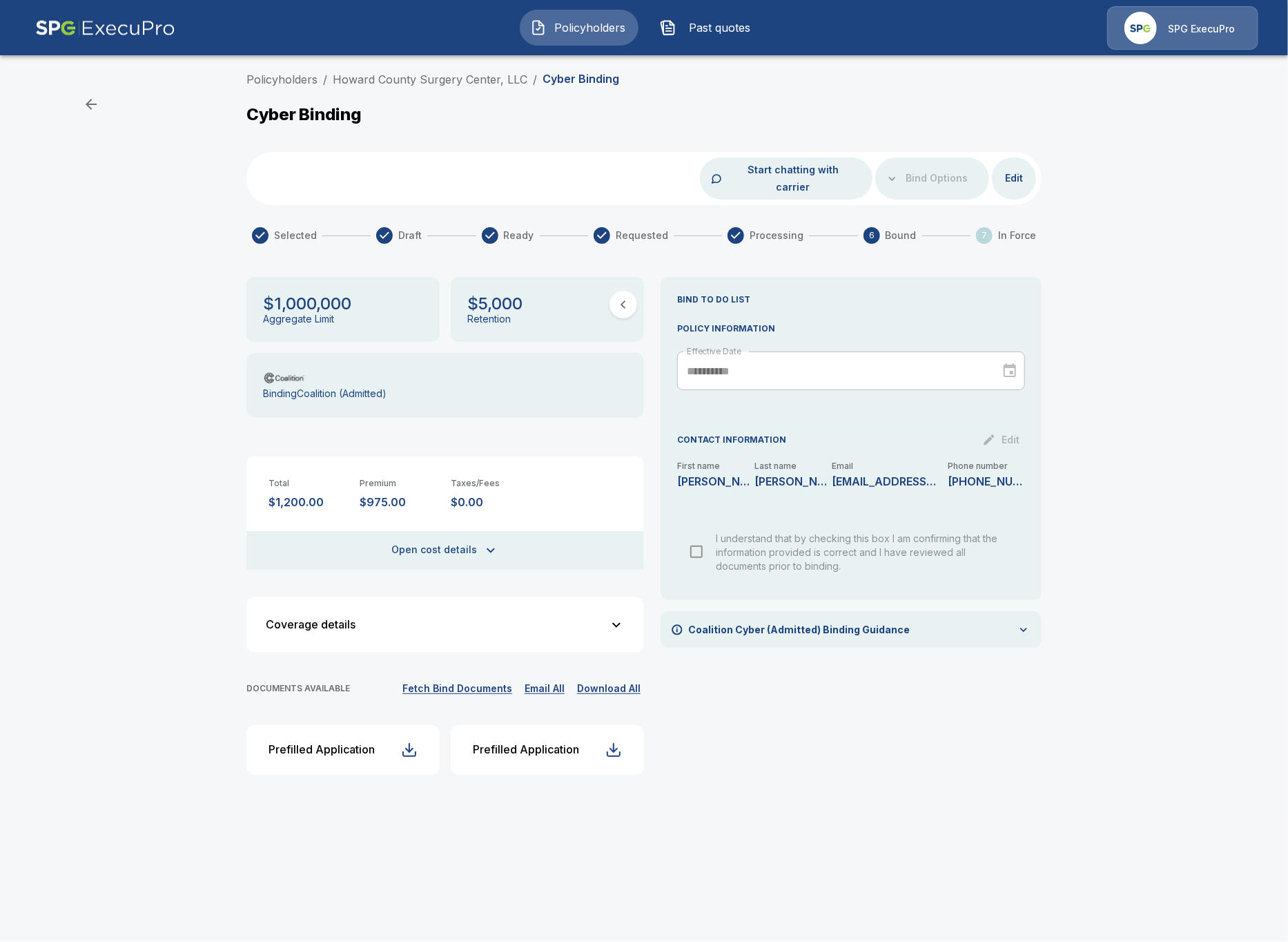
click at [317, 82] on ol "Policyholders / Howard County Surgery Center, LLC / Cyber Binding" at bounding box center [433, 79] width 373 height 17
click at [302, 79] on link "Policyholders" at bounding box center [282, 79] width 71 height 14
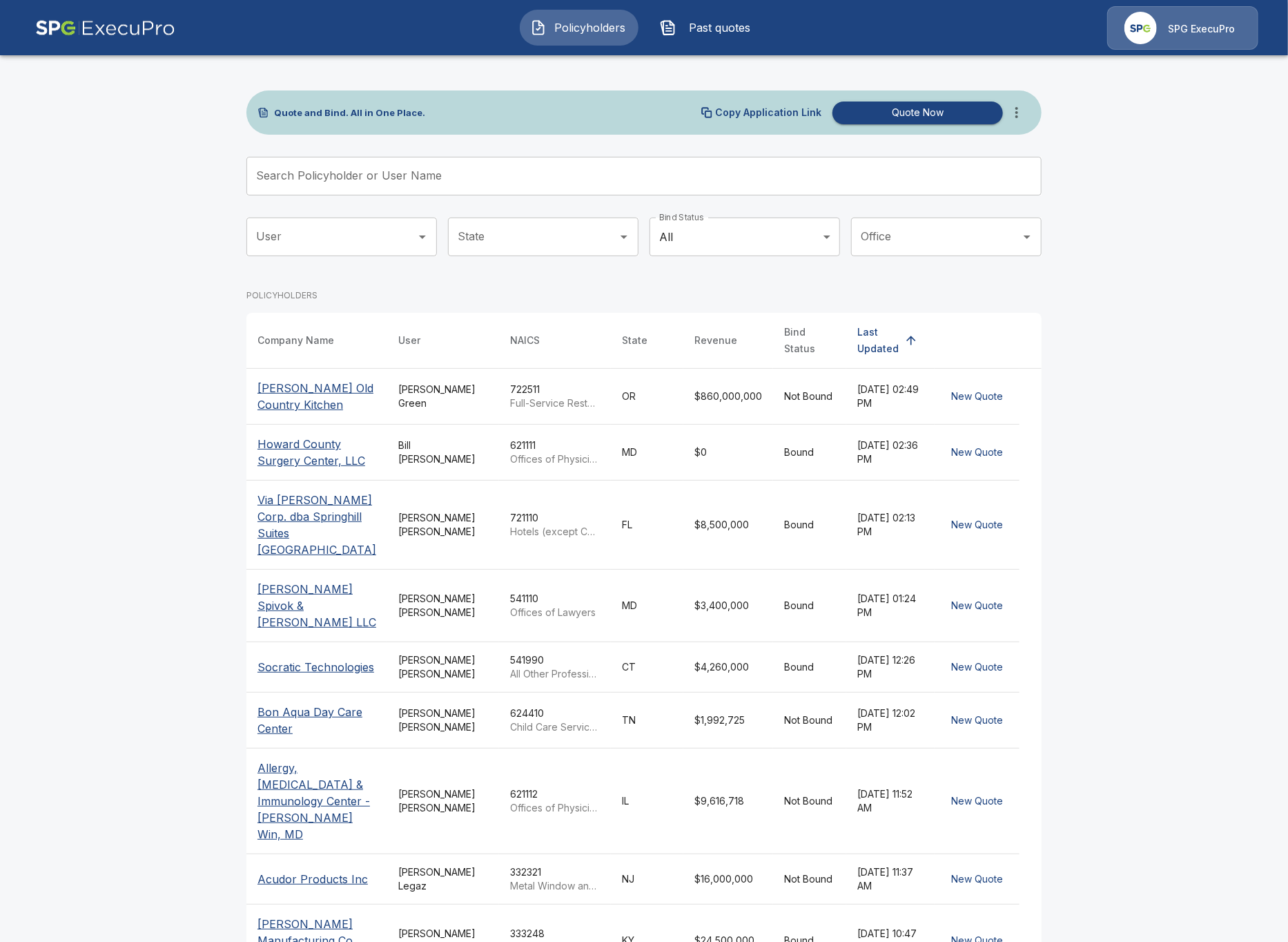
click at [458, 182] on input "Search Policyholder or User Name" at bounding box center [636, 176] width 780 height 39
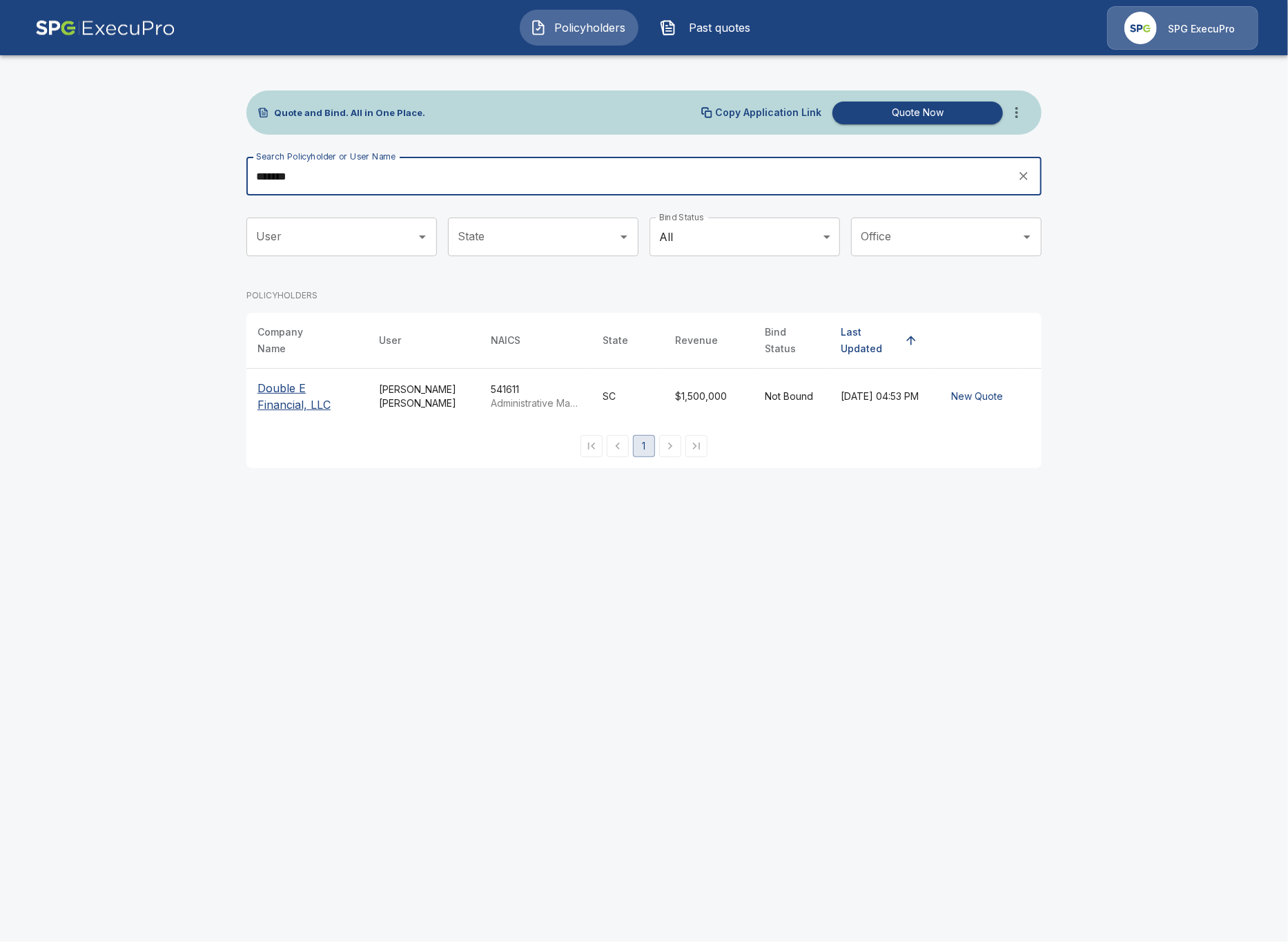
type input "******"
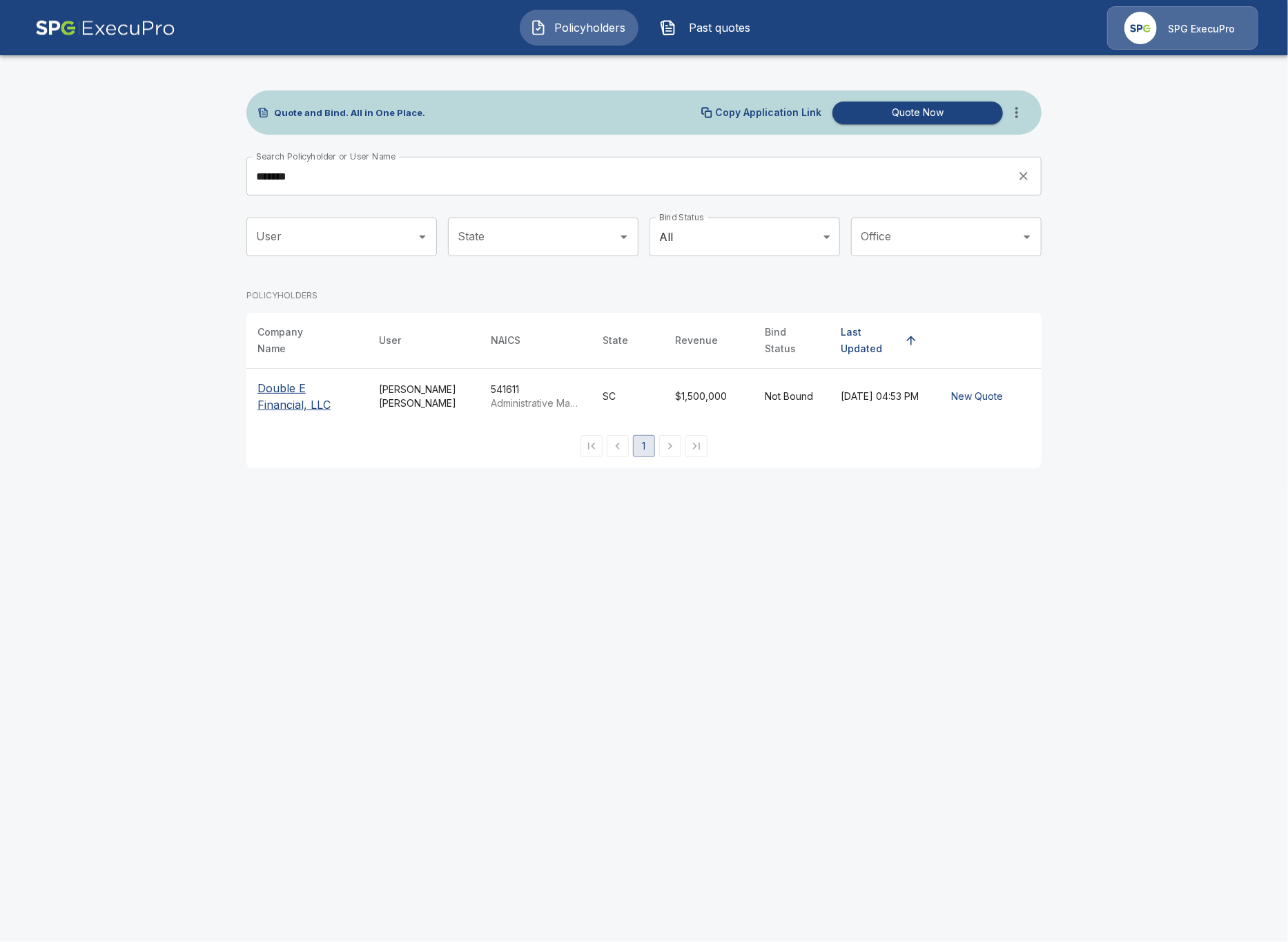
click at [270, 380] on p "Double E Financial, LLC" at bounding box center [307, 396] width 99 height 33
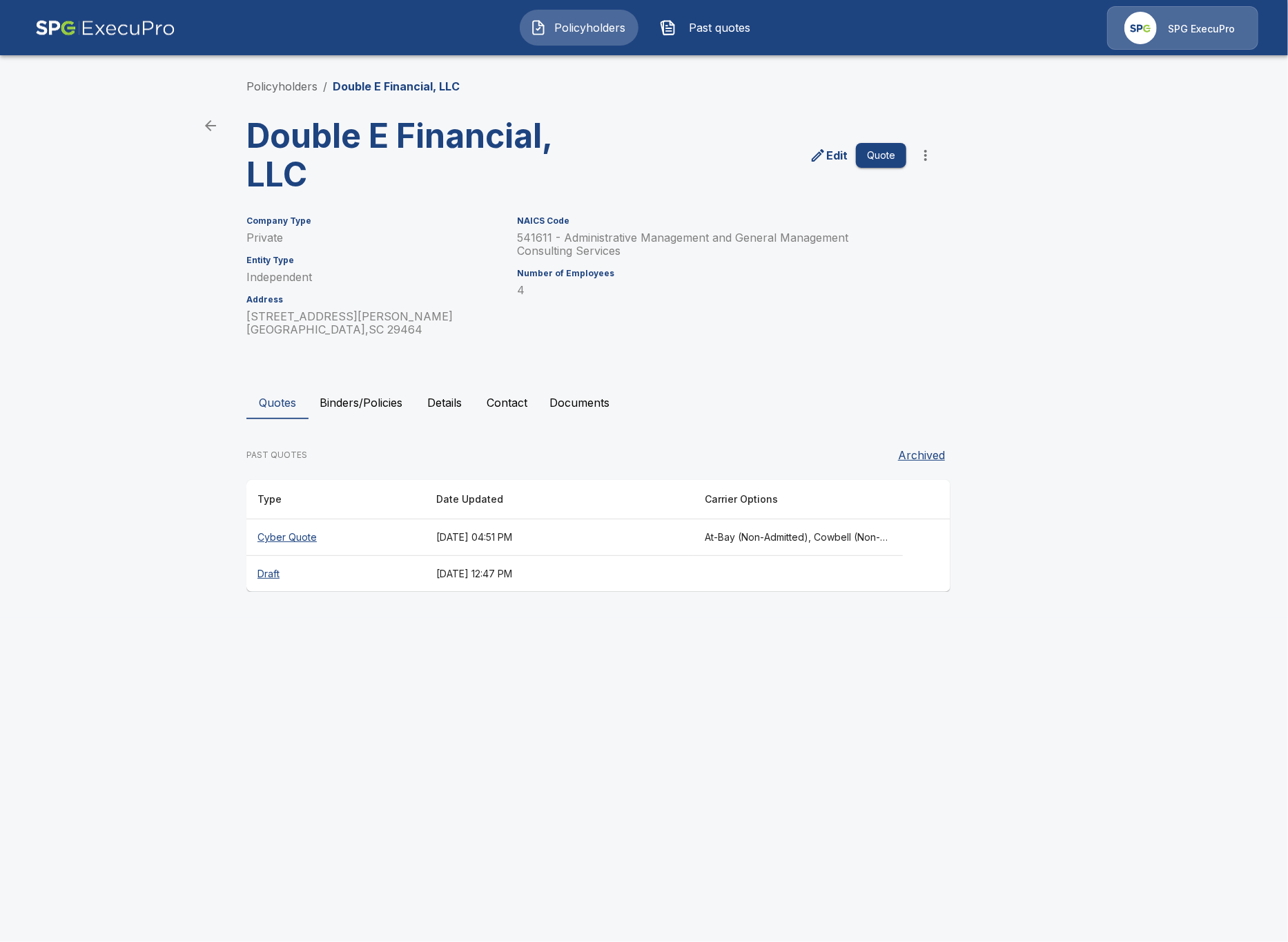
click at [426, 534] on th "[DATE] 04:51 PM" at bounding box center [560, 537] width 269 height 37
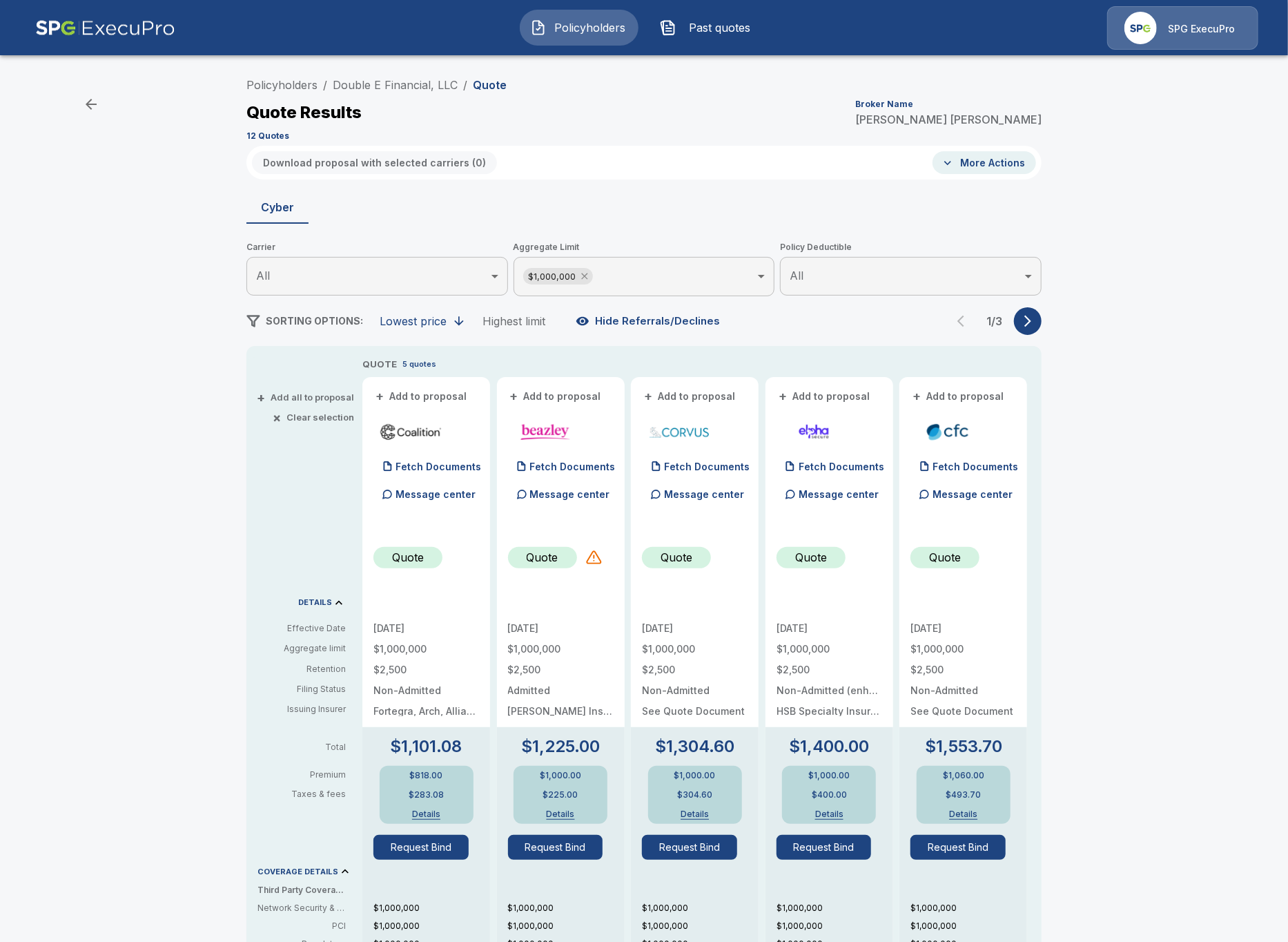
click at [586, 281] on icon at bounding box center [584, 275] width 11 height 11
click at [1029, 324] on icon "button" at bounding box center [1027, 320] width 14 height 14
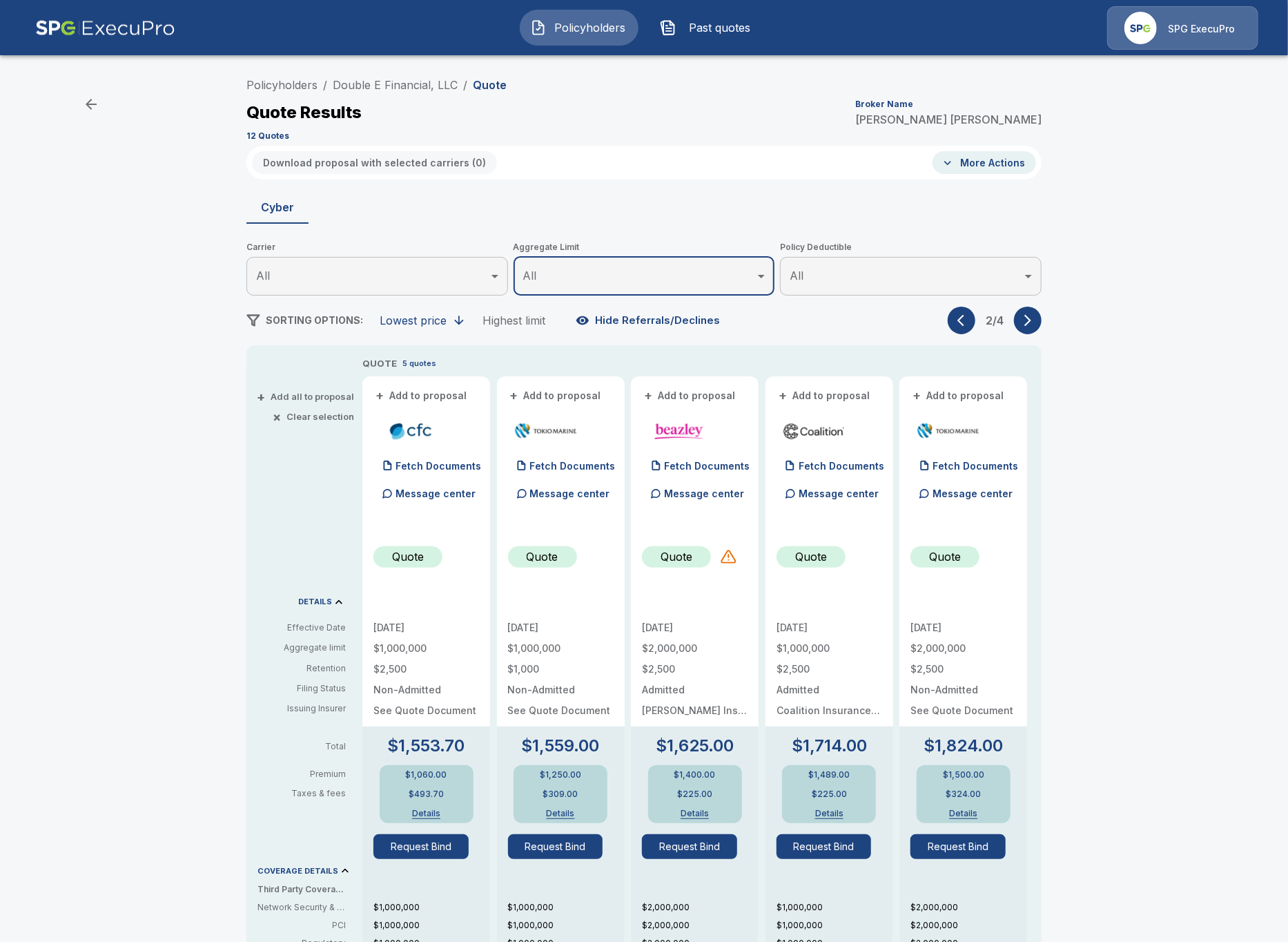
click at [1029, 325] on icon "button" at bounding box center [1027, 320] width 14 height 14
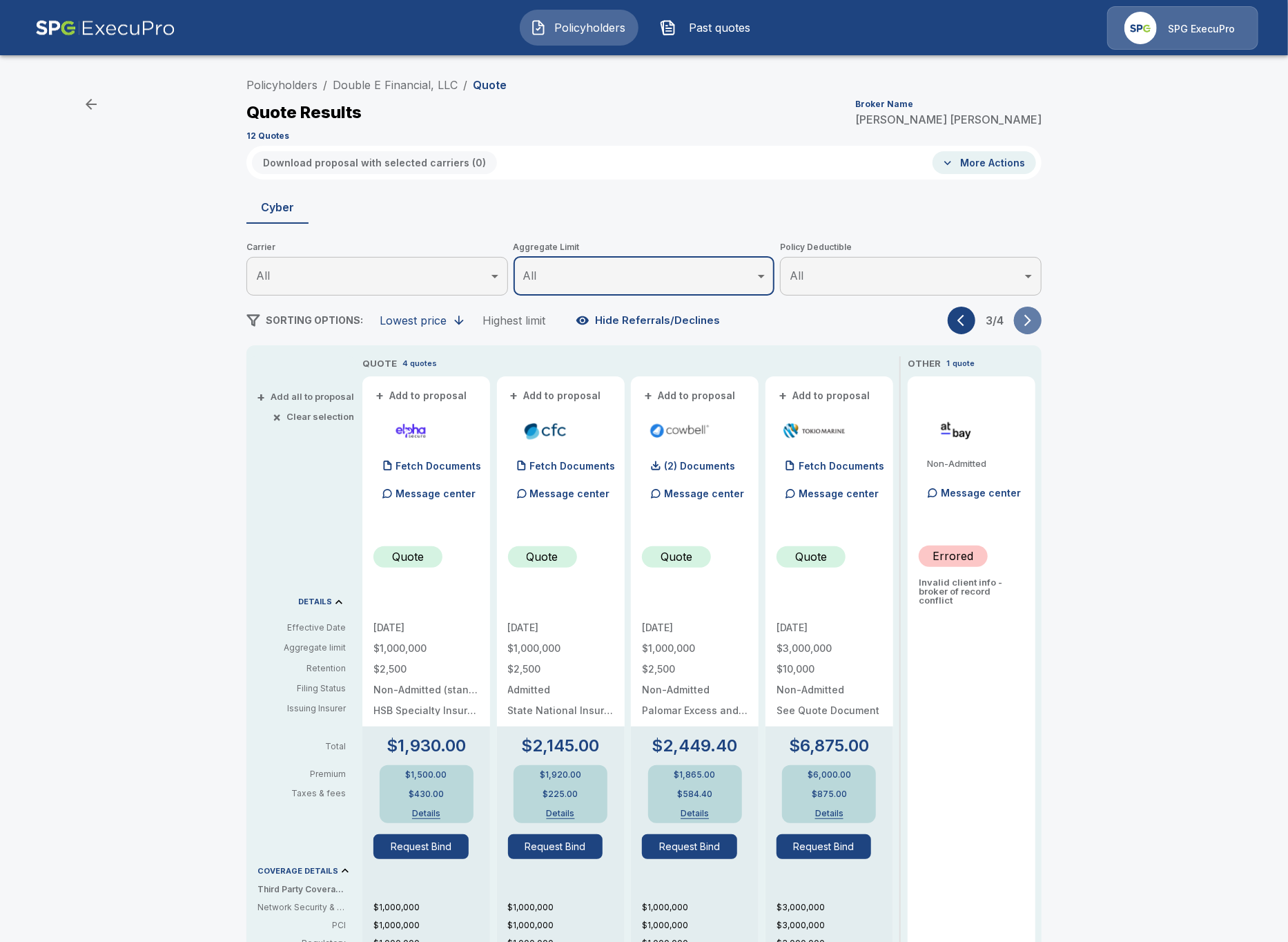
click at [1030, 325] on icon "button" at bounding box center [1027, 320] width 14 height 14
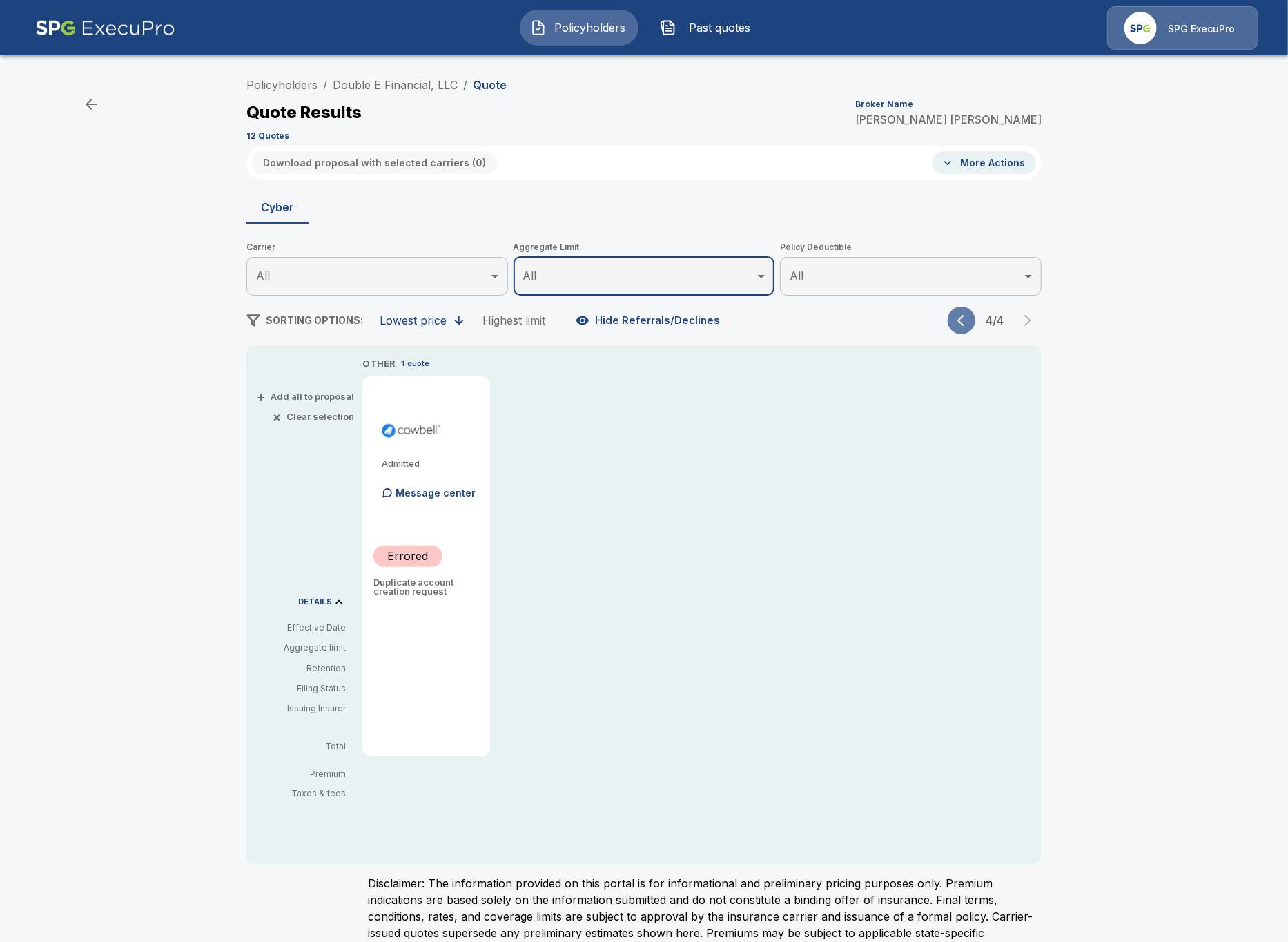
click at [960, 321] on icon "button" at bounding box center [961, 321] width 7 height 12
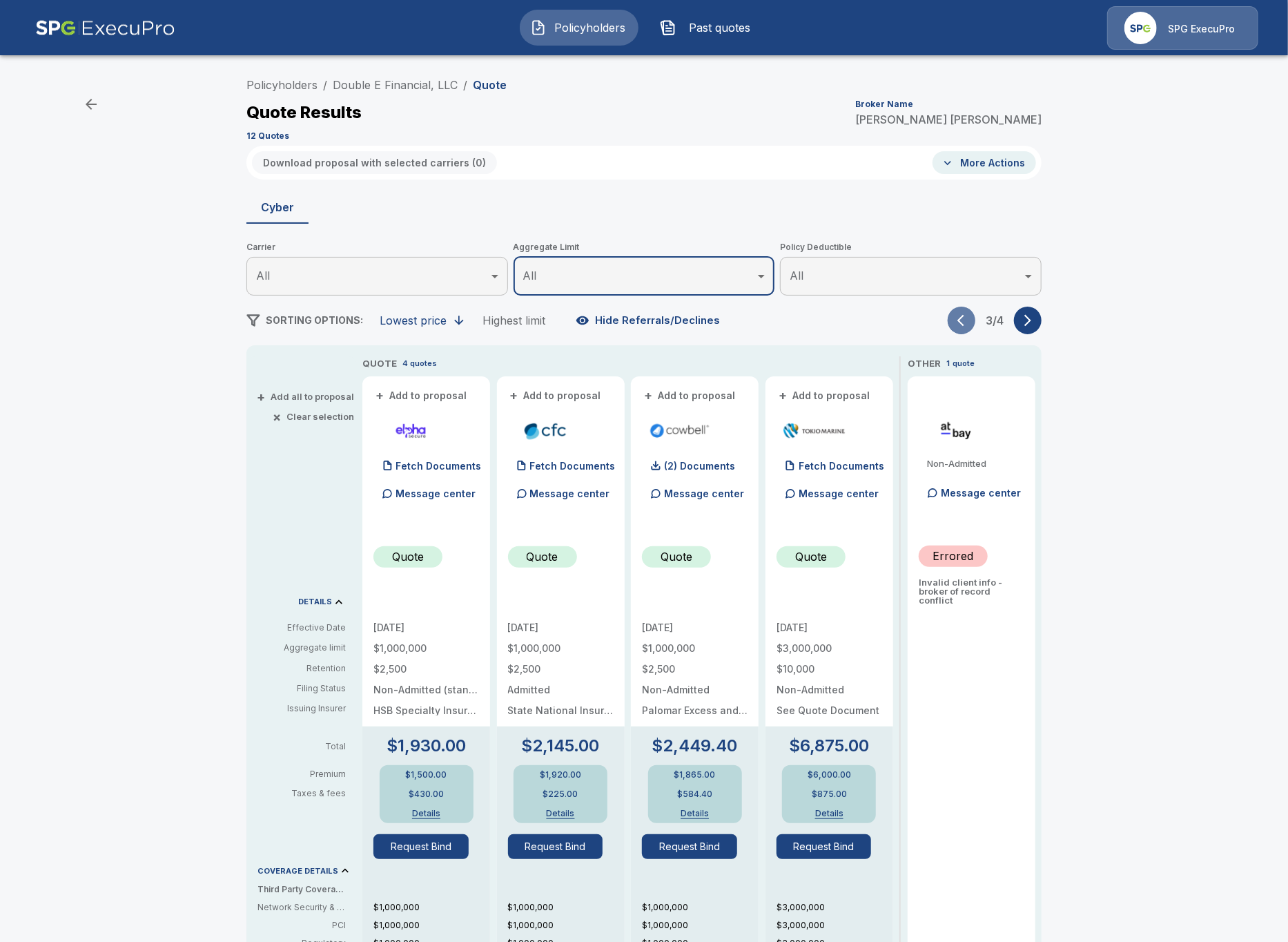
click at [960, 321] on icon "button" at bounding box center [961, 321] width 7 height 12
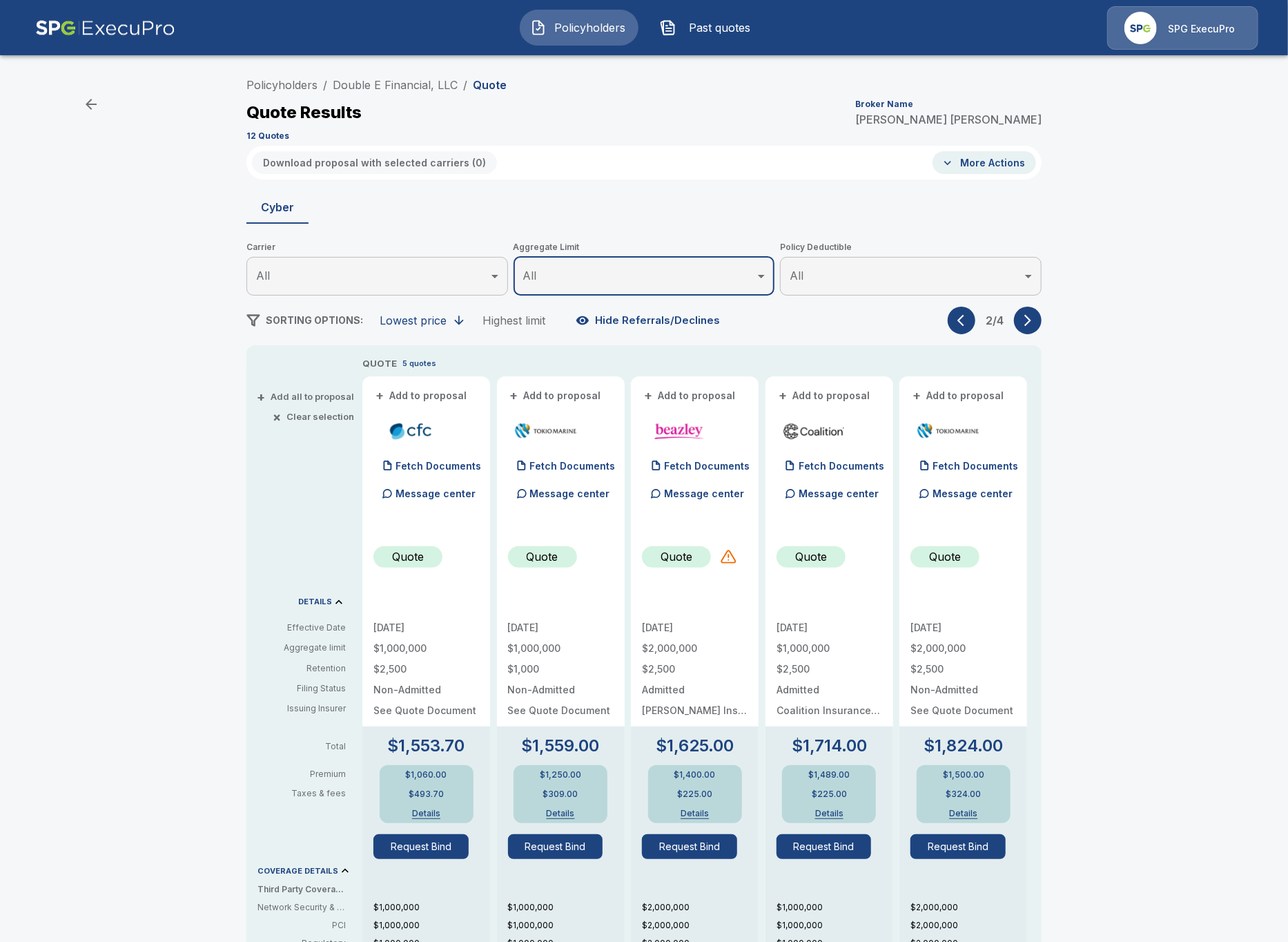
click at [1026, 325] on icon "button" at bounding box center [1028, 321] width 7 height 12
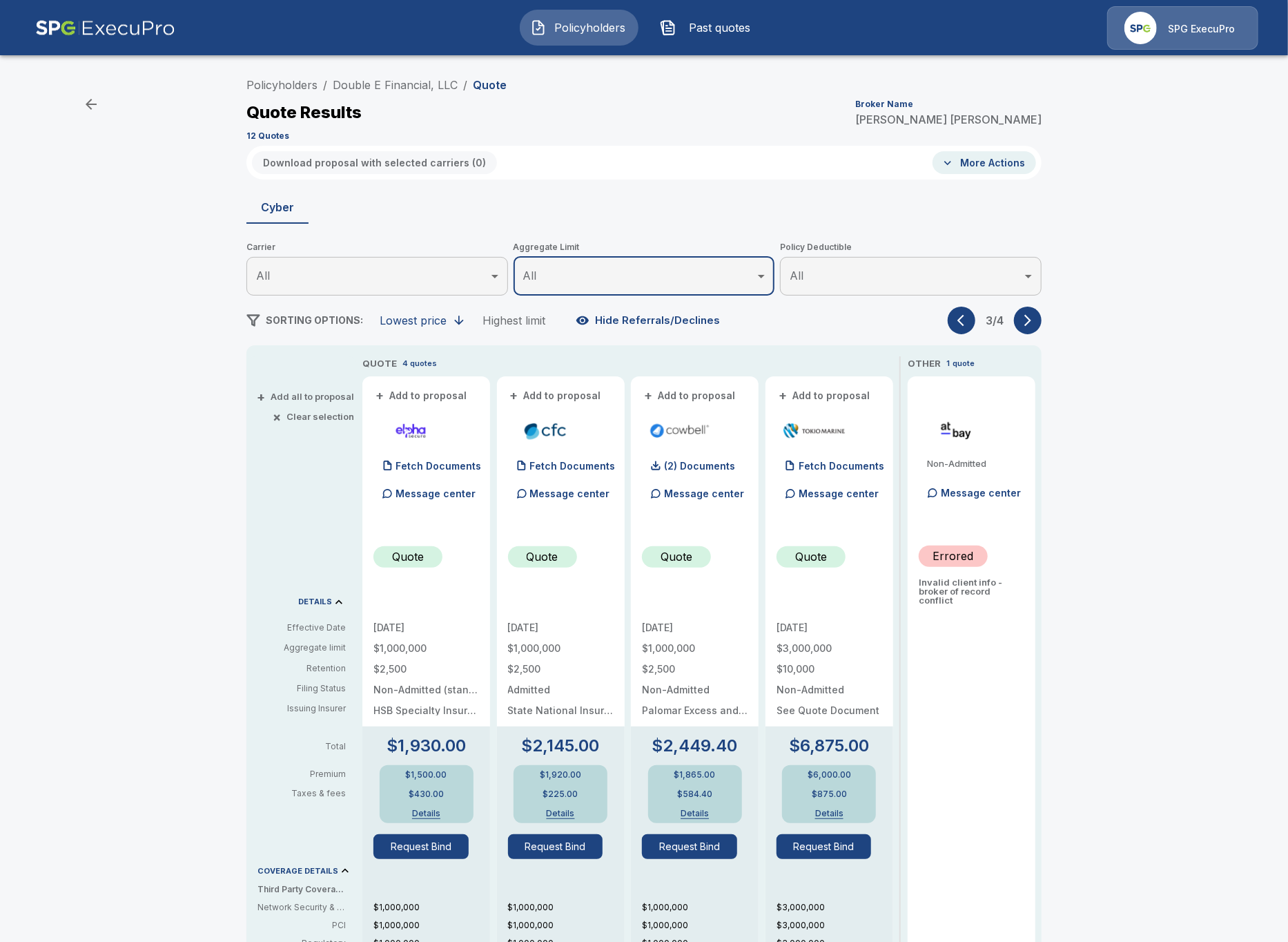
click at [1026, 325] on icon "button" at bounding box center [1028, 321] width 7 height 12
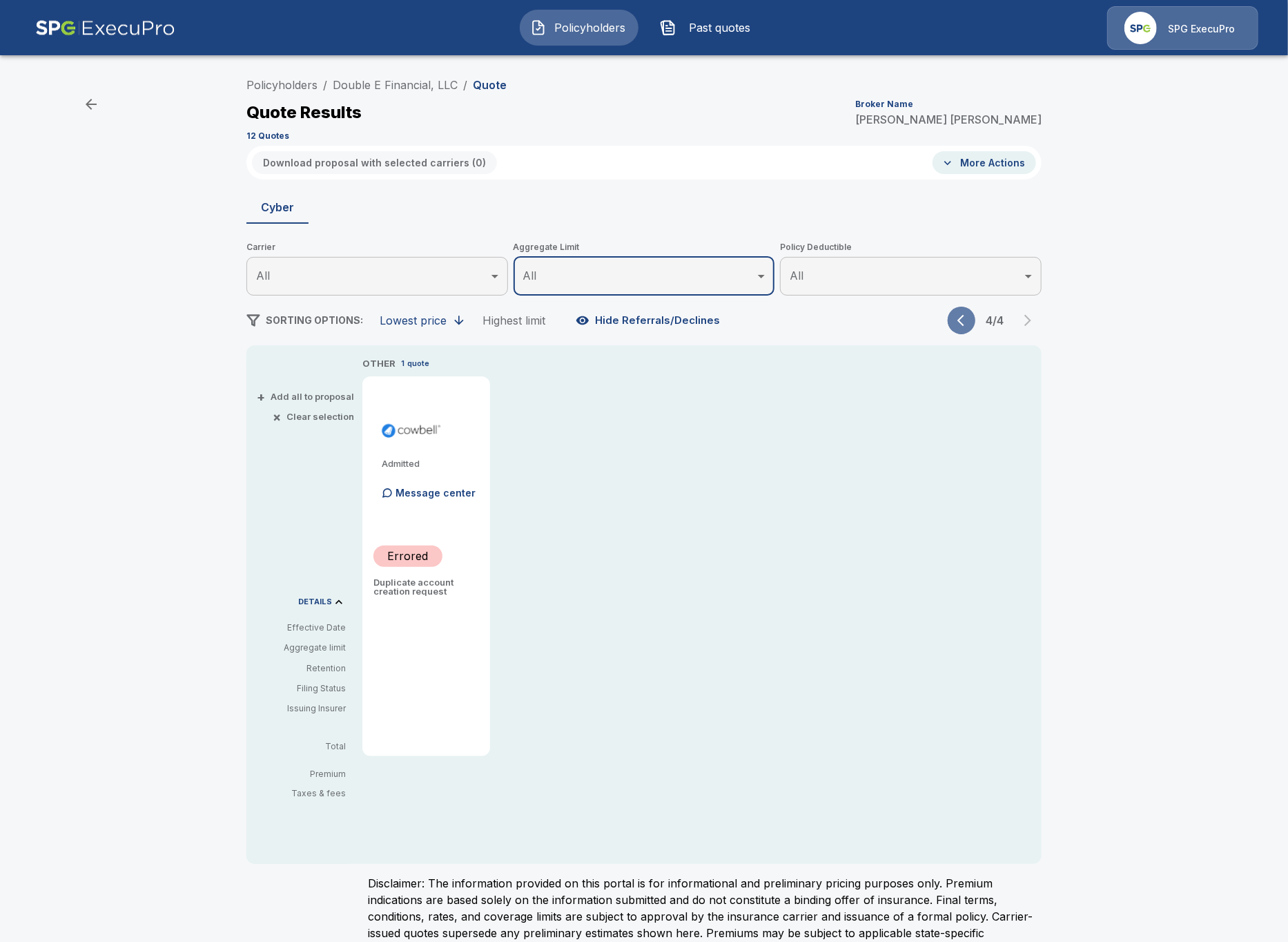
click at [960, 323] on icon "button" at bounding box center [964, 320] width 14 height 14
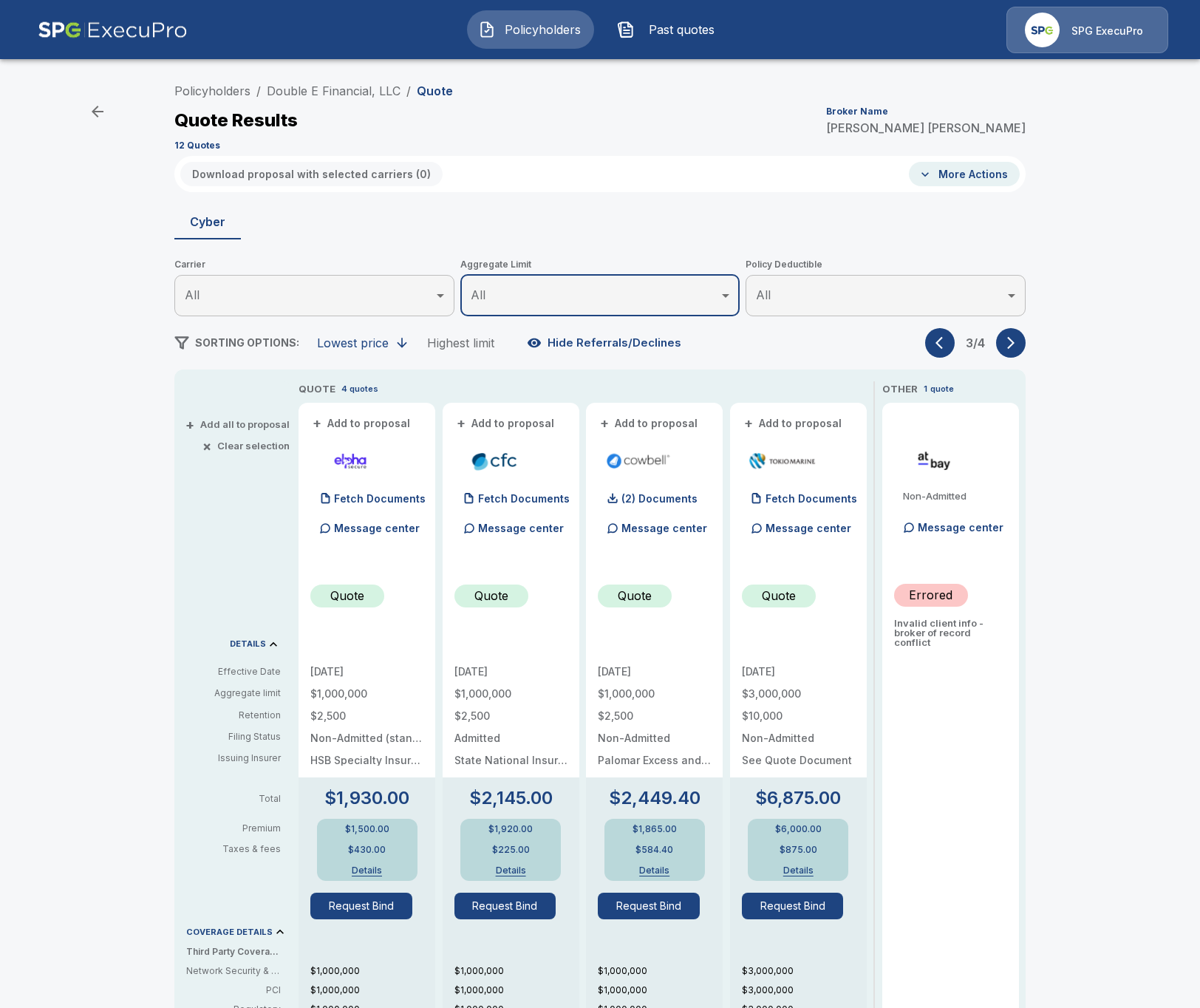
click at [1075, 24] on div "SPG ExecuPro" at bounding box center [1107, 30] width 72 height 17
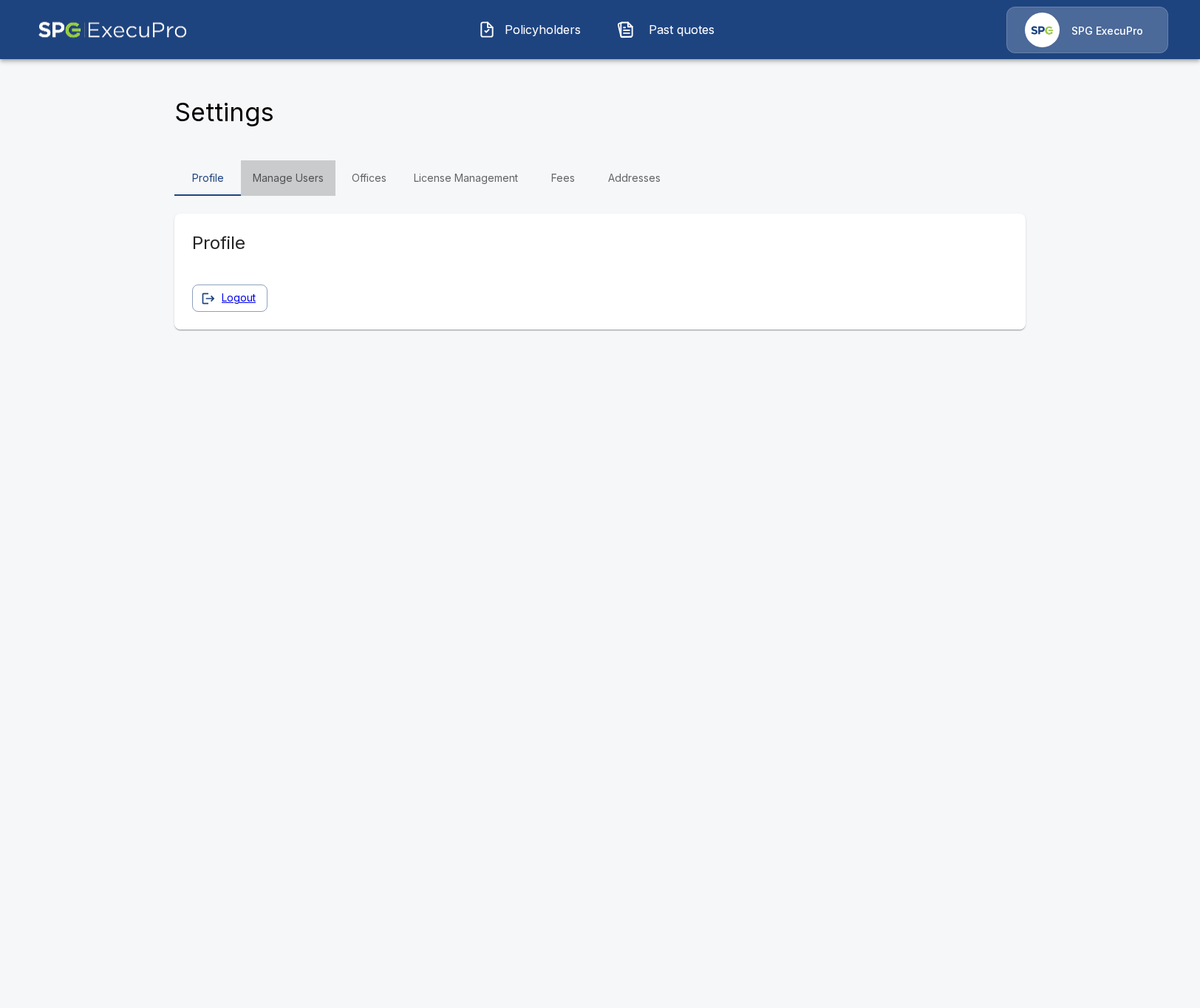
click at [325, 179] on link "Manage Users" at bounding box center [288, 178] width 95 height 35
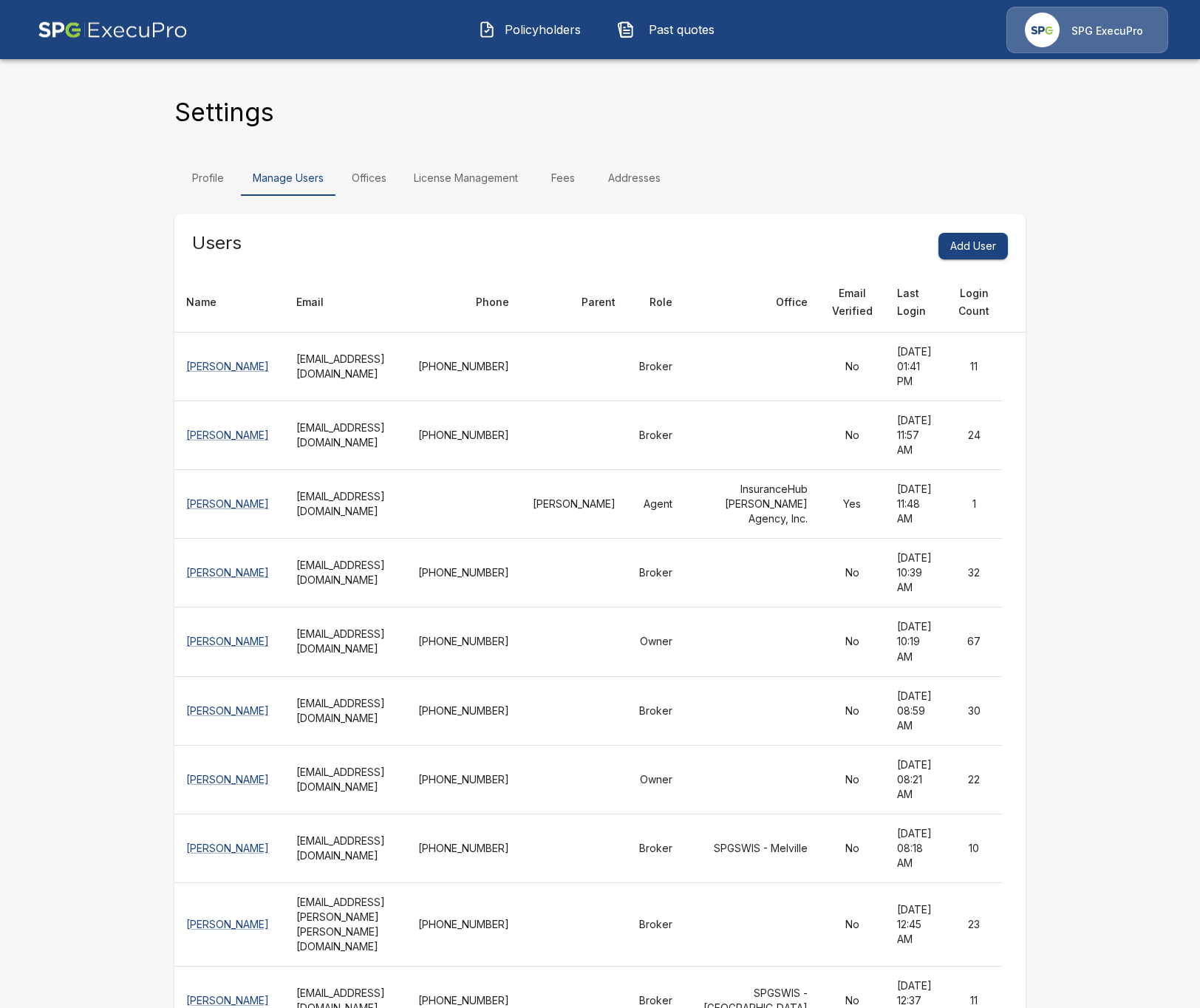
scroll to position [0, 38]
drag, startPoint x: 686, startPoint y: 512, endPoint x: 778, endPoint y: 519, distance: 92.3
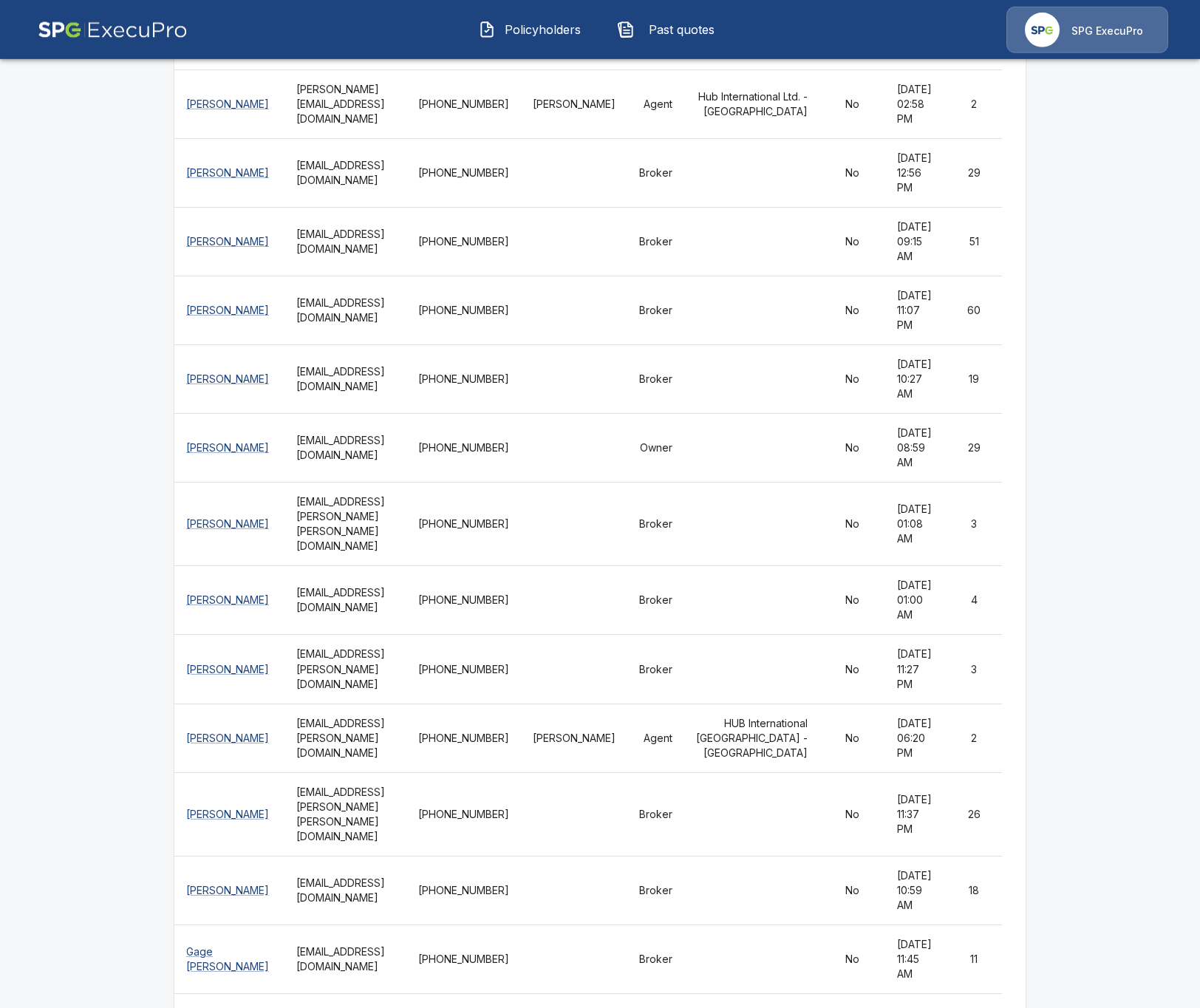
scroll to position [1447, 0]
